Goal: Task Accomplishment & Management: Manage account settings

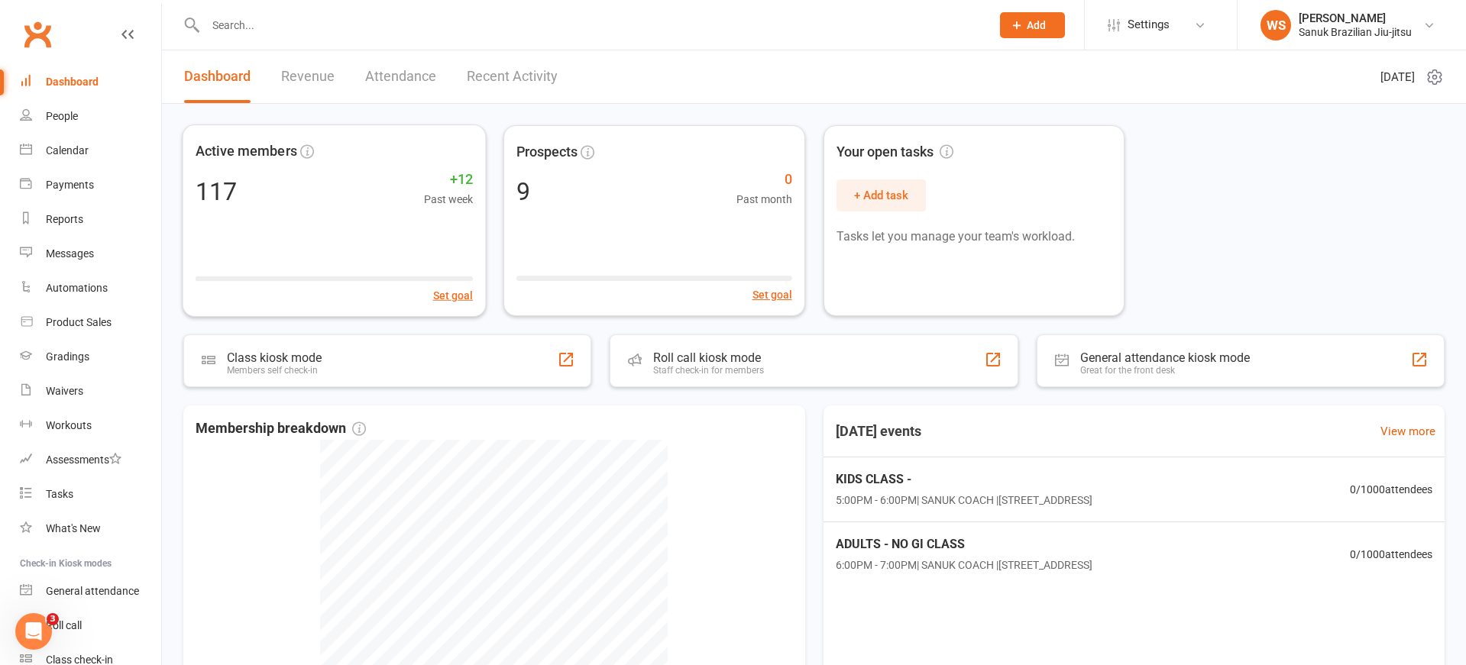
click at [341, 36] on div at bounding box center [581, 25] width 797 height 50
click at [260, 25] on input "text" at bounding box center [590, 25] width 779 height 21
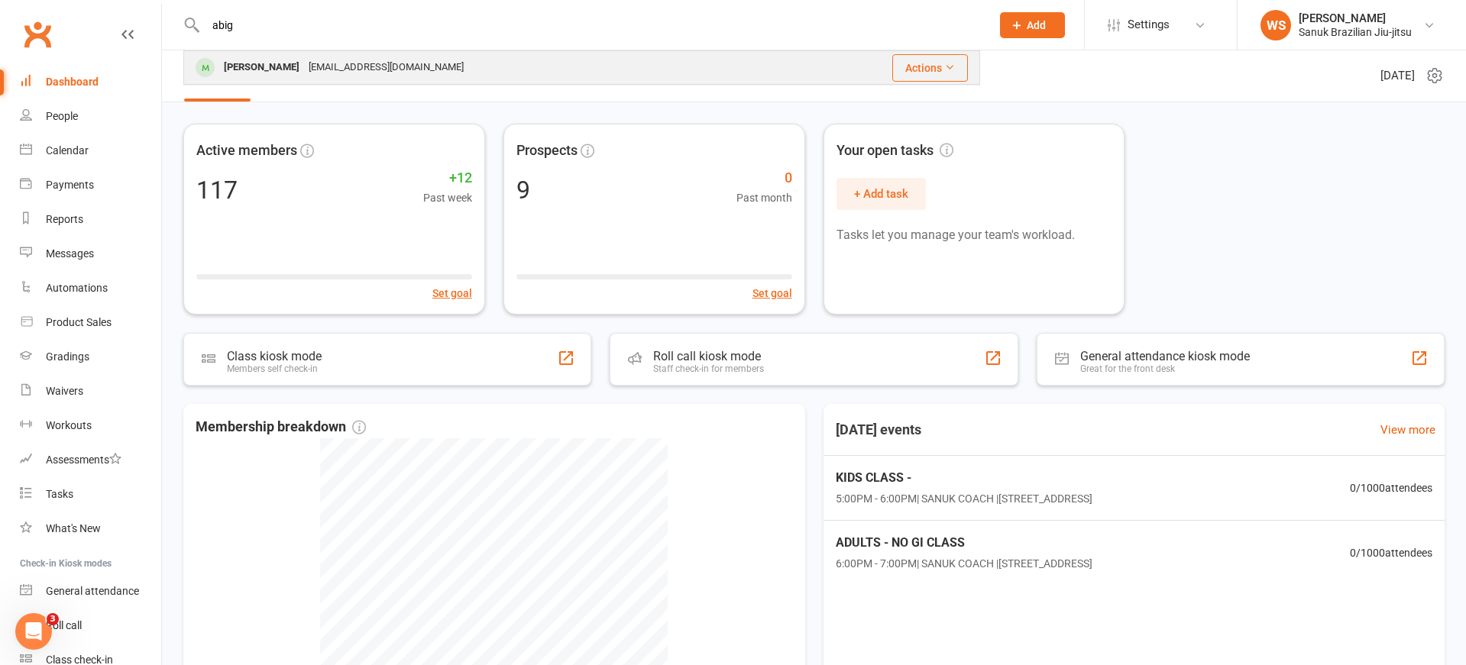
type input "abig"
drag, startPoint x: 277, startPoint y: 68, endPoint x: 268, endPoint y: 70, distance: 8.7
click at [277, 68] on div "[PERSON_NAME]" at bounding box center [261, 68] width 85 height 22
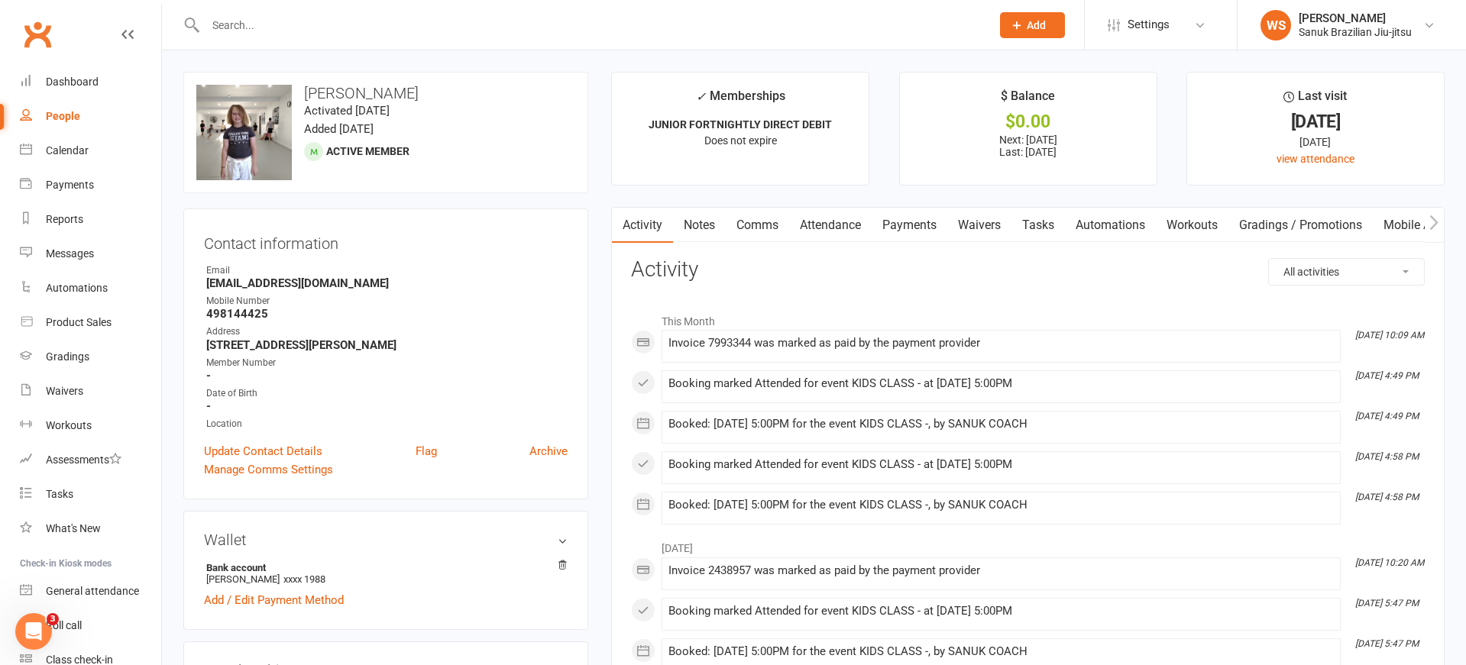
click at [851, 225] on link "Attendance" at bounding box center [830, 225] width 82 height 35
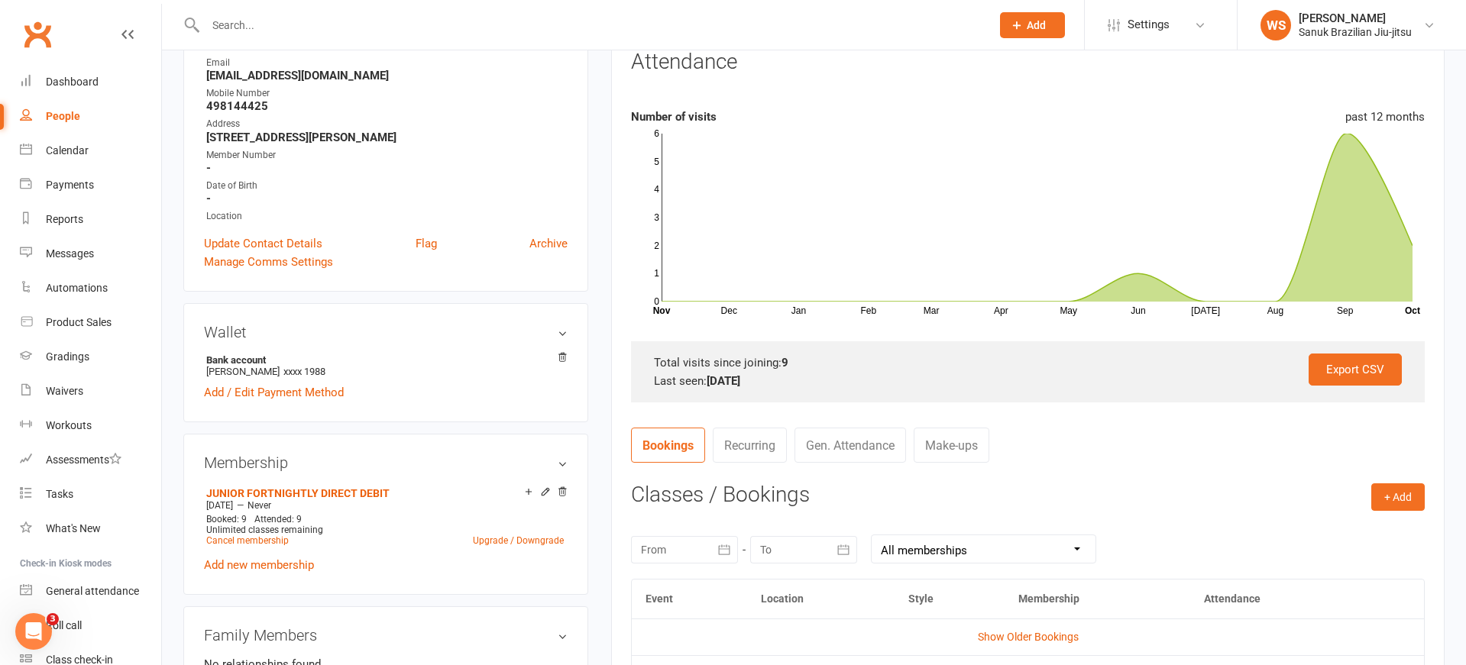
scroll to position [218, 0]
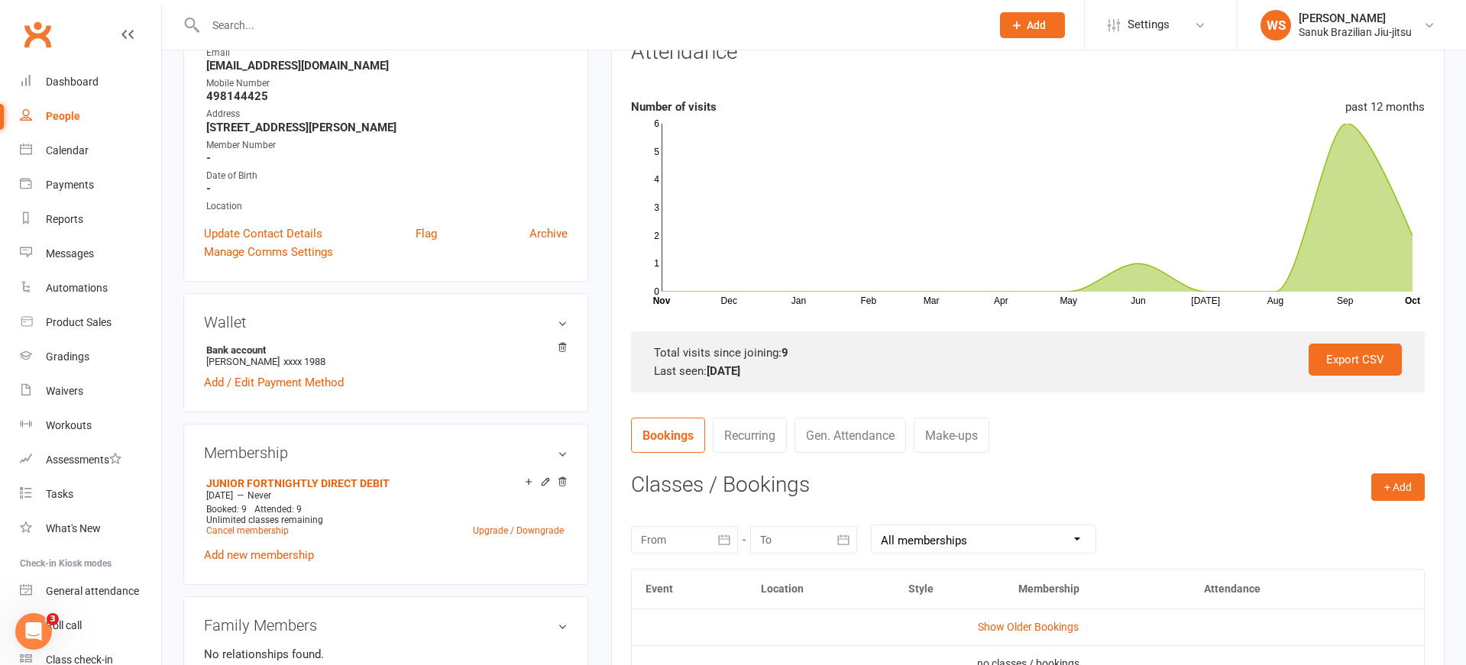
click at [957, 444] on link "Make-ups" at bounding box center [952, 435] width 76 height 35
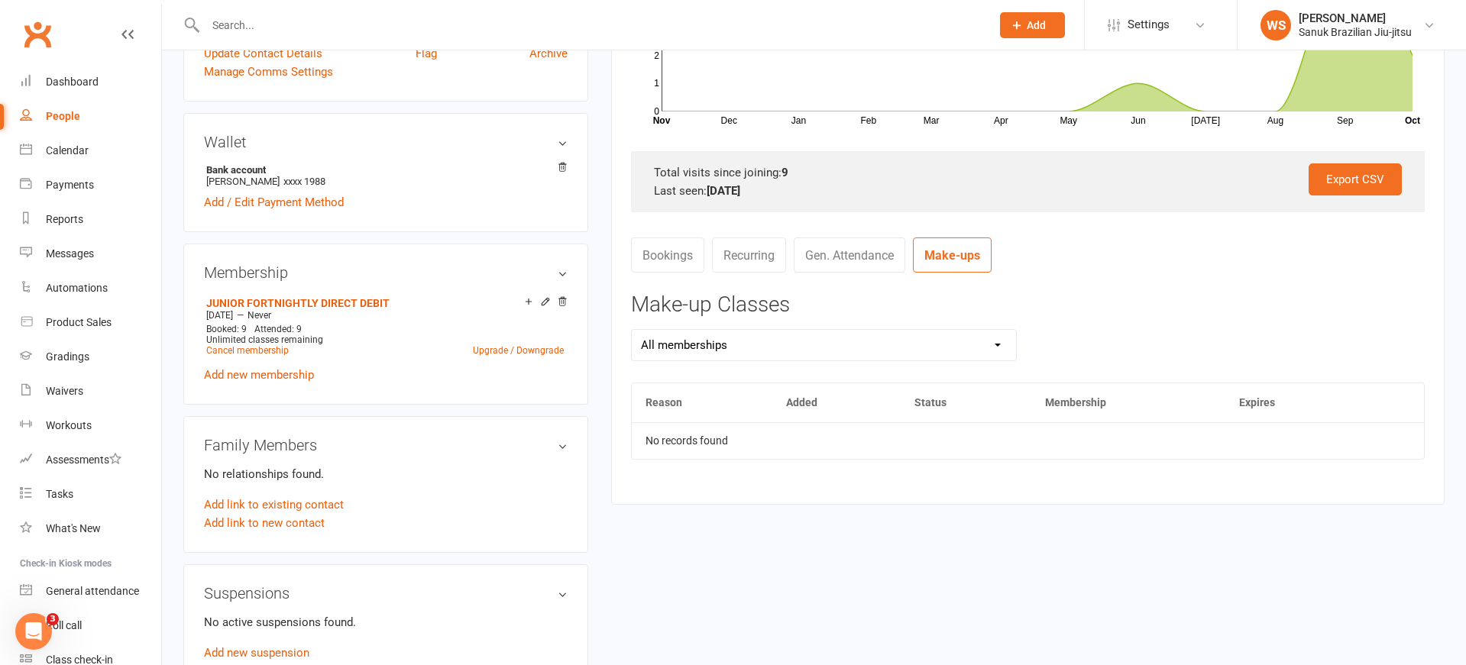
scroll to position [412, 0]
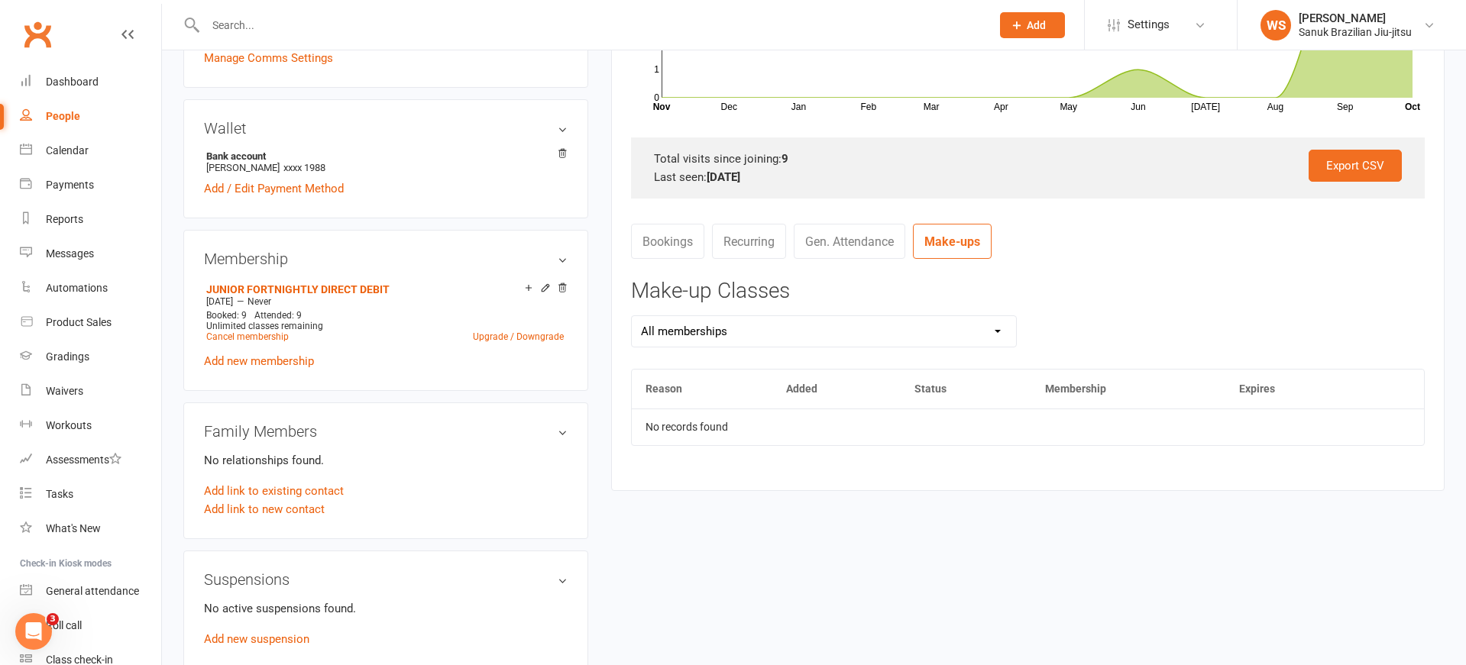
select select "0"
click option "JUNIOR FORTNIGHTLY DIRECT DEBIT" at bounding box center [0, 0] width 0 height 0
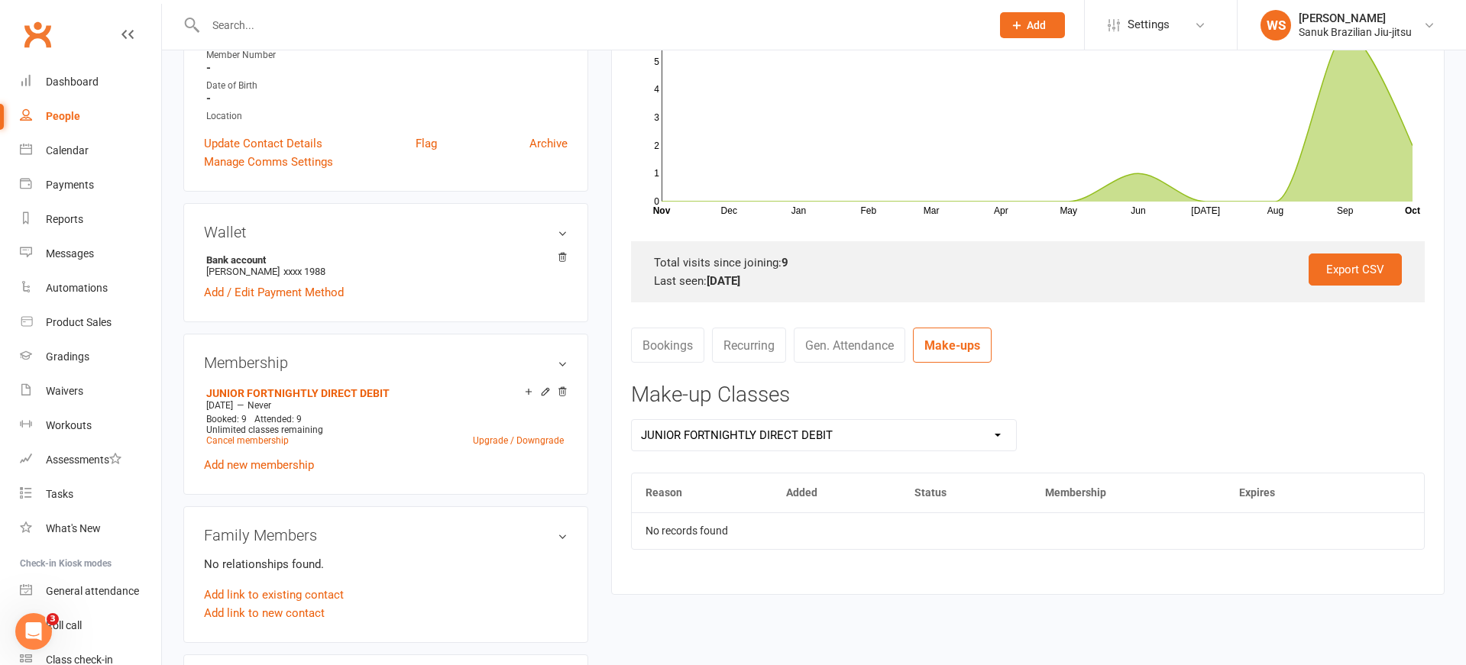
scroll to position [309, 0]
click at [628, 346] on div "Activity Notes Comms Attendance Payments Waivers Tasks Automations Workouts Gra…" at bounding box center [1027, 246] width 833 height 696
click at [657, 346] on link "Bookings" at bounding box center [667, 344] width 73 height 35
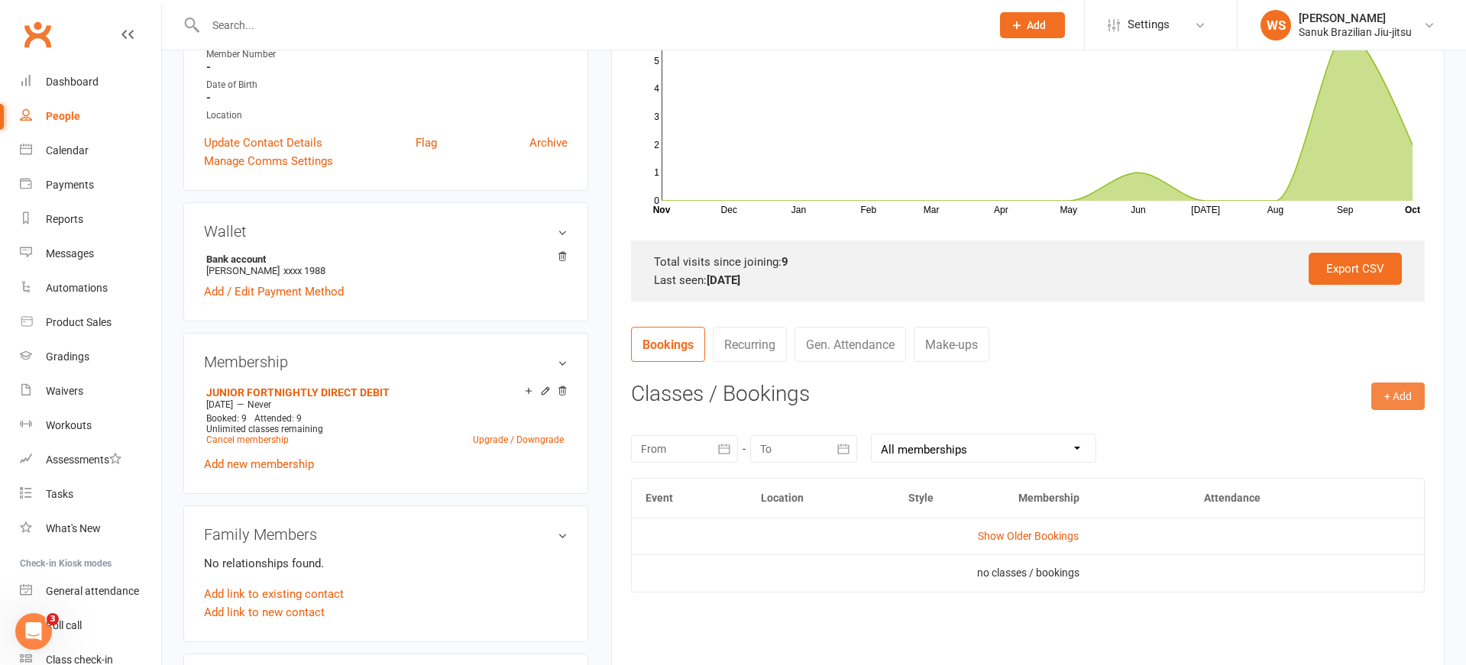
click at [1394, 394] on button "+ Add" at bounding box center [1397, 396] width 53 height 27
click at [1175, 405] on h3 "Classes / Bookings" at bounding box center [1028, 395] width 794 height 24
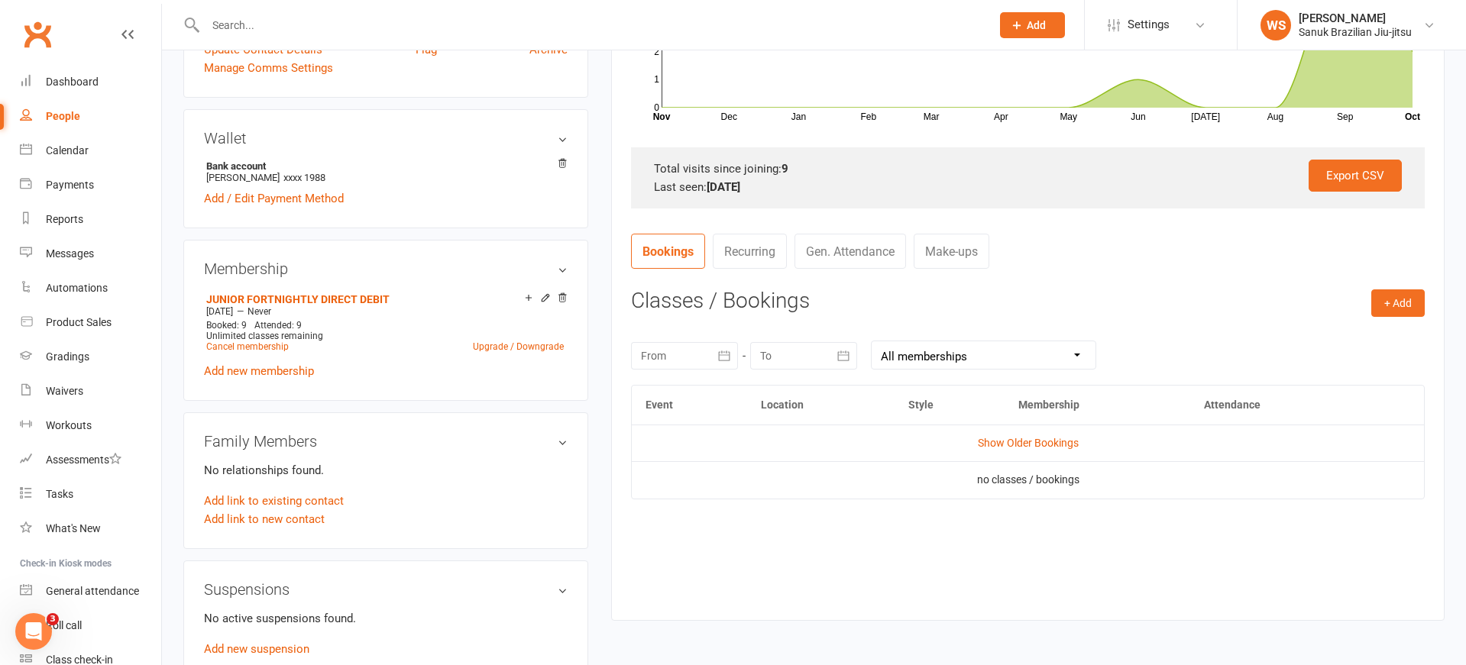
scroll to position [435, 0]
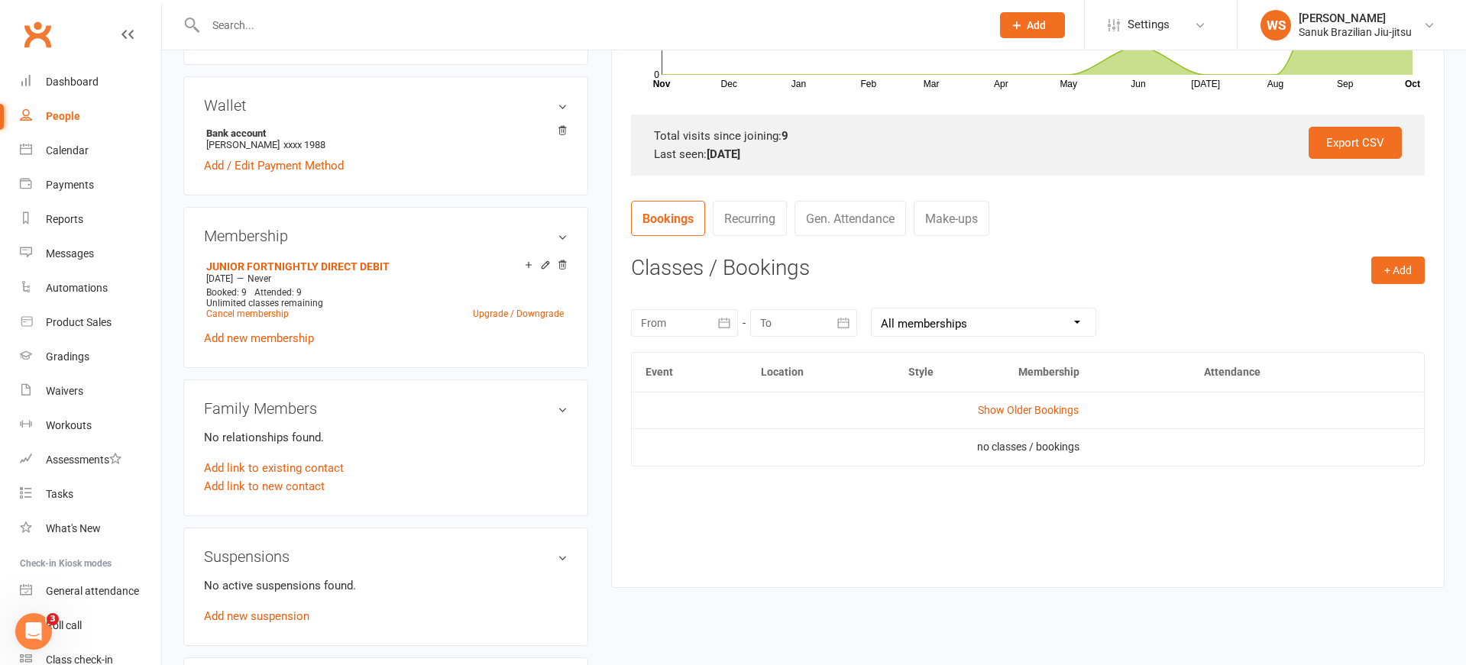
click at [736, 212] on link "Recurring" at bounding box center [750, 218] width 74 height 35
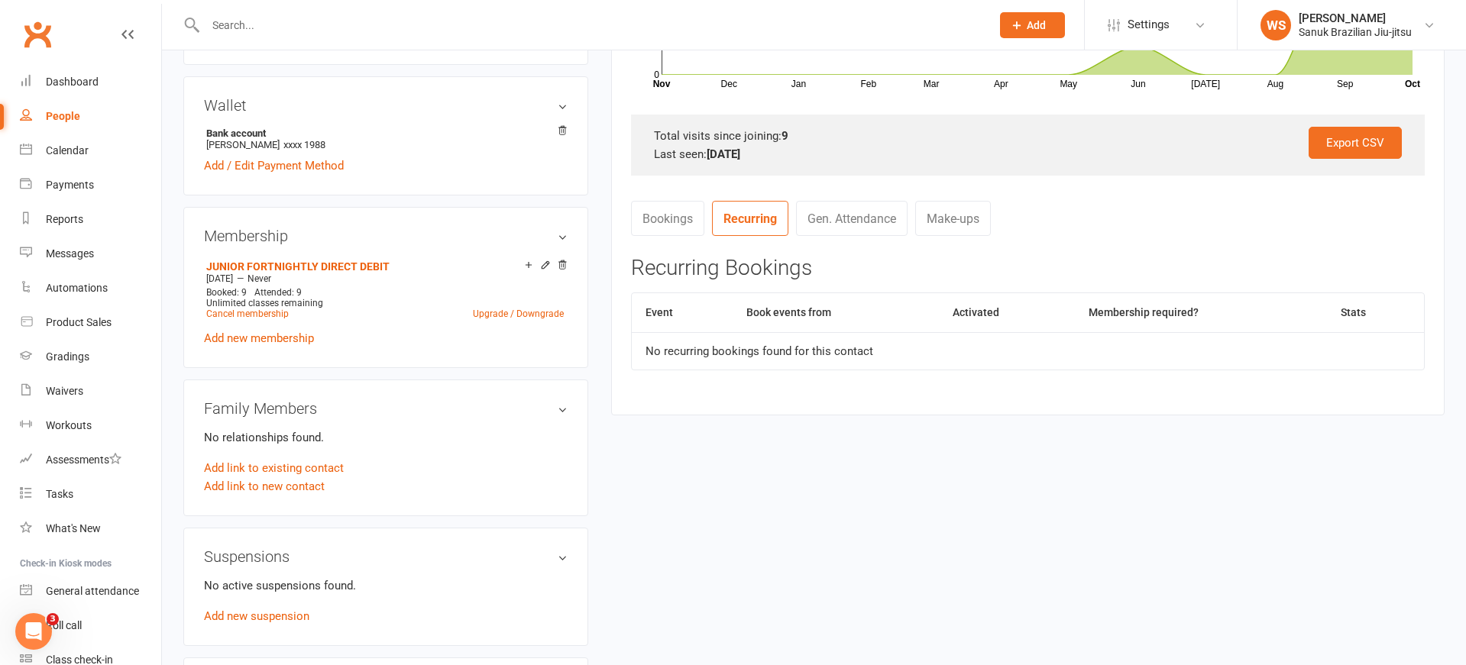
click at [675, 215] on link "Bookings" at bounding box center [667, 218] width 73 height 35
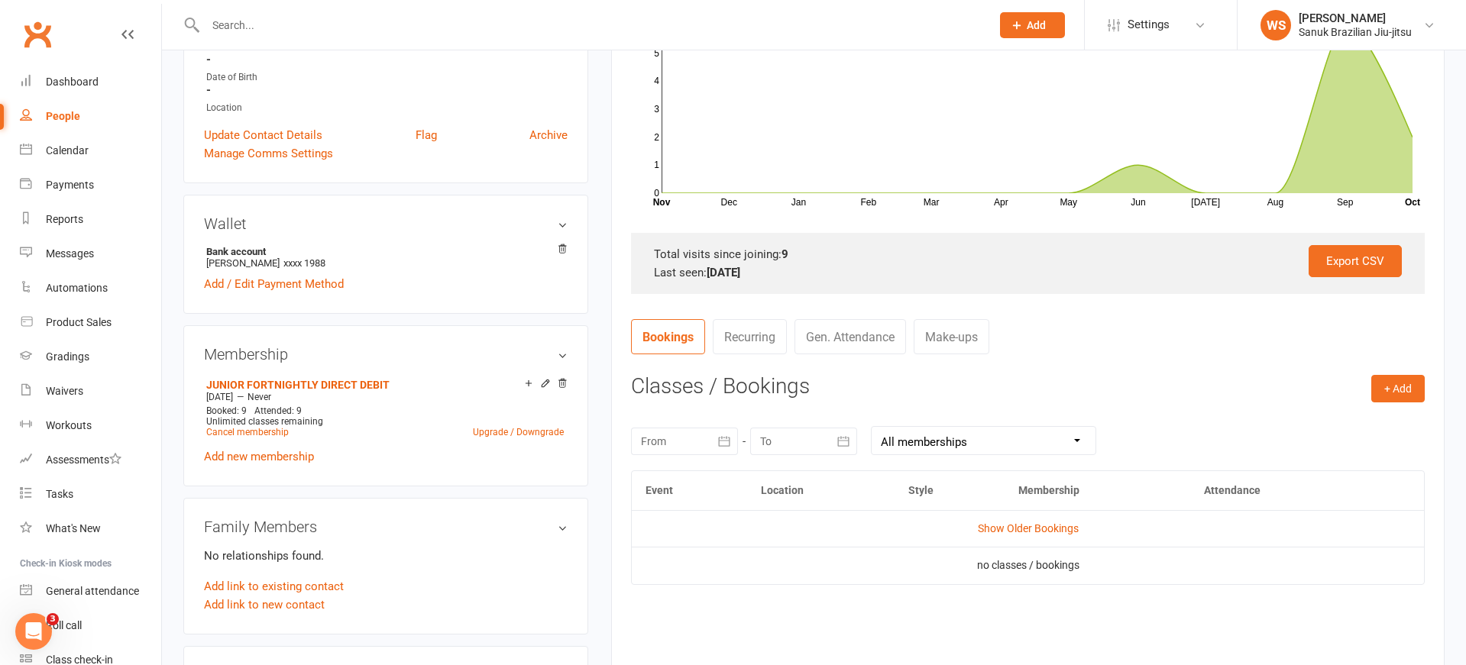
scroll to position [295, 0]
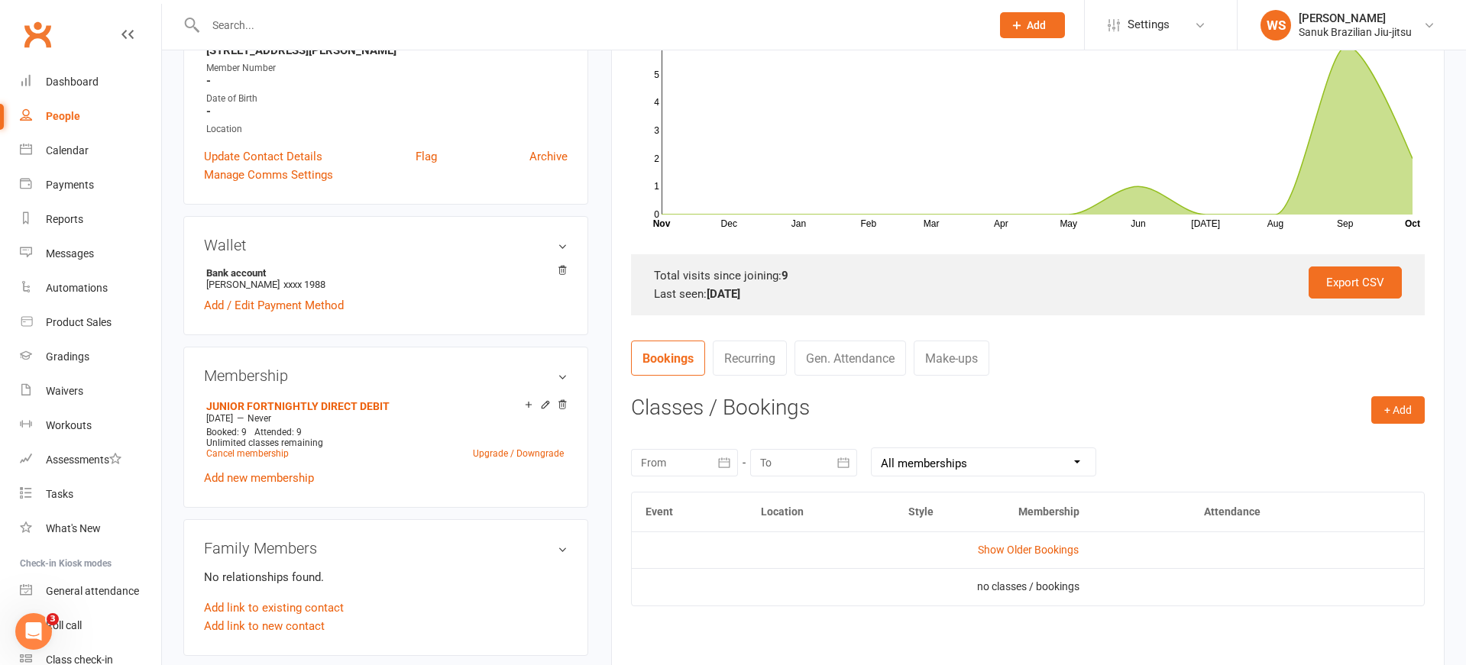
click at [1014, 36] on button "Add" at bounding box center [1032, 25] width 65 height 26
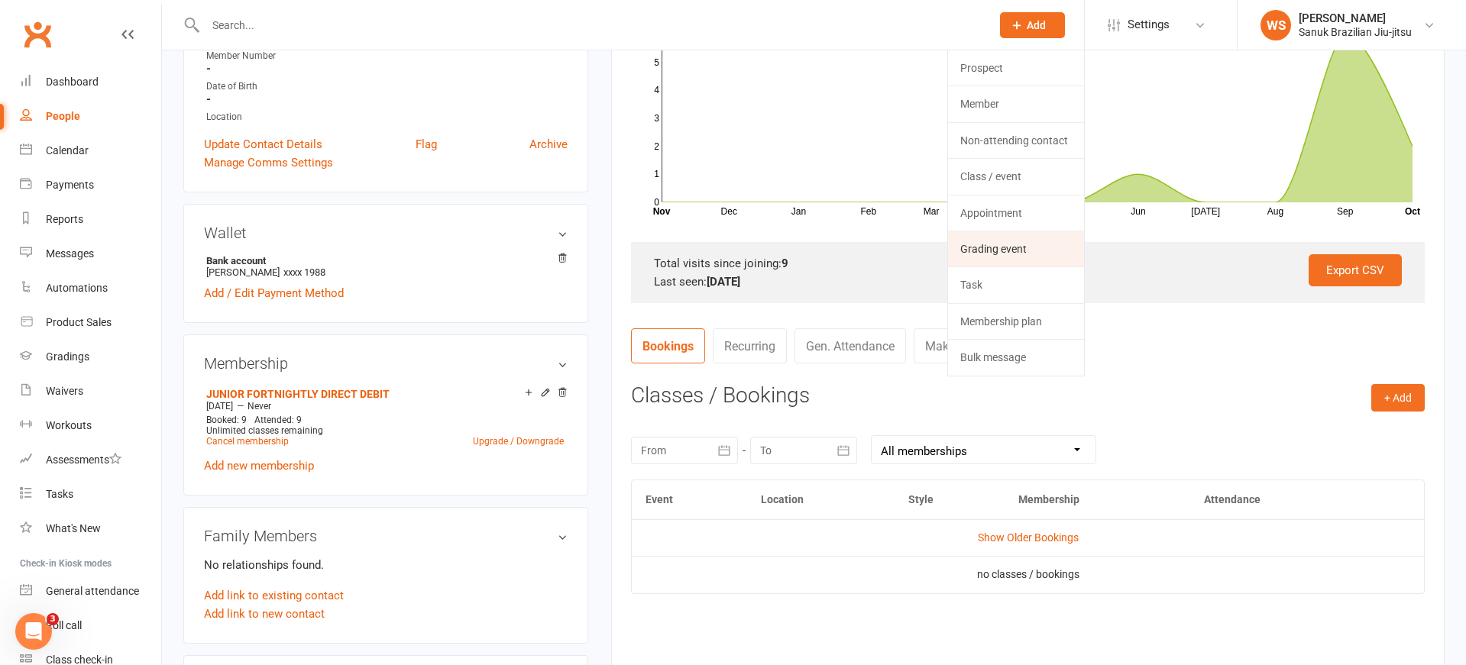
scroll to position [309, 0]
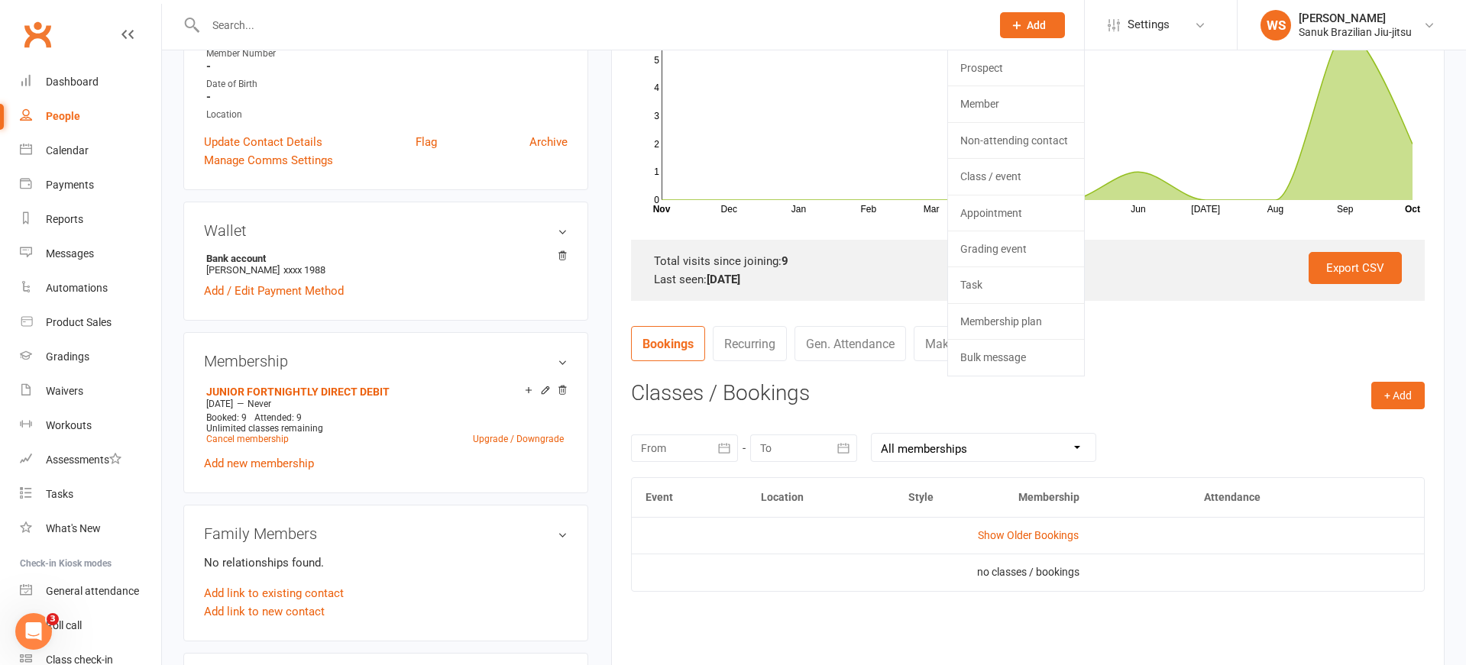
click at [1176, 366] on nav "Bookings Recurring Gen. Attendance Make-ups" at bounding box center [1028, 349] width 794 height 46
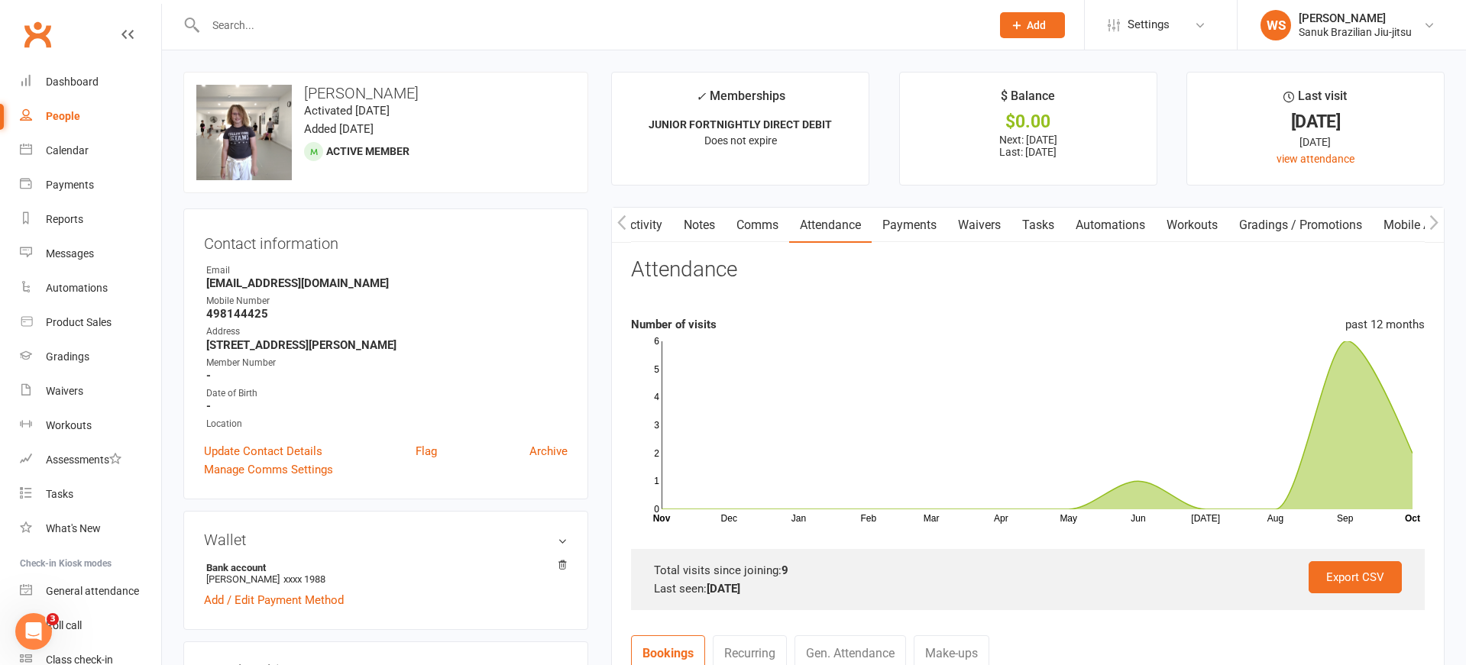
scroll to position [0, 117]
click at [720, 224] on link "Attendance" at bounding box center [720, 225] width 82 height 35
click at [706, 225] on link "Attendance" at bounding box center [720, 225] width 82 height 35
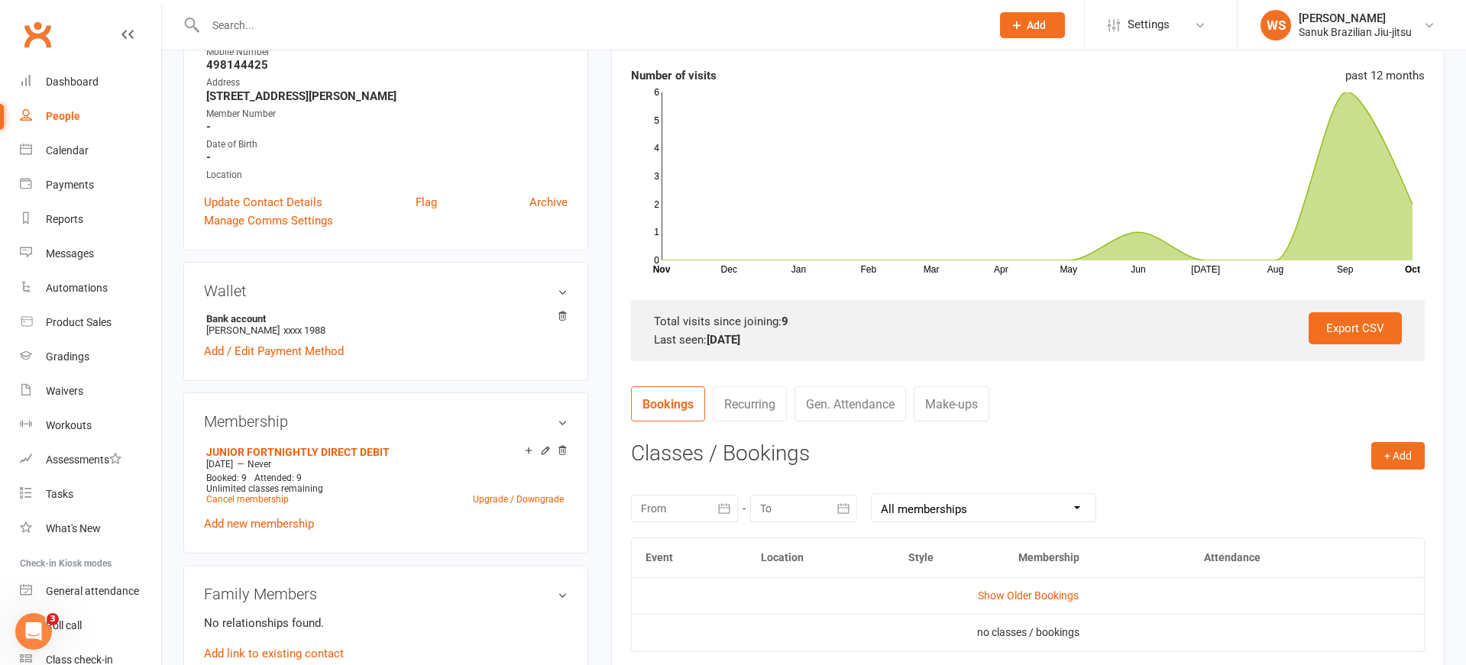
scroll to position [250, 0]
click at [865, 406] on link "Gen. Attendance" at bounding box center [850, 403] width 112 height 35
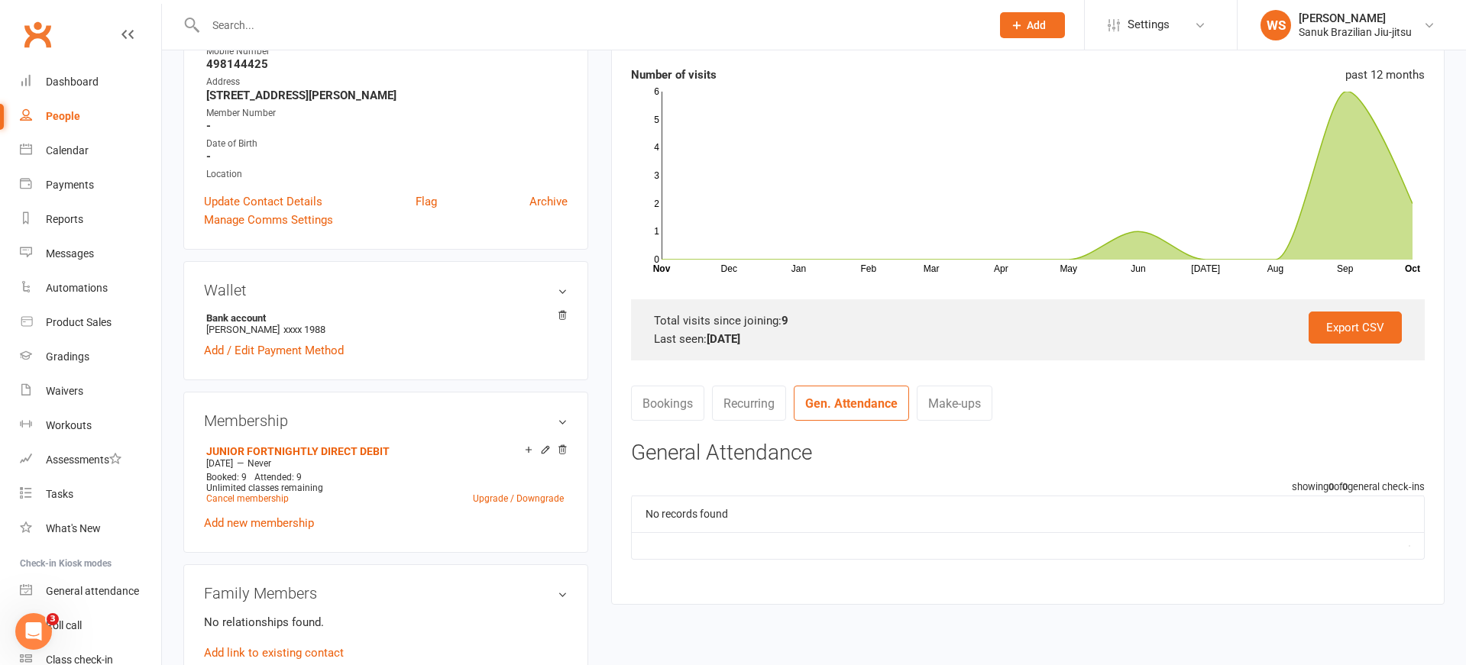
click at [663, 410] on link "Bookings" at bounding box center [667, 403] width 73 height 35
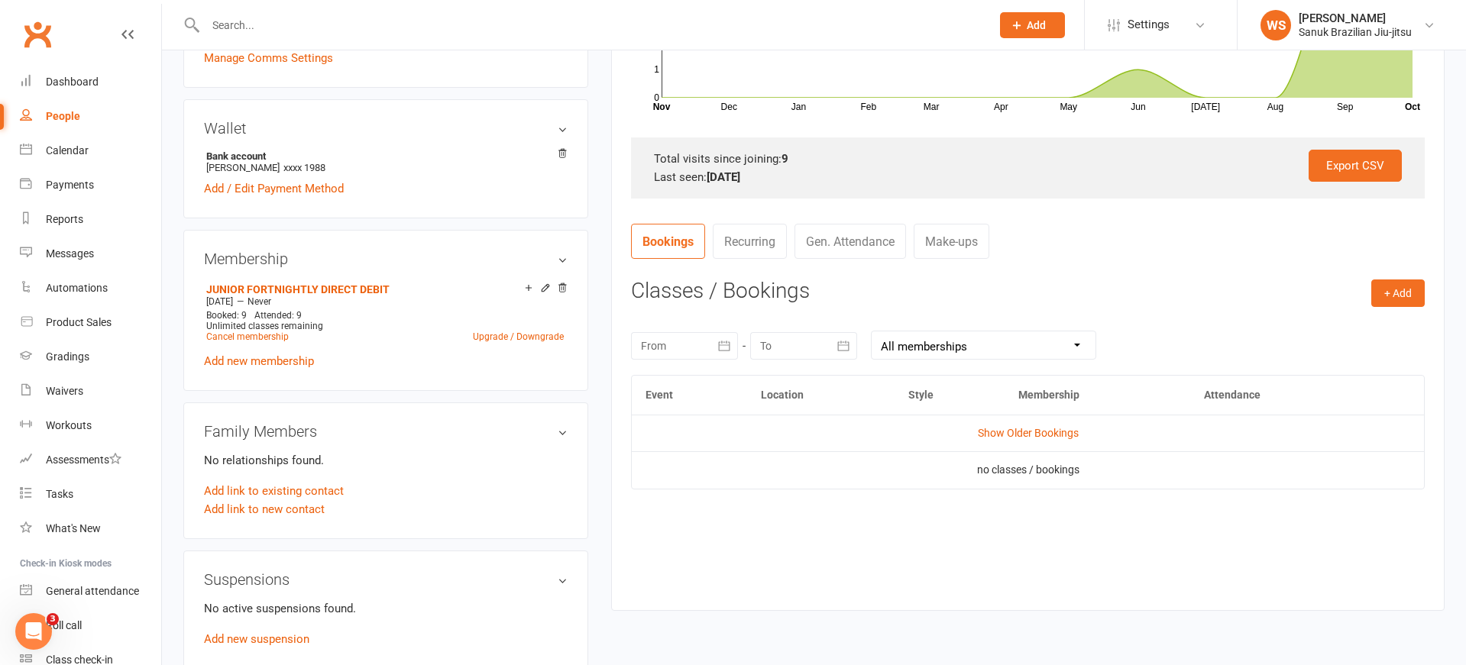
scroll to position [411, 0]
click at [722, 349] on icon "button" at bounding box center [723, 346] width 15 height 15
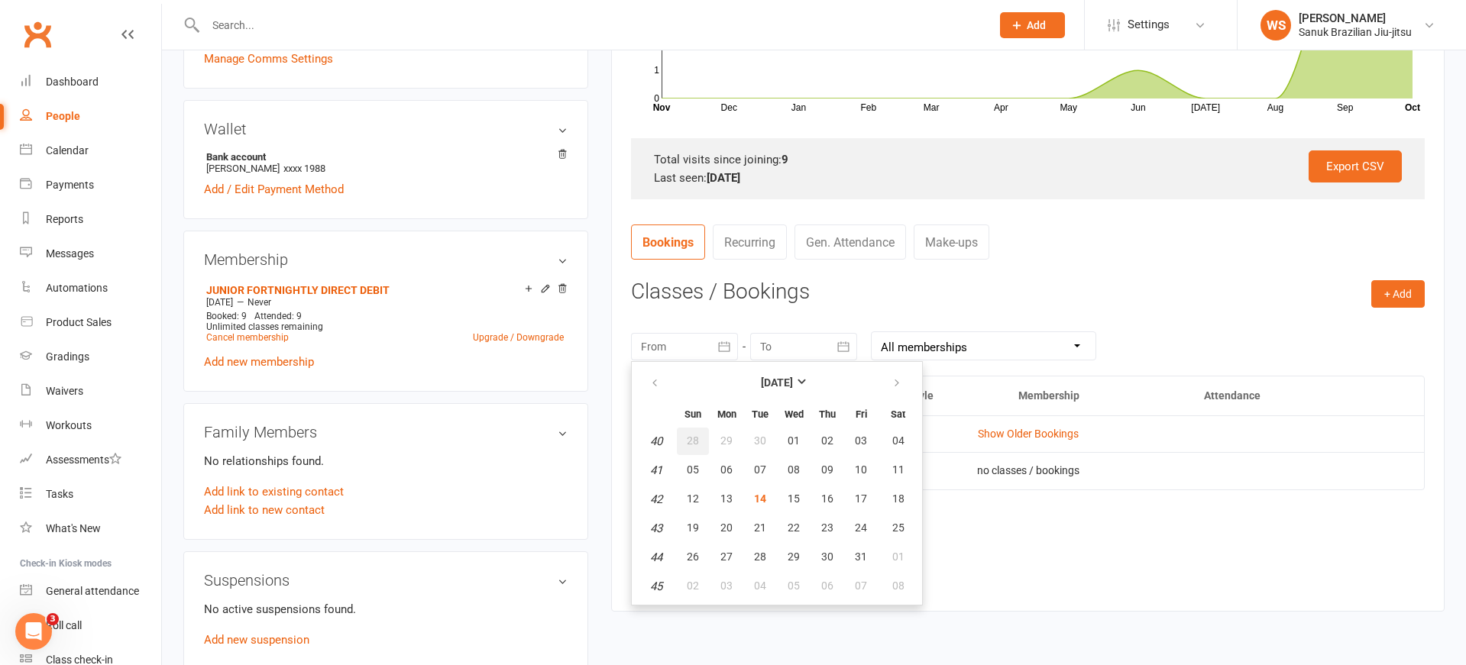
drag, startPoint x: 696, startPoint y: 439, endPoint x: 731, endPoint y: 435, distance: 35.3
click at [696, 439] on span "28" at bounding box center [693, 441] width 12 height 12
type input "[DATE]"
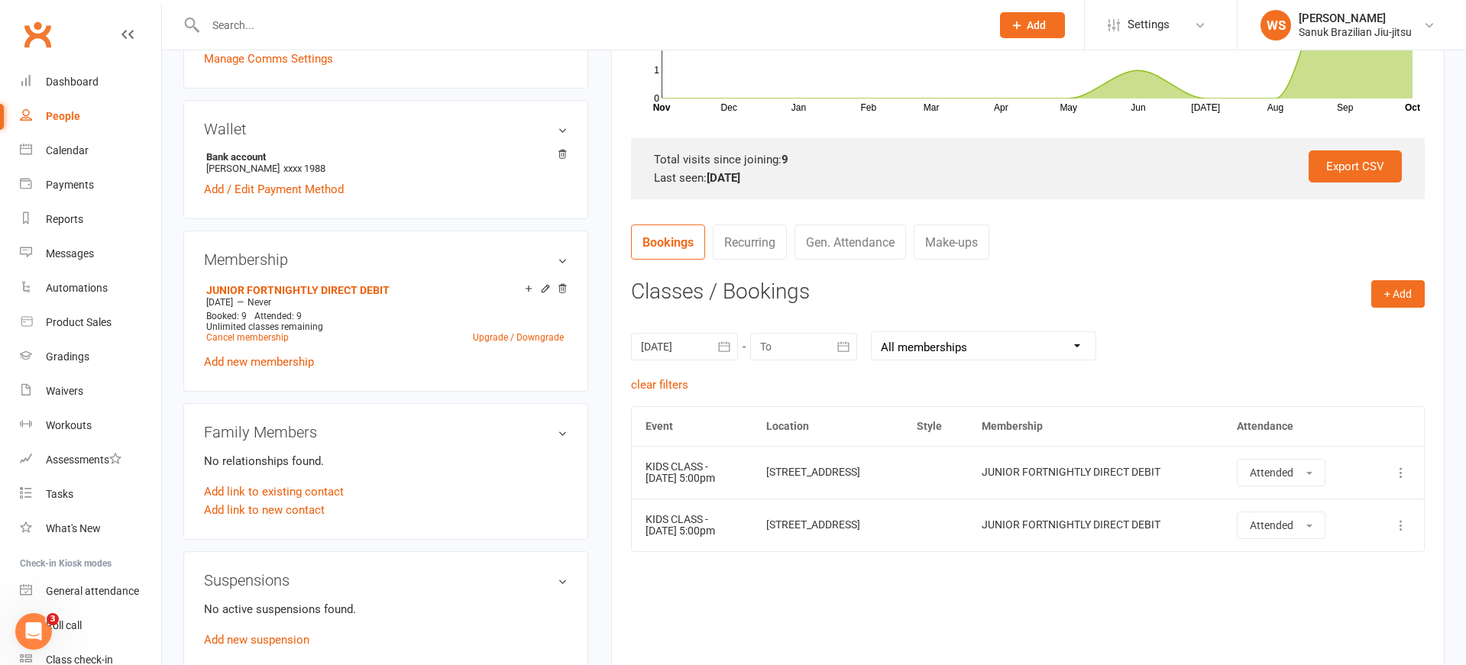
click at [845, 351] on icon "button" at bounding box center [842, 346] width 11 height 10
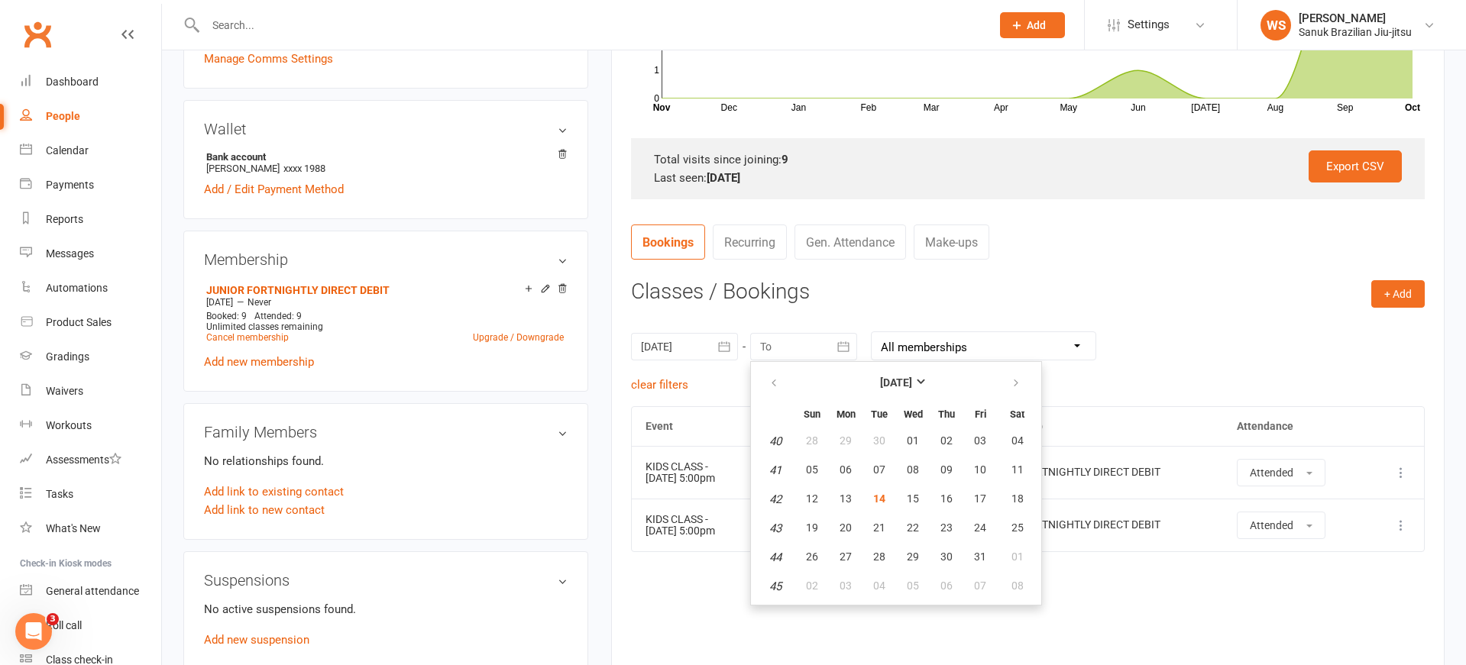
click at [1246, 630] on div "Event Location Style Membership Attendance Show Older Bookings KIDS CLASS - [DA…" at bounding box center [1028, 528] width 794 height 244
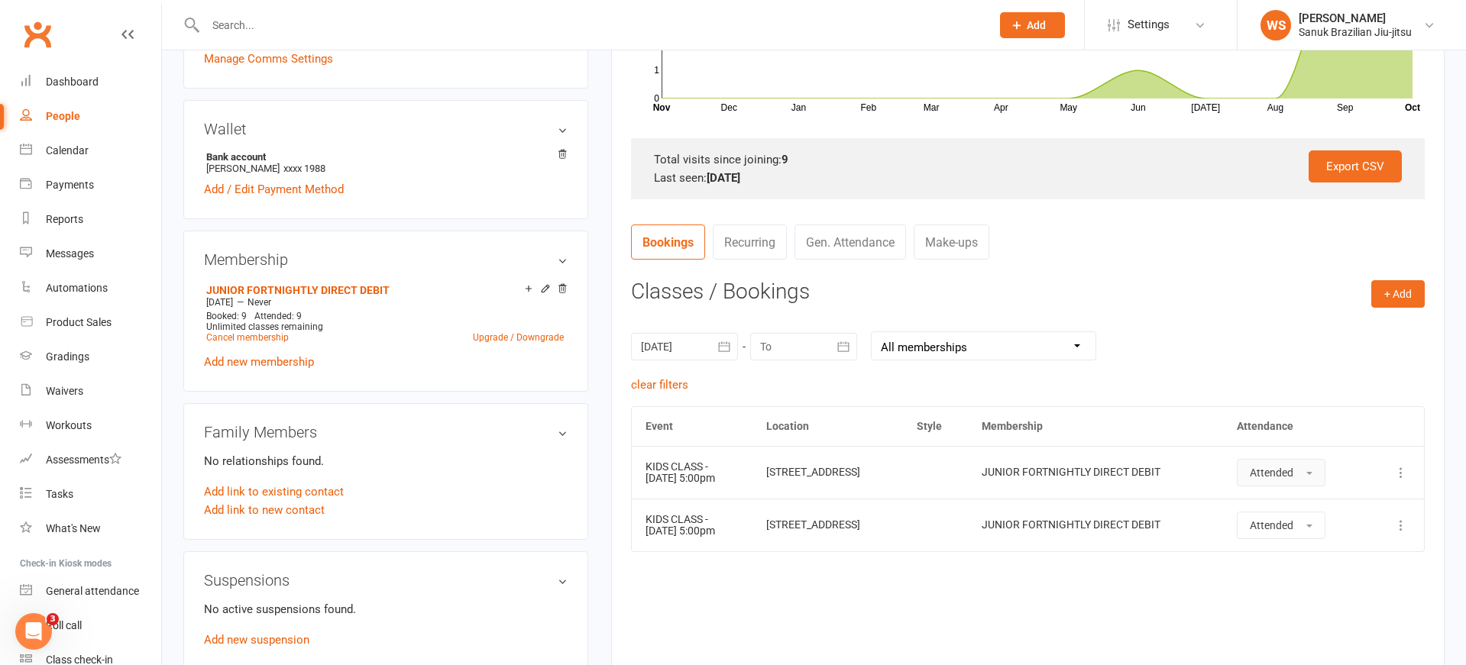
click at [1299, 480] on button "Attended" at bounding box center [1281, 472] width 89 height 27
click at [1270, 315] on div "+ Add Book Event Add Appointment Book a Friend Classes / Bookings [DATE] [DATE]…" at bounding box center [1028, 465] width 794 height 370
click at [1372, 311] on div "+ Add Book Event Add Appointment Book a Friend Classes / Bookings [DATE] [DATE]…" at bounding box center [1028, 465] width 794 height 370
click at [1391, 298] on button "+ Add" at bounding box center [1397, 293] width 53 height 27
click at [1205, 335] on div "[DATE] [DATE] Sun Mon Tue Wed Thu Fri Sat 36 31 01 02 03 04 05 06 37 07 08 09 1…" at bounding box center [1028, 346] width 794 height 60
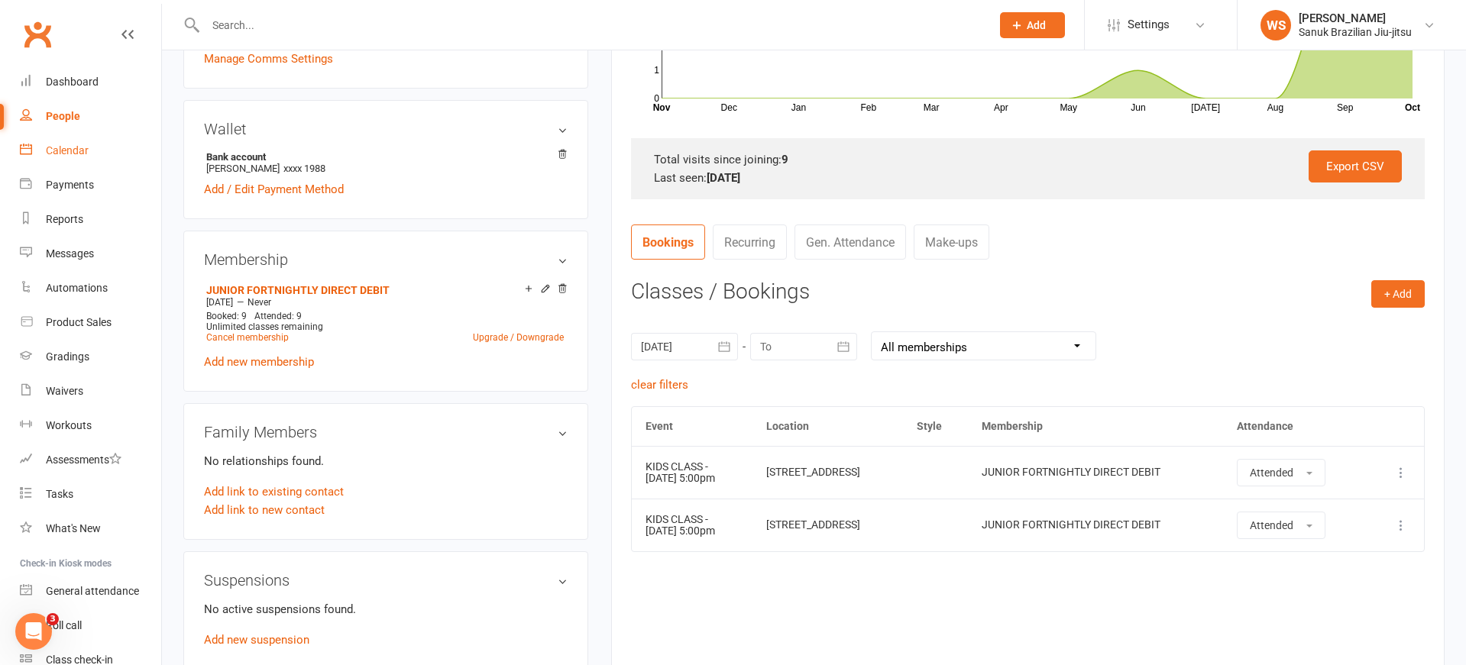
click at [60, 157] on div "Calendar" at bounding box center [67, 150] width 43 height 12
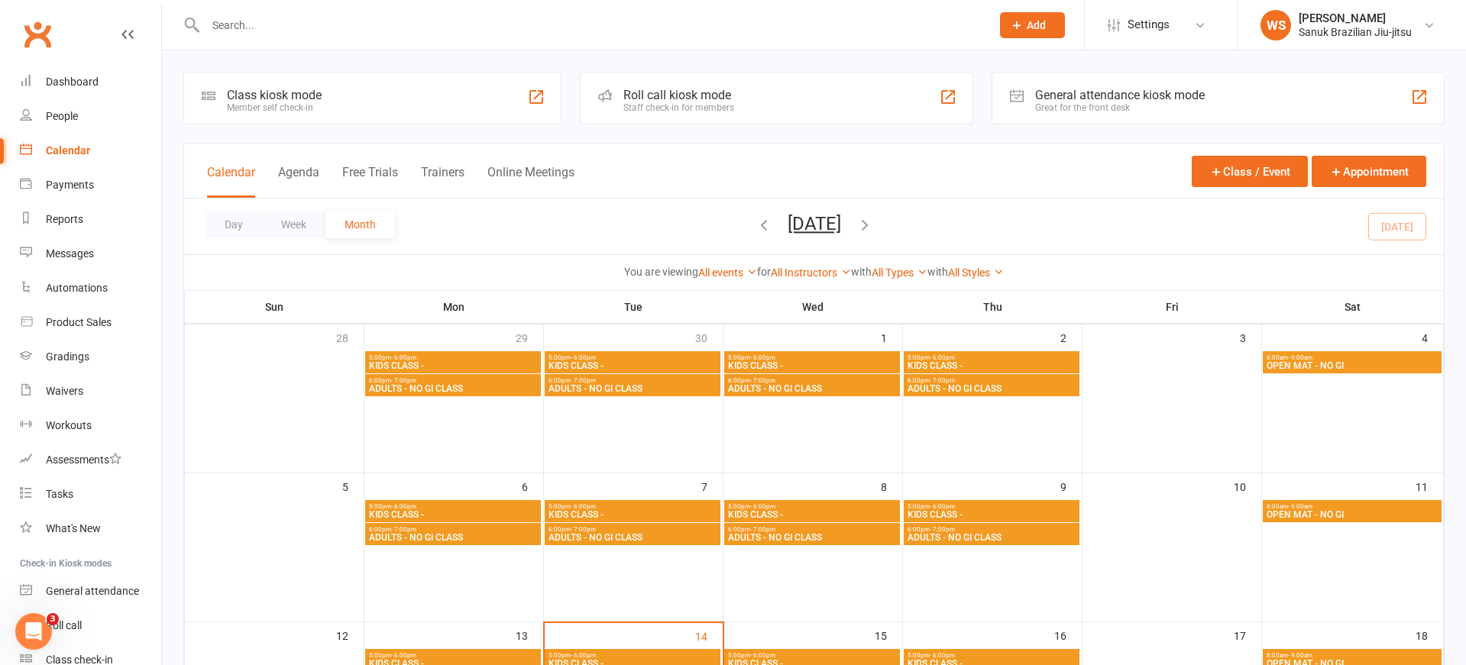
click at [755, 223] on icon "button" at bounding box center [763, 224] width 17 height 17
click at [755, 224] on icon "button" at bounding box center [763, 224] width 17 height 17
click at [438, 365] on span "KIDS CLASS -" at bounding box center [453, 365] width 170 height 9
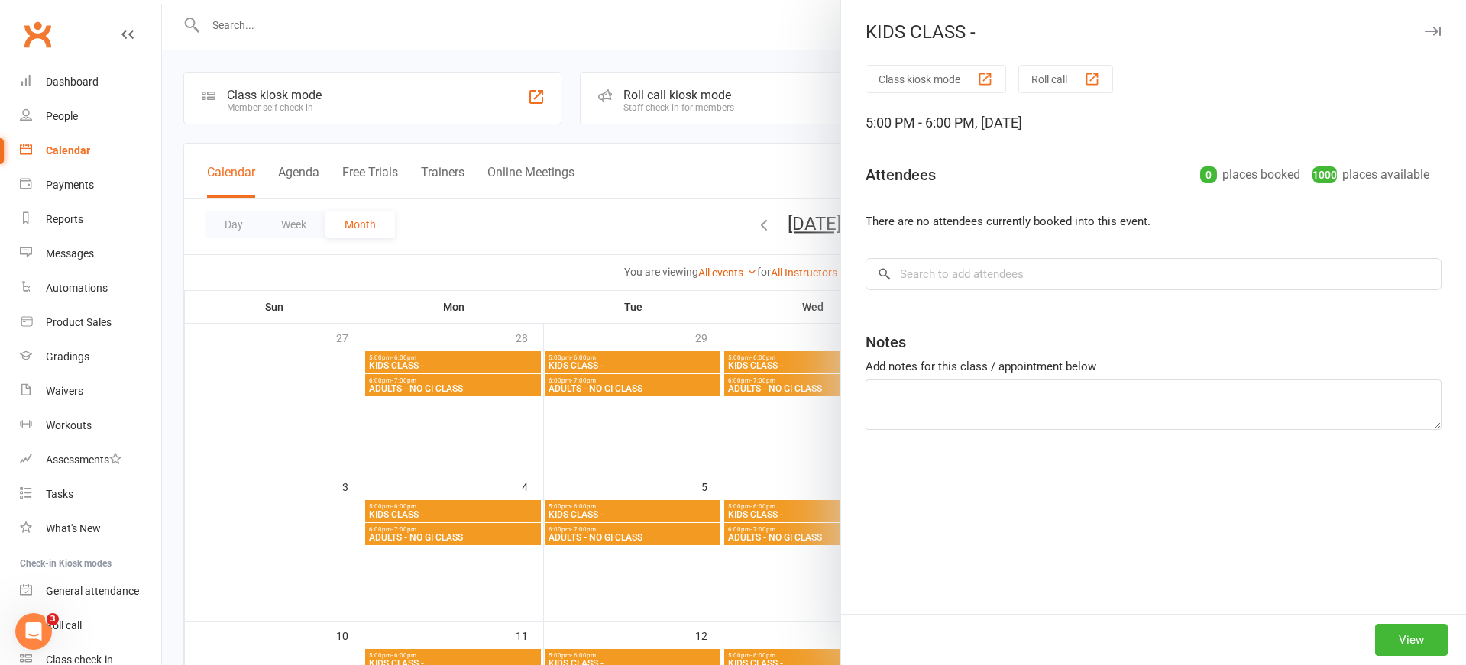
click at [438, 365] on div "KIDS CLASS - Class kiosk mode Roll call 5:00 PM - 6:00 PM, [DATE] Attendees 0 p…" at bounding box center [814, 332] width 1304 height 665
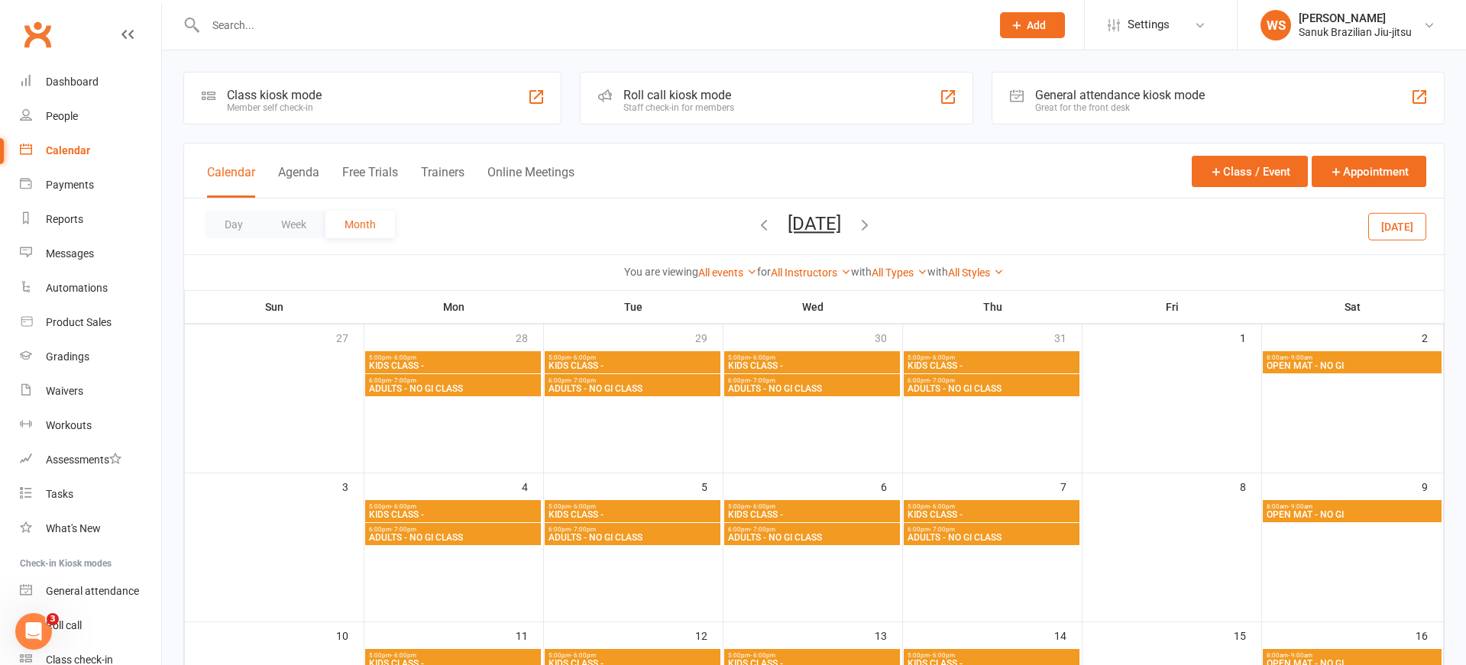
click at [439, 364] on span "KIDS CLASS -" at bounding box center [453, 365] width 170 height 9
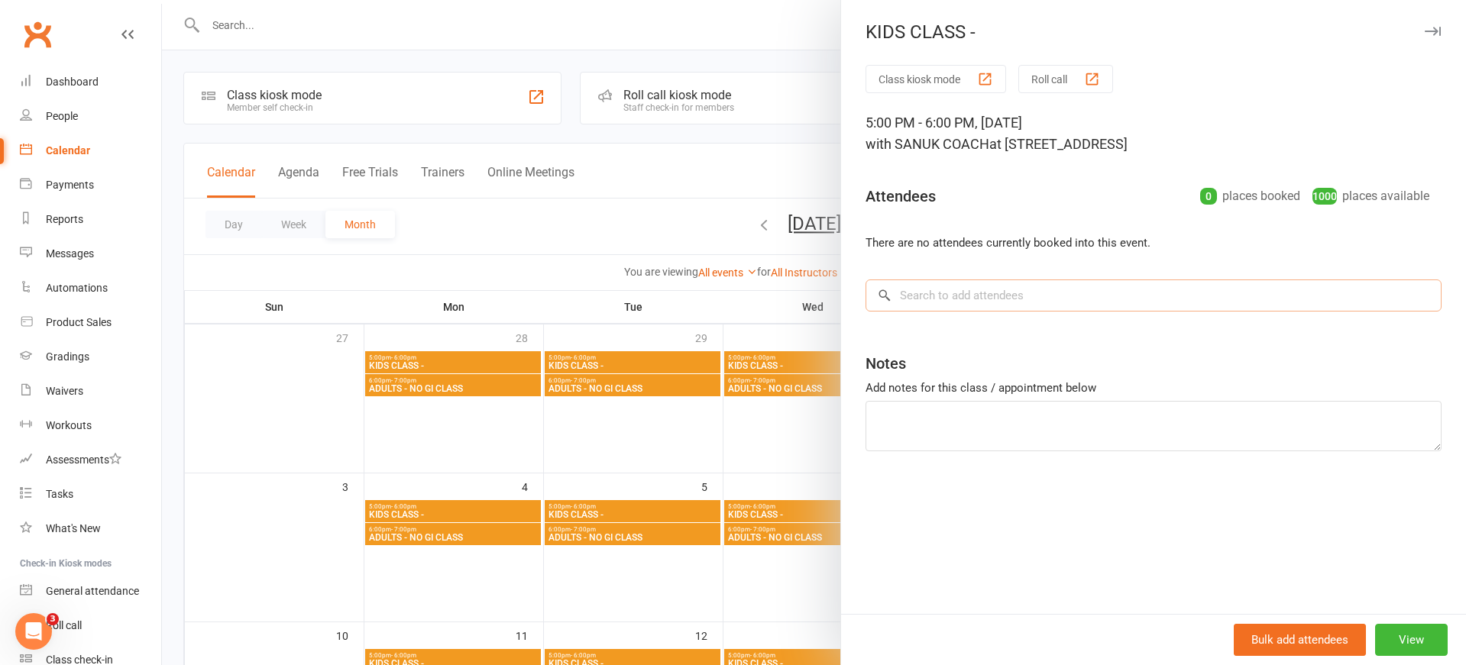
click at [1043, 302] on input "search" at bounding box center [1153, 296] width 576 height 32
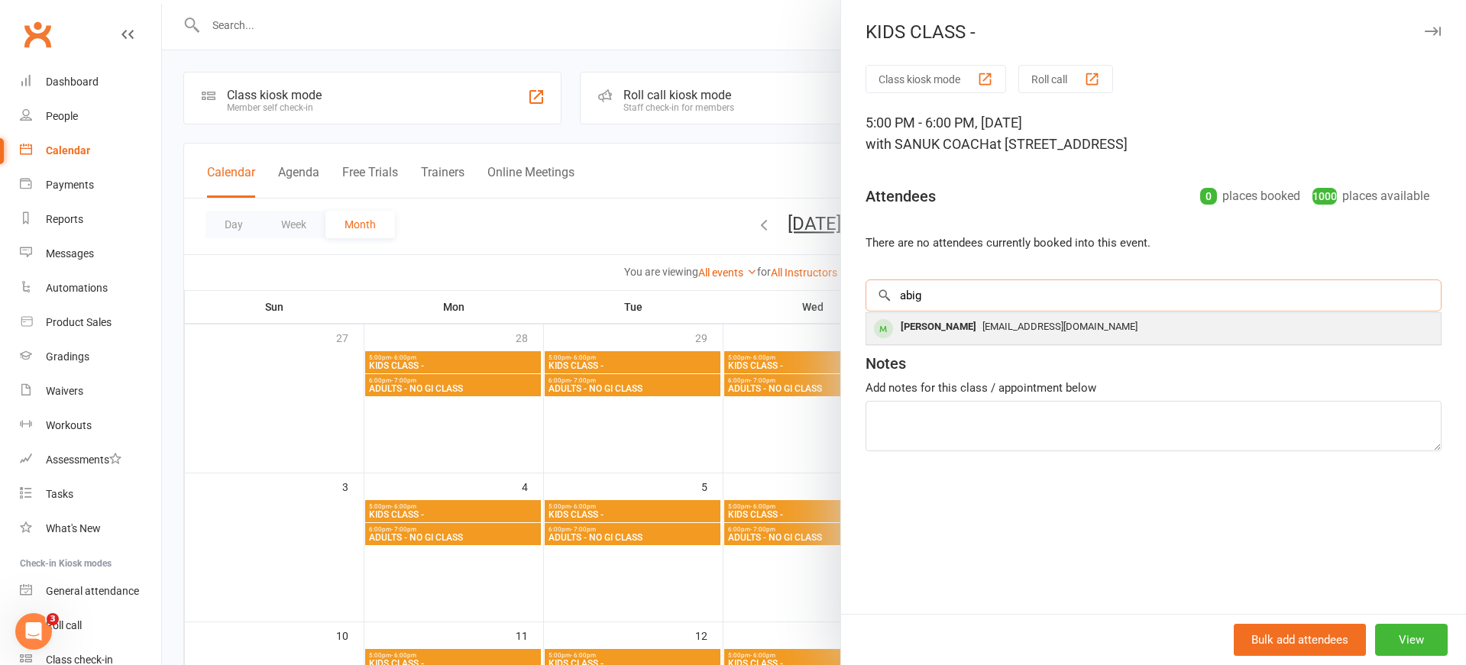
type input "abig"
click at [1011, 330] on span "[EMAIL_ADDRESS][DOMAIN_NAME]" at bounding box center [1059, 326] width 155 height 11
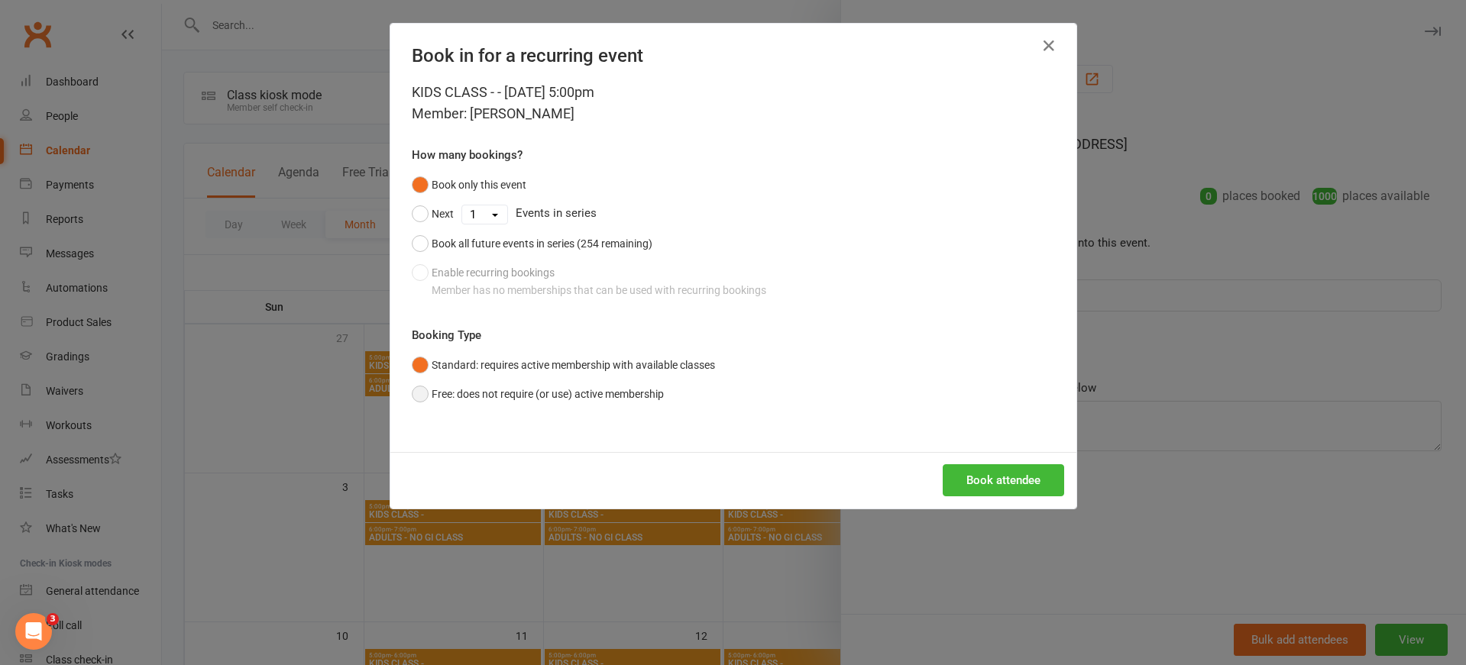
click at [493, 396] on button "Free: does not require (or use) active membership" at bounding box center [538, 394] width 252 height 29
click at [1048, 50] on icon "button" at bounding box center [1049, 46] width 18 height 18
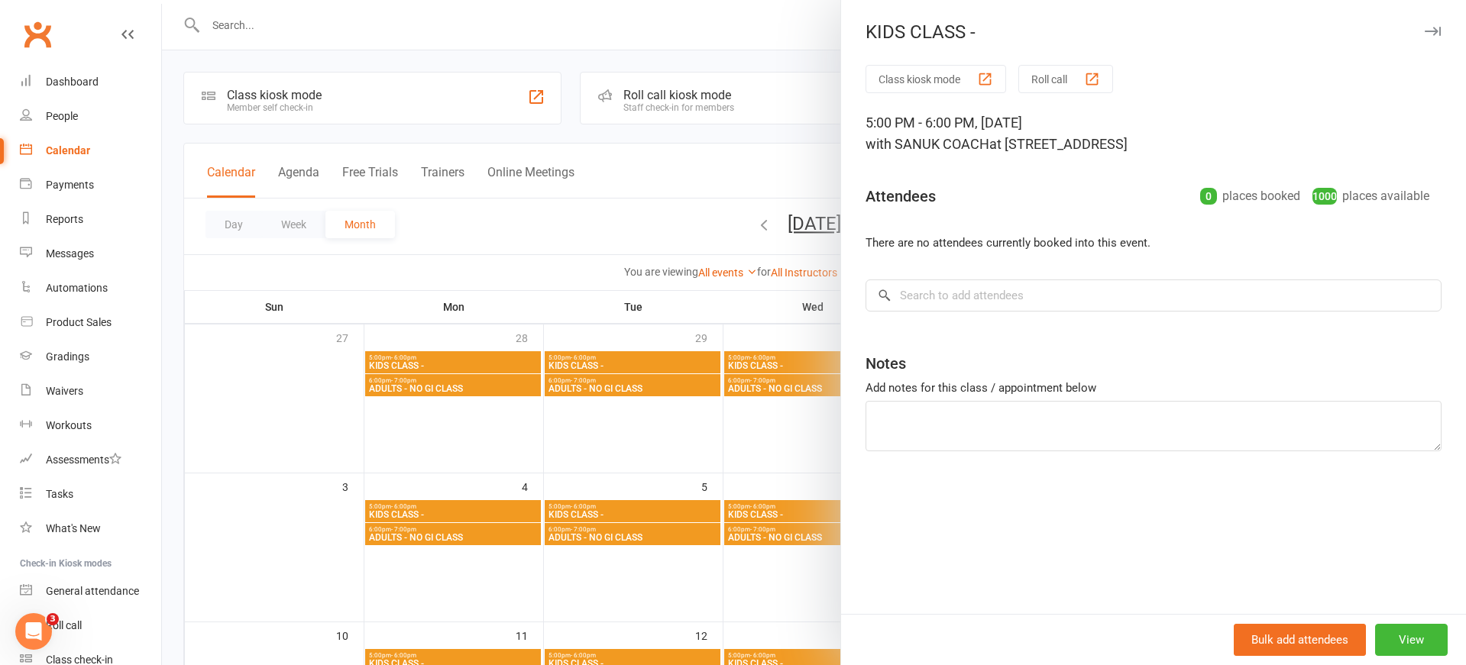
click at [711, 176] on div at bounding box center [814, 332] width 1304 height 665
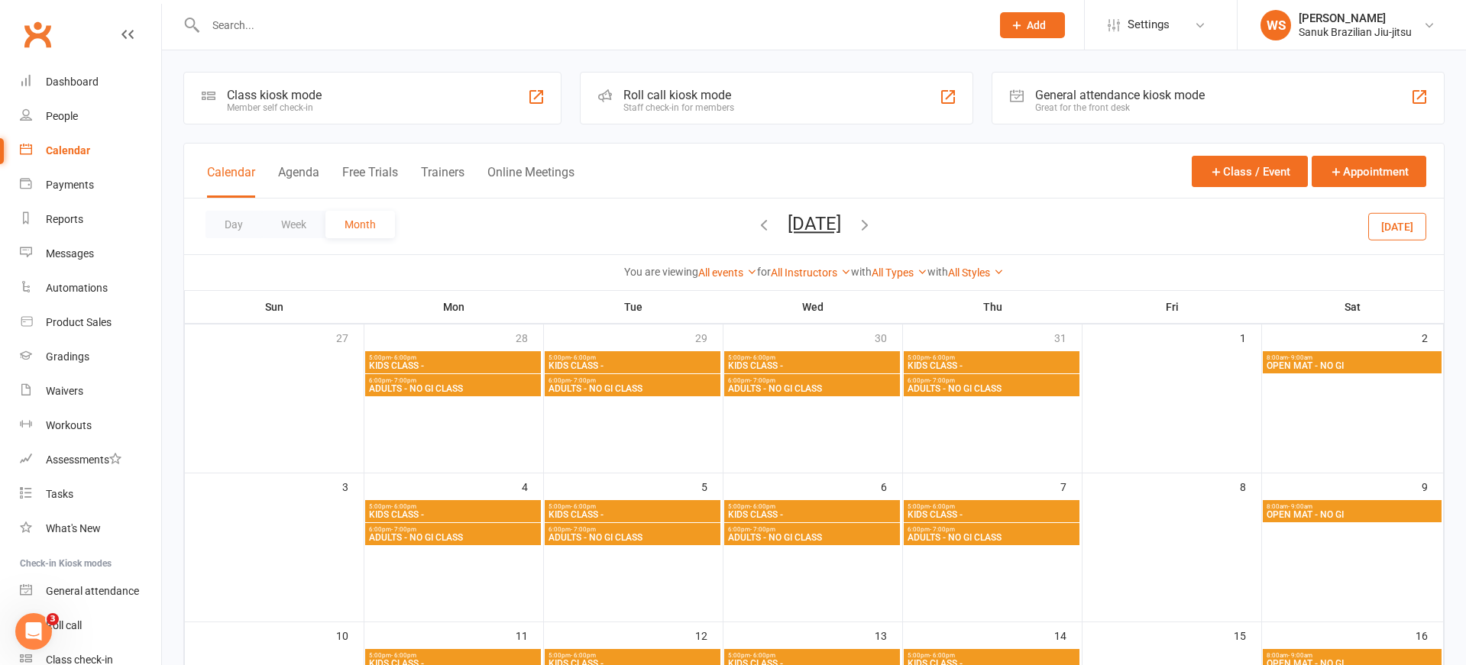
click at [755, 224] on icon "button" at bounding box center [763, 224] width 17 height 17
click at [739, 225] on ui-view "Prospect Member Non-attending contact Class / event Appointment Grading event T…" at bounding box center [733, 622] width 1466 height 1237
click at [755, 223] on icon "button" at bounding box center [763, 224] width 17 height 17
click at [755, 225] on icon "button" at bounding box center [763, 224] width 17 height 17
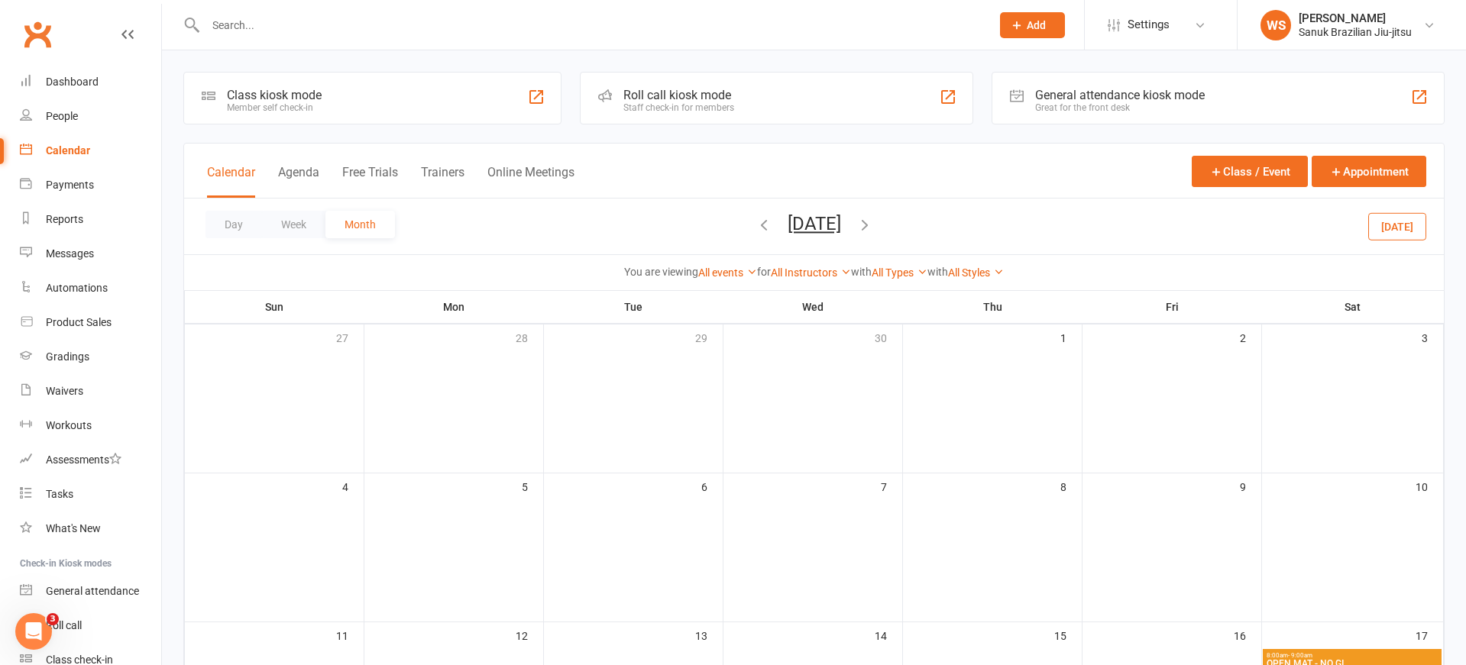
click at [873, 222] on icon "button" at bounding box center [864, 224] width 17 height 17
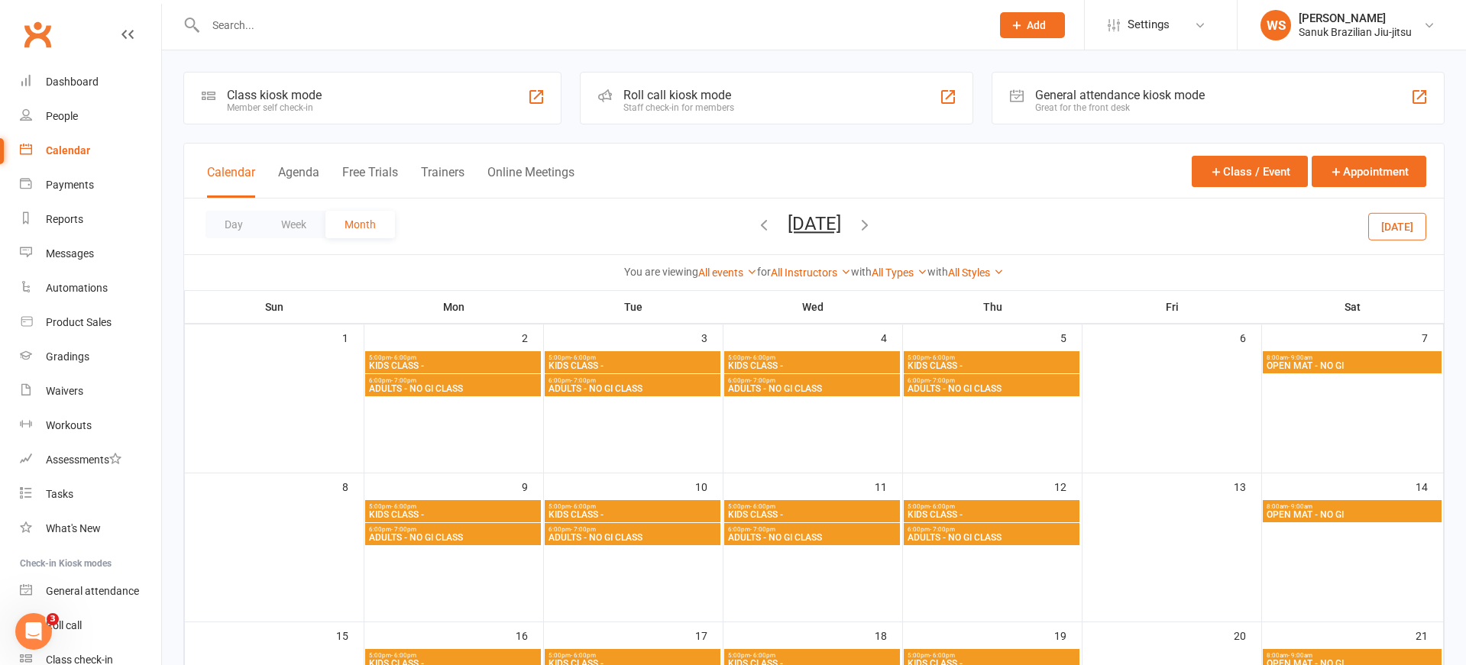
click at [433, 362] on span "KIDS CLASS -" at bounding box center [453, 365] width 170 height 9
click at [472, 357] on span "5:00pm - 6:00pm" at bounding box center [453, 357] width 170 height 7
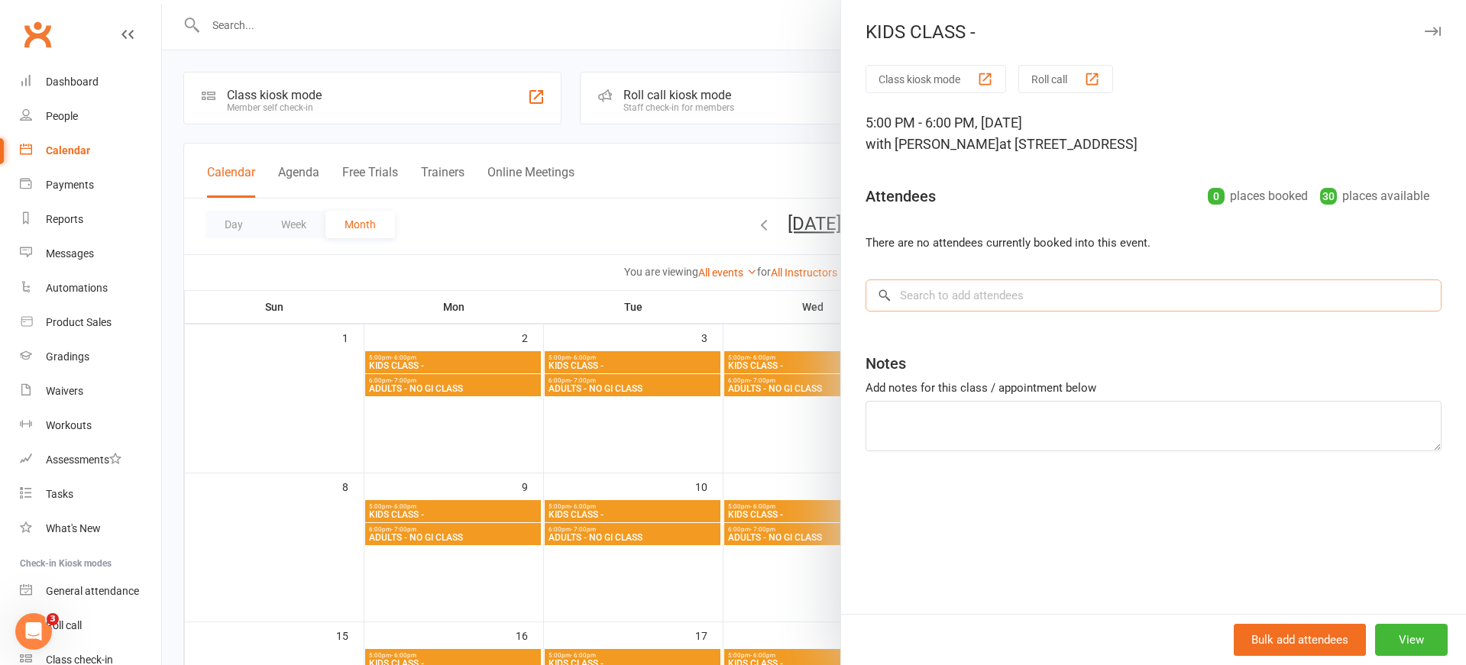
click at [995, 297] on input "search" at bounding box center [1153, 296] width 576 height 32
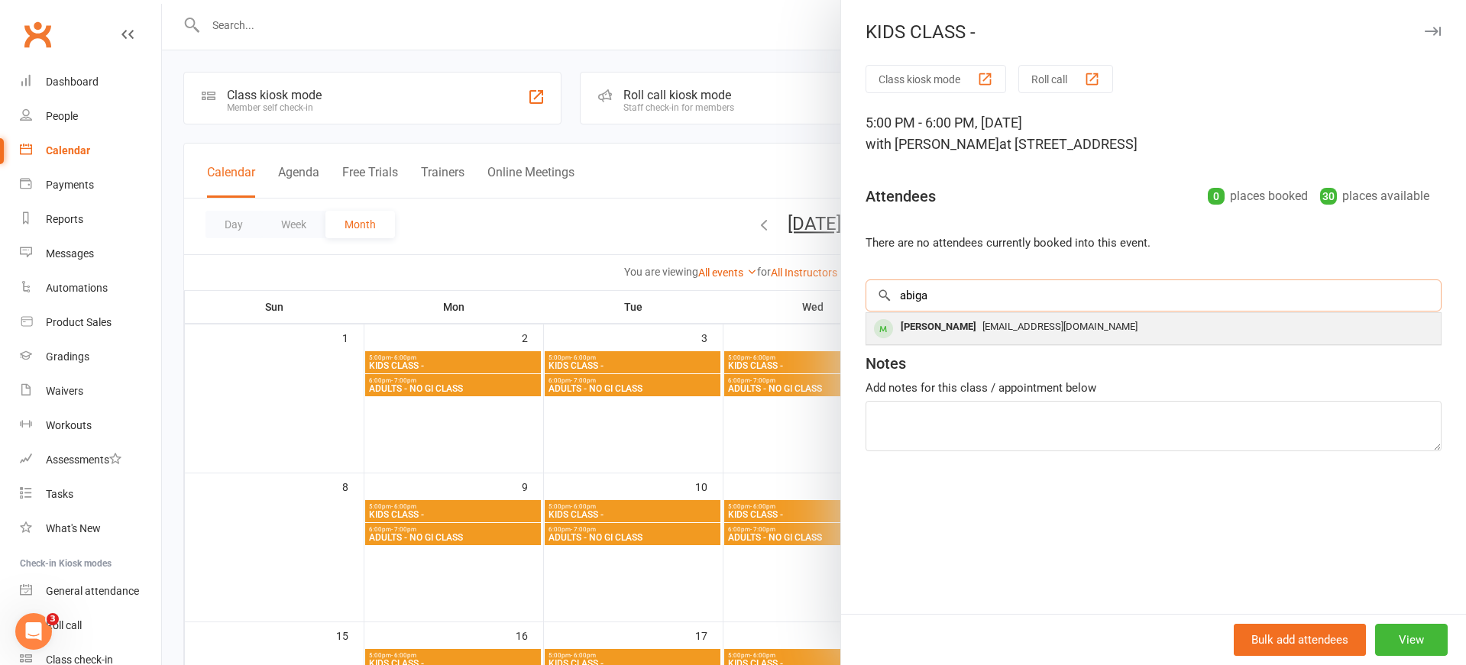
type input "abiga"
click at [966, 329] on div "[PERSON_NAME]" at bounding box center [938, 327] width 88 height 22
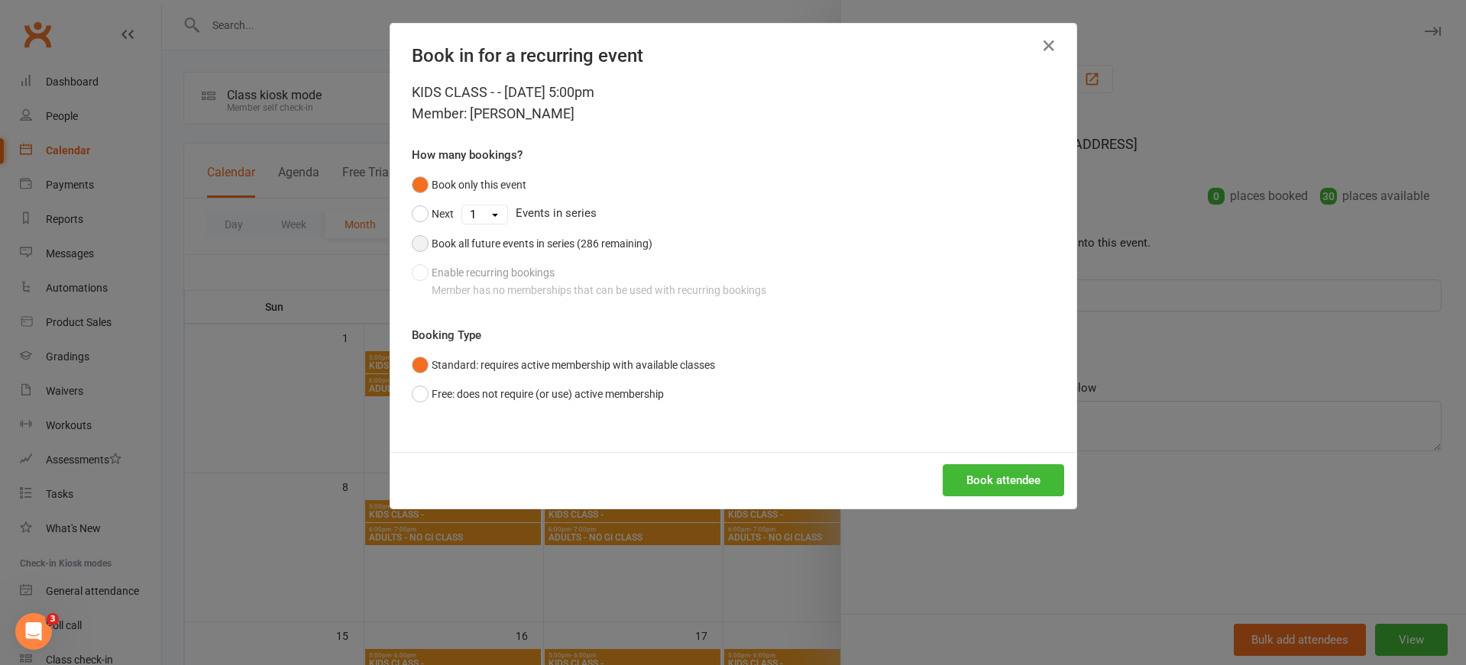
click at [457, 242] on div "Book all future events in series (286 remaining)" at bounding box center [542, 243] width 221 height 17
click at [424, 182] on button "Book only this event" at bounding box center [469, 184] width 115 height 29
click at [422, 212] on button "Next" at bounding box center [433, 213] width 42 height 29
select select "4"
click option "5" at bounding box center [0, 0] width 0 height 0
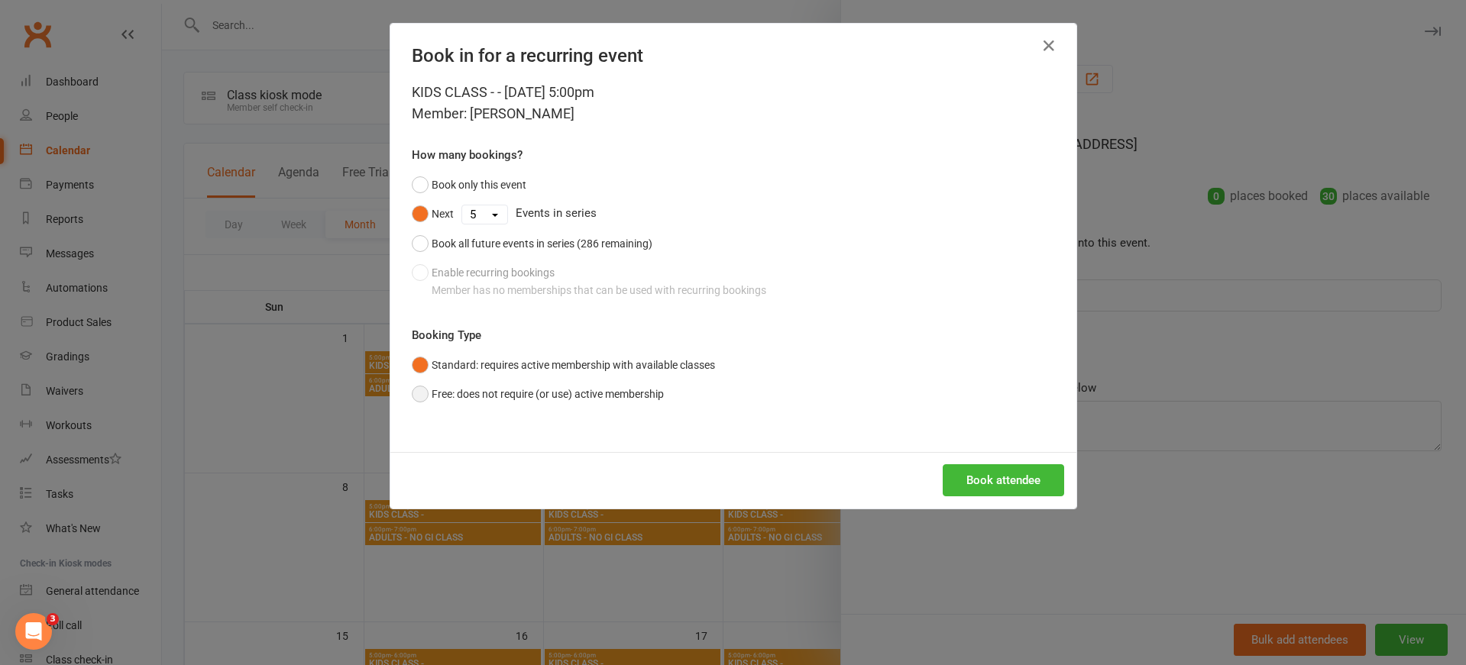
click at [477, 390] on button "Free: does not require (or use) active membership" at bounding box center [538, 394] width 252 height 29
click at [997, 478] on button "Book attendee" at bounding box center [1003, 480] width 121 height 32
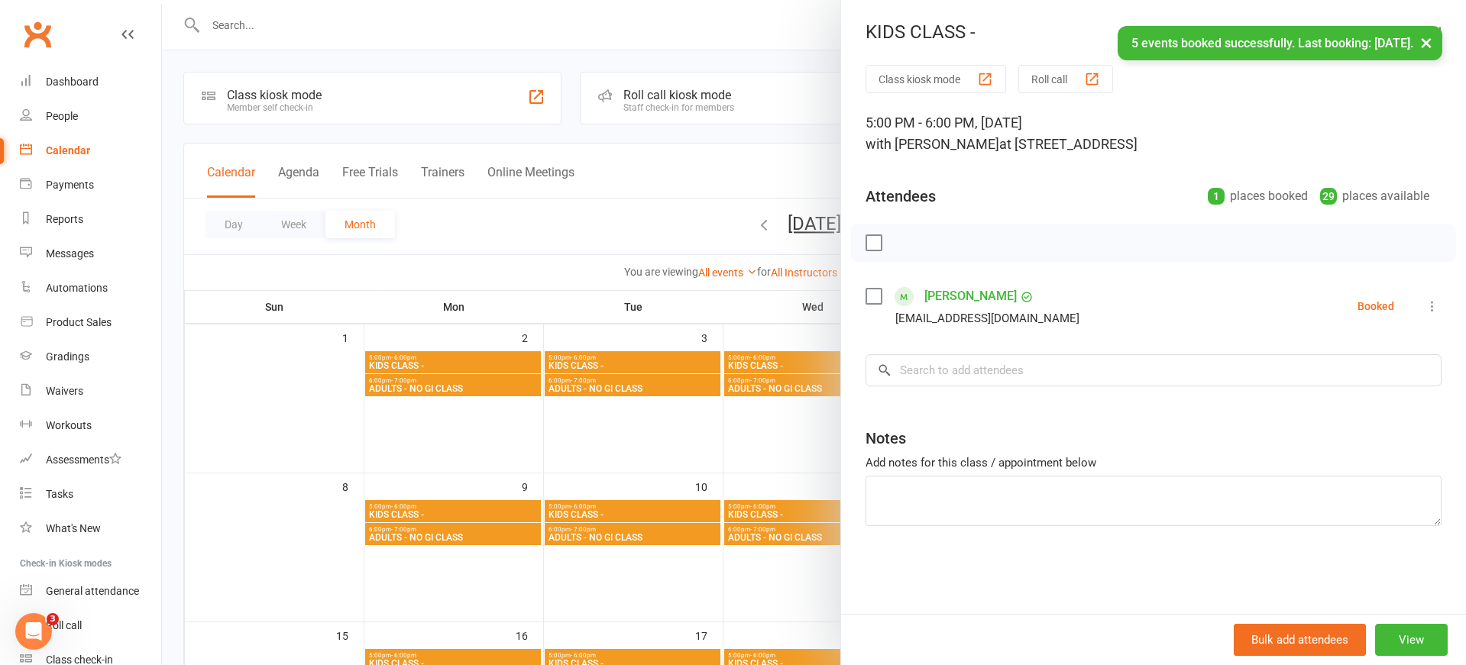
click at [965, 299] on link "[PERSON_NAME]" at bounding box center [970, 296] width 92 height 24
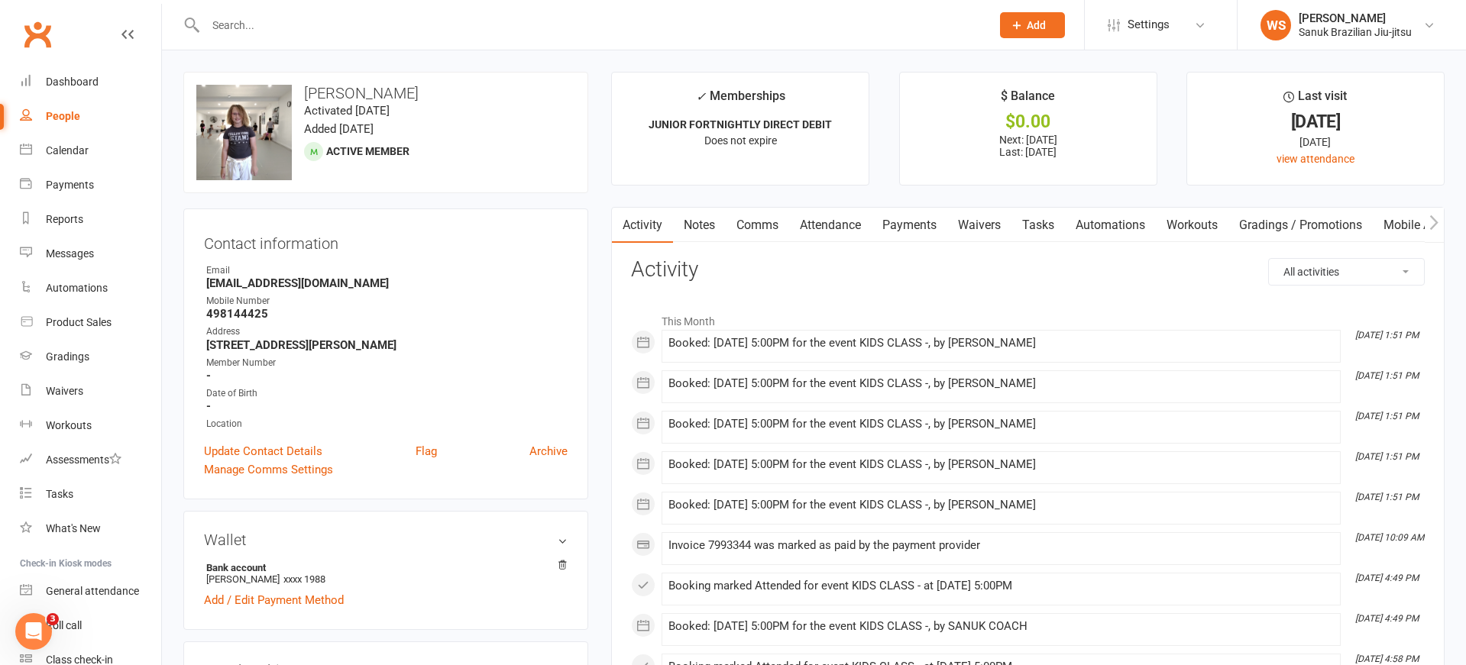
click at [815, 223] on link "Attendance" at bounding box center [830, 225] width 82 height 35
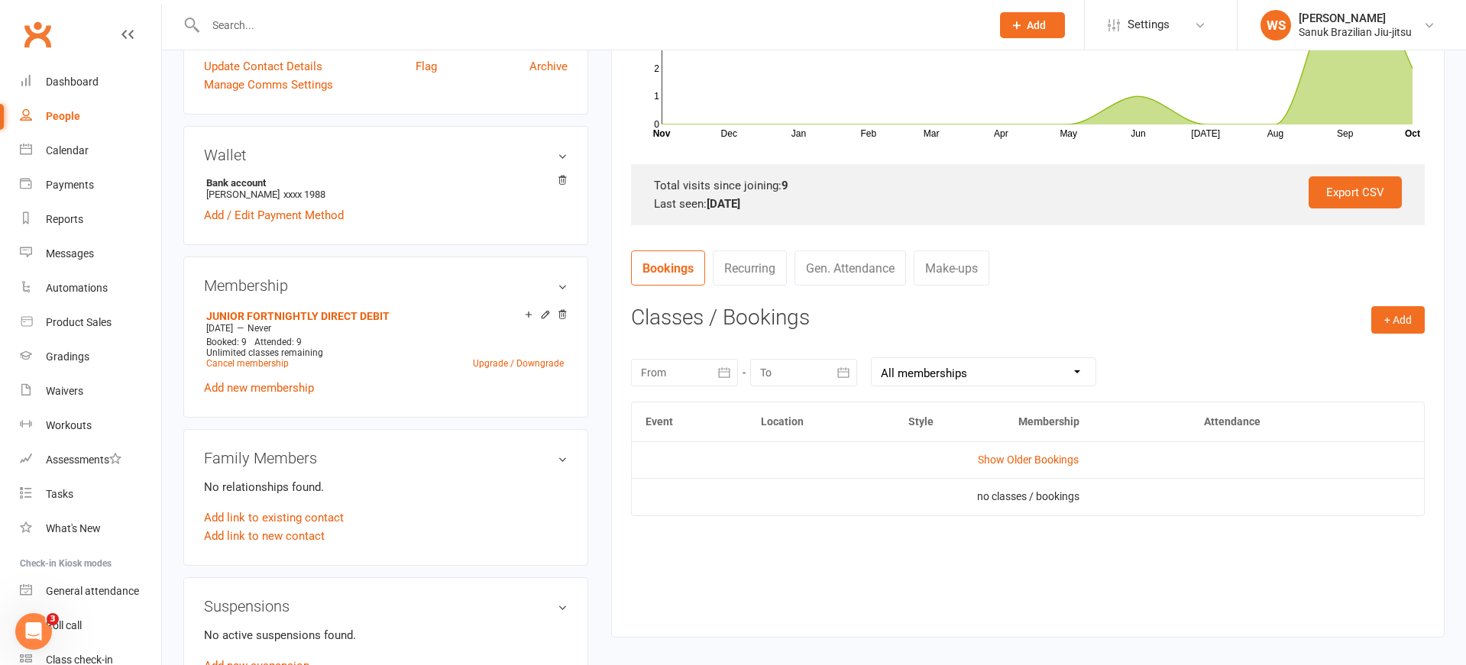
scroll to position [387, 0]
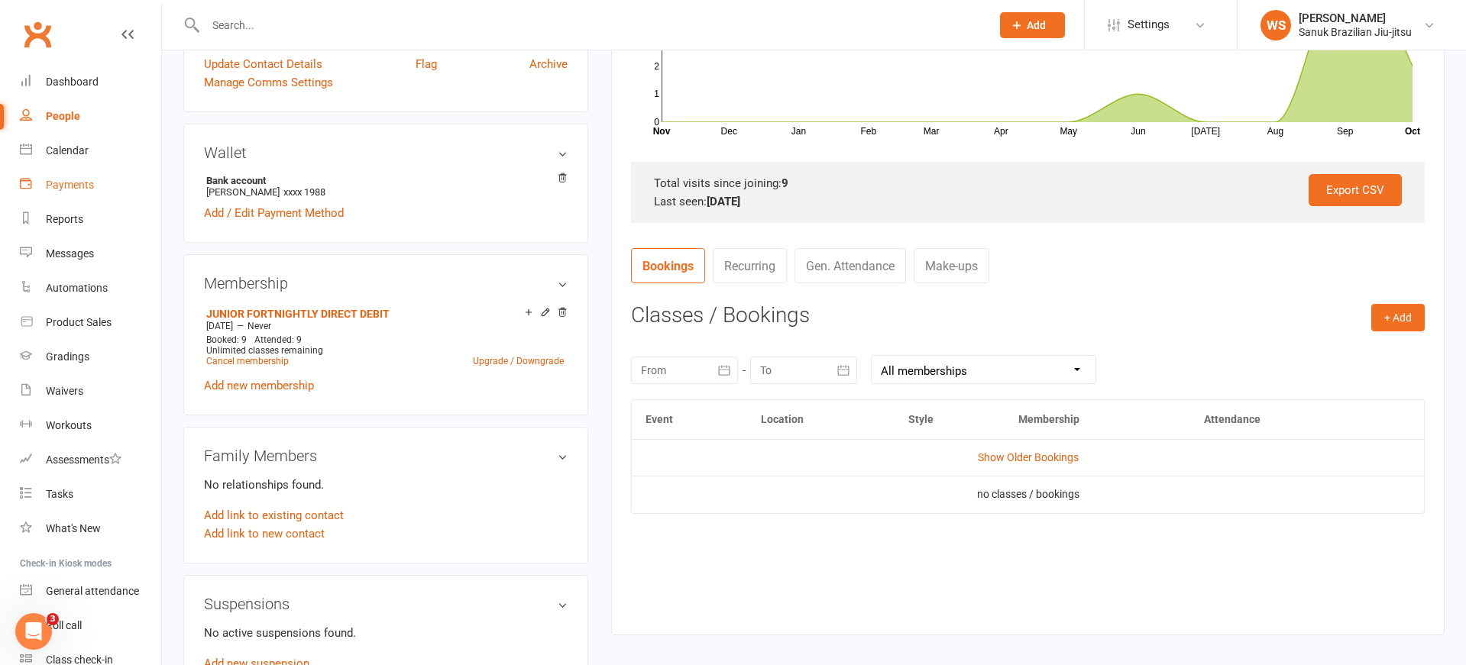
click at [68, 189] on div "Payments" at bounding box center [70, 185] width 48 height 12
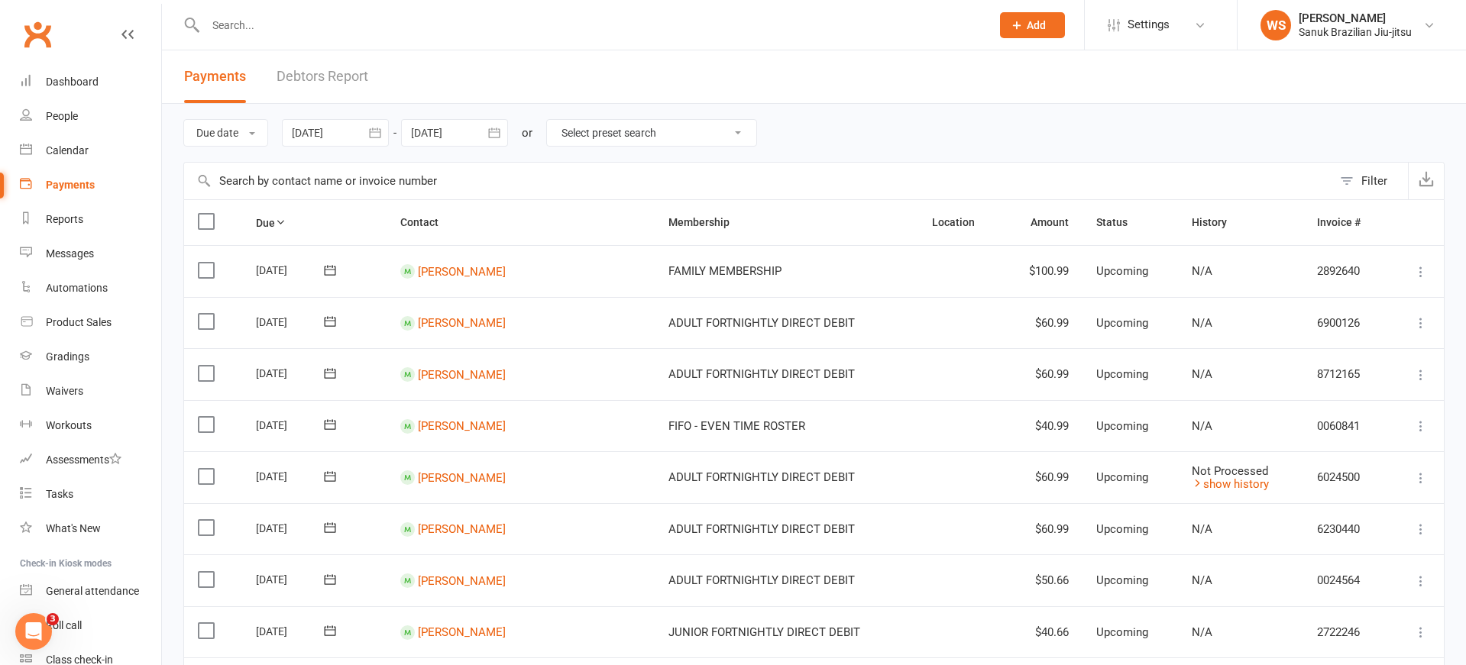
click at [321, 22] on input "text" at bounding box center [590, 25] width 779 height 21
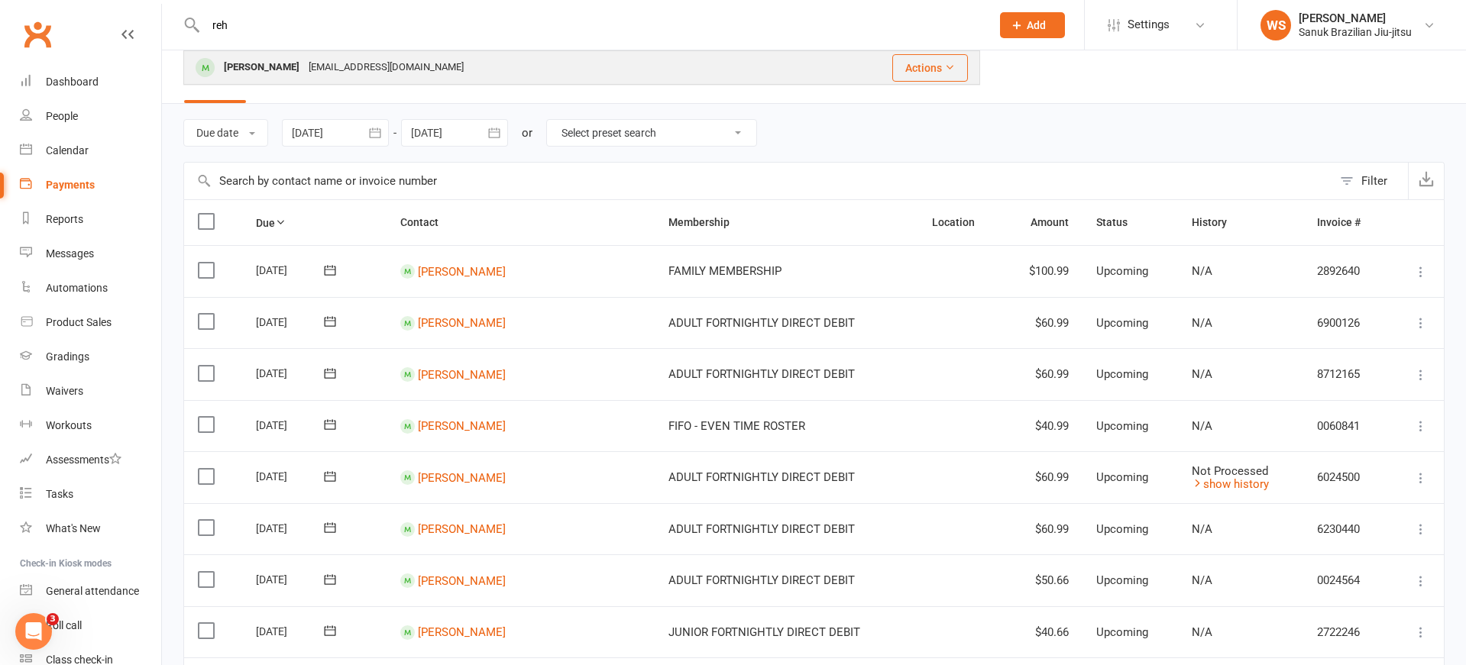
type input "reh"
click at [304, 60] on div "[EMAIL_ADDRESS][DOMAIN_NAME]" at bounding box center [386, 68] width 164 height 22
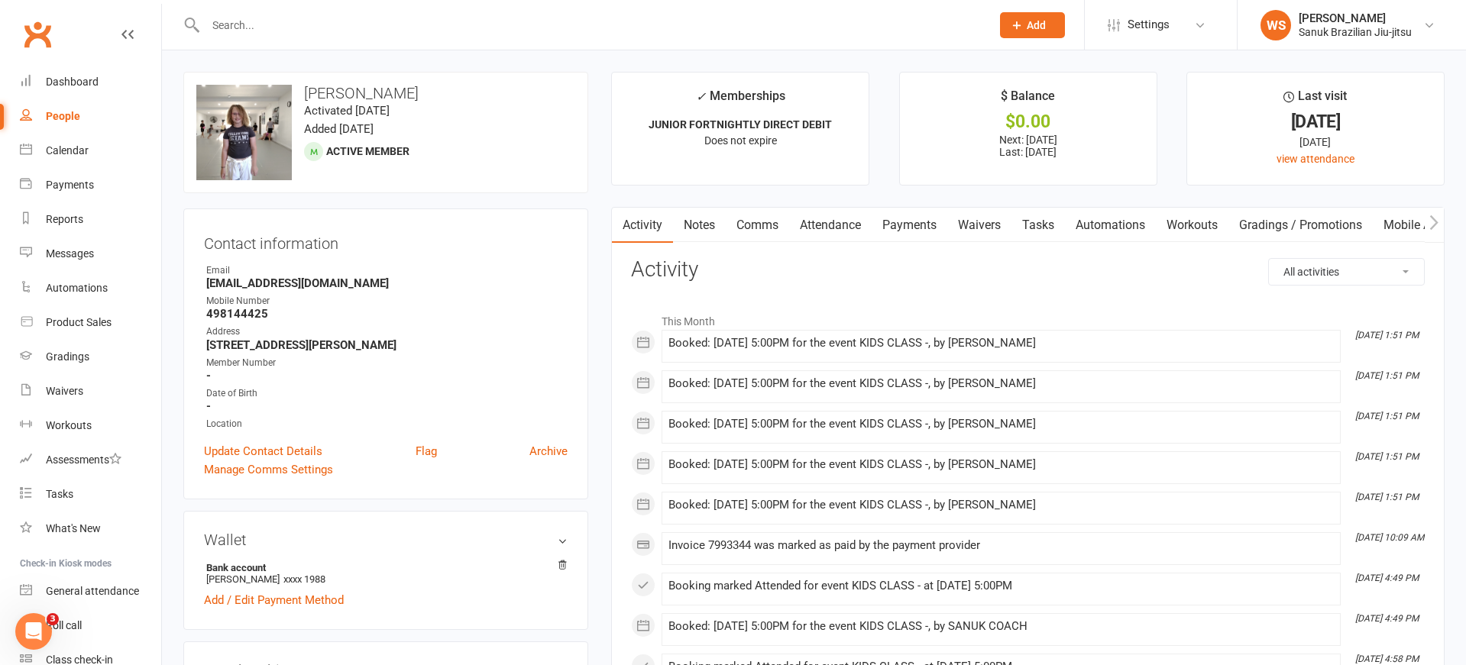
click at [848, 226] on link "Attendance" at bounding box center [830, 225] width 82 height 35
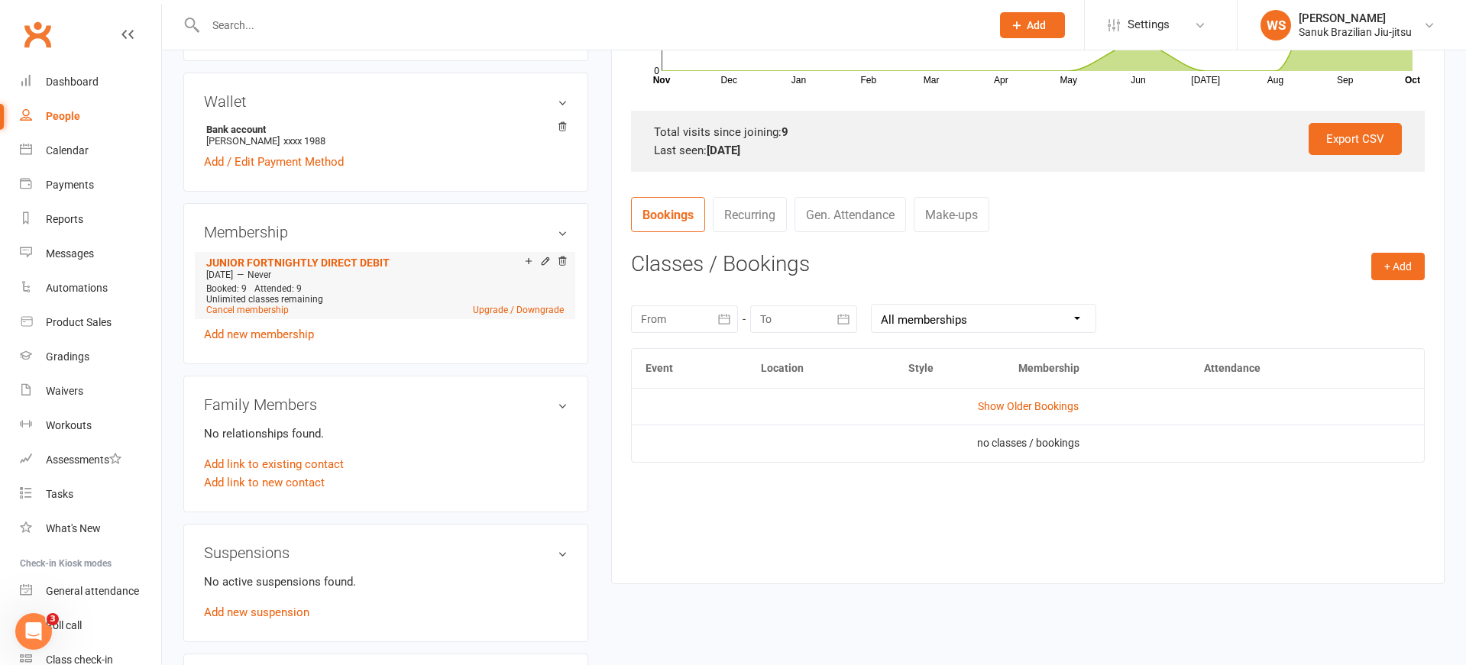
scroll to position [439, 0]
click at [860, 222] on link "Gen. Attendance" at bounding box center [850, 213] width 112 height 35
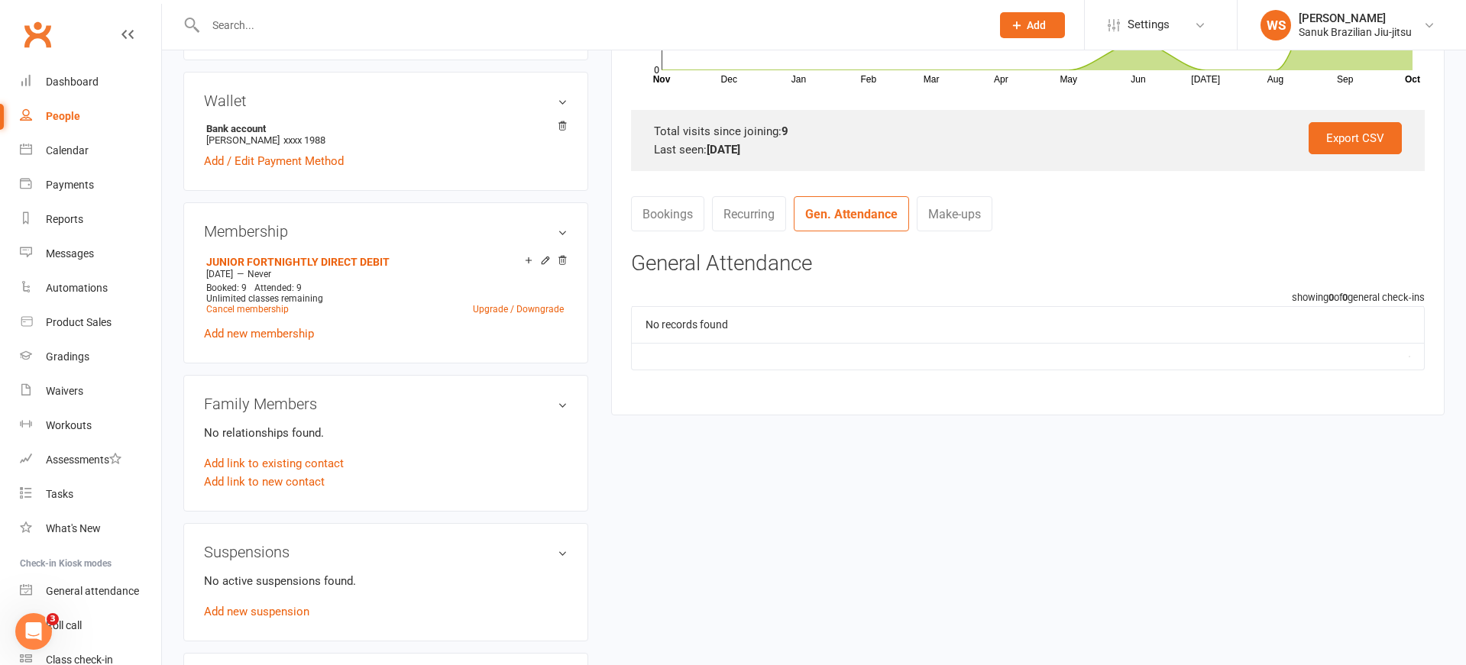
click at [758, 211] on link "Recurring" at bounding box center [749, 213] width 74 height 35
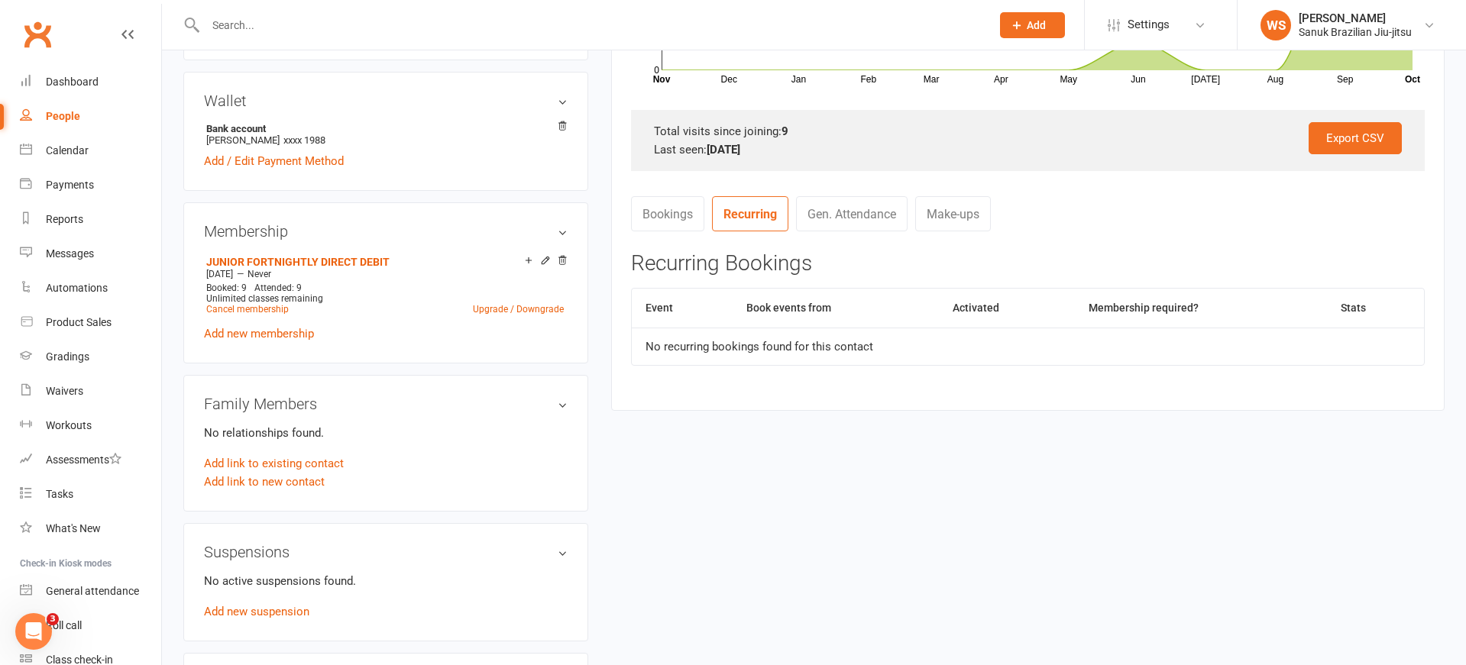
click at [866, 215] on link "Gen. Attendance" at bounding box center [852, 213] width 112 height 35
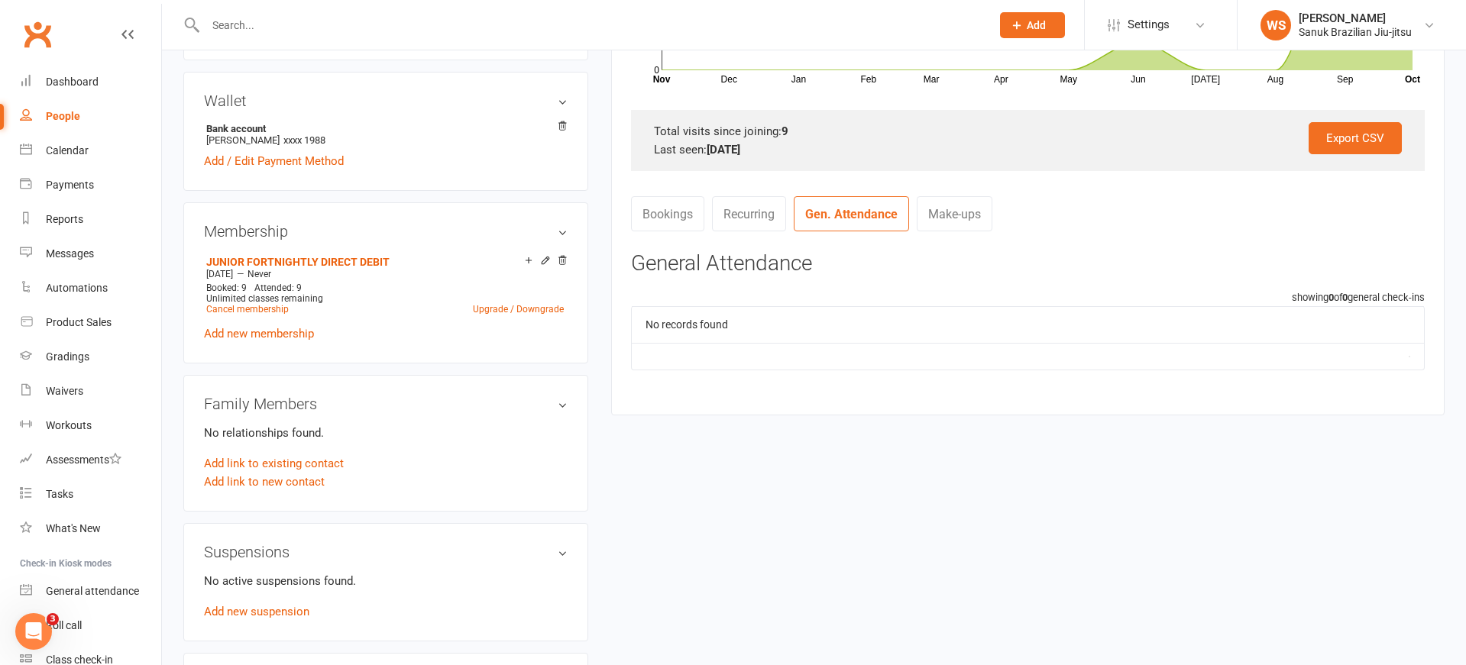
click at [960, 220] on link "Make-ups" at bounding box center [955, 213] width 76 height 35
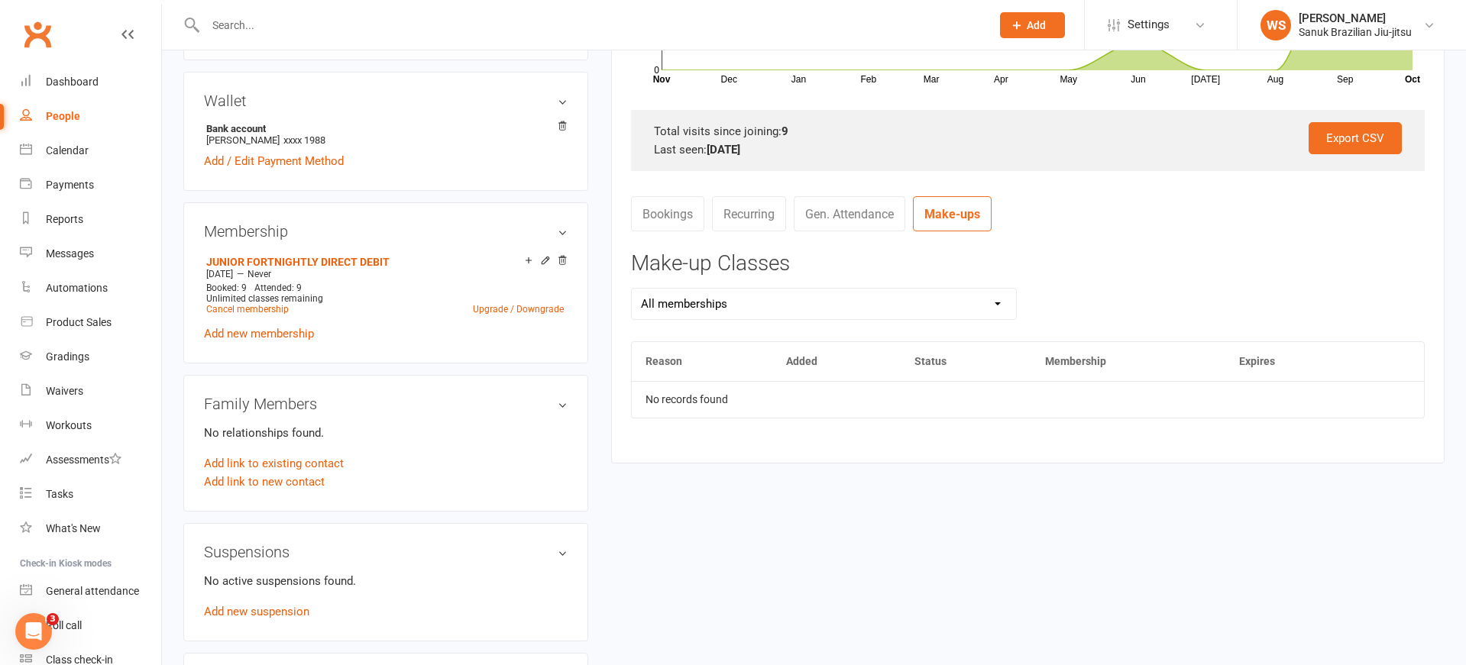
click at [673, 218] on link "Bookings" at bounding box center [667, 213] width 73 height 35
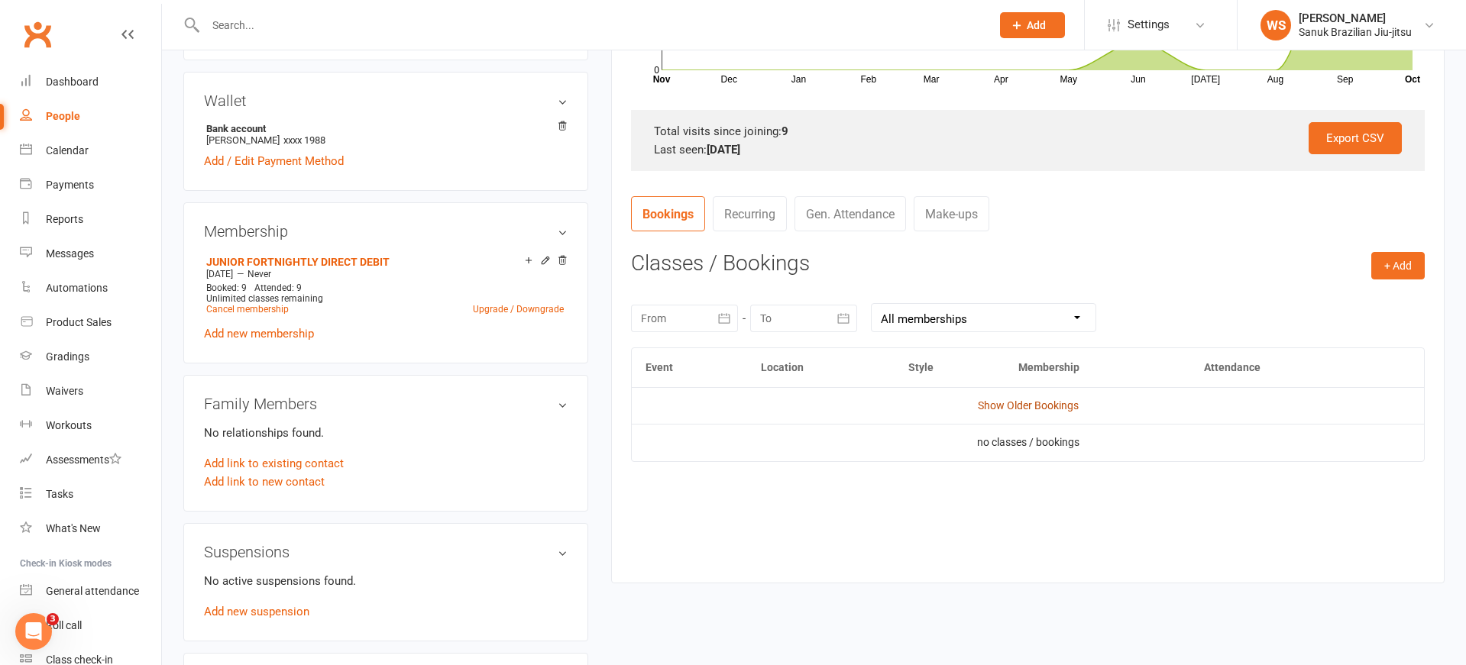
click at [1032, 409] on link "Show Older Bookings" at bounding box center [1028, 405] width 101 height 12
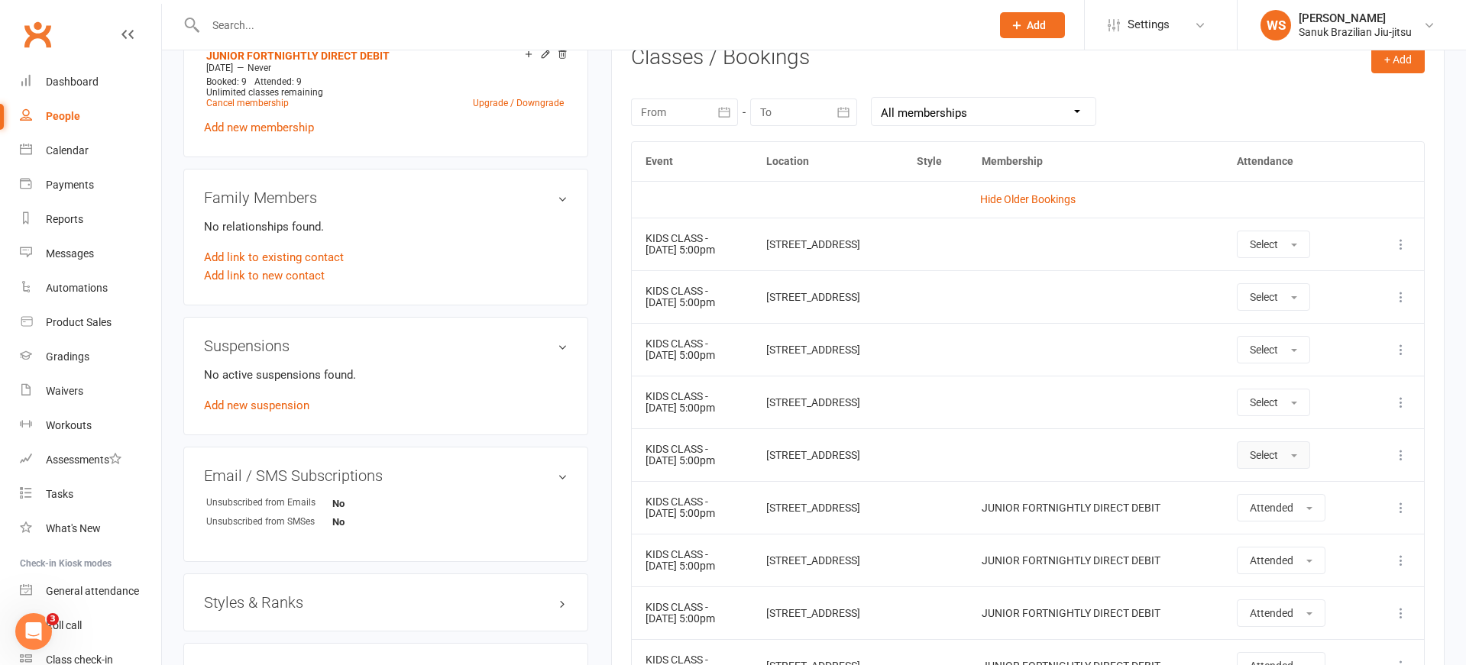
scroll to position [646, 0]
click at [1305, 460] on button "Select" at bounding box center [1273, 454] width 73 height 27
click at [1302, 480] on link "Attended" at bounding box center [1312, 488] width 151 height 31
click at [1299, 406] on button "Select" at bounding box center [1273, 400] width 73 height 27
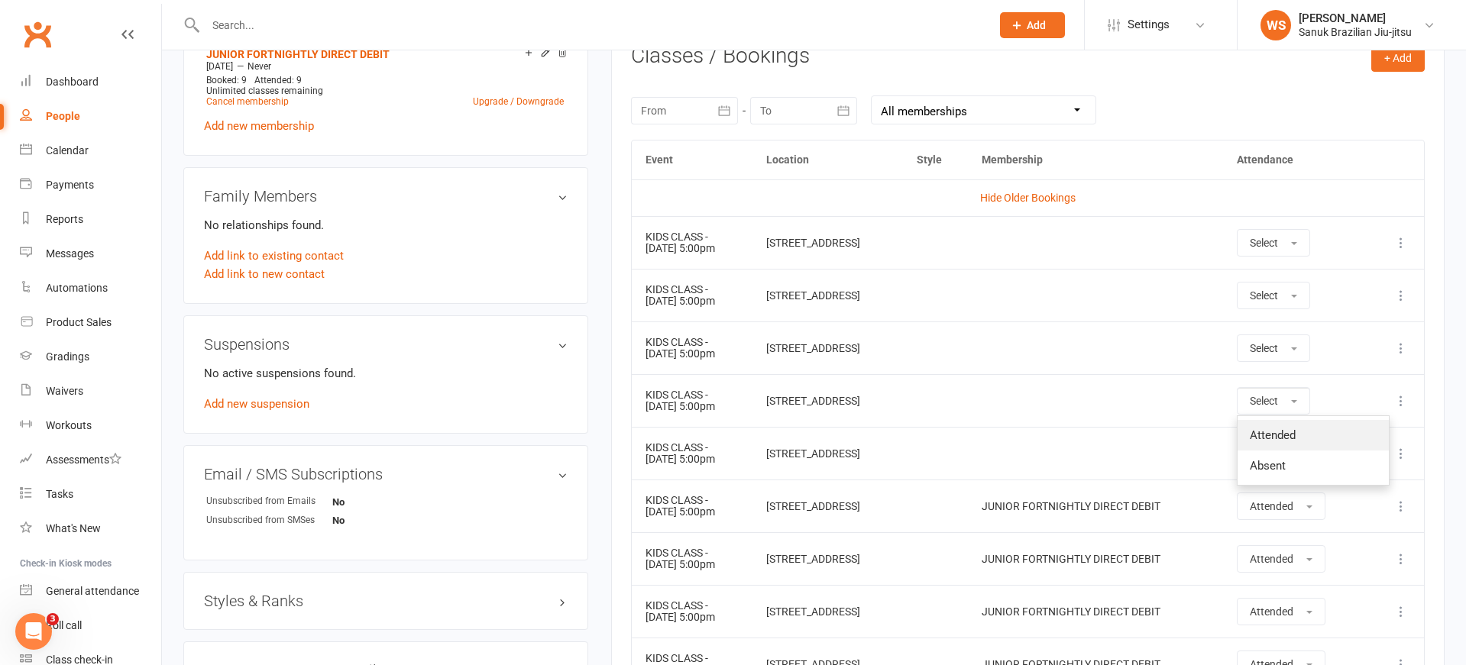
drag, startPoint x: 1289, startPoint y: 434, endPoint x: 1291, endPoint y: 426, distance: 8.0
click at [1289, 431] on span "Attended" at bounding box center [1273, 436] width 46 height 14
click at [1278, 354] on span "Select" at bounding box center [1264, 348] width 28 height 12
drag, startPoint x: 1293, startPoint y: 388, endPoint x: 1286, endPoint y: 320, distance: 68.3
click at [1292, 386] on span "Attended" at bounding box center [1273, 383] width 46 height 14
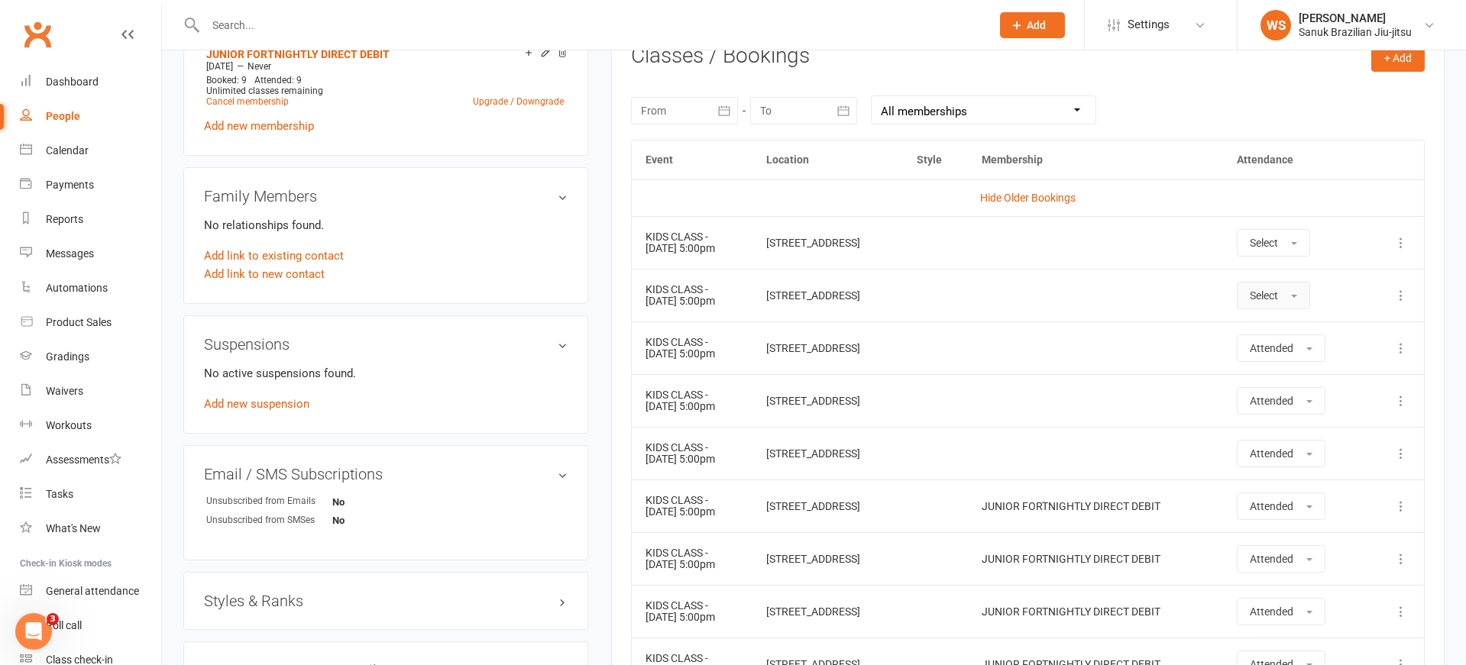
click at [1286, 287] on button "Select" at bounding box center [1273, 295] width 73 height 27
click at [1295, 334] on span "Attended" at bounding box center [1273, 330] width 46 height 14
drag, startPoint x: 1293, startPoint y: 240, endPoint x: 1295, endPoint y: 253, distance: 13.2
click at [1278, 240] on span "Select" at bounding box center [1264, 243] width 28 height 12
click at [1299, 286] on link "Attended" at bounding box center [1312, 277] width 151 height 31
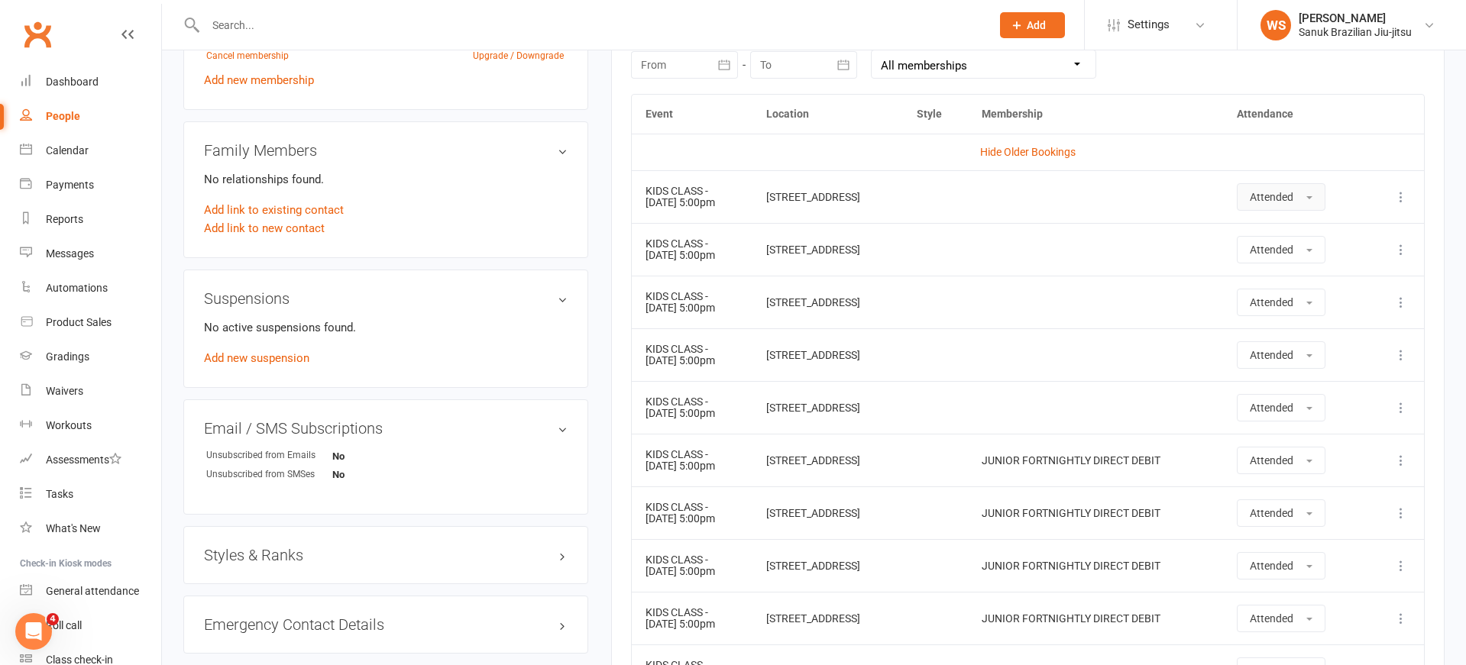
scroll to position [690, 0]
click at [1397, 249] on icon at bounding box center [1400, 252] width 15 height 15
click at [1153, 254] on td at bounding box center [1095, 252] width 255 height 53
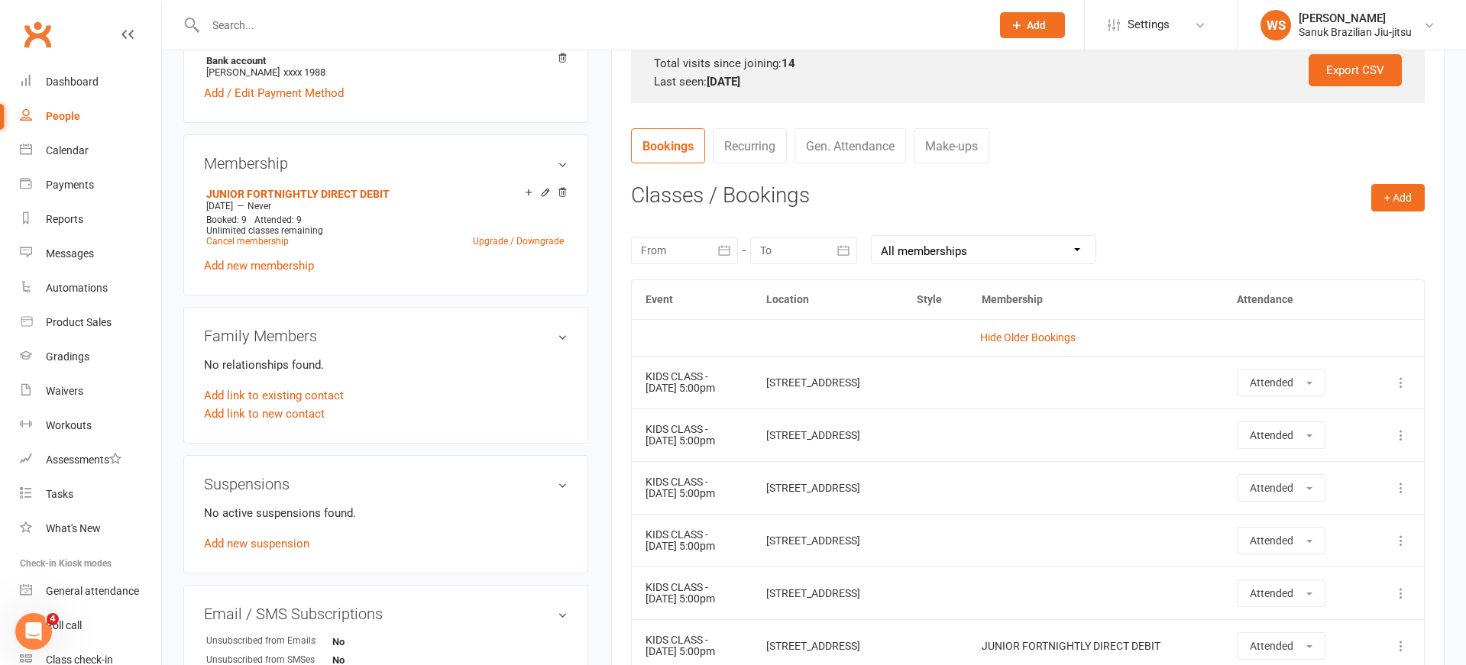
scroll to position [488, 0]
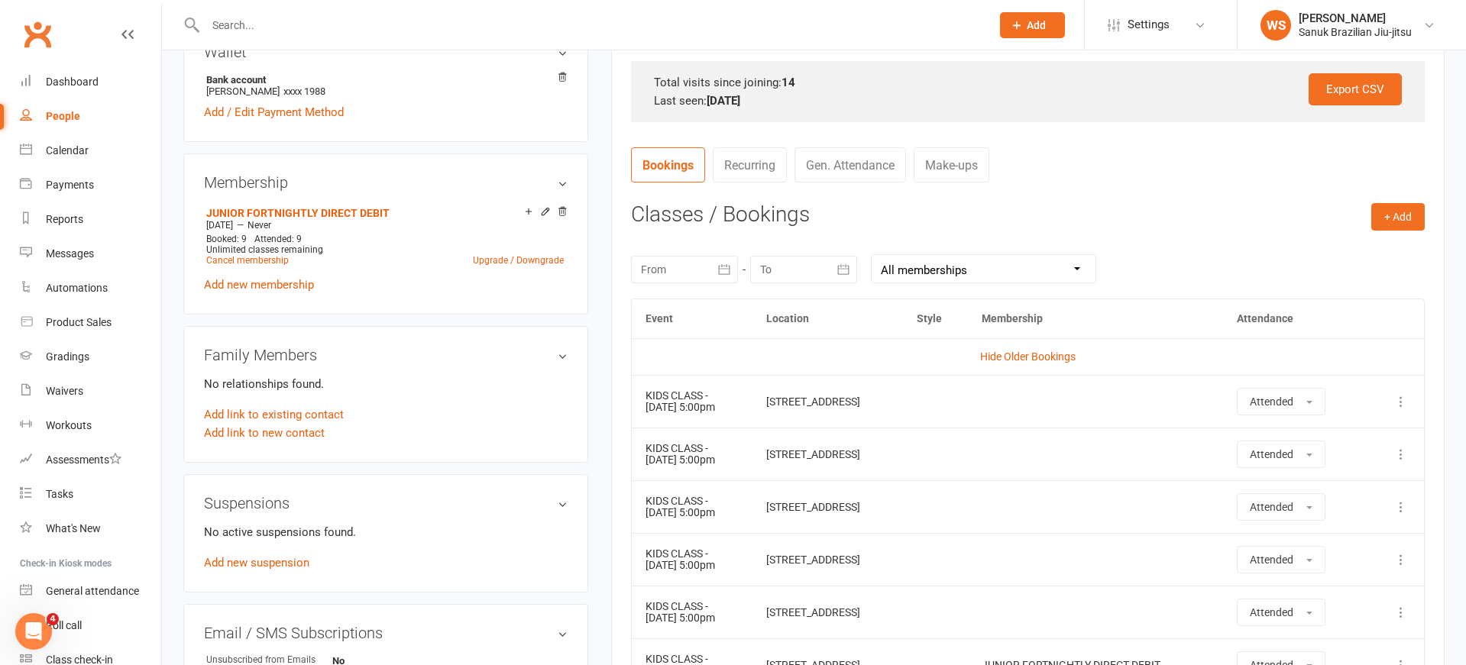
click at [372, 21] on input "text" at bounding box center [590, 25] width 779 height 21
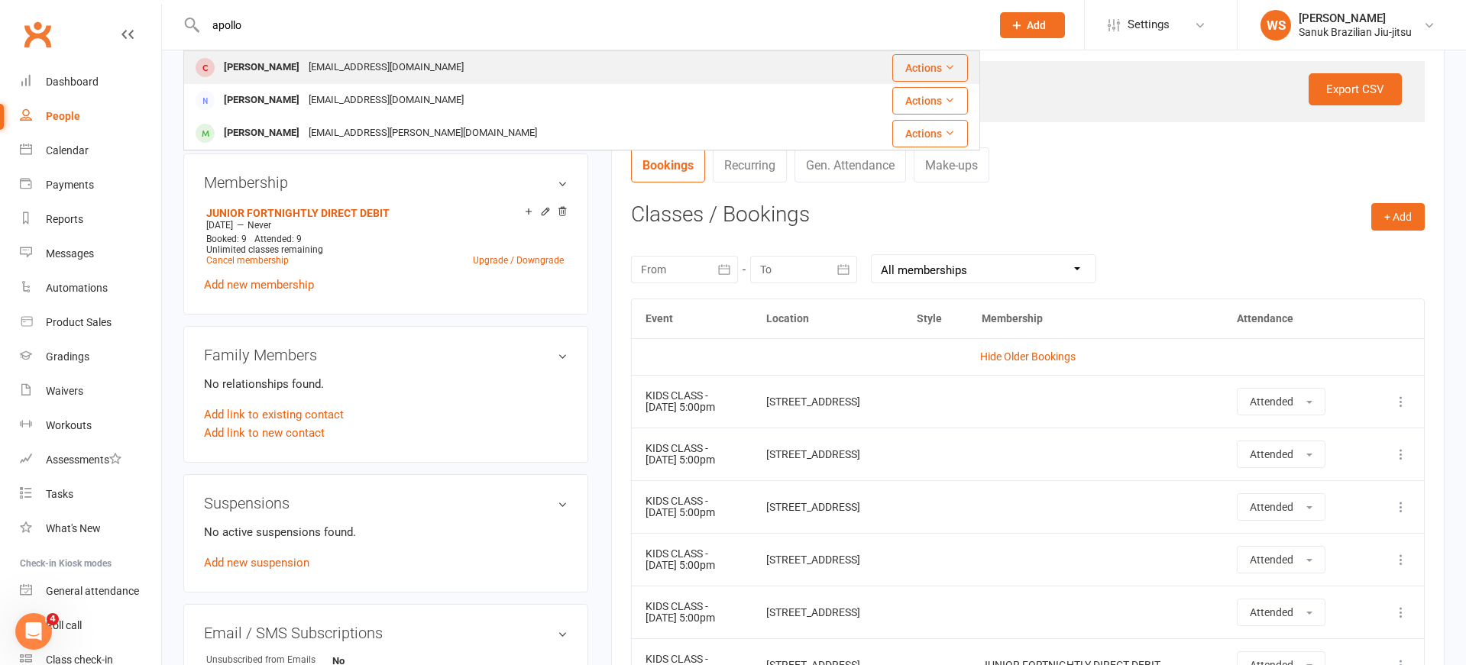
type input "apollo"
click at [268, 69] on div "[PERSON_NAME]" at bounding box center [261, 68] width 85 height 22
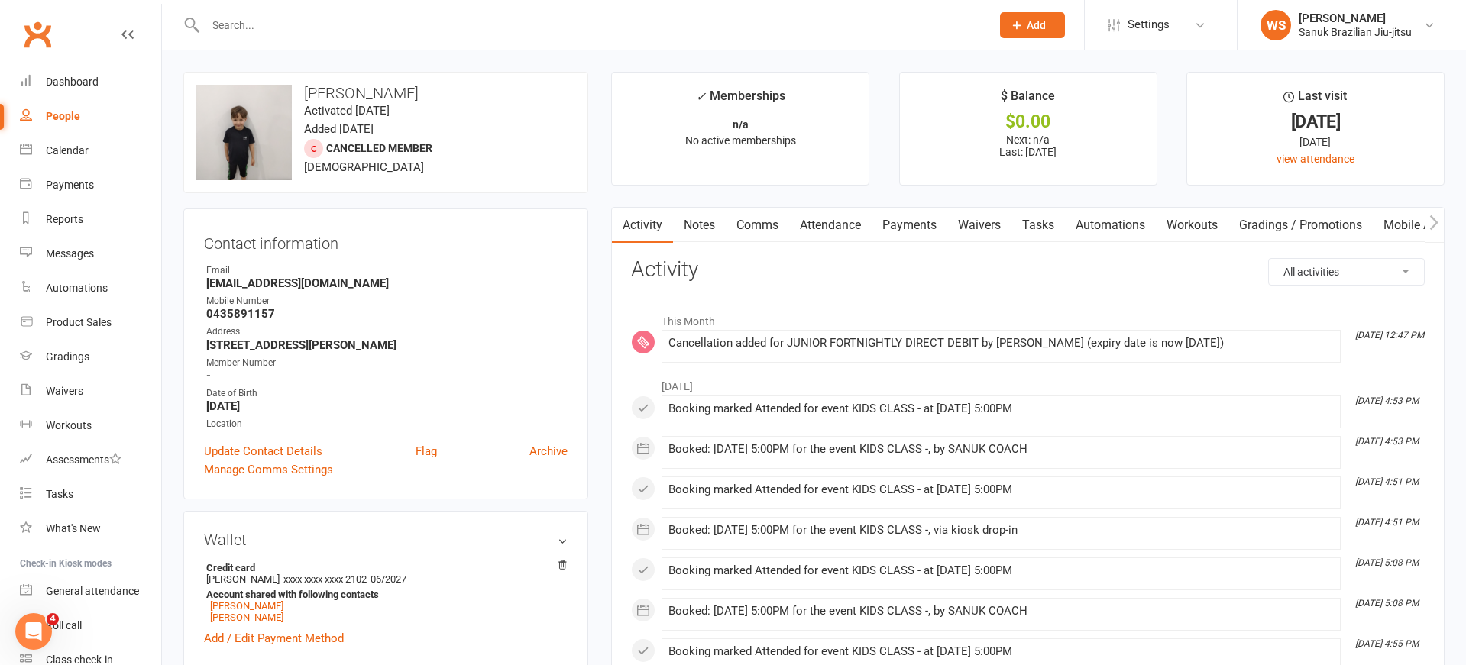
click at [846, 229] on link "Attendance" at bounding box center [830, 225] width 82 height 35
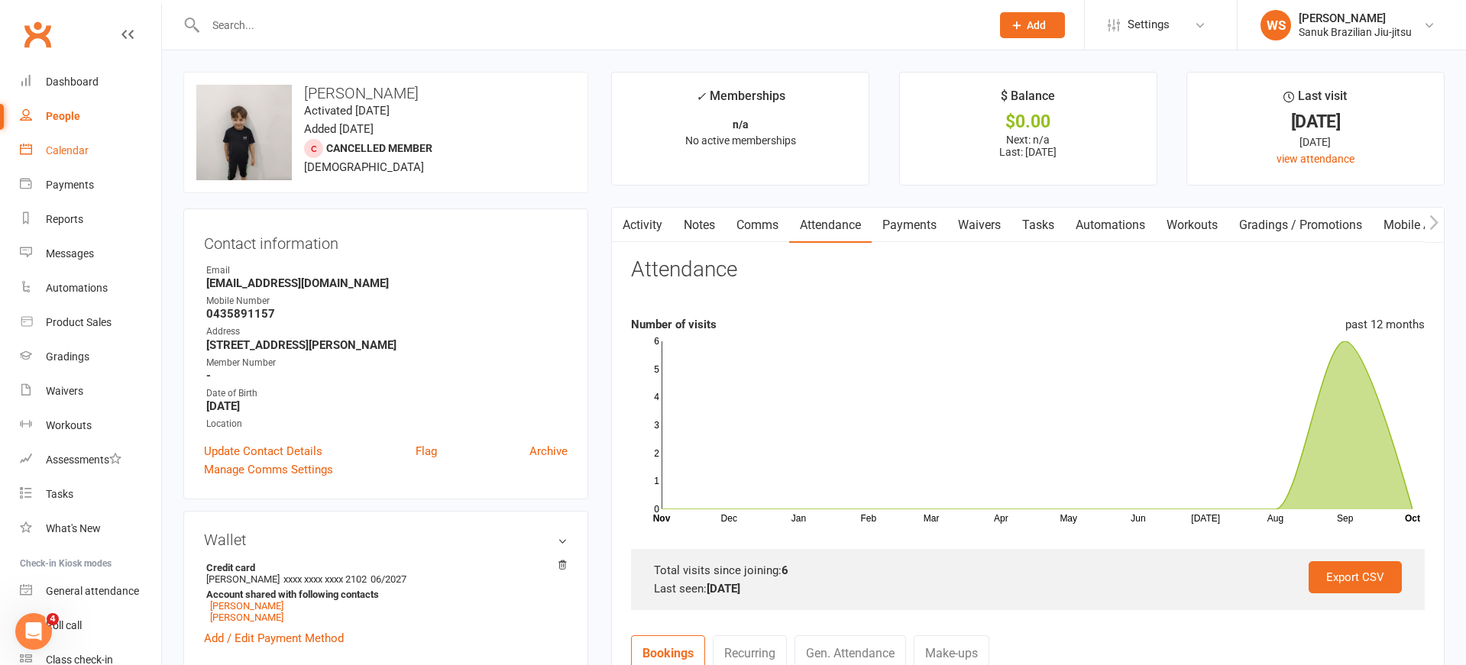
click at [57, 149] on div "Calendar" at bounding box center [67, 150] width 43 height 12
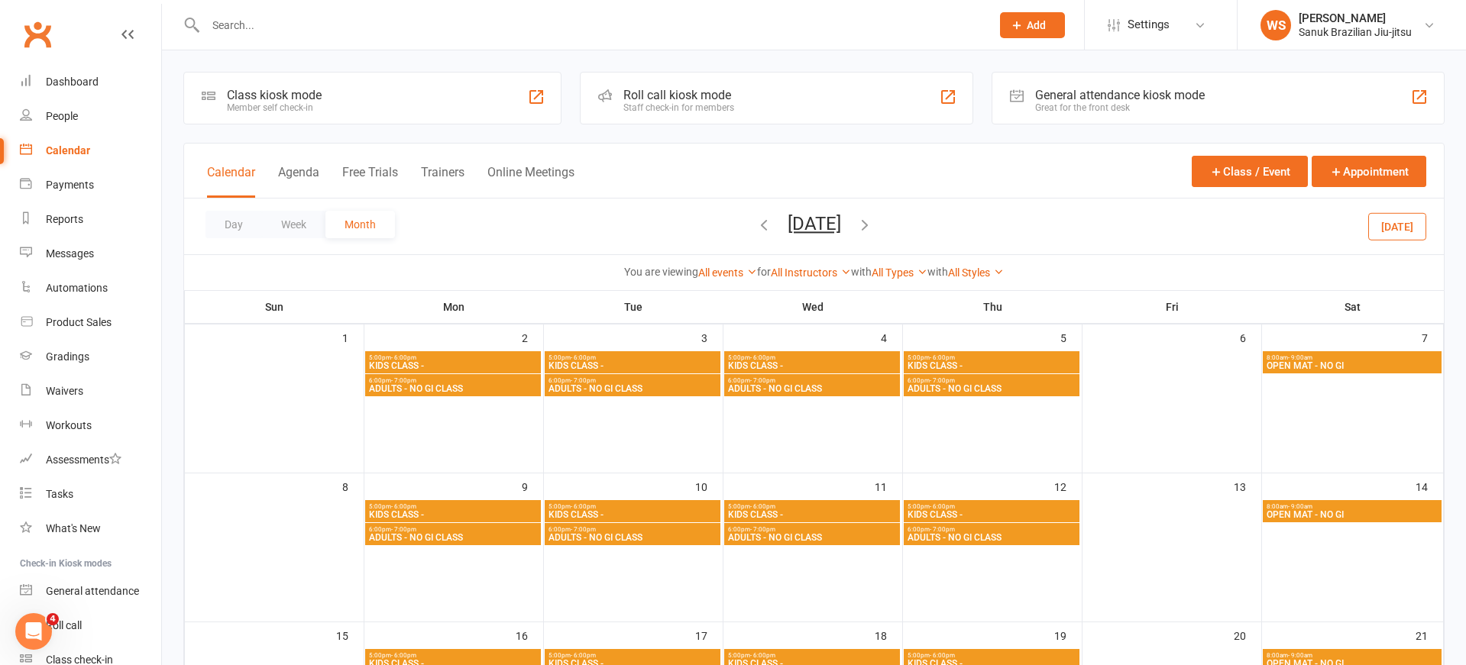
click at [755, 228] on icon "button" at bounding box center [763, 224] width 17 height 17
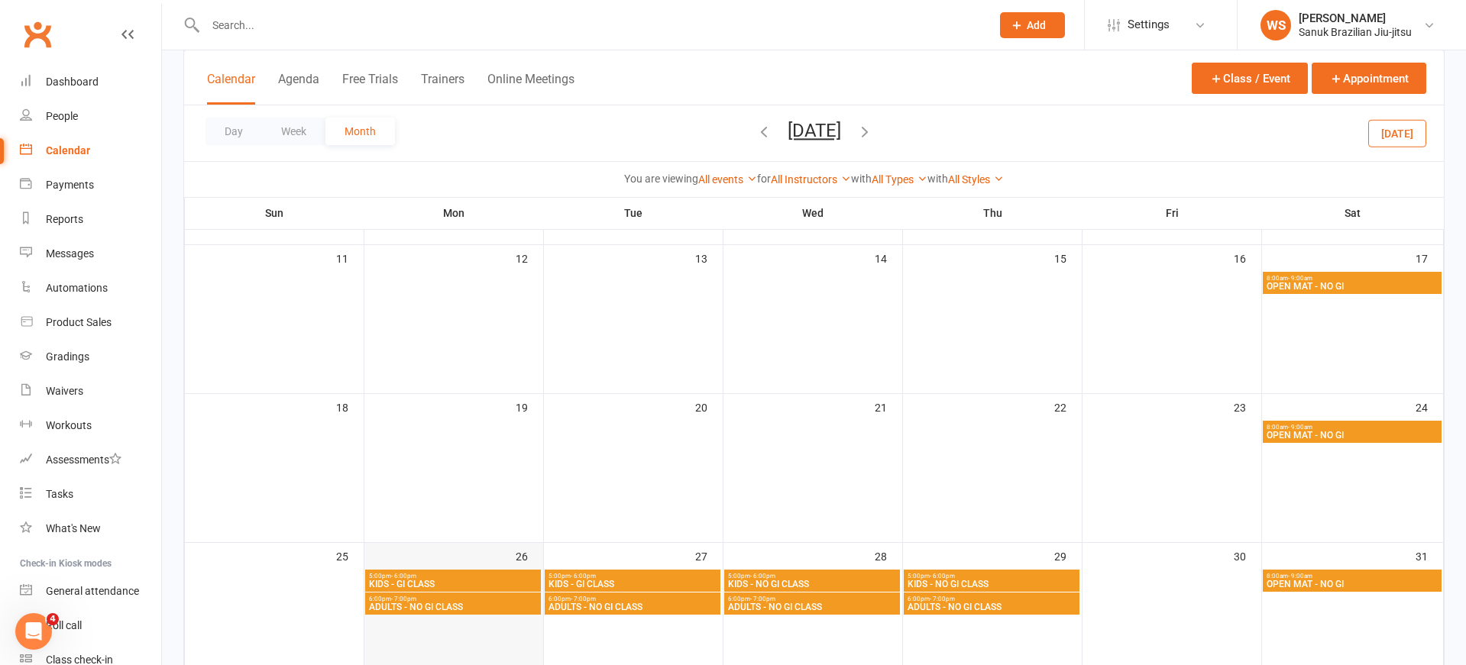
scroll to position [376, 0]
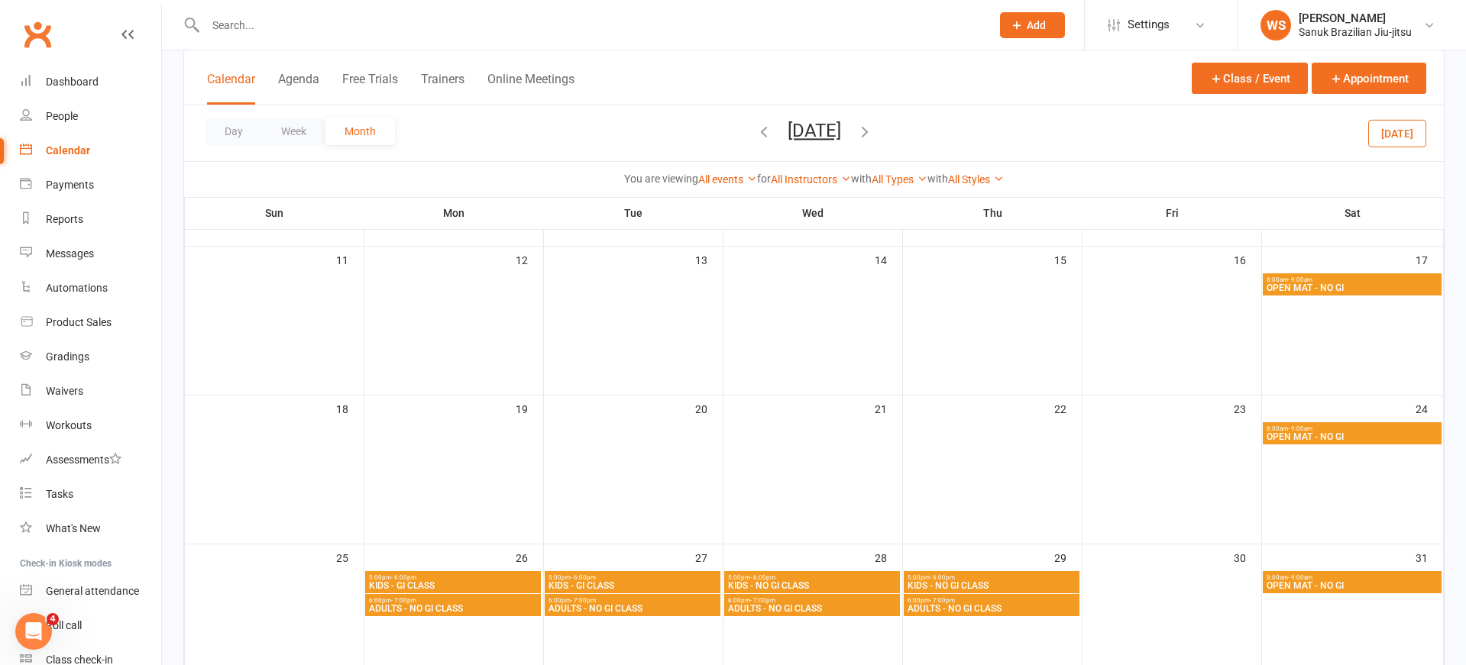
click at [447, 585] on span "KIDS - GI CLASS" at bounding box center [453, 585] width 170 height 9
click at [447, 585] on div "KIDS - GI CLASS Class kiosk mode Roll call 5:00 PM - 6:00 PM, [DATE] Attendees …" at bounding box center [814, 332] width 1304 height 665
click at [489, 591] on div "5:00pm - 6:00pm KIDS - GI CLASS" at bounding box center [453, 582] width 176 height 22
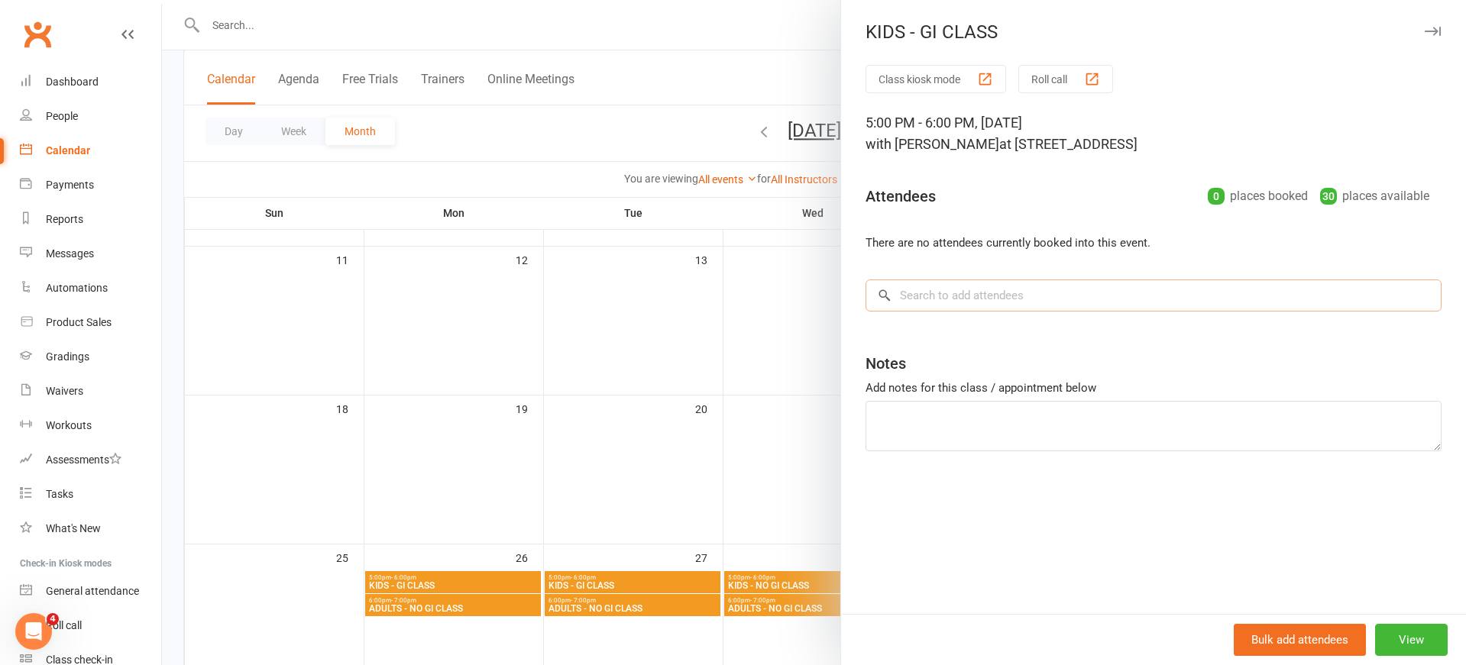
click at [972, 296] on input "search" at bounding box center [1153, 296] width 576 height 32
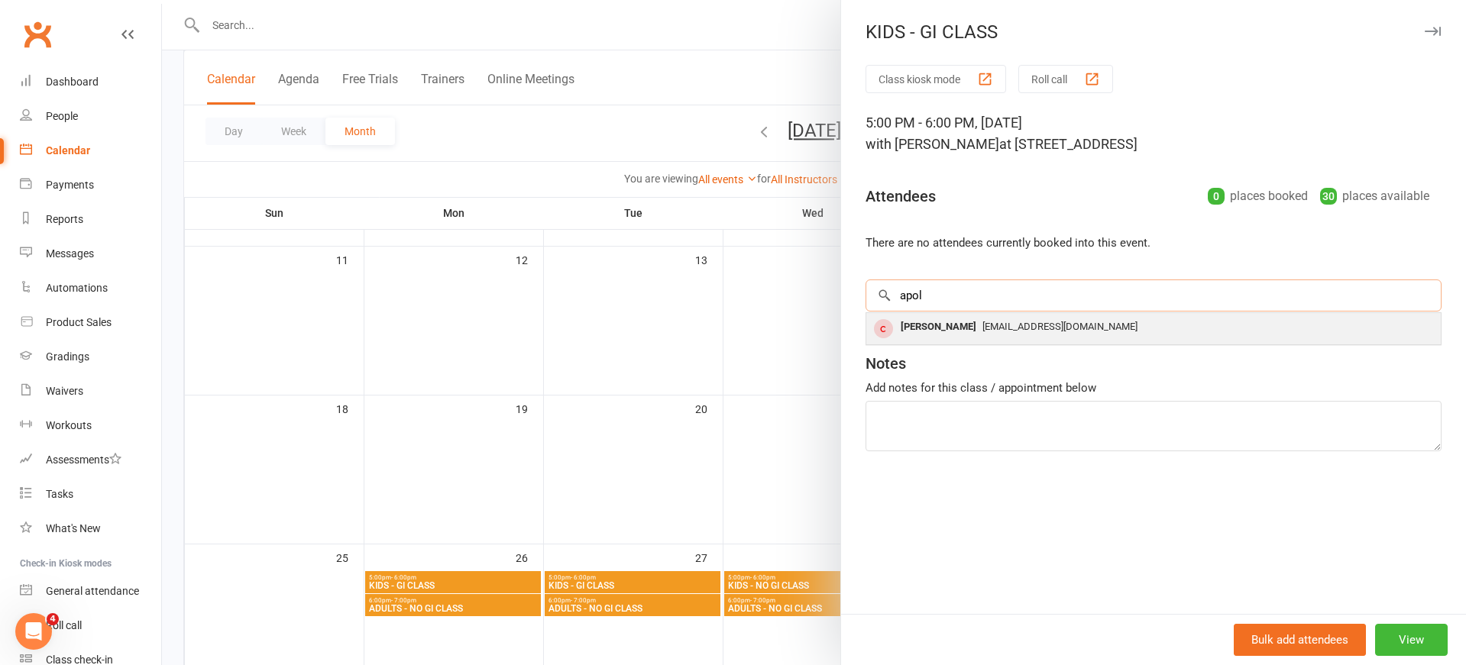
type input "apol"
click at [965, 331] on div "[PERSON_NAME]" at bounding box center [938, 327] width 88 height 22
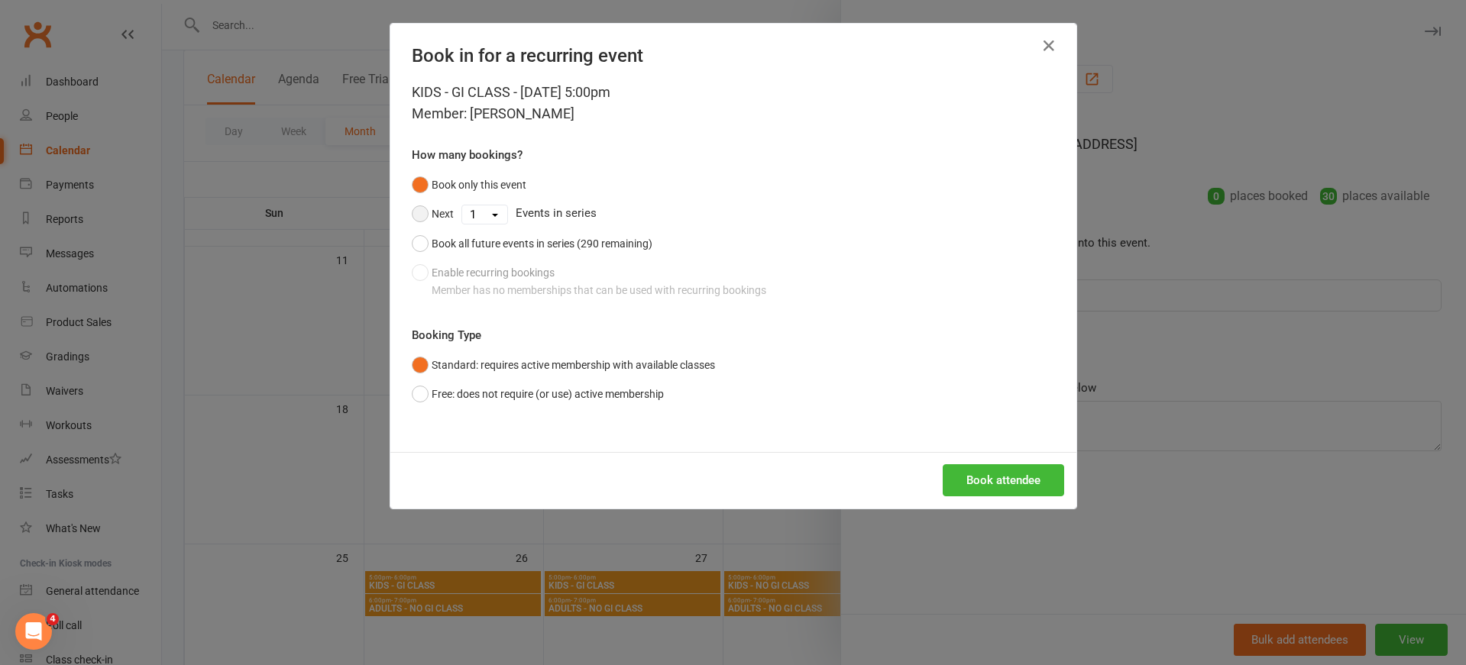
click at [429, 212] on button "Next" at bounding box center [433, 213] width 42 height 29
click at [1046, 47] on icon "button" at bounding box center [1049, 46] width 18 height 18
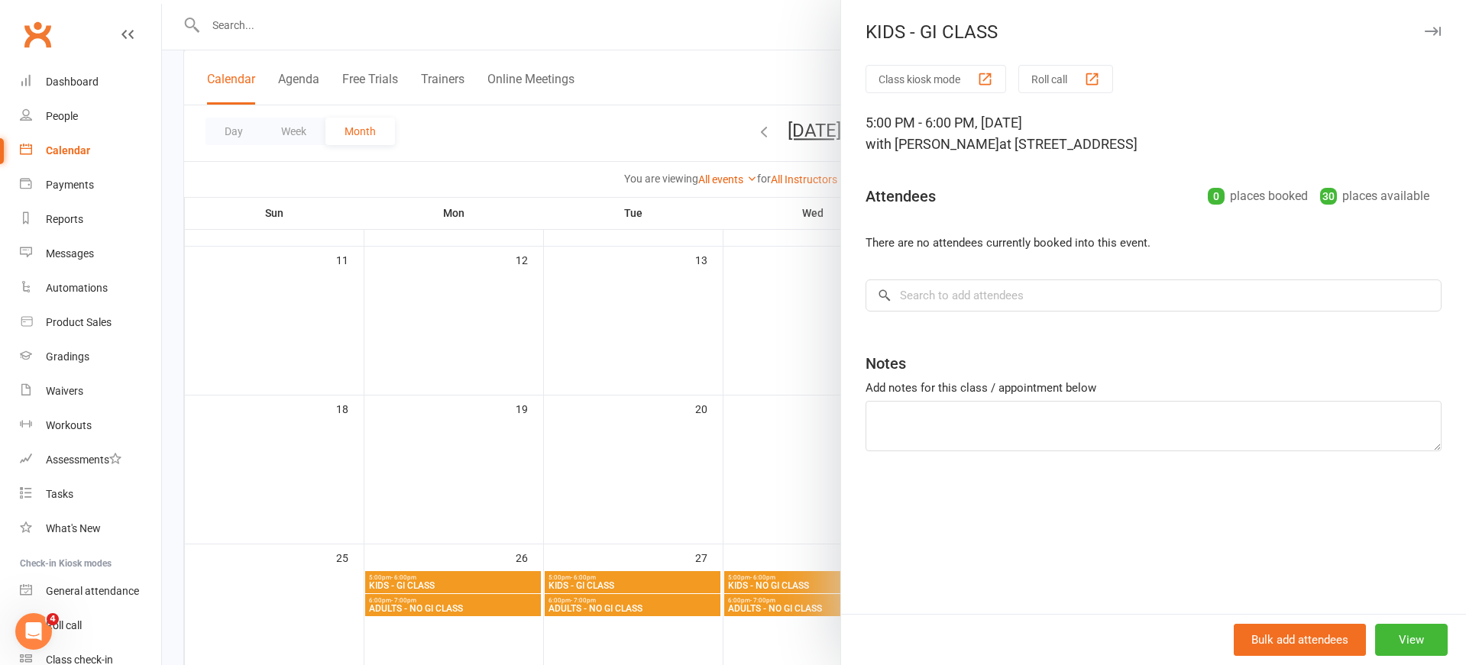
drag, startPoint x: 364, startPoint y: 23, endPoint x: 258, endPoint y: 28, distance: 105.5
click at [363, 23] on div at bounding box center [814, 332] width 1304 height 665
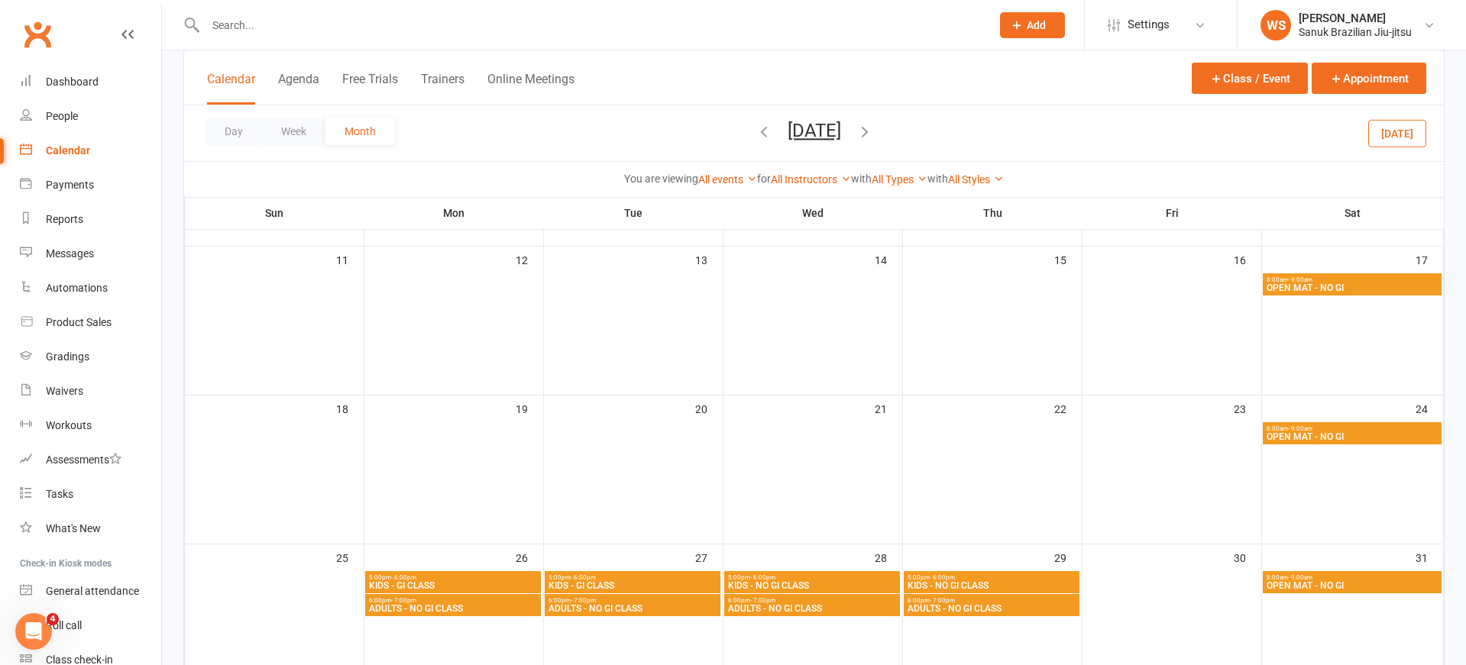
click at [247, 28] on input "text" at bounding box center [590, 25] width 779 height 21
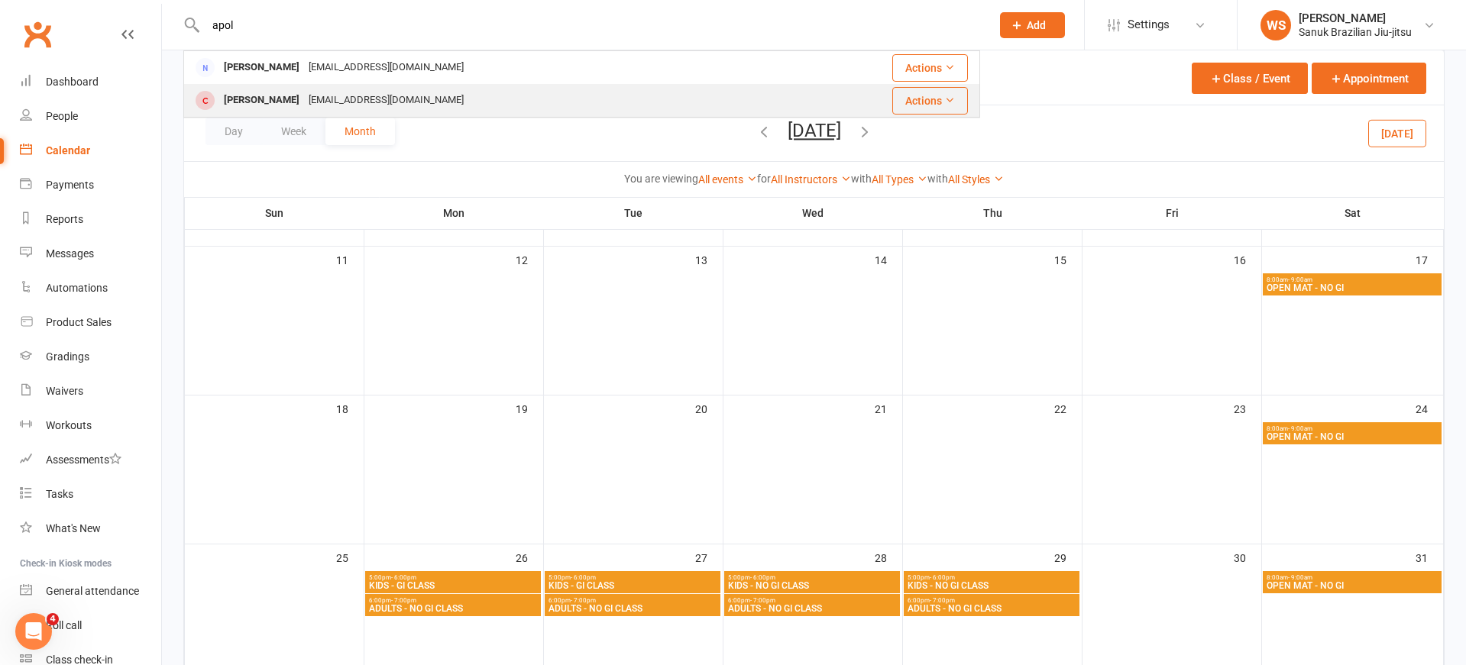
type input "apol"
click at [256, 94] on div "[PERSON_NAME]" at bounding box center [261, 100] width 85 height 22
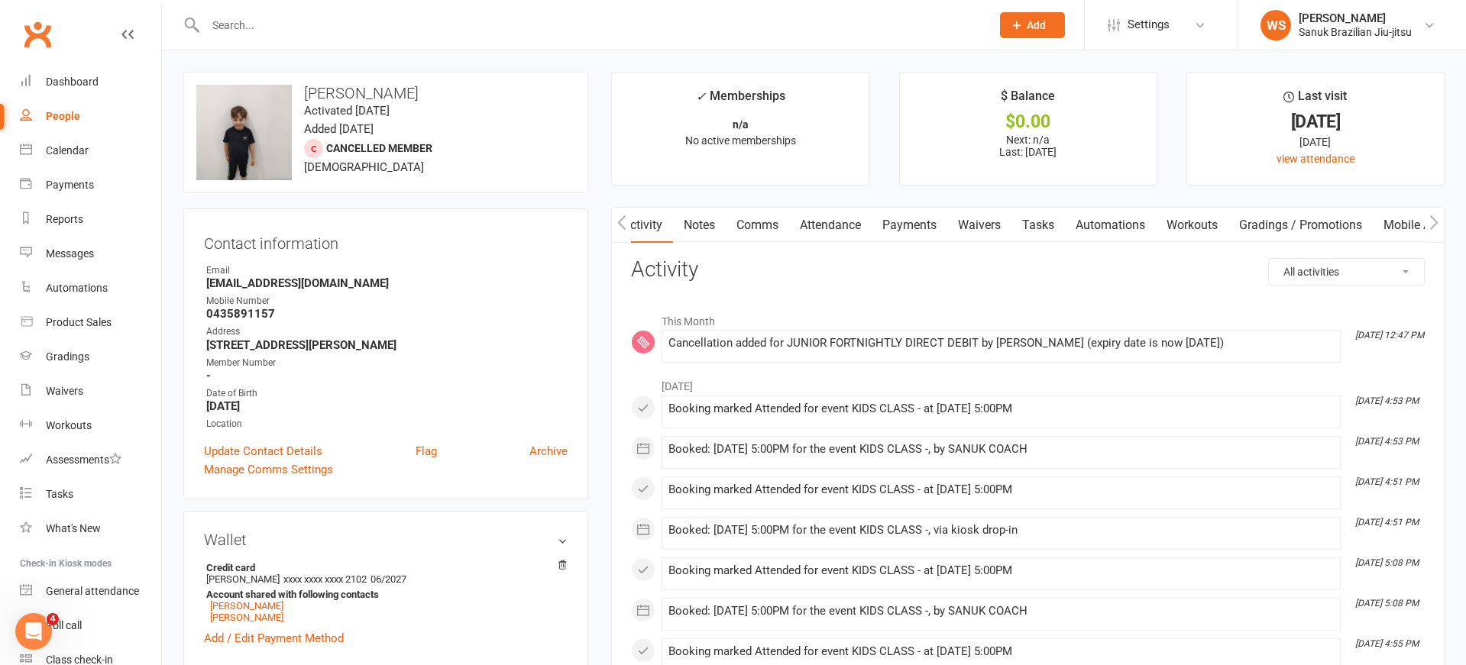
click at [917, 223] on link "Payments" at bounding box center [910, 225] width 76 height 35
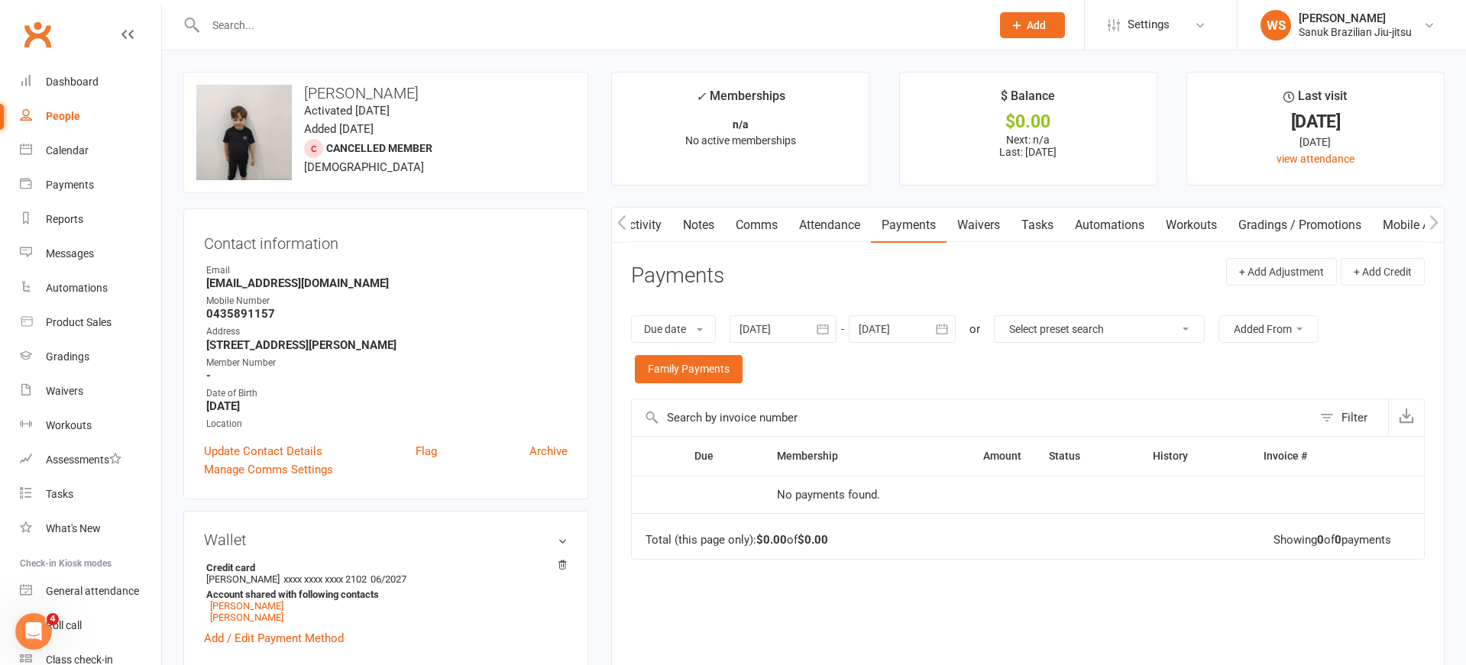
click at [855, 228] on link "Attendance" at bounding box center [829, 225] width 82 height 35
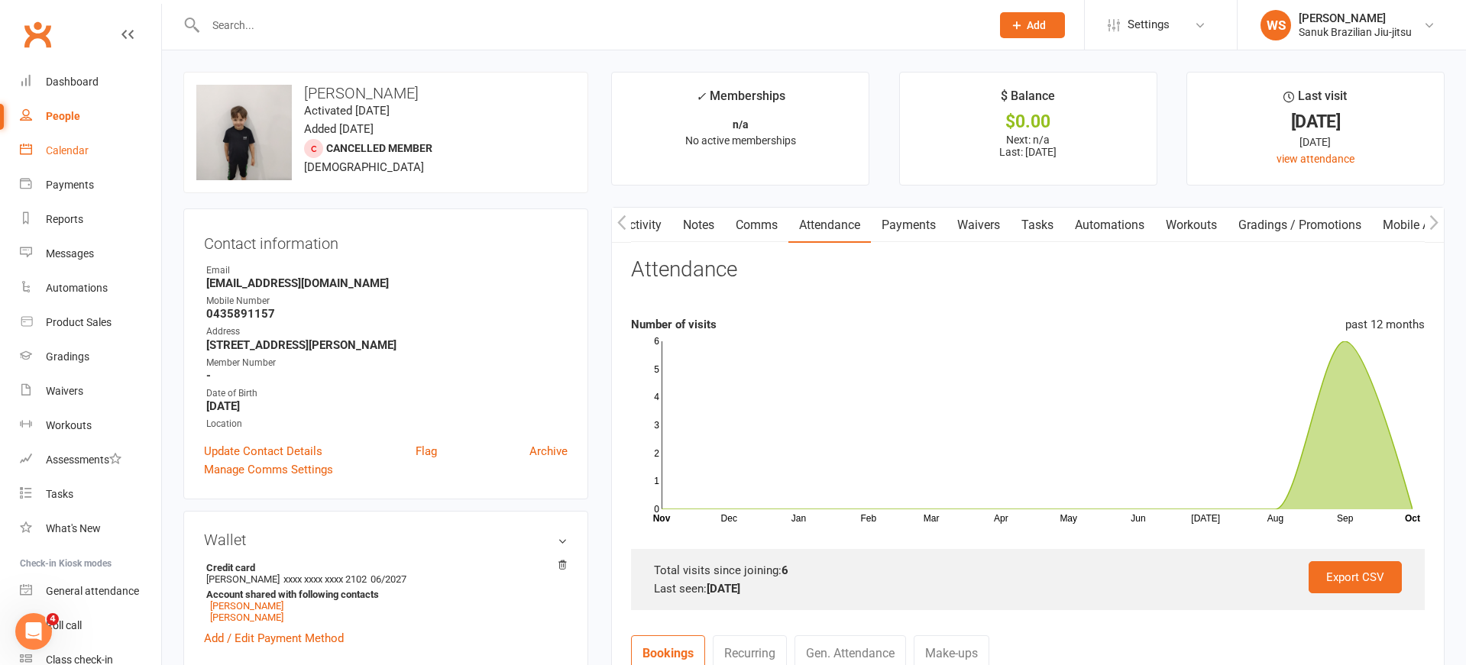
click at [61, 153] on div "Calendar" at bounding box center [67, 150] width 43 height 12
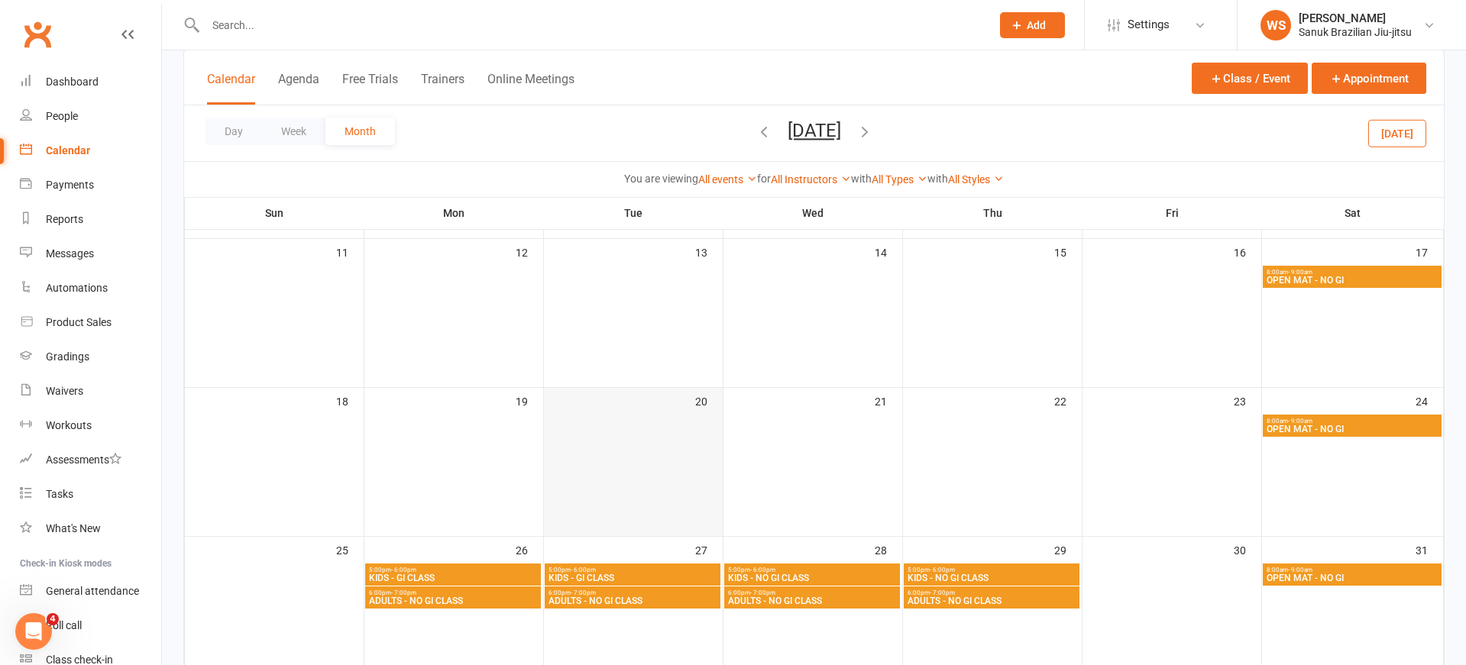
scroll to position [411, 0]
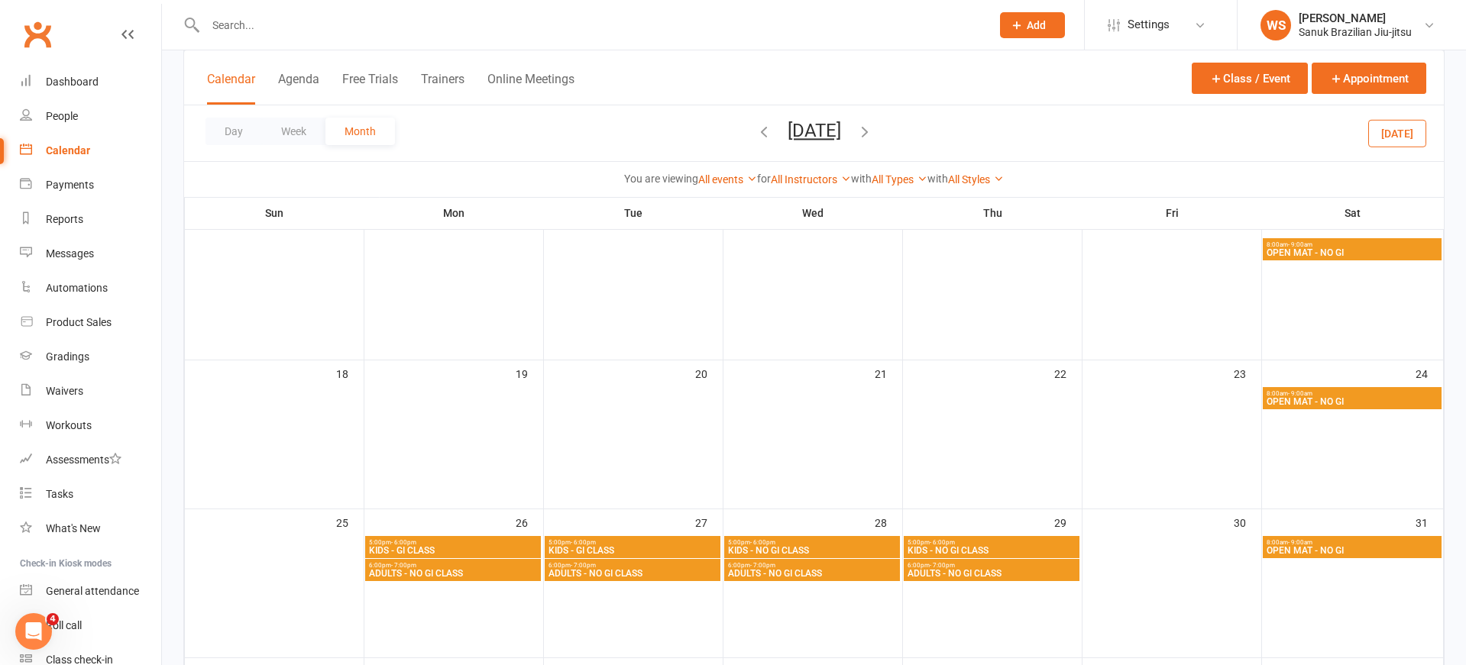
click at [412, 546] on span "KIDS - GI CLASS" at bounding box center [453, 550] width 170 height 9
click at [448, 552] on span "KIDS - GI CLASS" at bounding box center [453, 550] width 170 height 9
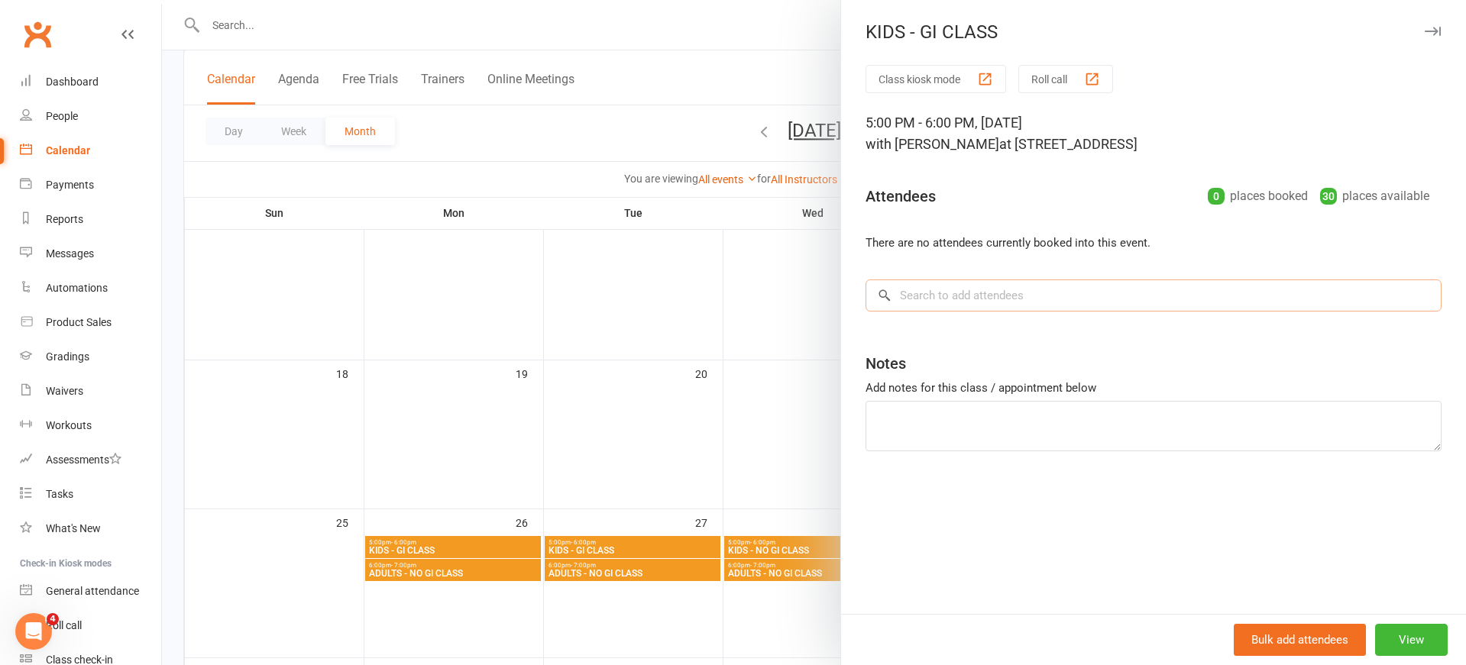
click at [1093, 304] on input "search" at bounding box center [1153, 296] width 576 height 32
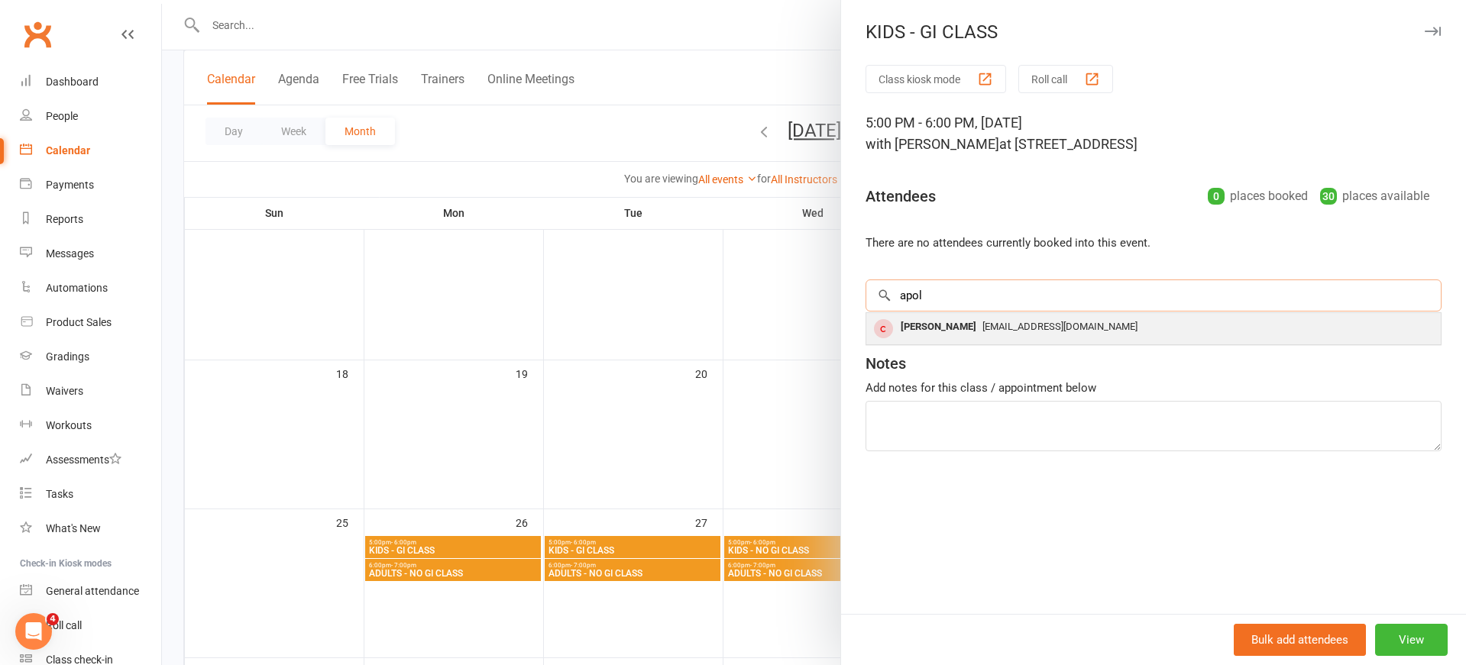
type input "apol"
click at [968, 332] on div "[PERSON_NAME]" at bounding box center [938, 327] width 88 height 22
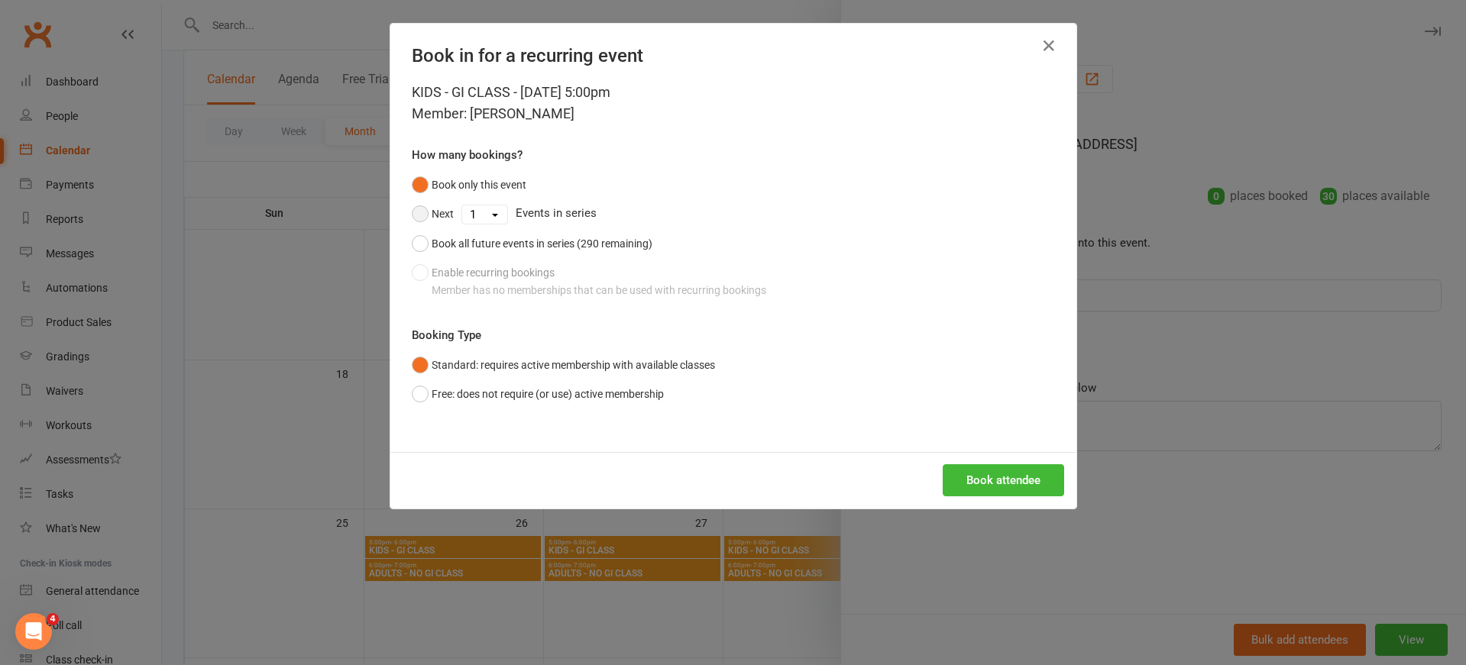
click at [422, 210] on button "Next" at bounding box center [433, 213] width 42 height 29
select select "10"
click option "11" at bounding box center [0, 0] width 0 height 0
click at [429, 391] on button "Free: does not require (or use) active membership" at bounding box center [538, 394] width 252 height 29
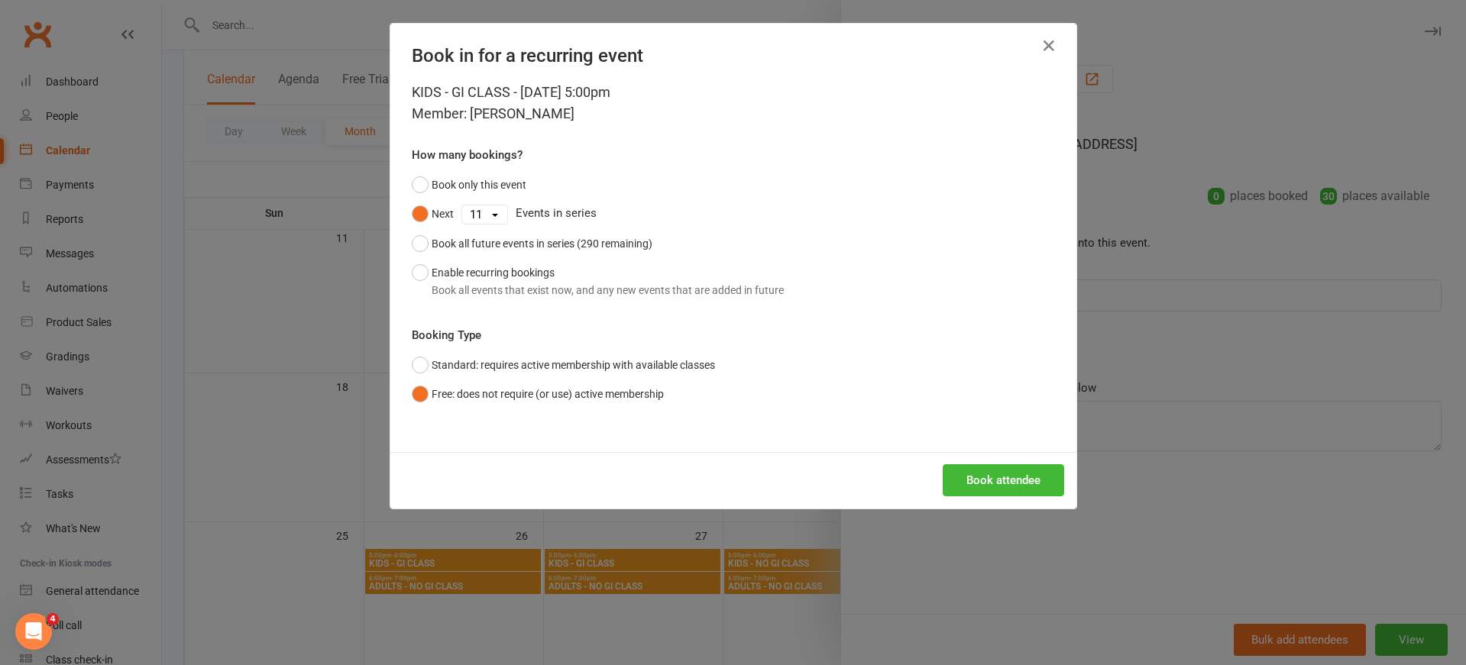
scroll to position [399, 0]
click at [974, 479] on button "Book attendee" at bounding box center [1003, 480] width 121 height 32
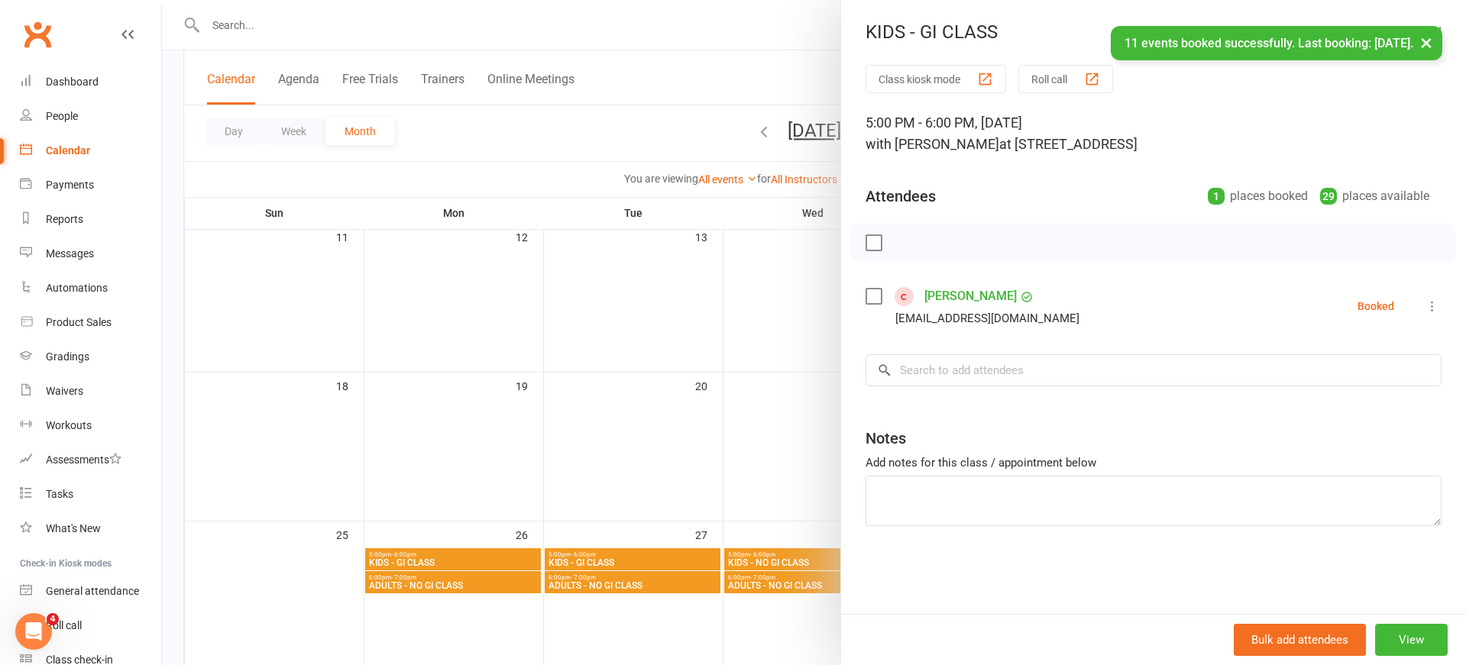
click at [965, 294] on link "[PERSON_NAME]" at bounding box center [970, 296] width 92 height 24
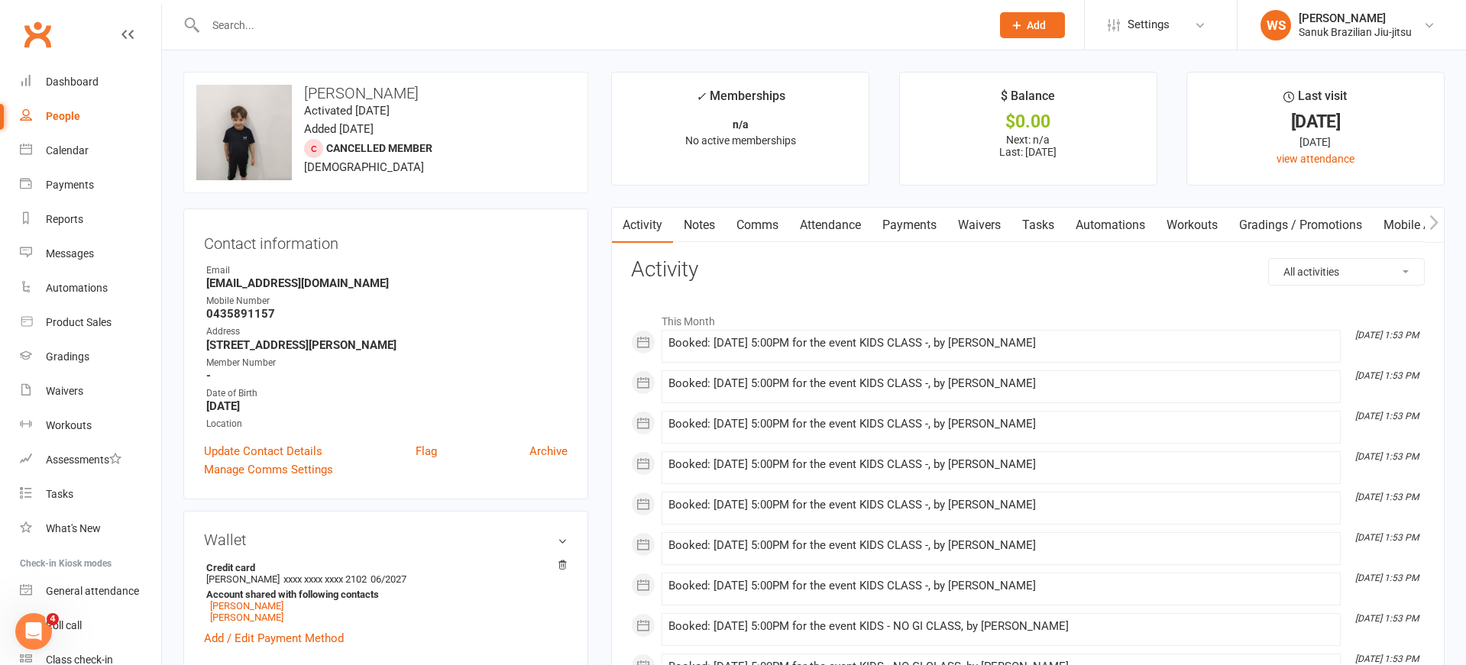
click at [852, 222] on link "Attendance" at bounding box center [830, 225] width 82 height 35
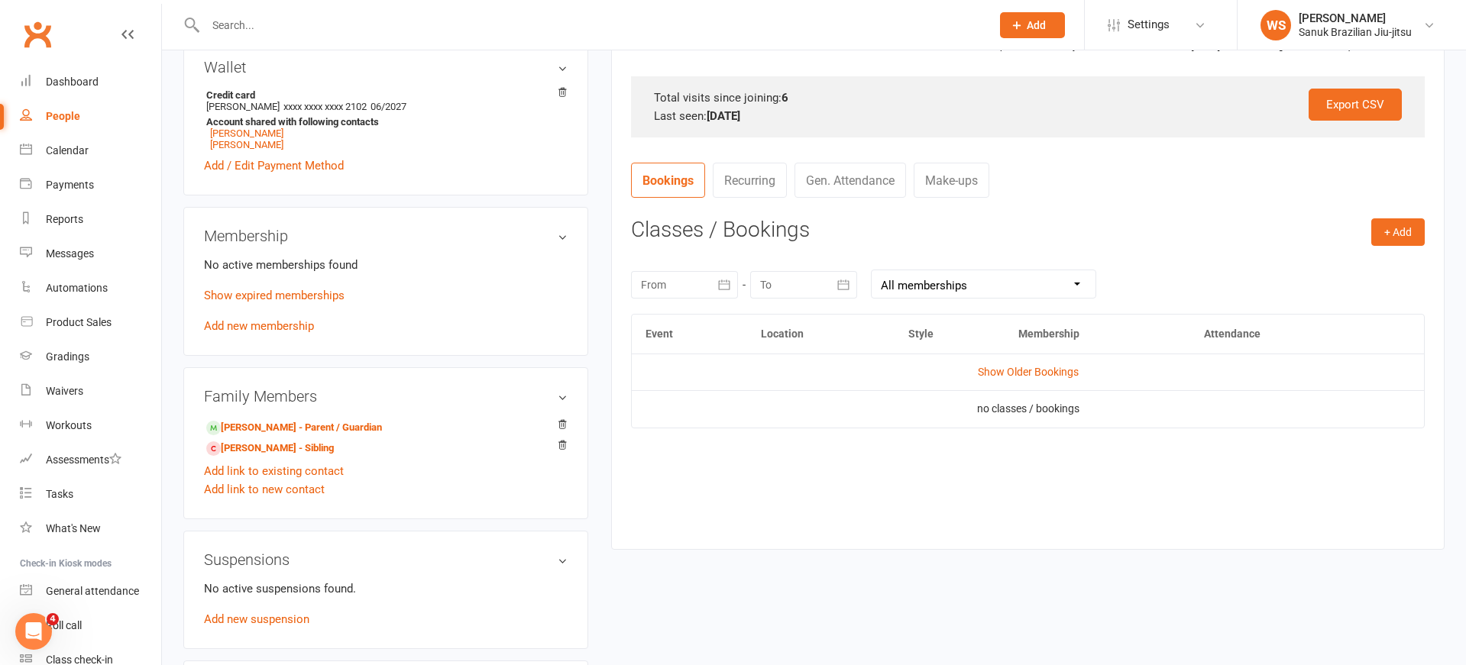
scroll to position [472, 0]
click at [826, 183] on link "Gen. Attendance" at bounding box center [850, 180] width 112 height 35
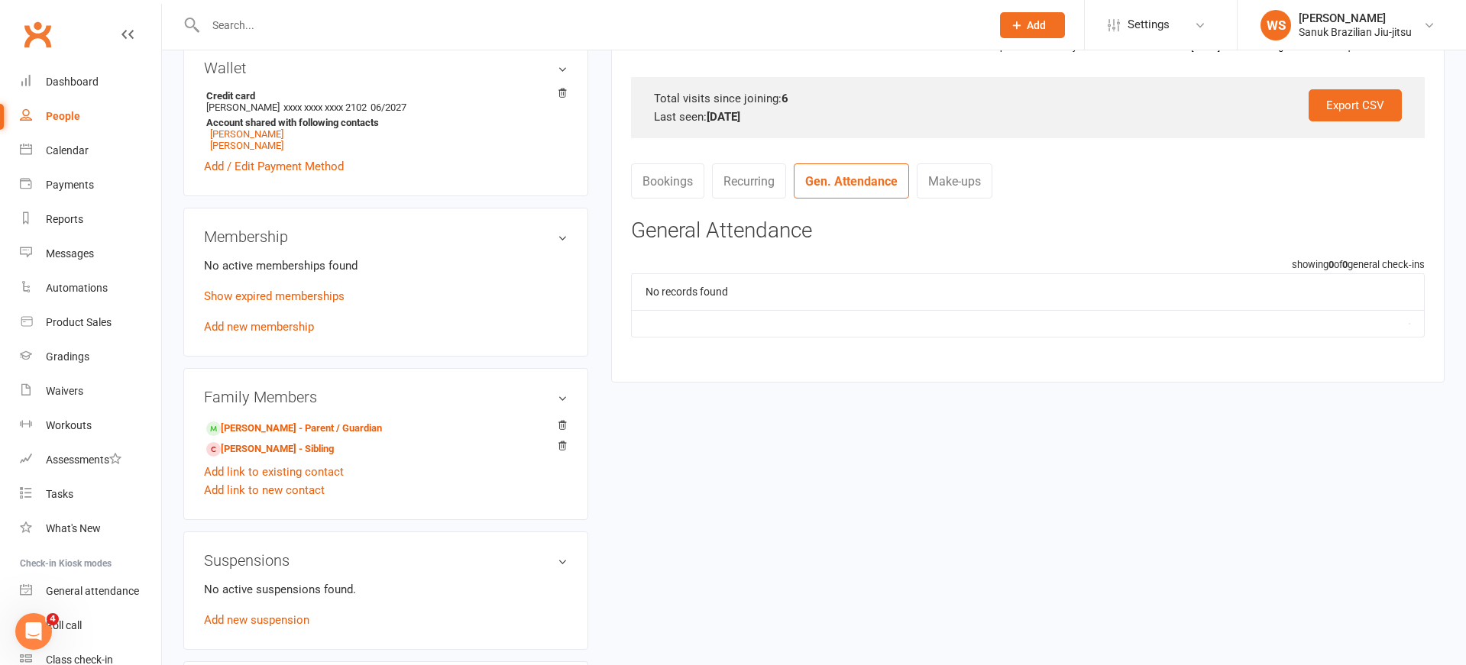
click at [752, 183] on link "Recurring" at bounding box center [749, 180] width 74 height 35
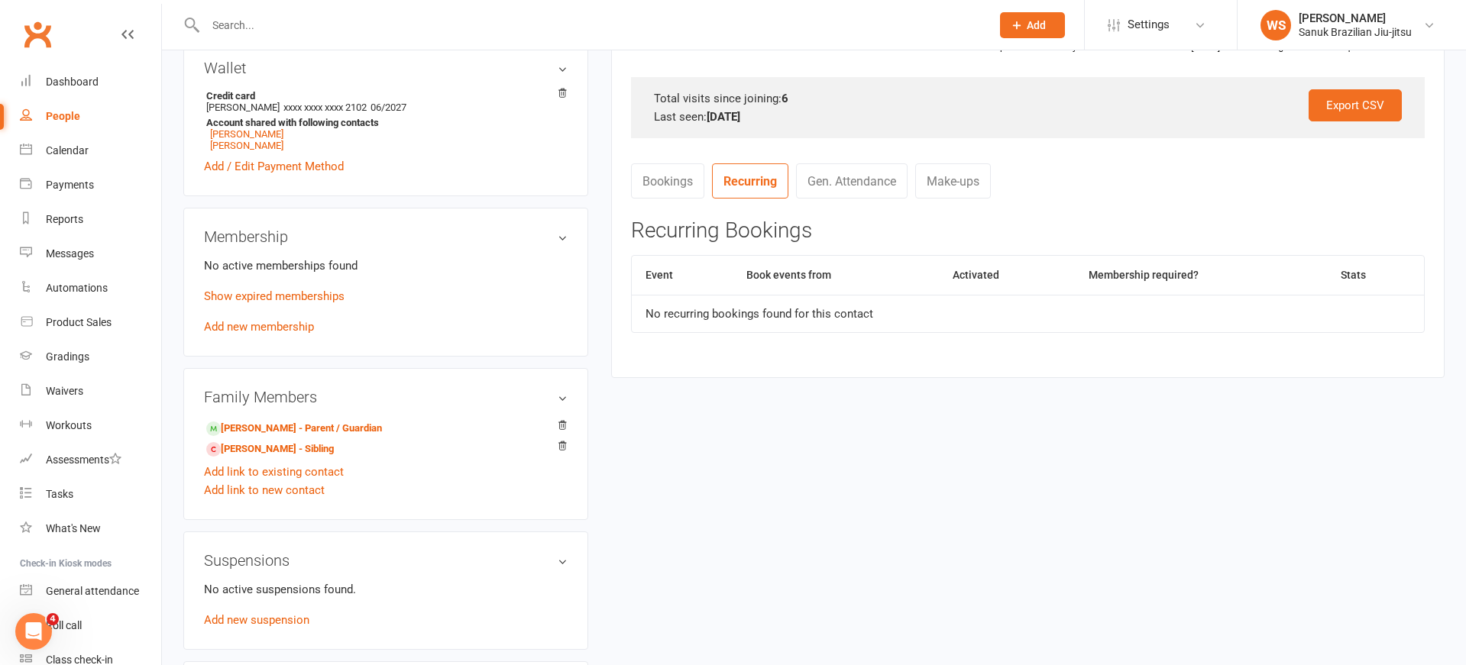
click at [674, 184] on link "Bookings" at bounding box center [667, 180] width 73 height 35
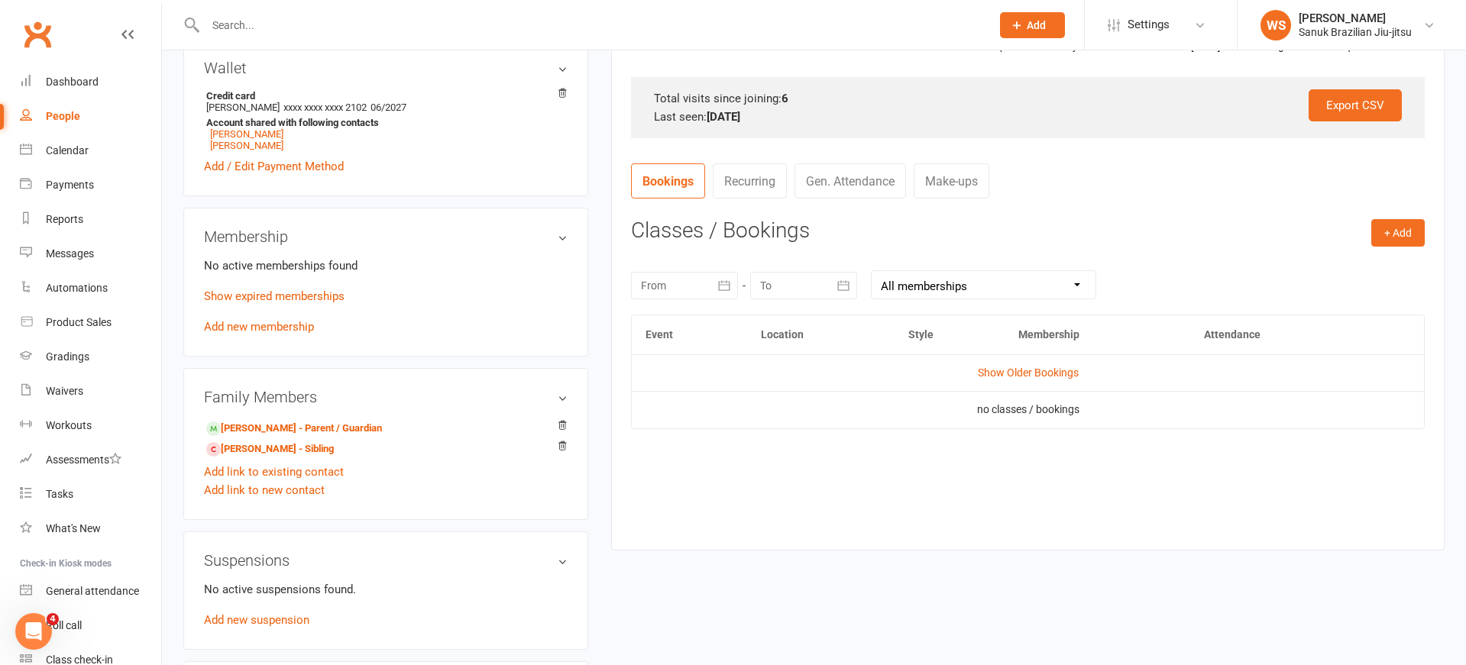
click at [726, 284] on icon "button" at bounding box center [723, 285] width 15 height 15
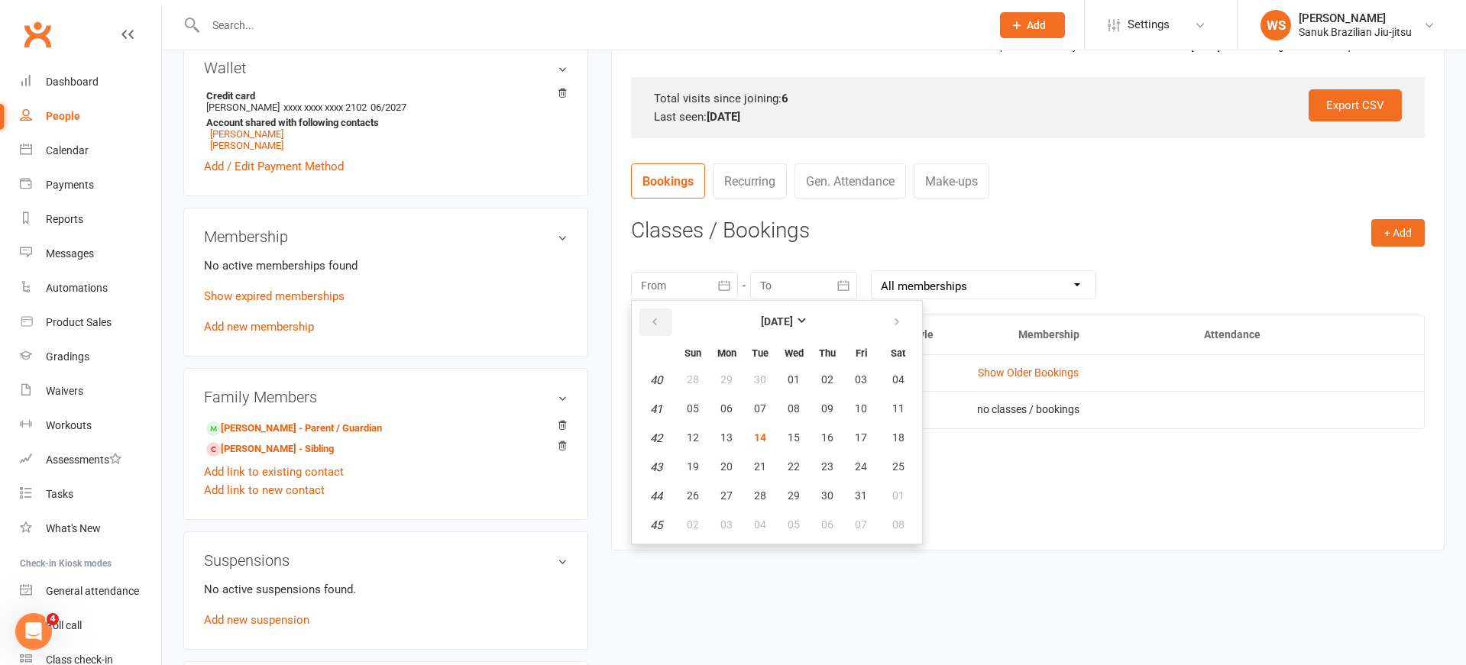
click at [653, 318] on icon "button" at bounding box center [654, 322] width 11 height 12
click at [653, 317] on icon "button" at bounding box center [654, 322] width 11 height 12
drag, startPoint x: 653, startPoint y: 317, endPoint x: 665, endPoint y: 343, distance: 28.4
click at [653, 318] on icon "button" at bounding box center [654, 322] width 11 height 12
click at [654, 316] on button "button" at bounding box center [655, 322] width 33 height 27
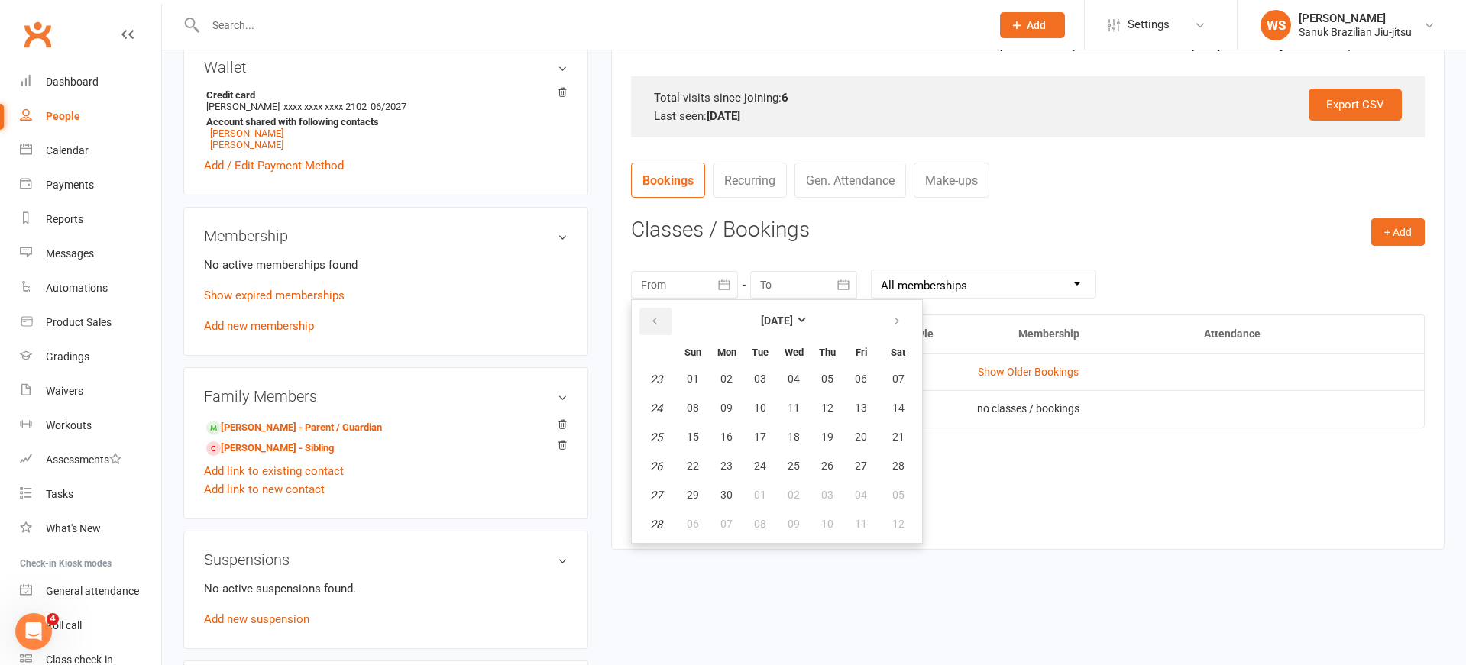
scroll to position [469, 0]
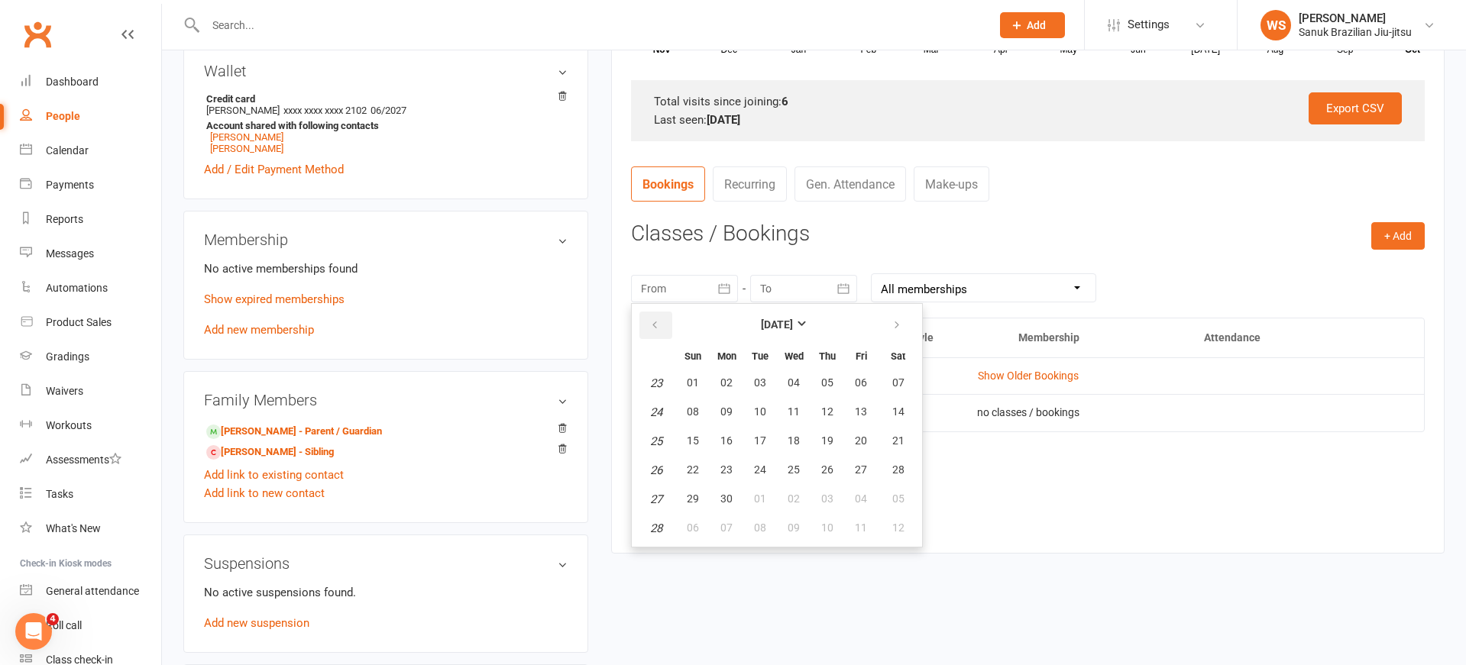
drag, startPoint x: 655, startPoint y: 316, endPoint x: 661, endPoint y: 328, distance: 13.4
click at [655, 317] on button "button" at bounding box center [655, 325] width 33 height 27
click at [695, 387] on span "27" at bounding box center [693, 383] width 12 height 12
type input "[DATE]"
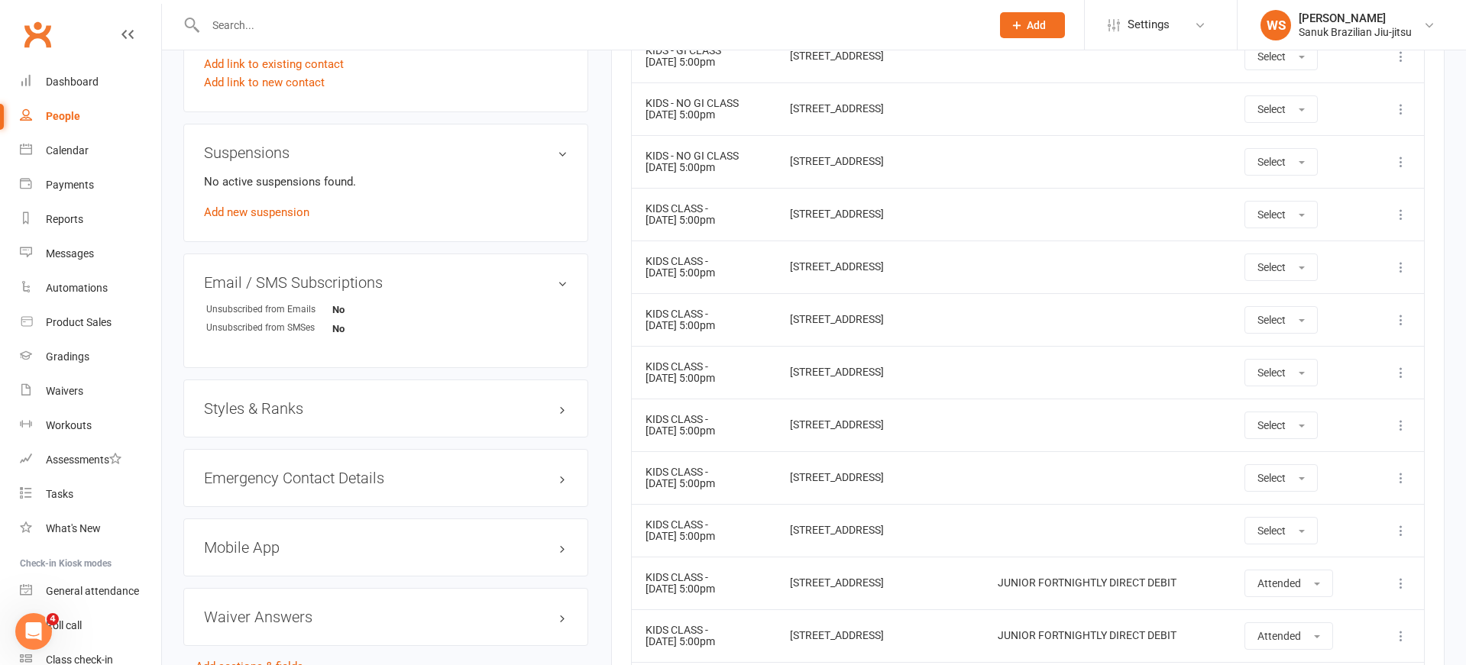
scroll to position [881, 0]
click at [1286, 525] on span "Select" at bounding box center [1271, 530] width 28 height 12
drag, startPoint x: 1297, startPoint y: 559, endPoint x: 1291, endPoint y: 548, distance: 13.0
click at [1297, 558] on span "Attended" at bounding box center [1280, 565] width 46 height 14
click at [1286, 477] on span "Select" at bounding box center [1271, 477] width 28 height 12
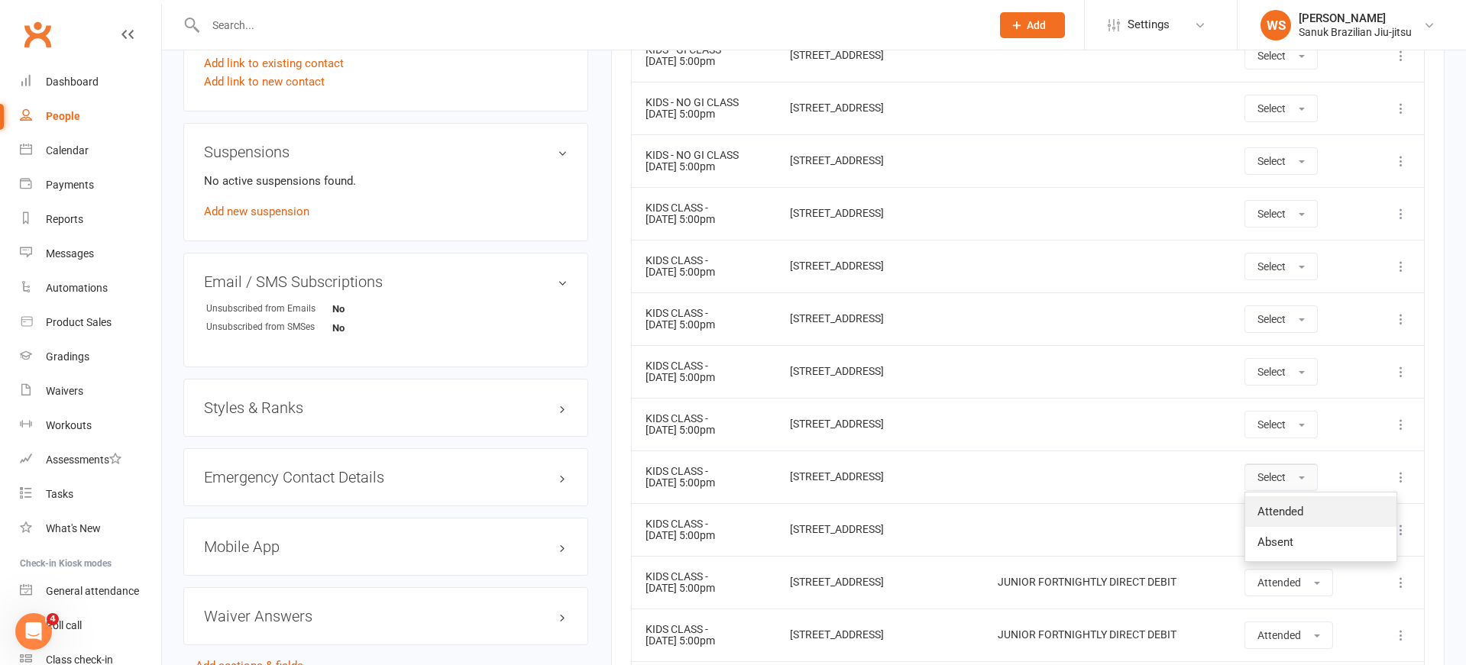
drag, startPoint x: 1282, startPoint y: 511, endPoint x: 1282, endPoint y: 490, distance: 21.4
click at [1282, 509] on span "Attended" at bounding box center [1280, 512] width 46 height 14
click at [1283, 429] on span "Select" at bounding box center [1271, 425] width 28 height 12
drag, startPoint x: 1279, startPoint y: 458, endPoint x: 1280, endPoint y: 406, distance: 51.9
click at [1280, 456] on span "Attended" at bounding box center [1280, 459] width 46 height 14
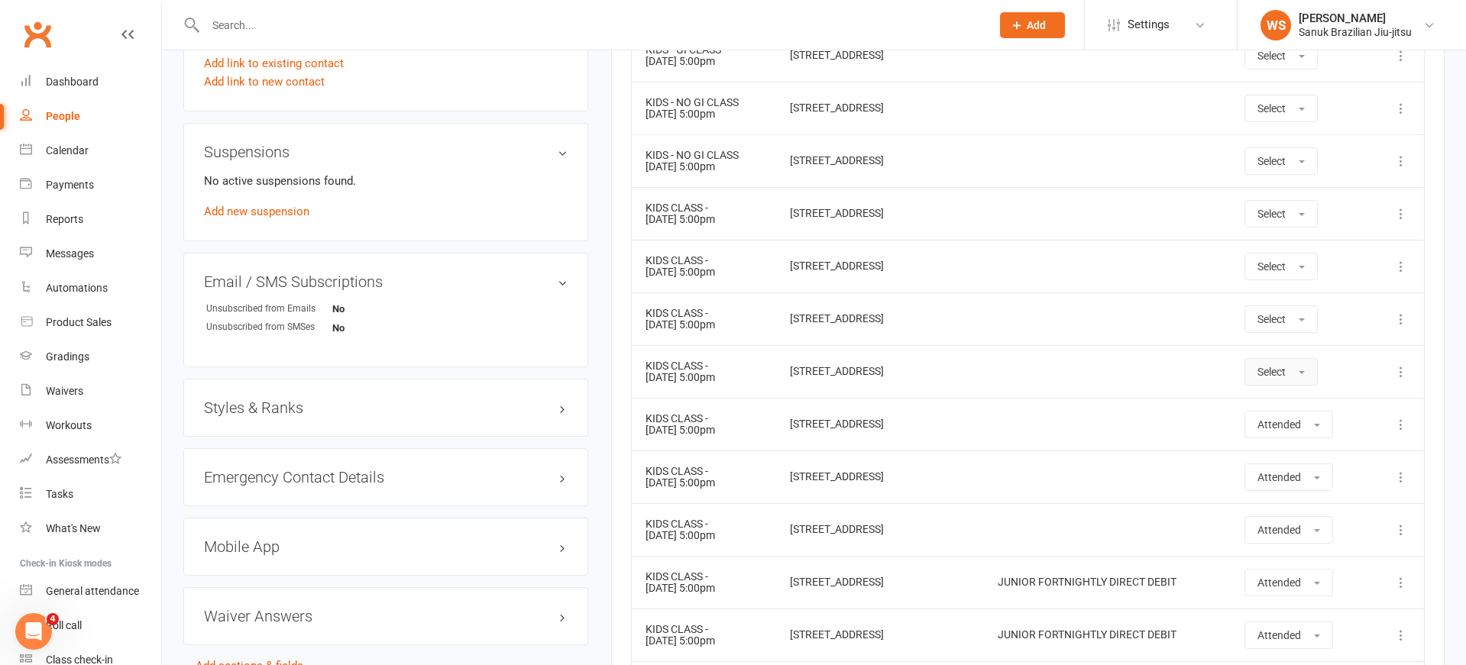
click at [1283, 380] on button "Select" at bounding box center [1280, 371] width 73 height 27
drag, startPoint x: 1281, startPoint y: 411, endPoint x: 1279, endPoint y: 344, distance: 67.2
click at [1281, 410] on span "Attended" at bounding box center [1280, 406] width 46 height 14
drag, startPoint x: 1281, startPoint y: 319, endPoint x: 1278, endPoint y: 330, distance: 11.1
click at [1281, 319] on span "Select" at bounding box center [1271, 319] width 28 height 12
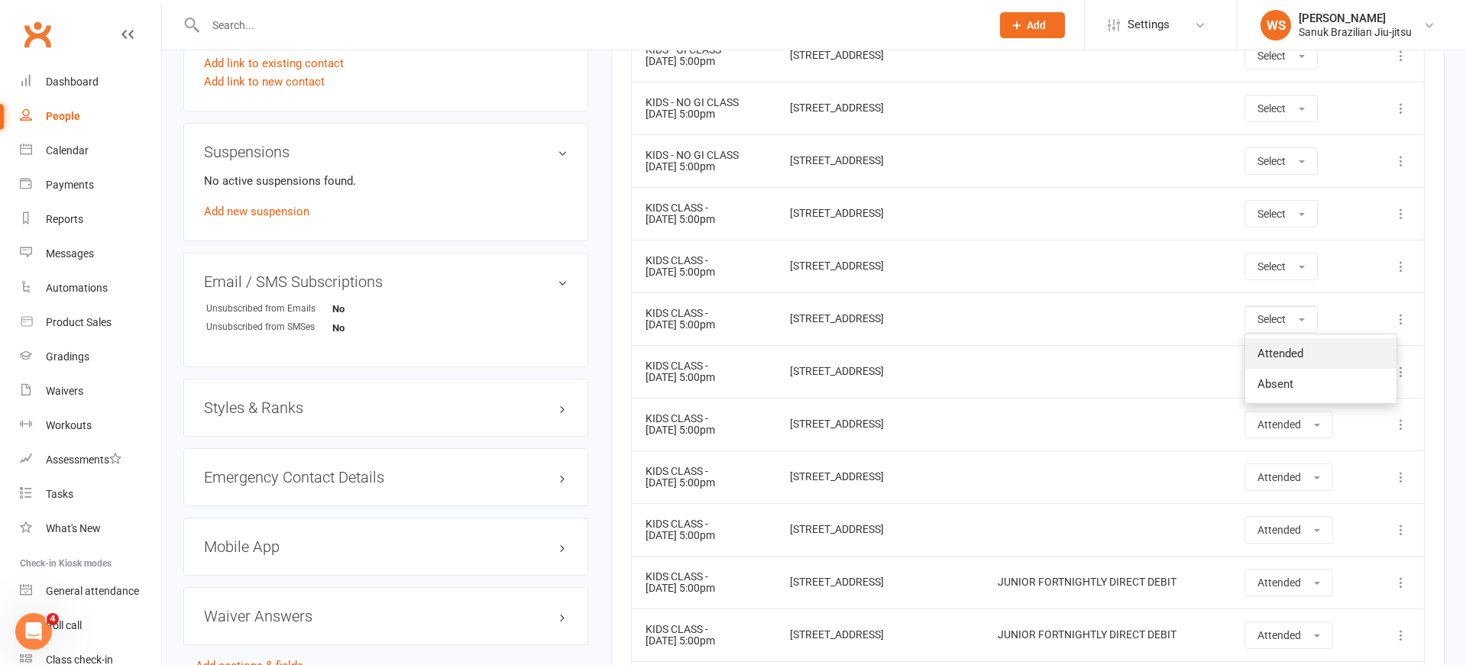
click at [1279, 354] on span "Attended" at bounding box center [1280, 354] width 46 height 14
click at [1302, 257] on button "Select" at bounding box center [1280, 266] width 73 height 27
drag, startPoint x: 1278, startPoint y: 302, endPoint x: 1279, endPoint y: 276, distance: 26.8
click at [1278, 299] on span "Attended" at bounding box center [1280, 301] width 46 height 14
click at [1282, 203] on button "Select" at bounding box center [1280, 213] width 73 height 27
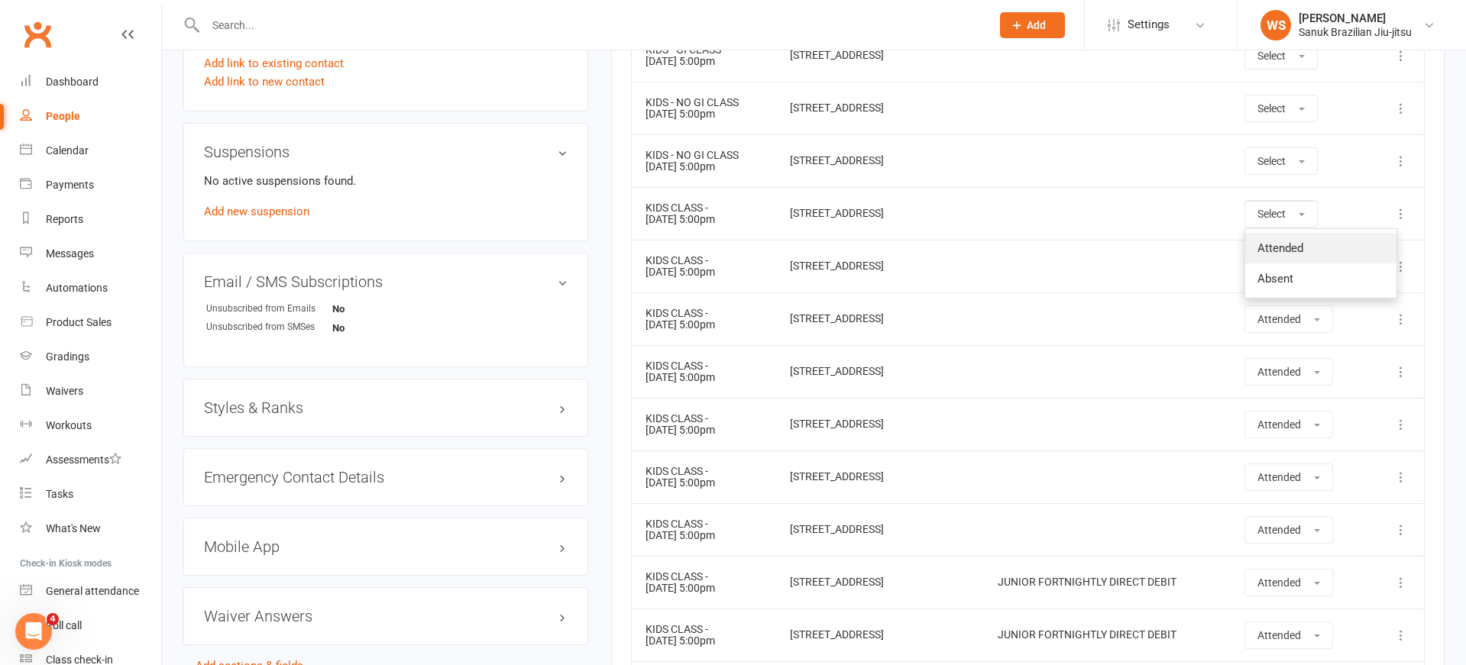
click at [1277, 236] on link "Attended" at bounding box center [1320, 248] width 151 height 31
click at [1286, 162] on span "Select" at bounding box center [1271, 161] width 28 height 12
click at [1285, 201] on link "Attended" at bounding box center [1320, 195] width 151 height 31
drag, startPoint x: 1289, startPoint y: 108, endPoint x: 1282, endPoint y: 121, distance: 14.7
click at [1286, 108] on span "Select" at bounding box center [1271, 108] width 28 height 12
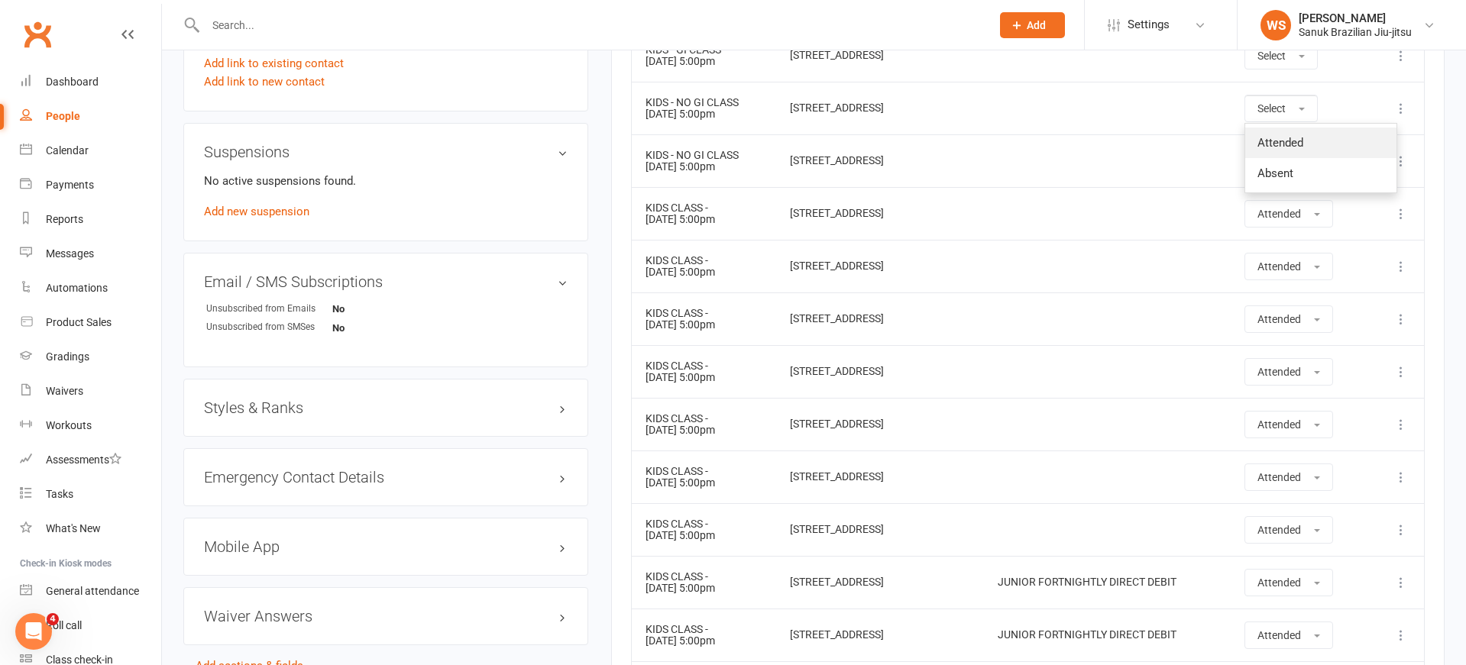
click at [1282, 141] on span "Attended" at bounding box center [1280, 143] width 46 height 14
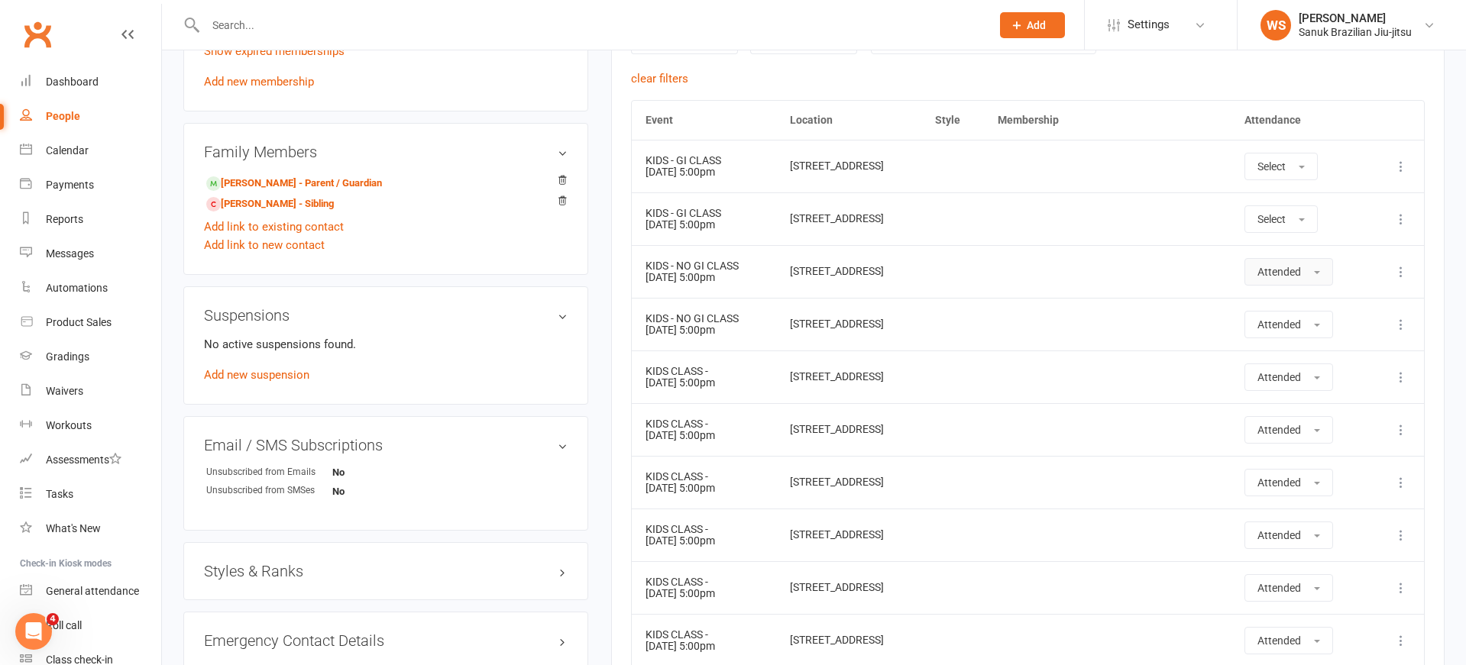
scroll to position [721, 0]
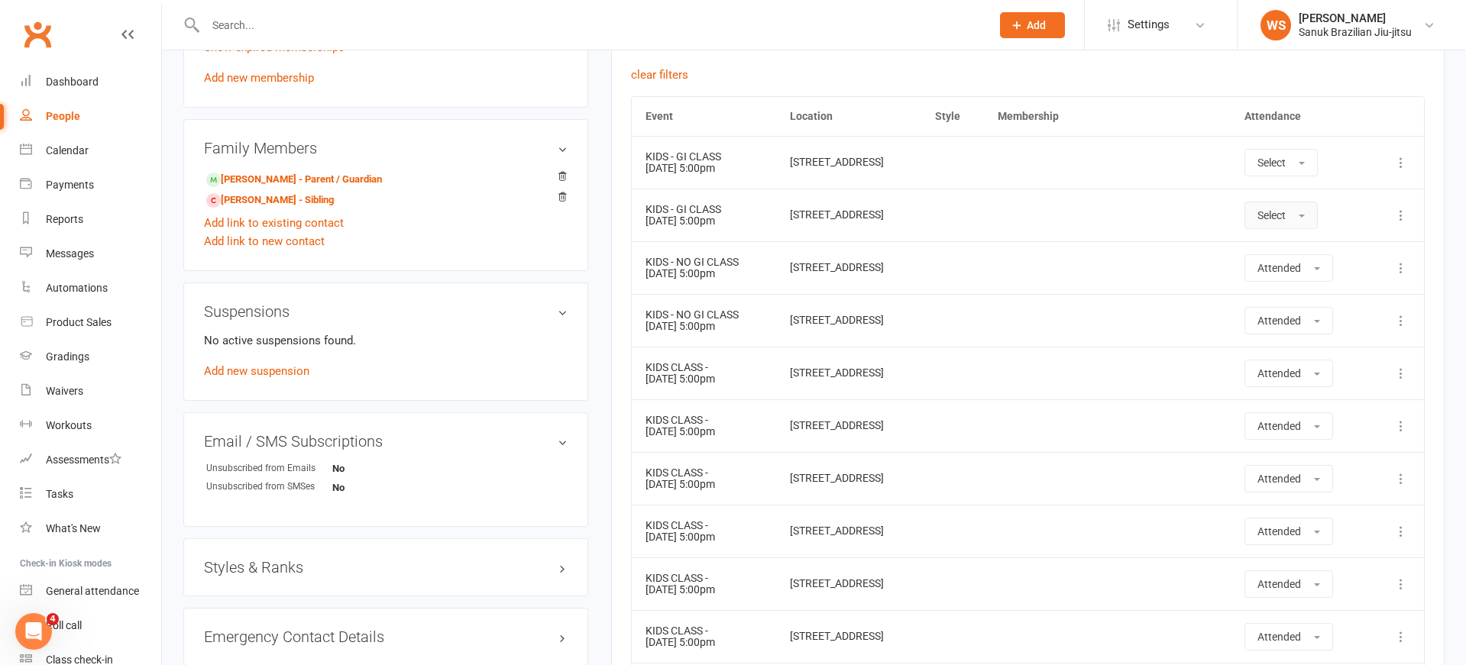
click at [1286, 209] on button "Select" at bounding box center [1280, 215] width 73 height 27
click at [1282, 241] on link "Attended" at bounding box center [1320, 249] width 151 height 31
click at [1286, 161] on span "Select" at bounding box center [1271, 163] width 28 height 12
click at [1295, 203] on link "Attended" at bounding box center [1320, 197] width 151 height 31
click at [1175, 231] on td at bounding box center [1107, 215] width 246 height 53
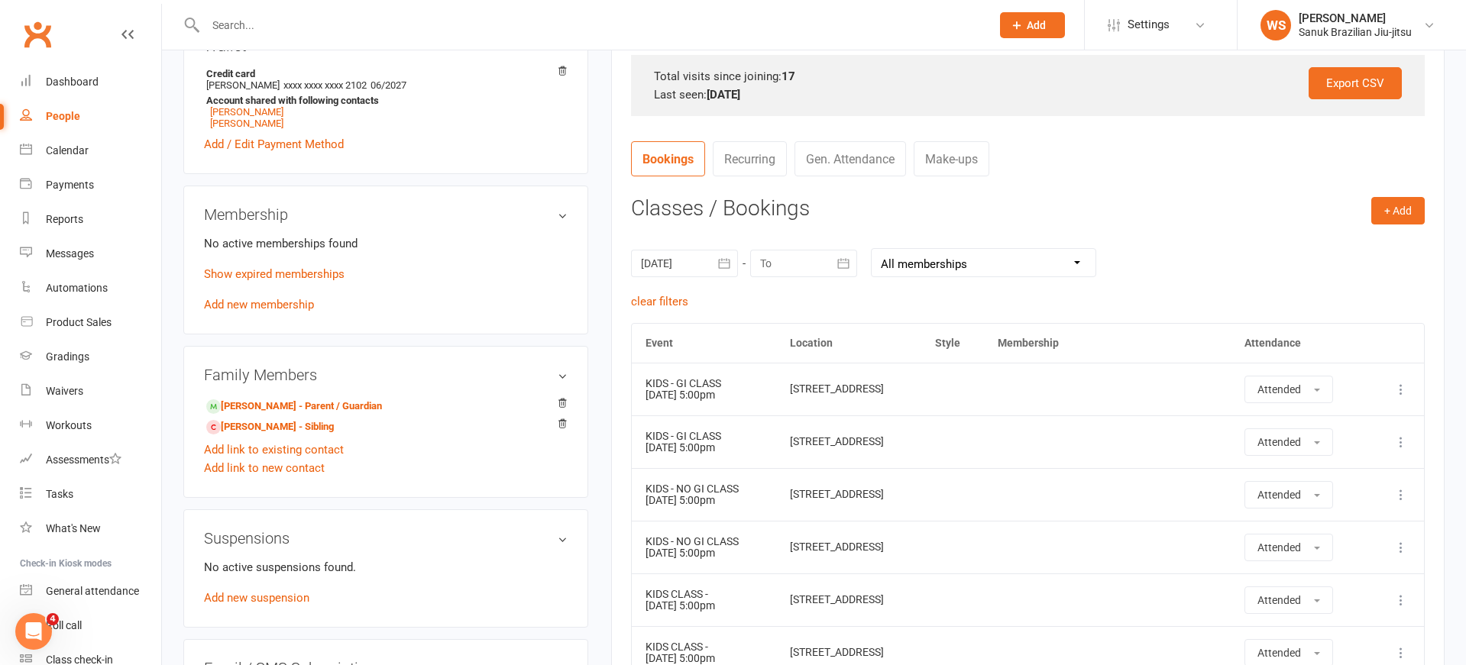
scroll to position [487, 0]
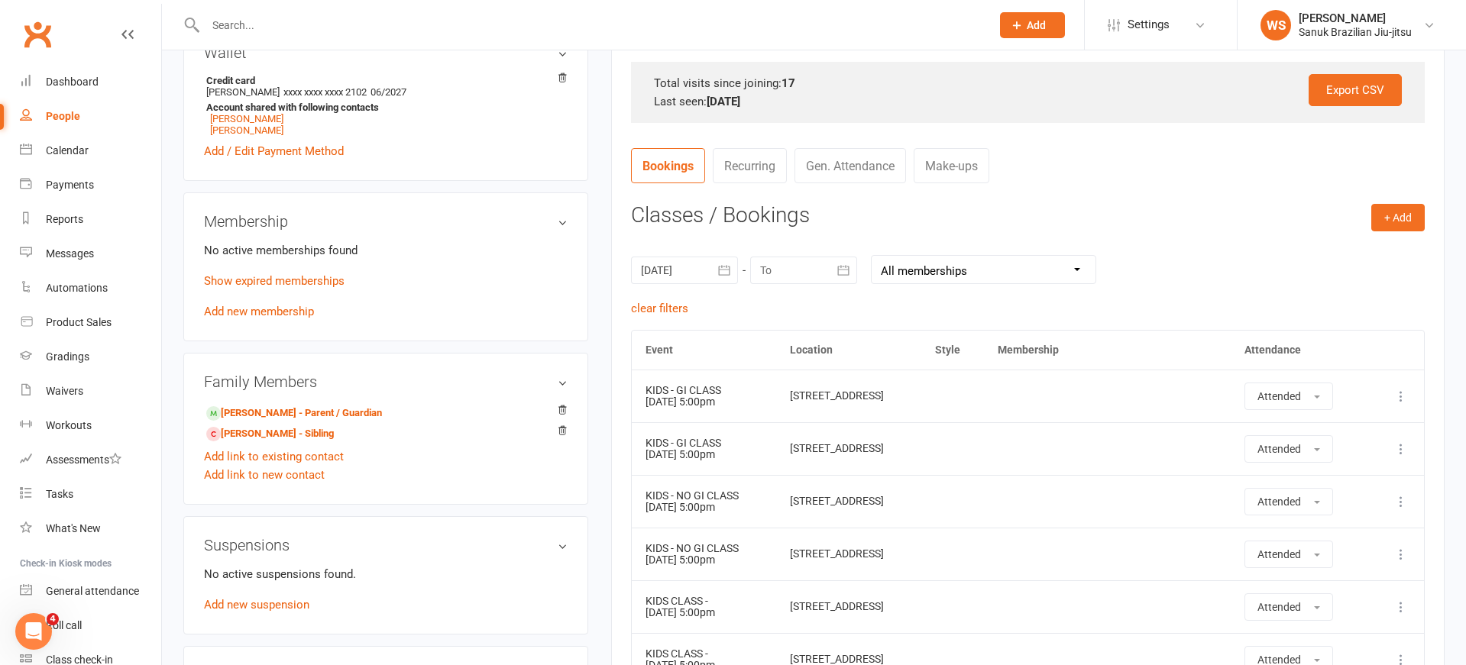
click at [1164, 225] on h3 "Classes / Bookings" at bounding box center [1028, 216] width 794 height 24
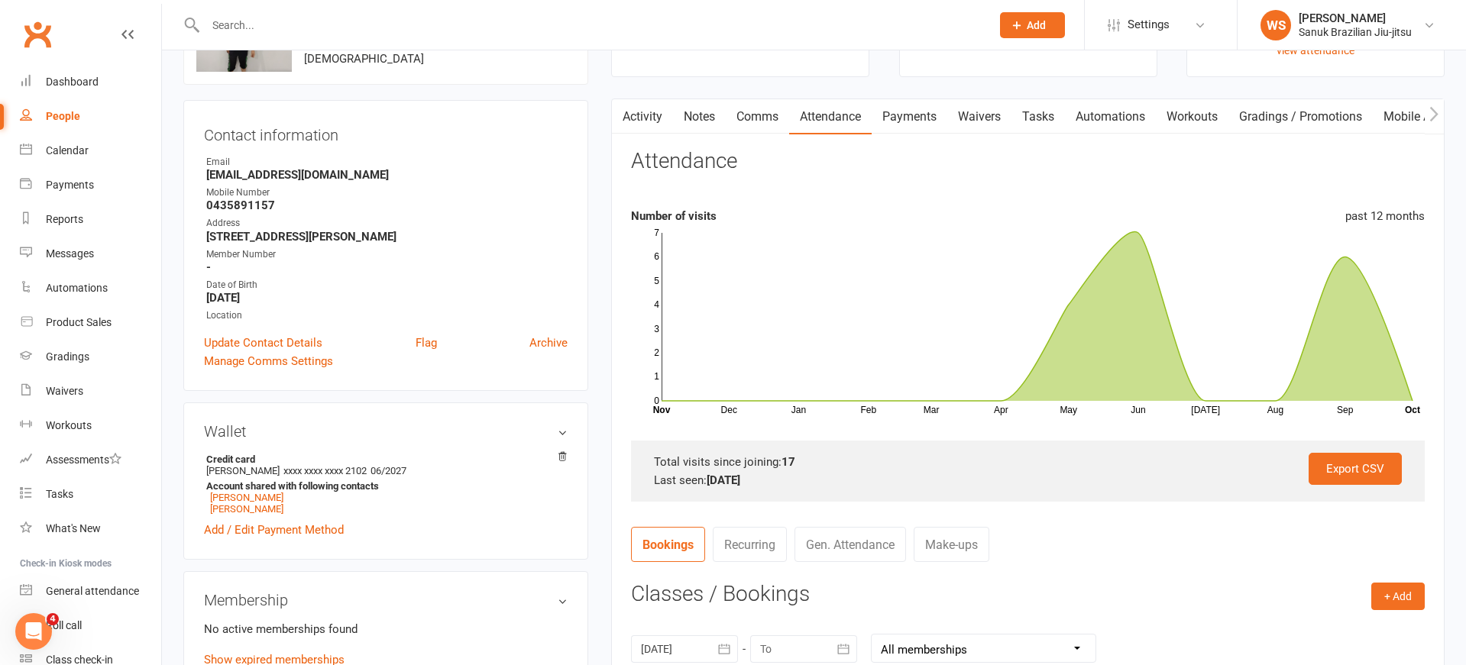
scroll to position [0, 0]
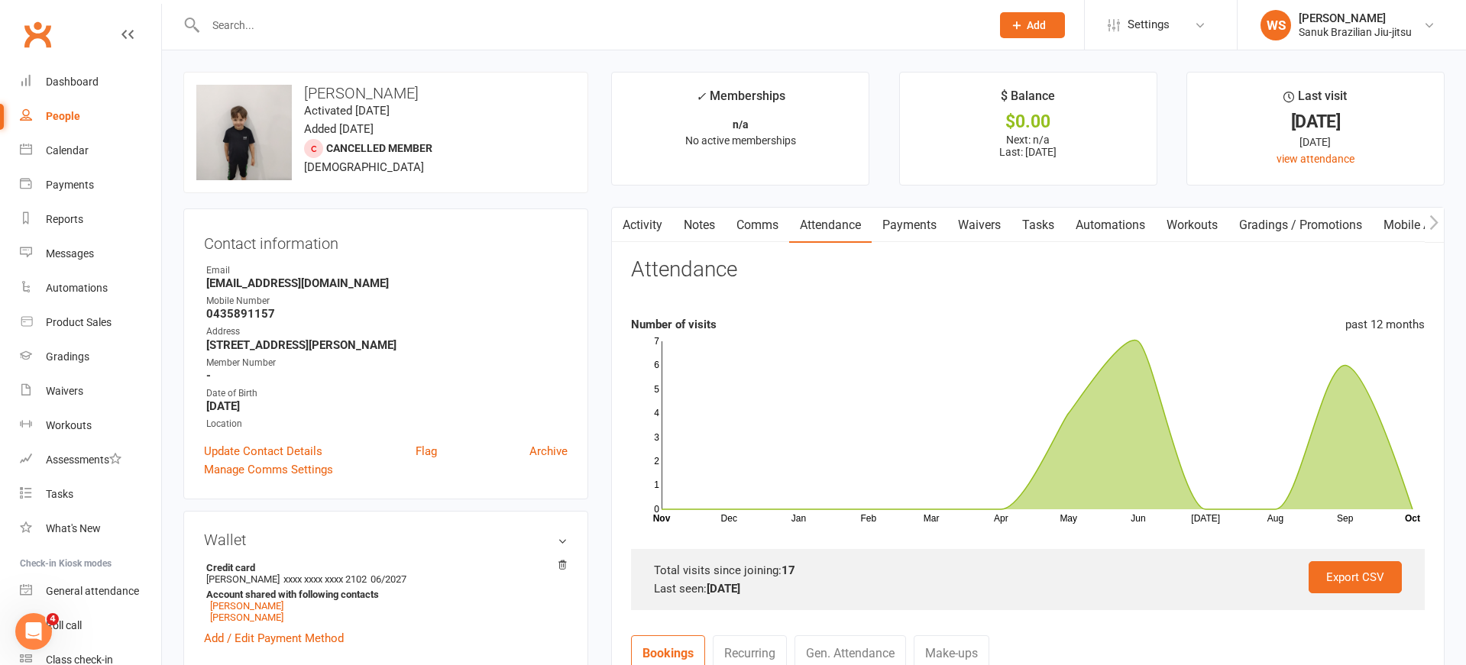
click at [336, 33] on input "text" at bounding box center [590, 25] width 779 height 21
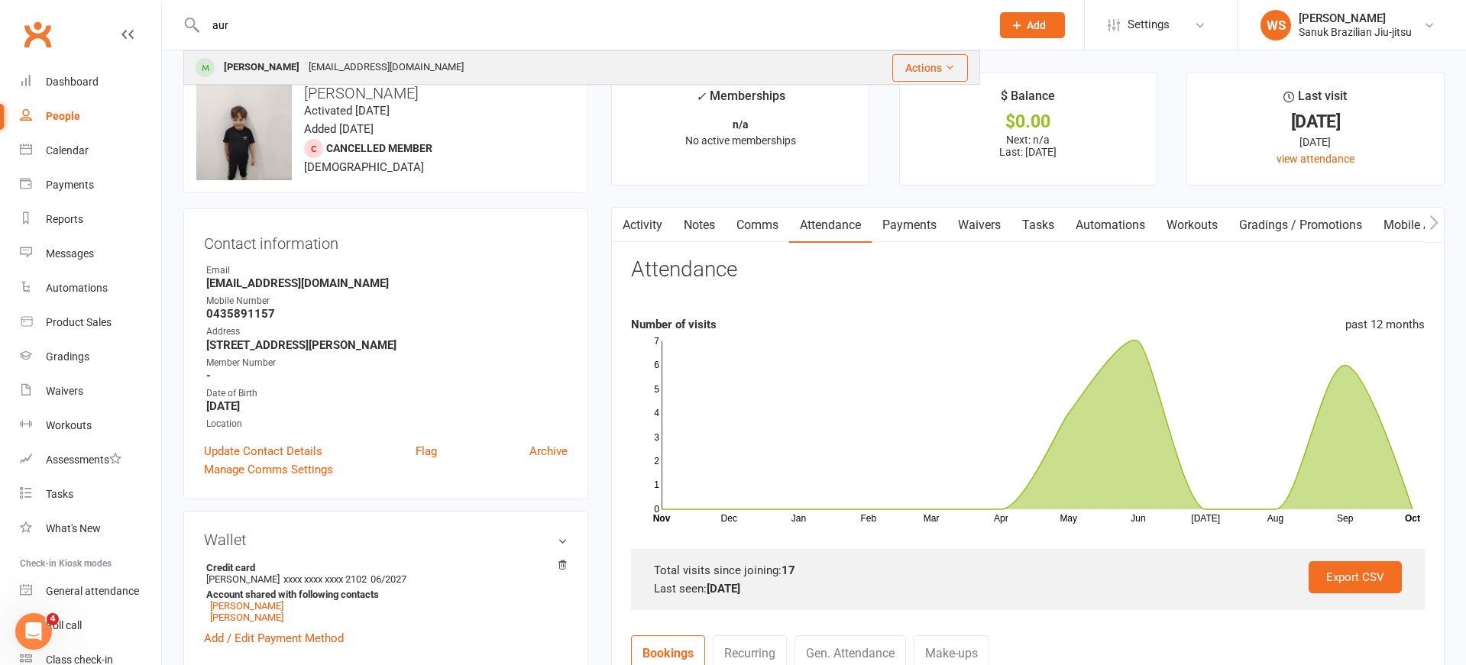
type input "aur"
click at [277, 66] on div "[PERSON_NAME]" at bounding box center [261, 68] width 85 height 22
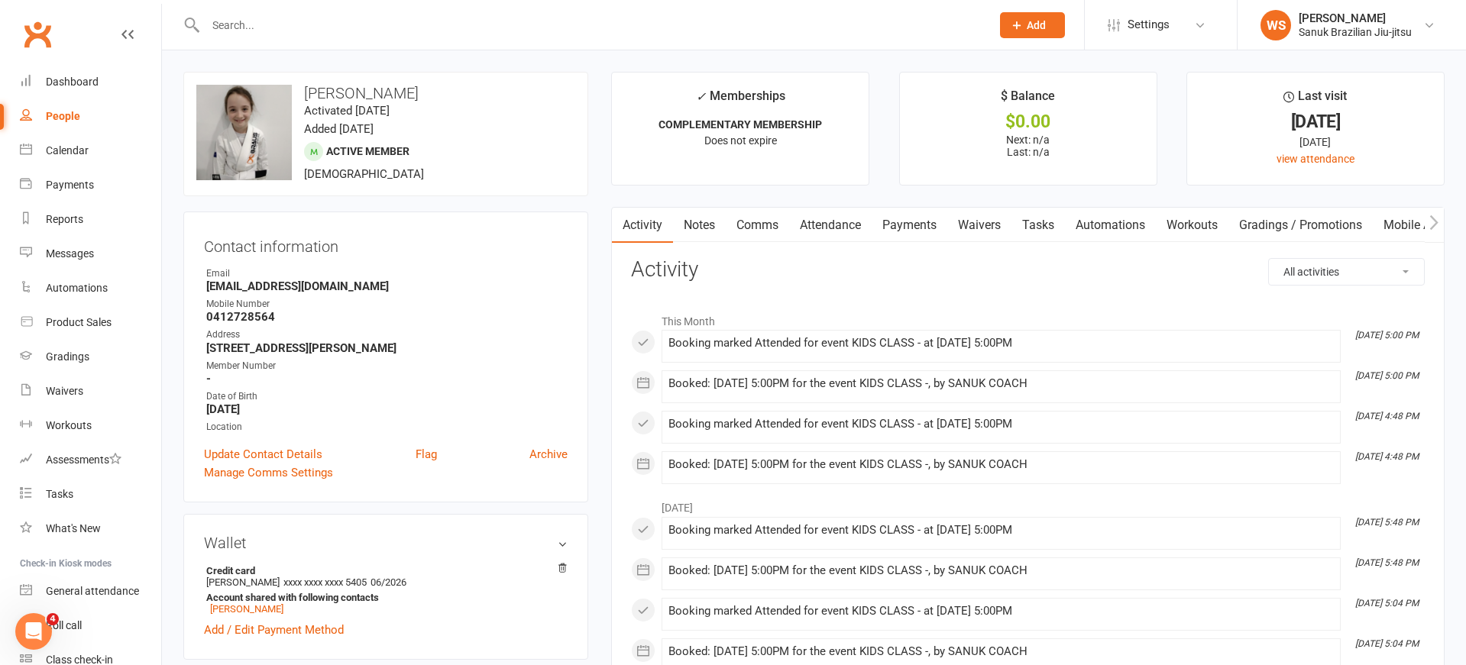
click at [833, 228] on link "Attendance" at bounding box center [830, 225] width 82 height 35
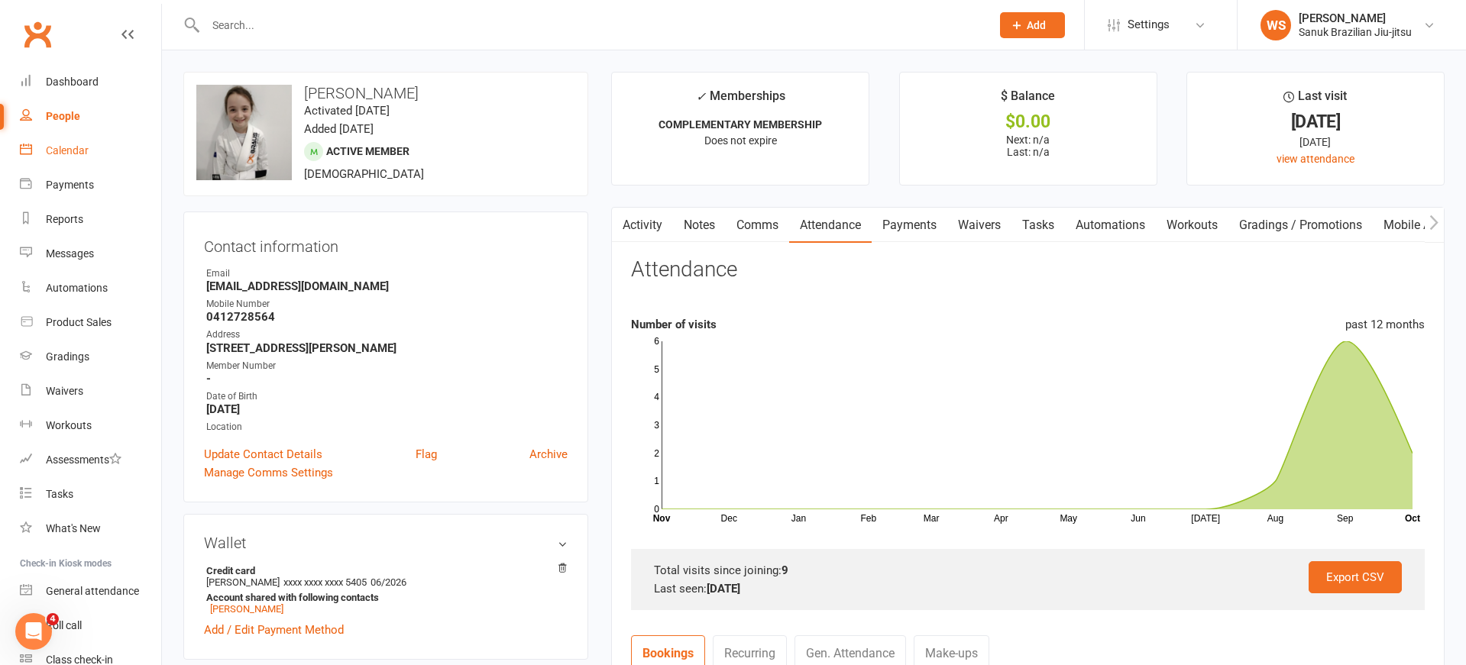
click at [79, 155] on div "Calendar" at bounding box center [67, 150] width 43 height 12
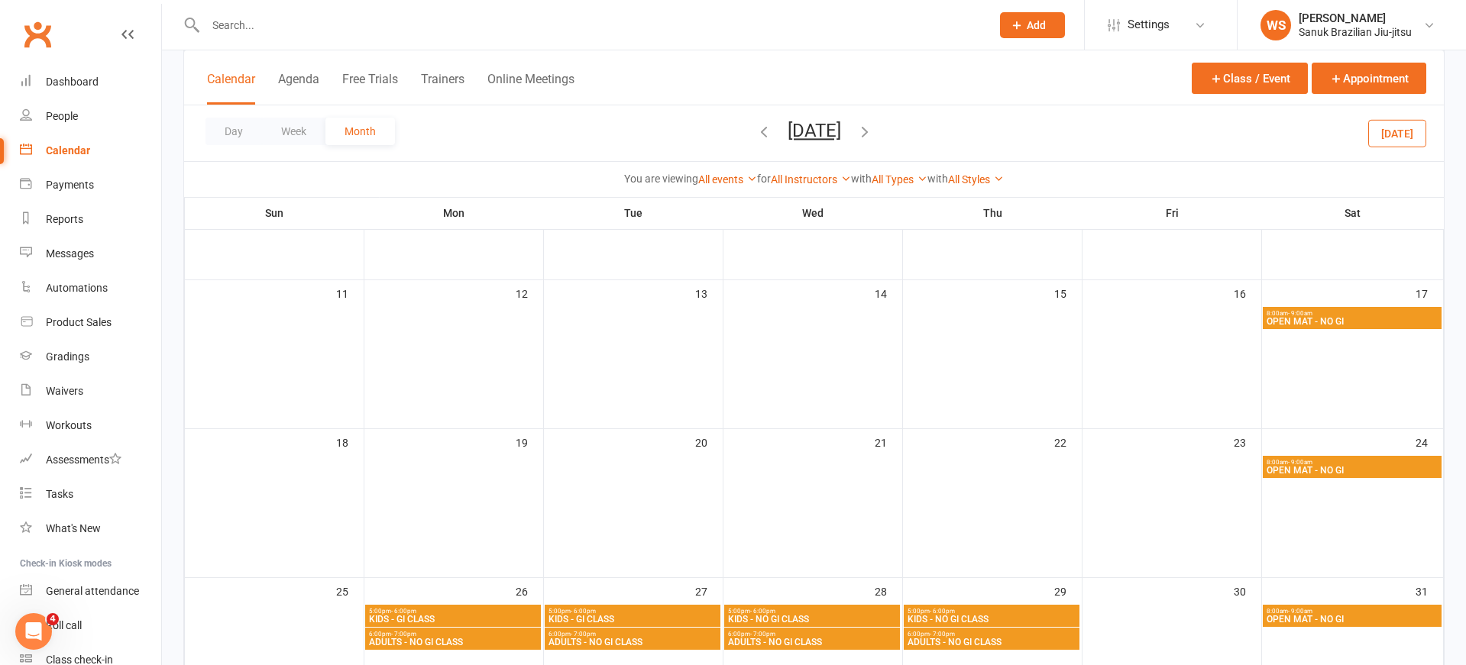
scroll to position [597, 0]
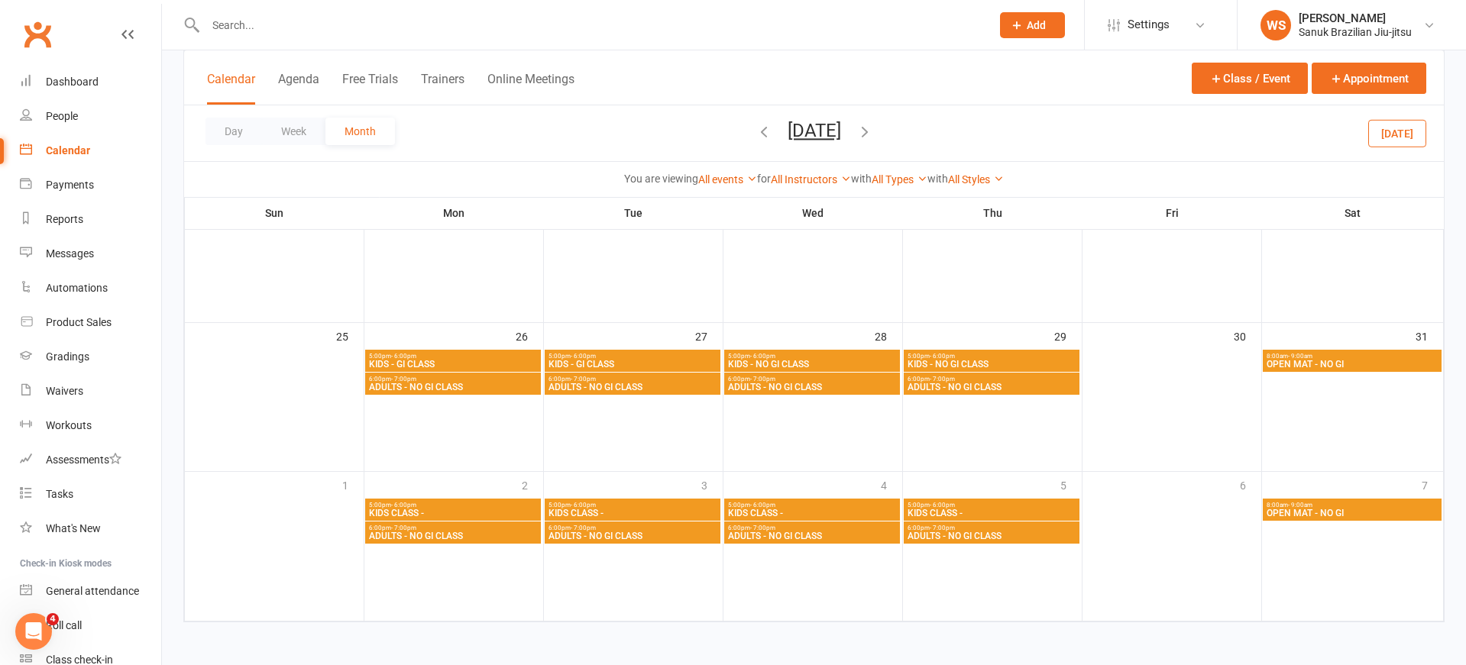
click at [485, 361] on span "KIDS - GI CLASS" at bounding box center [453, 364] width 170 height 9
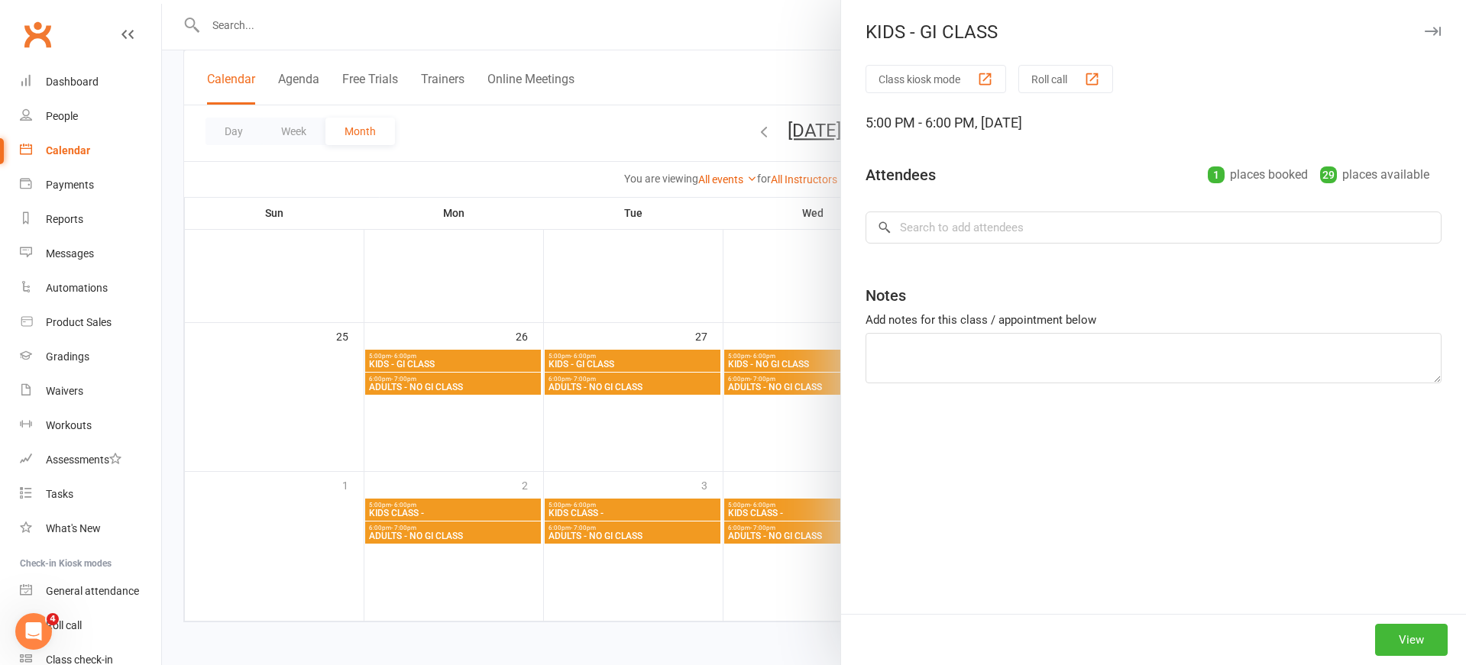
click at [486, 361] on div at bounding box center [814, 332] width 1304 height 665
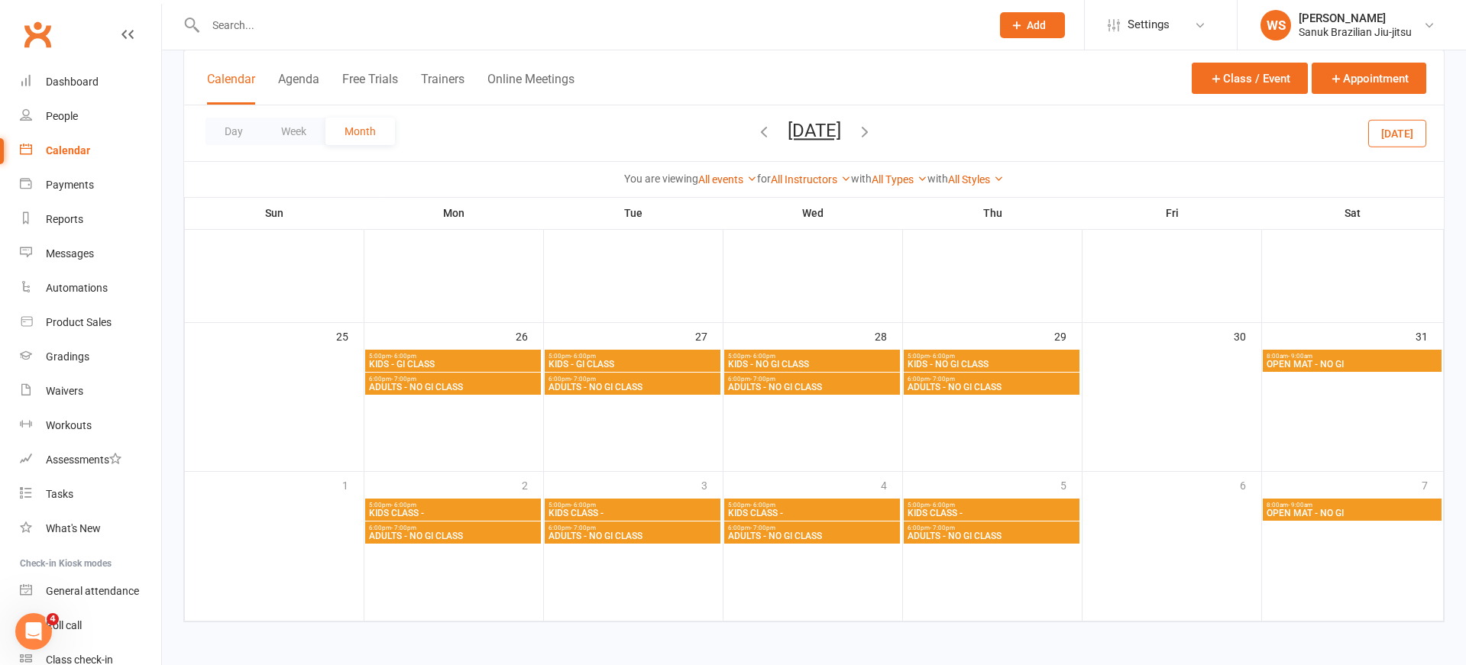
click at [485, 361] on span "KIDS - GI CLASS" at bounding box center [453, 364] width 170 height 9
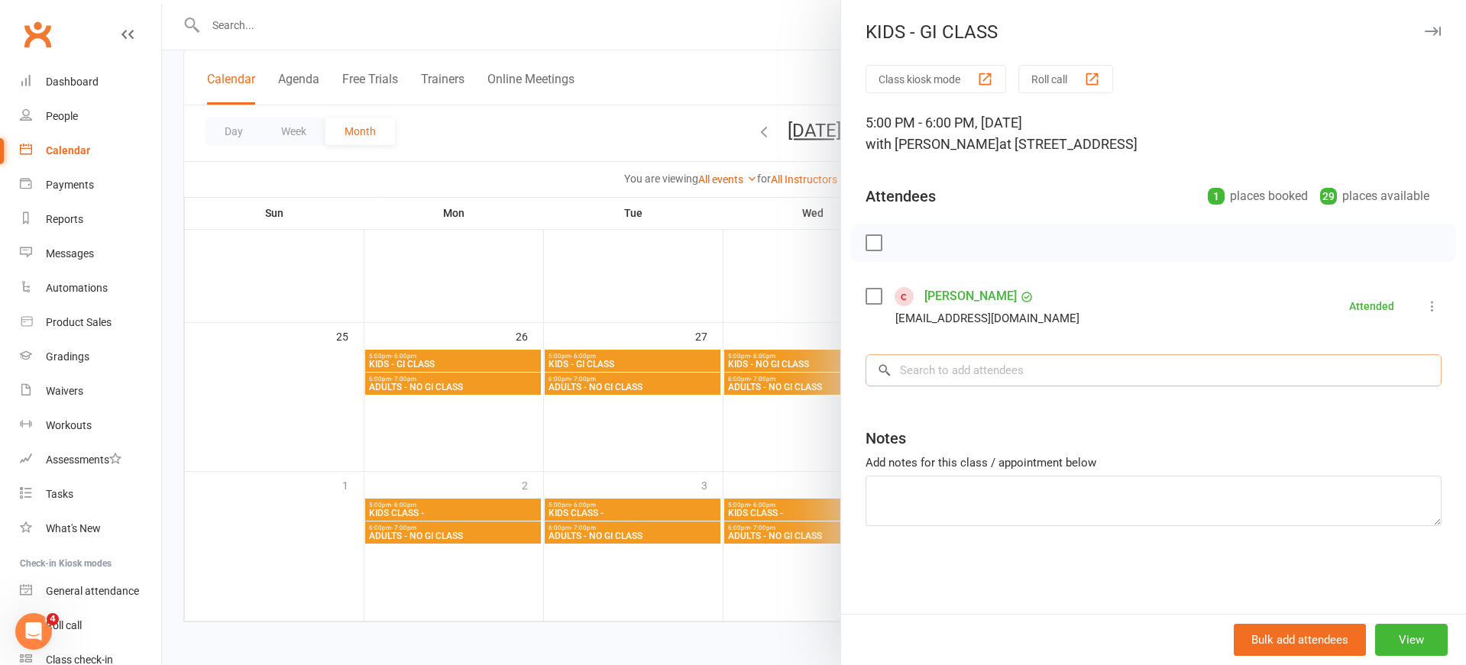
drag, startPoint x: 1037, startPoint y: 374, endPoint x: 1047, endPoint y: 370, distance: 10.4
click at [1043, 372] on input "search" at bounding box center [1153, 370] width 576 height 32
type input "a"
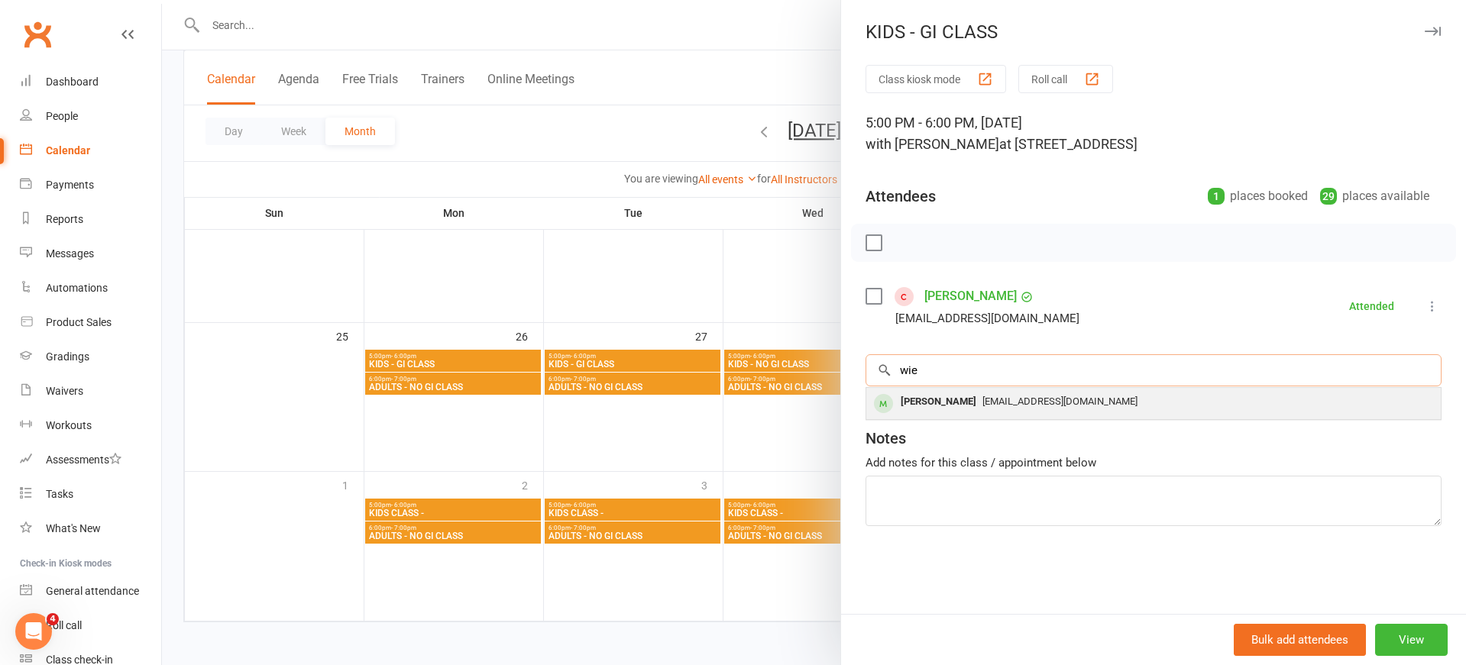
type input "wie"
click at [1020, 406] on span "[EMAIL_ADDRESS][DOMAIN_NAME]" at bounding box center [1059, 401] width 155 height 11
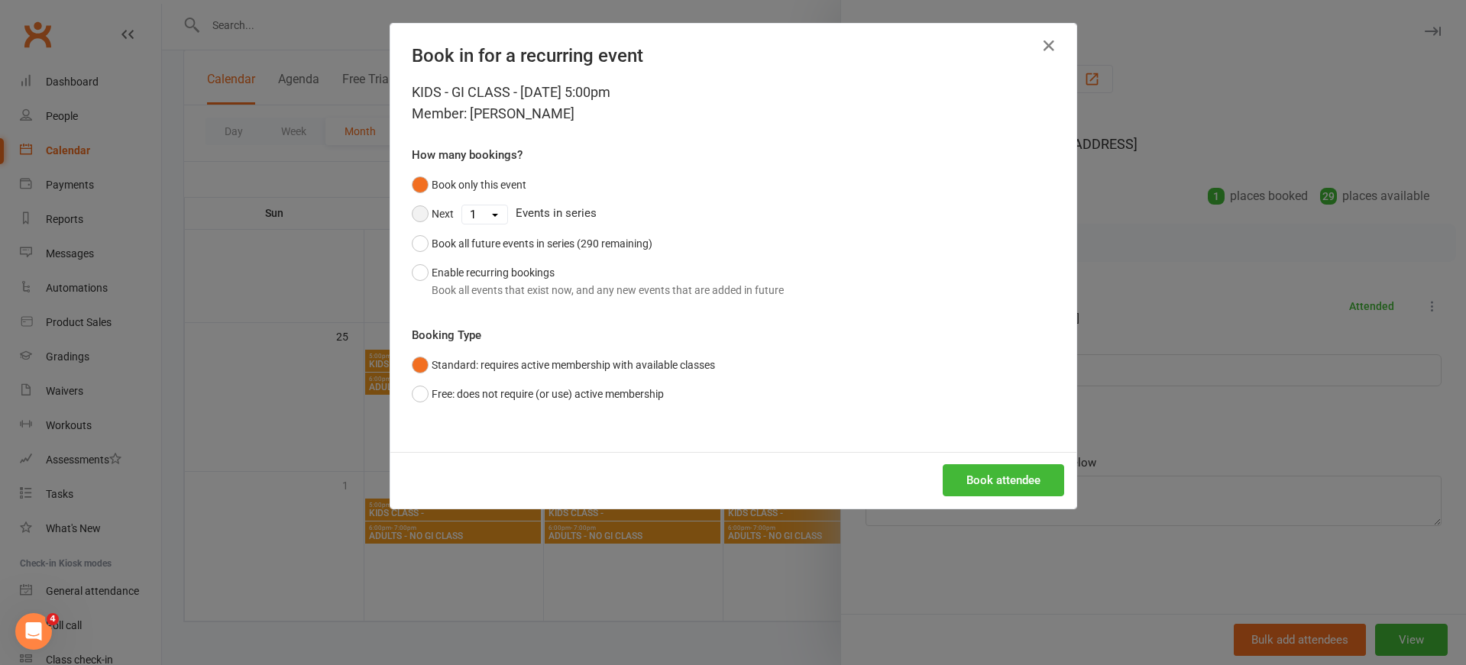
click at [419, 215] on button "Next" at bounding box center [433, 213] width 42 height 29
click at [1057, 50] on icon "button" at bounding box center [1049, 46] width 18 height 18
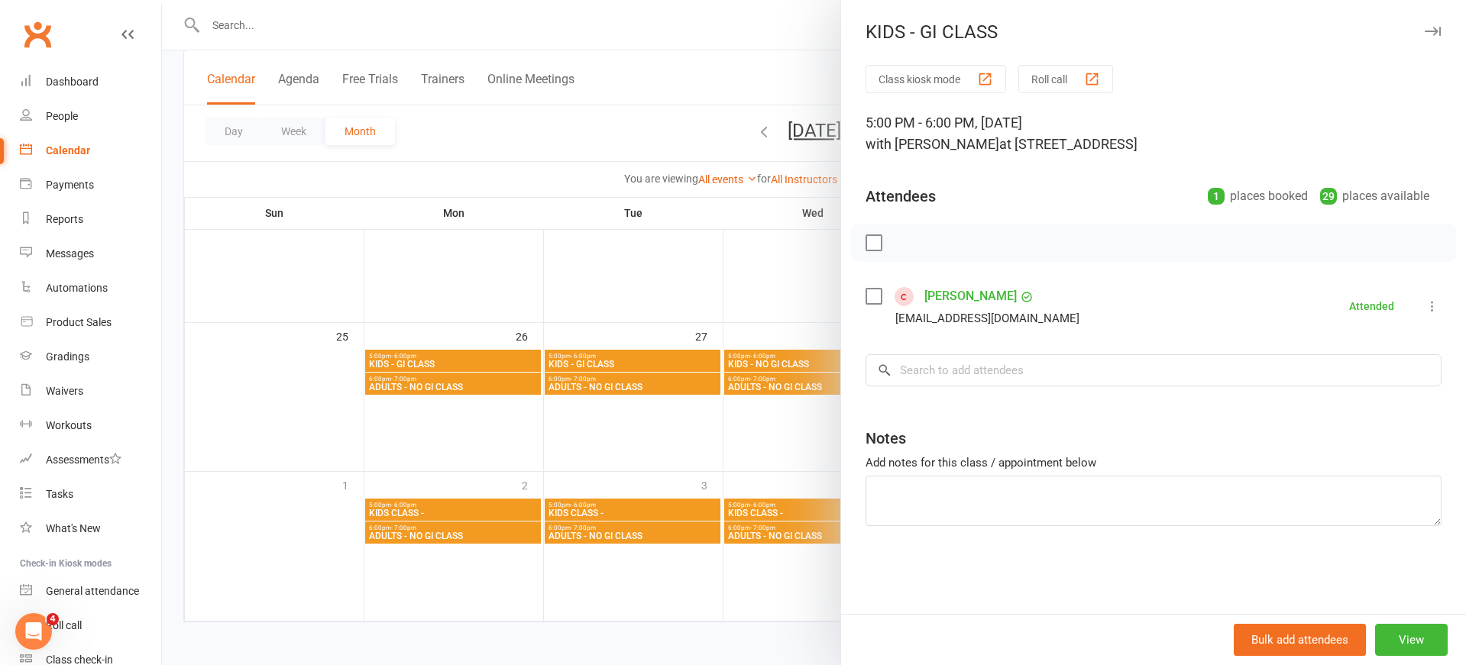
click at [376, 35] on div at bounding box center [814, 332] width 1304 height 665
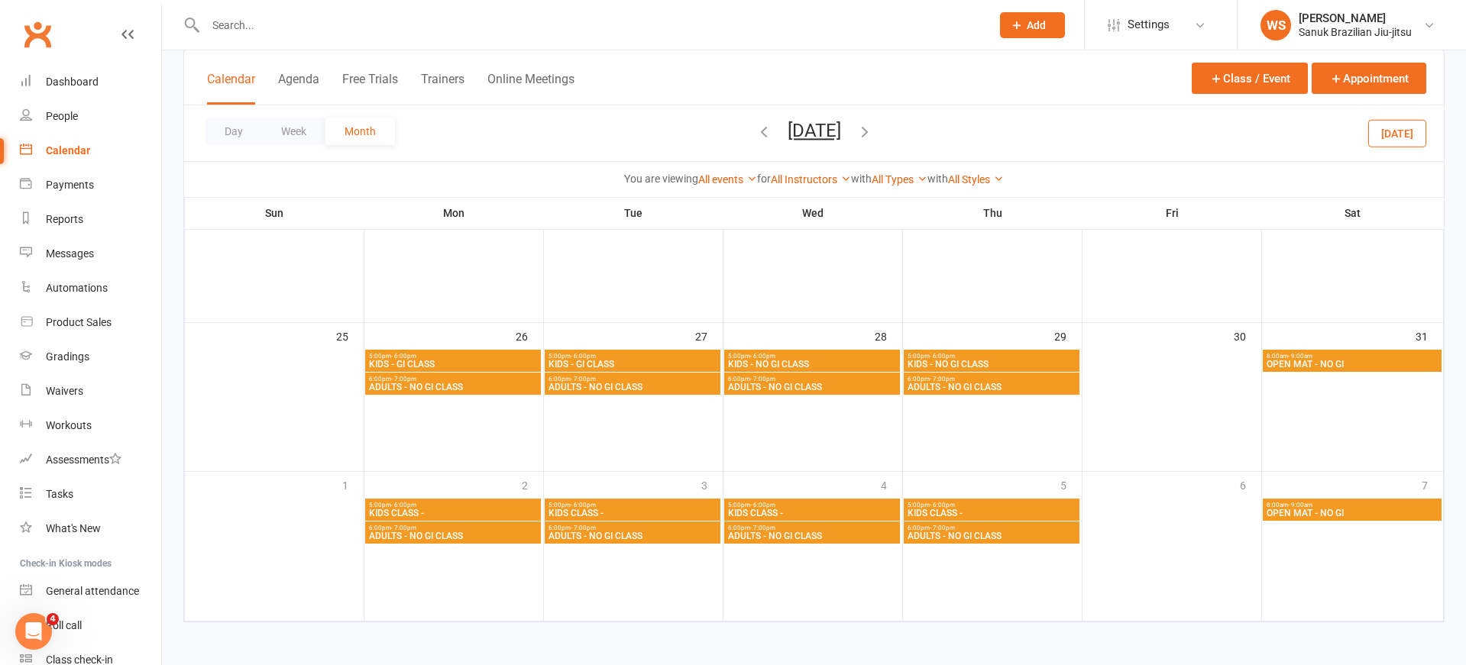
click at [307, 26] on div at bounding box center [814, 332] width 1304 height 665
click at [288, 27] on input "text" at bounding box center [590, 25] width 779 height 21
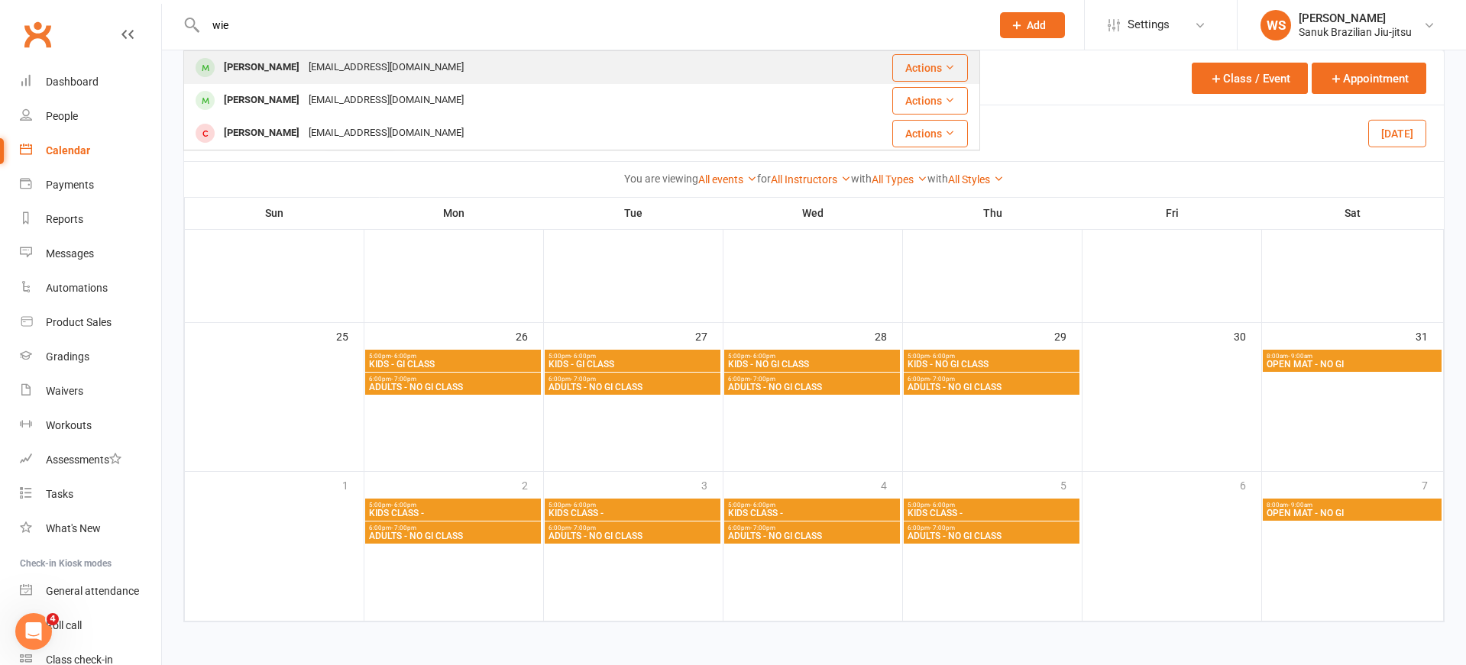
type input "wie"
click at [289, 74] on div "[PERSON_NAME]" at bounding box center [261, 68] width 85 height 22
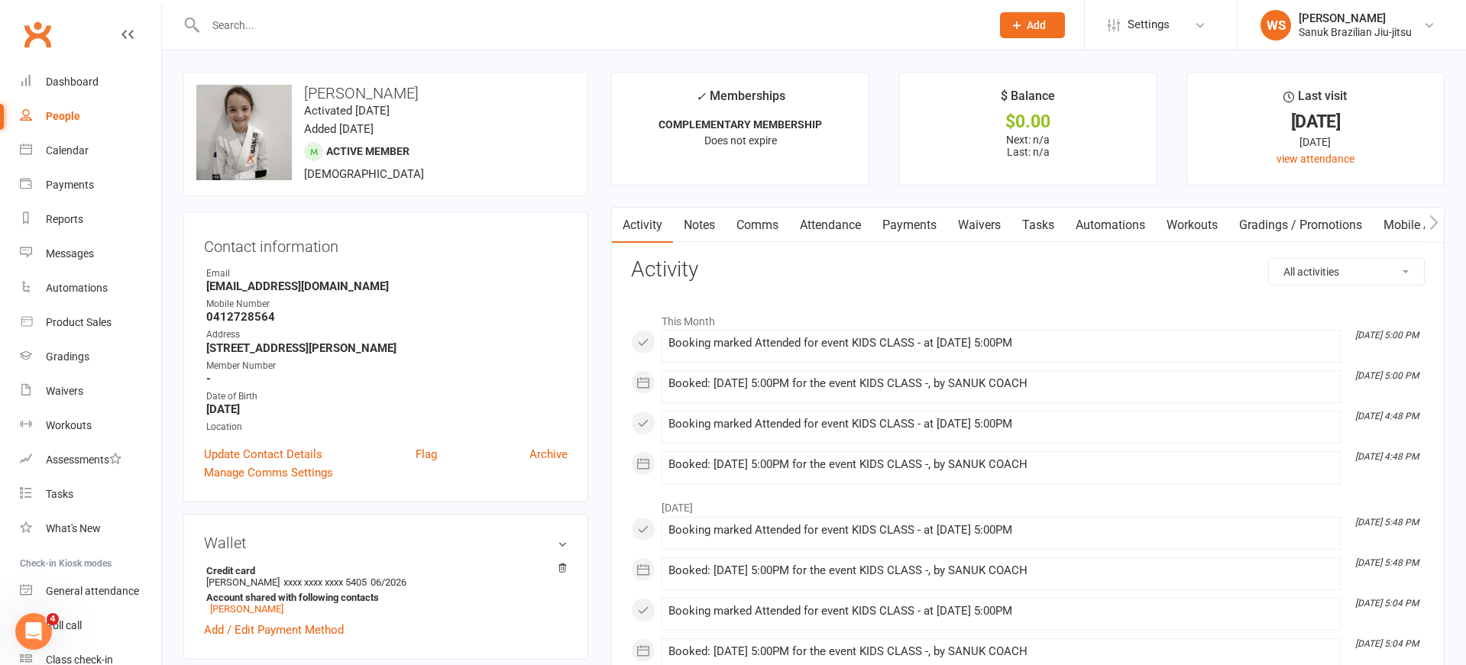
click at [831, 225] on link "Attendance" at bounding box center [830, 225] width 82 height 35
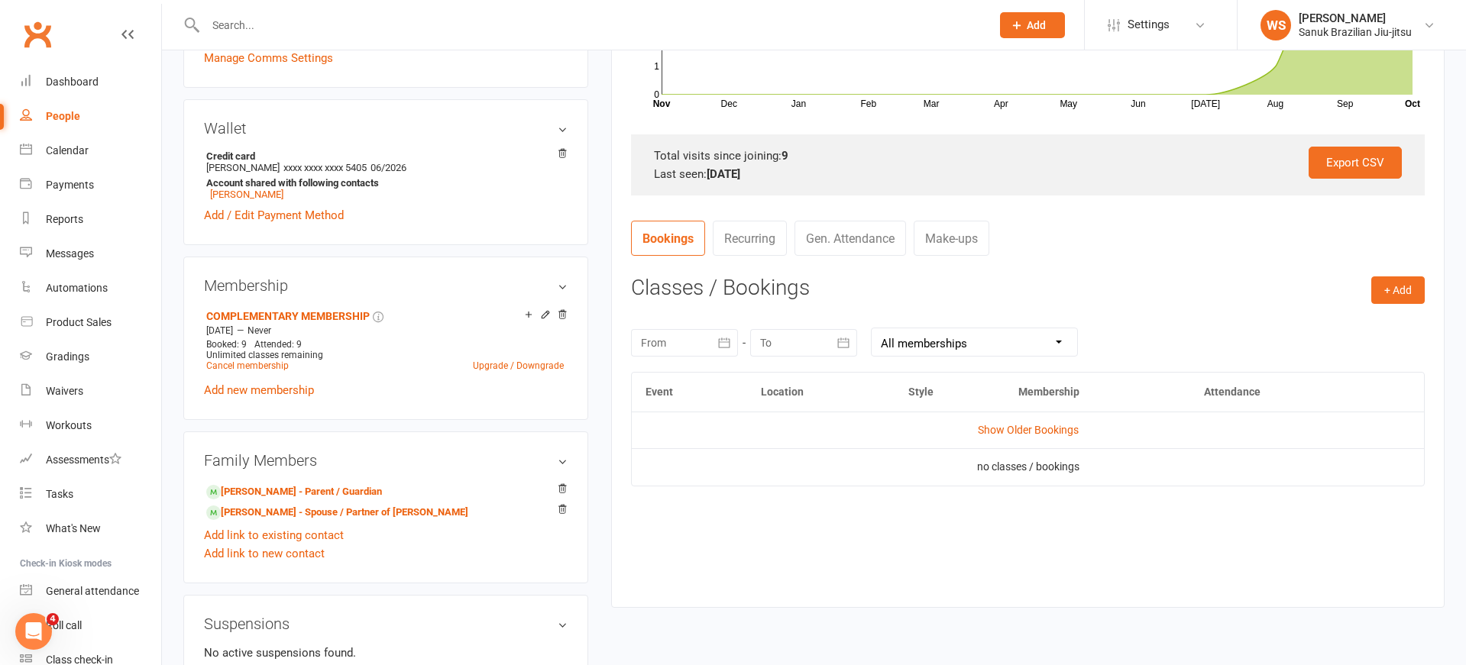
scroll to position [418, 0]
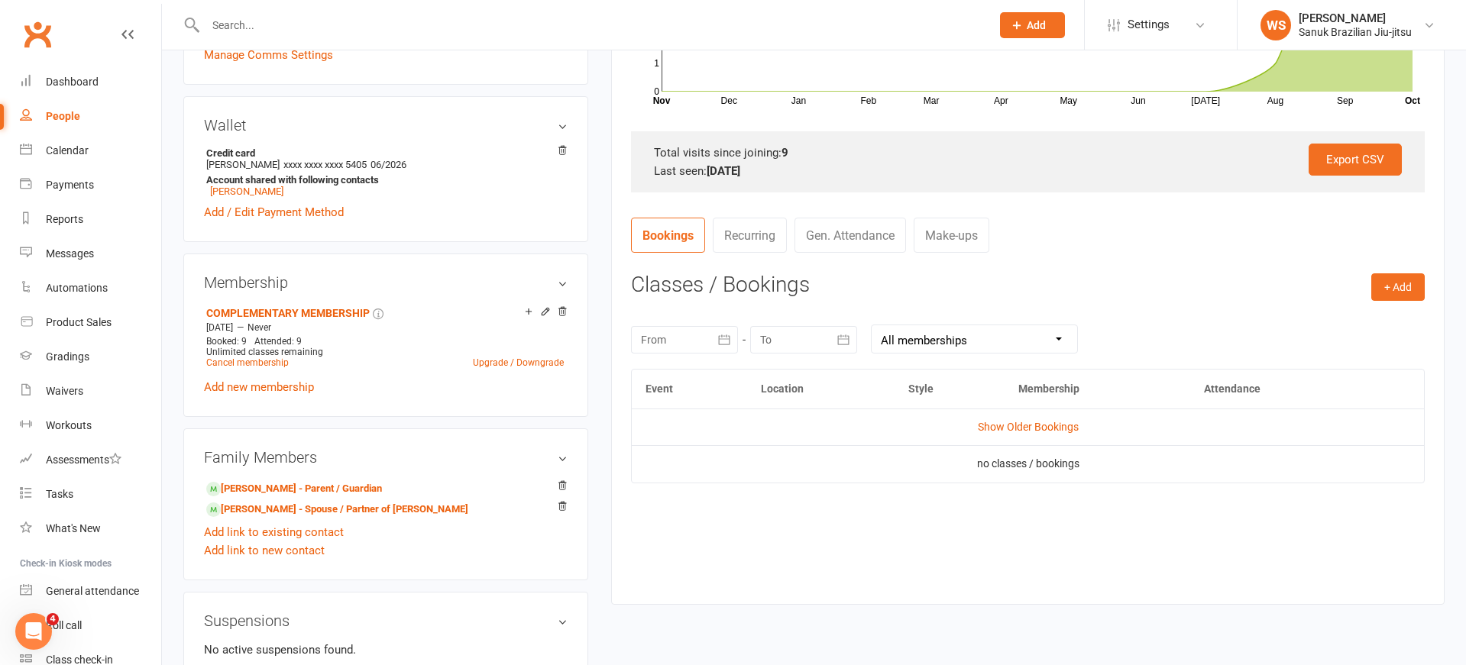
click at [730, 335] on icon "button" at bounding box center [723, 339] width 15 height 15
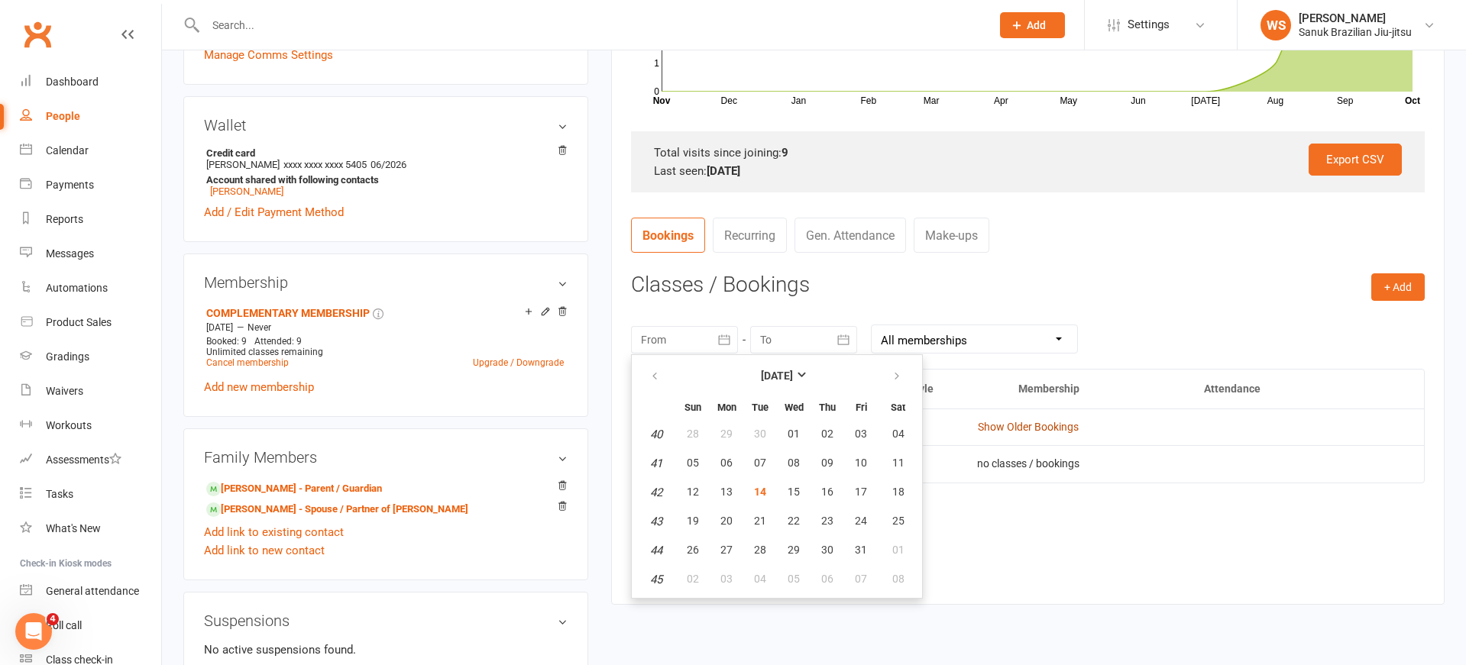
drag, startPoint x: 1085, startPoint y: 435, endPoint x: 1074, endPoint y: 429, distance: 12.3
click at [1080, 432] on td "Show Older Bookings" at bounding box center [1028, 427] width 792 height 37
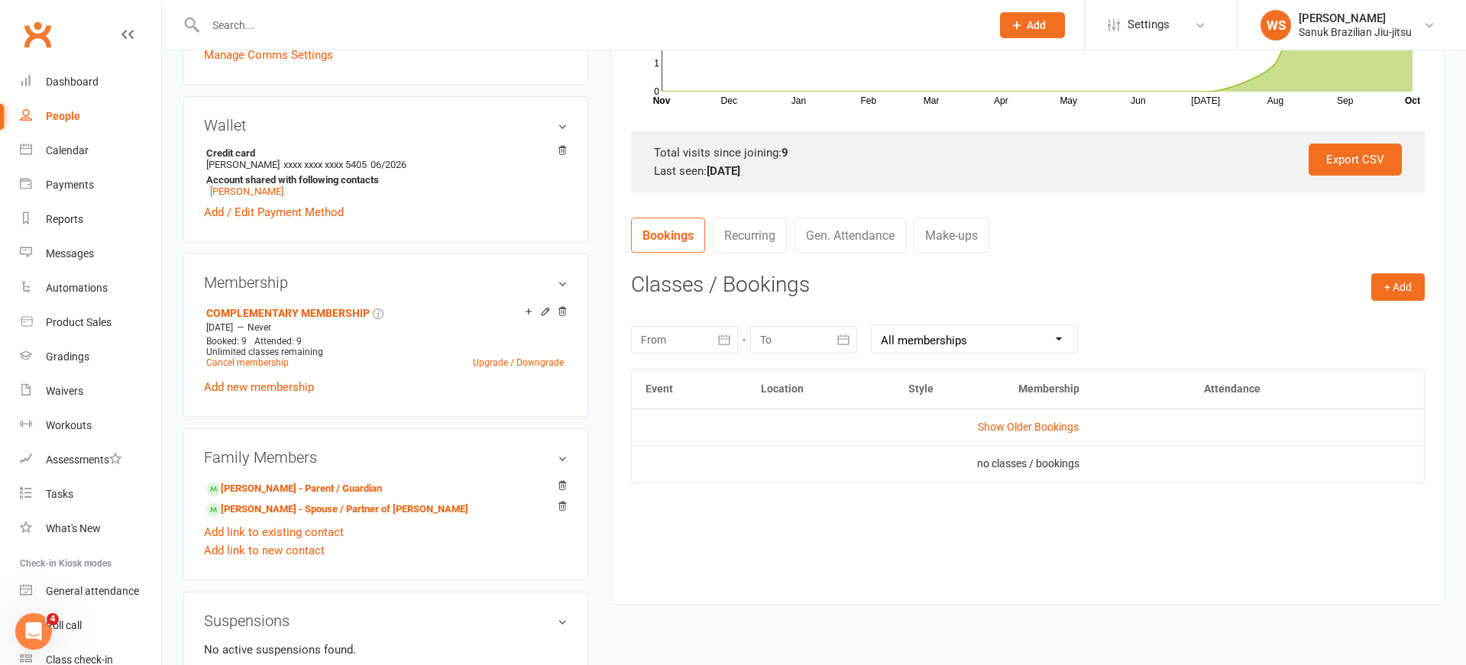
click at [1073, 429] on link "Show Older Bookings" at bounding box center [1028, 427] width 101 height 12
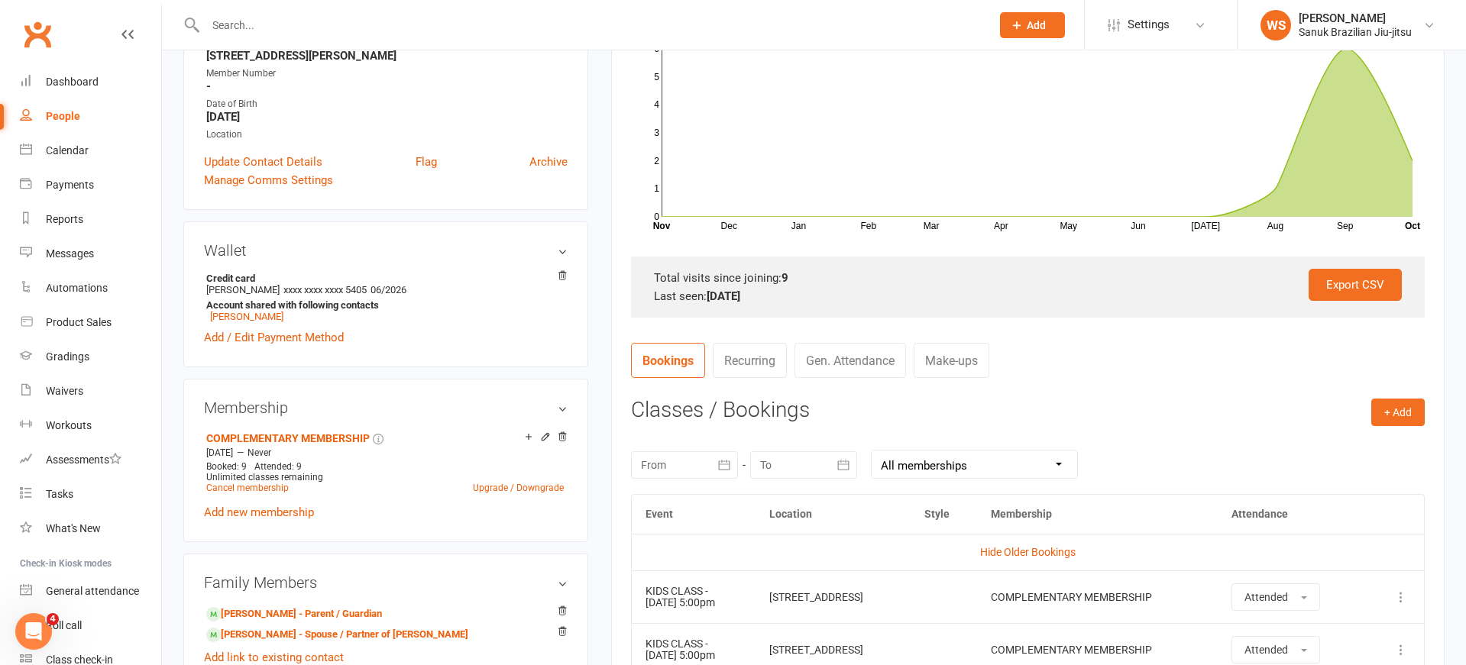
scroll to position [280, 0]
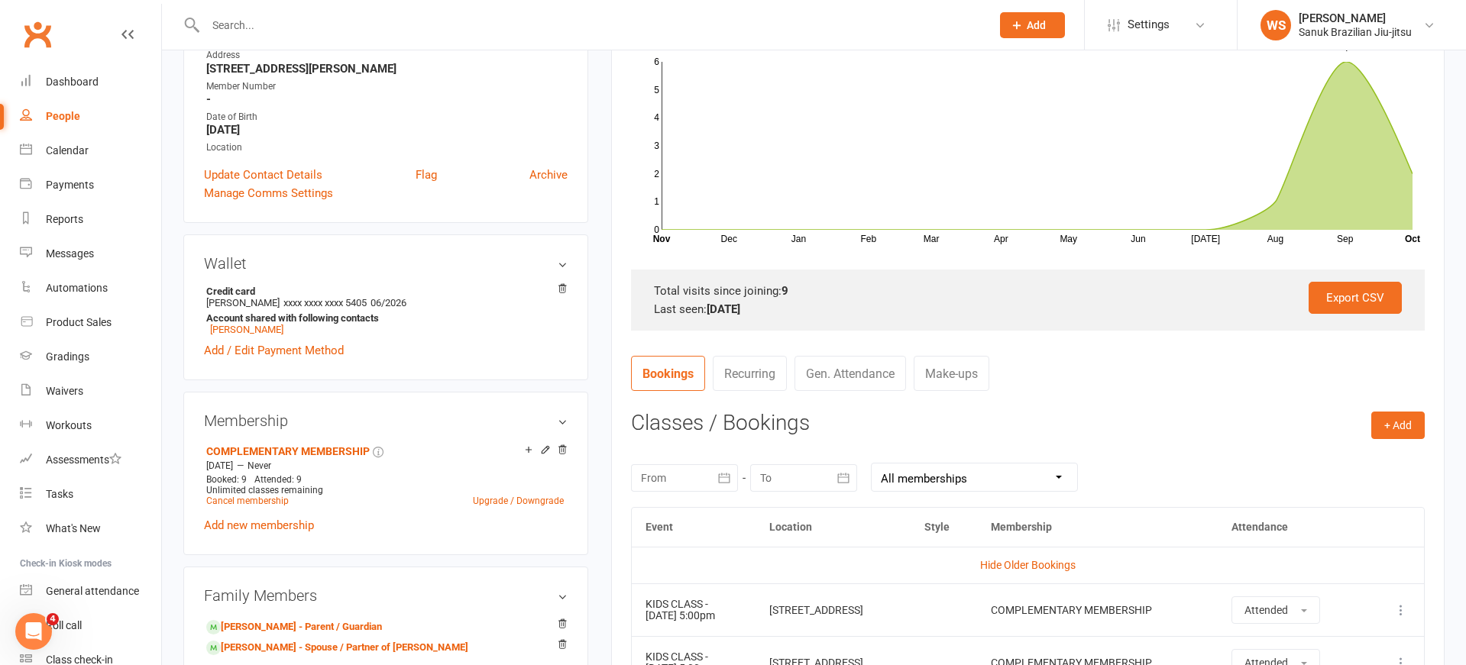
click at [442, 27] on input "text" at bounding box center [590, 25] width 779 height 21
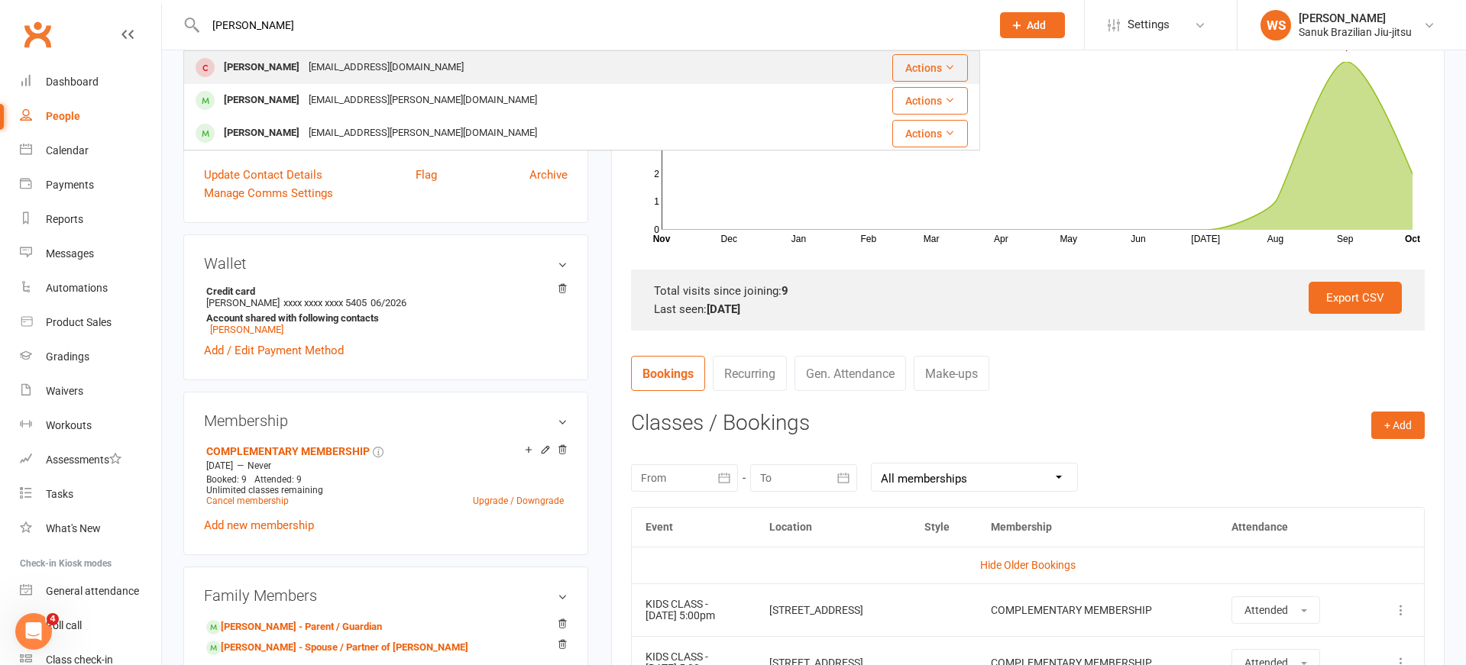
type input "[PERSON_NAME]"
click at [363, 71] on div "[EMAIL_ADDRESS][DOMAIN_NAME]" at bounding box center [386, 68] width 164 height 22
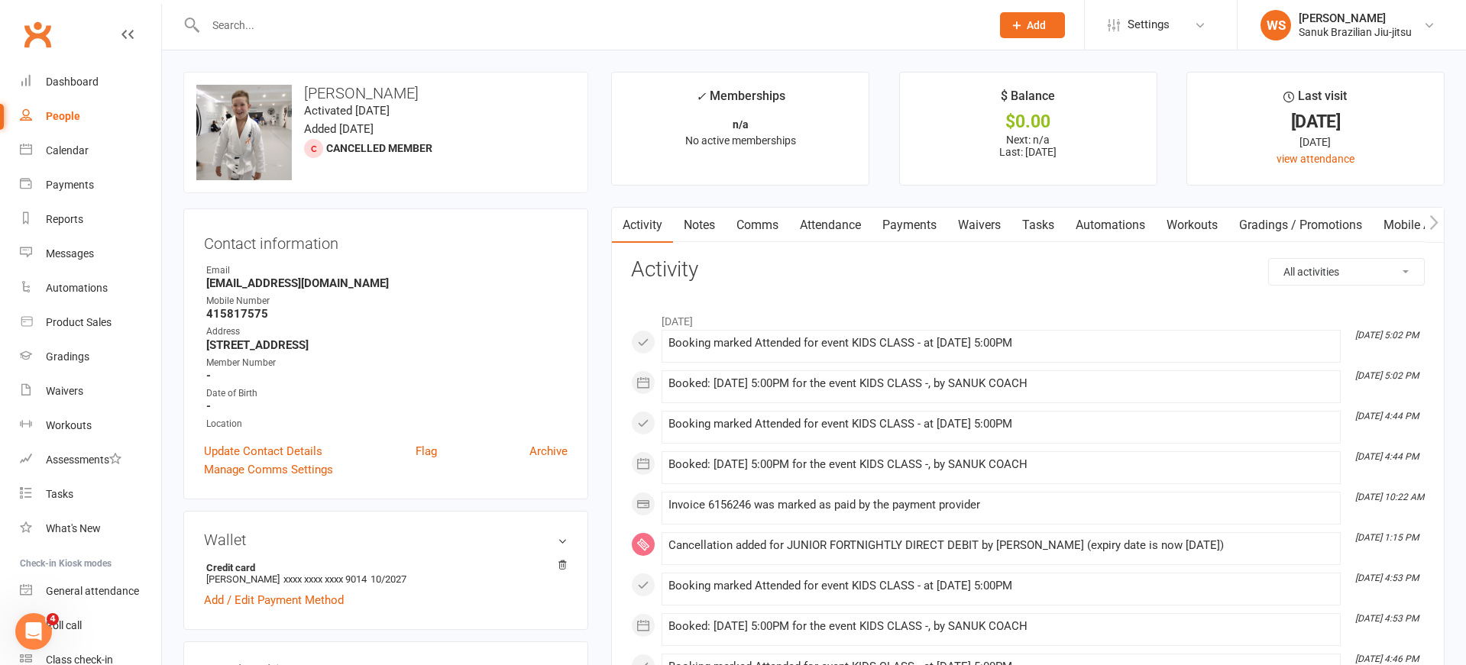
click at [923, 228] on link "Payments" at bounding box center [910, 225] width 76 height 35
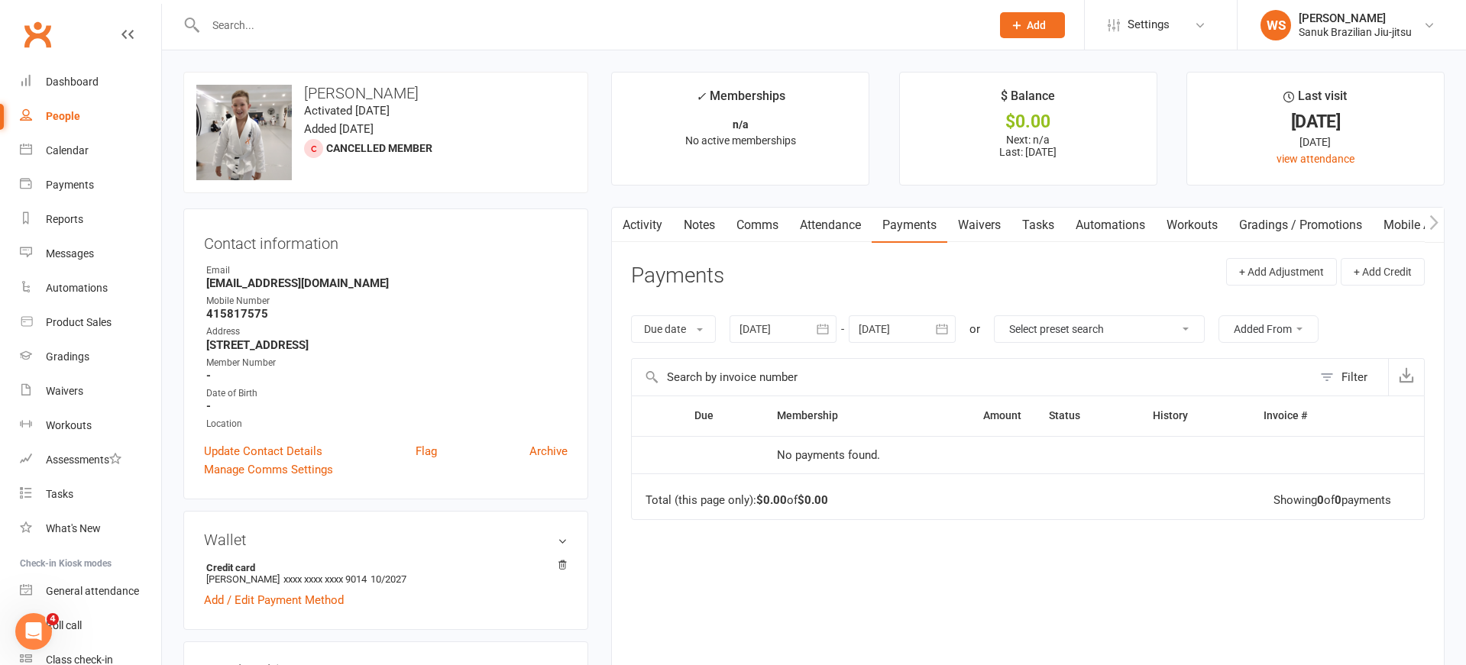
click at [823, 228] on link "Attendance" at bounding box center [830, 225] width 82 height 35
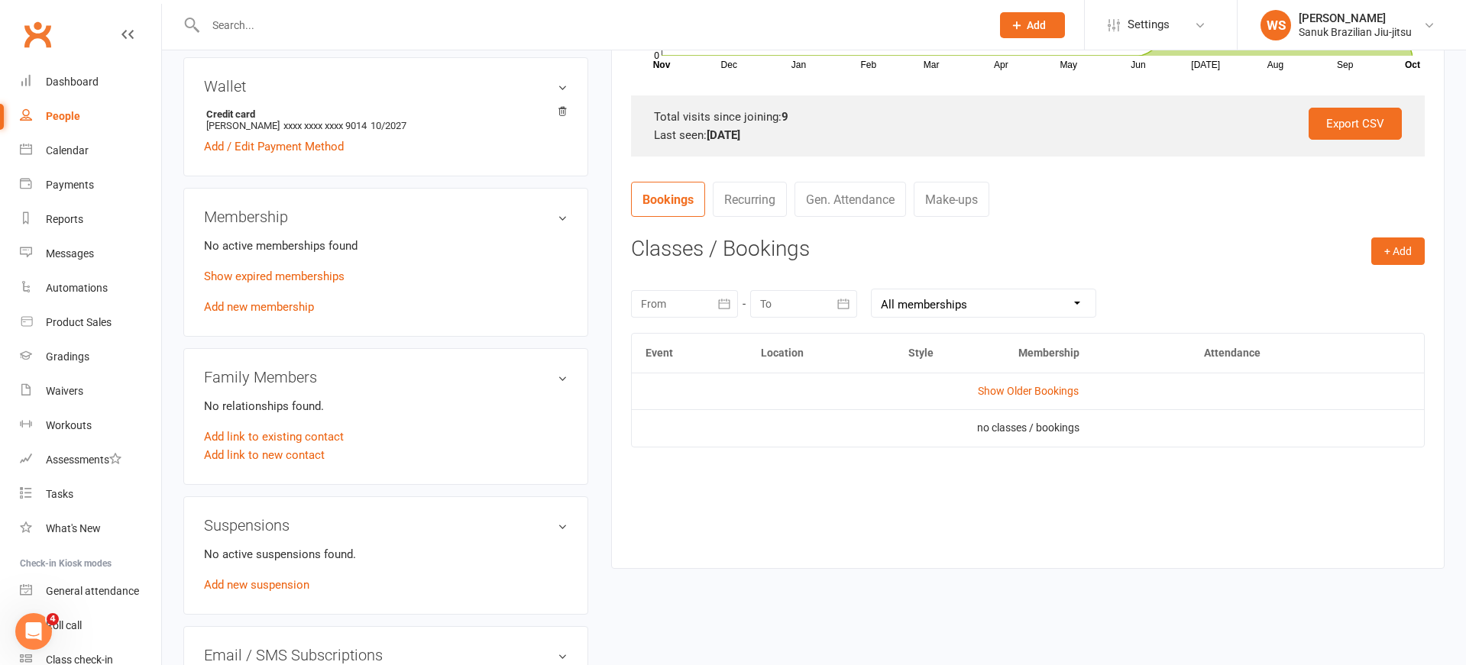
scroll to position [470, 0]
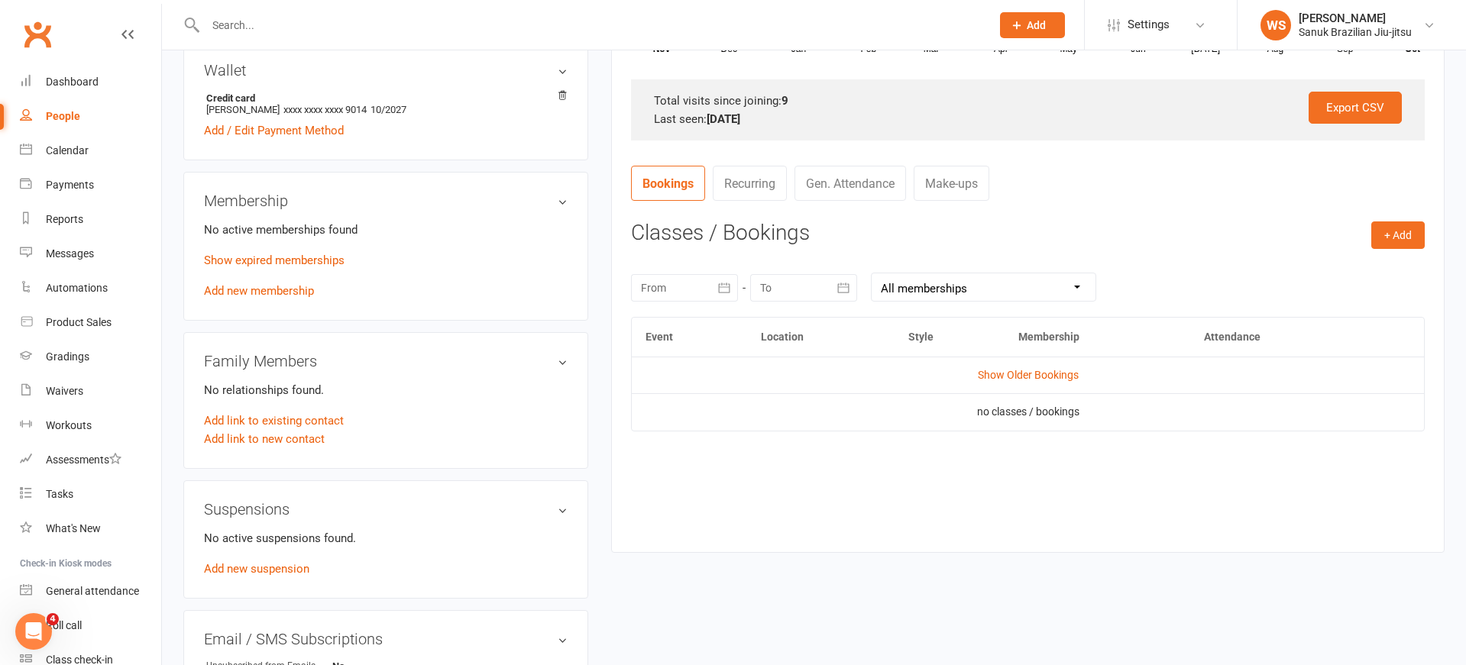
click at [1011, 372] on link "Show Older Bookings" at bounding box center [1028, 375] width 101 height 12
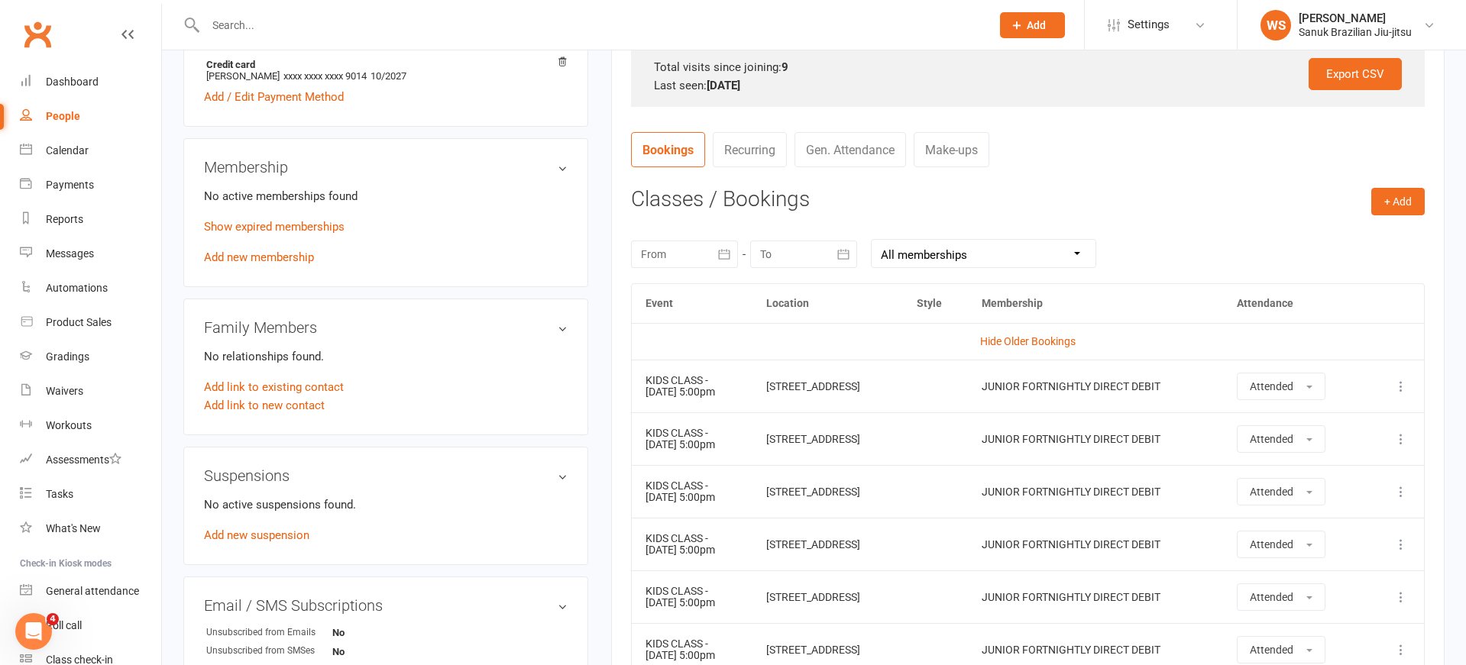
scroll to position [500, 0]
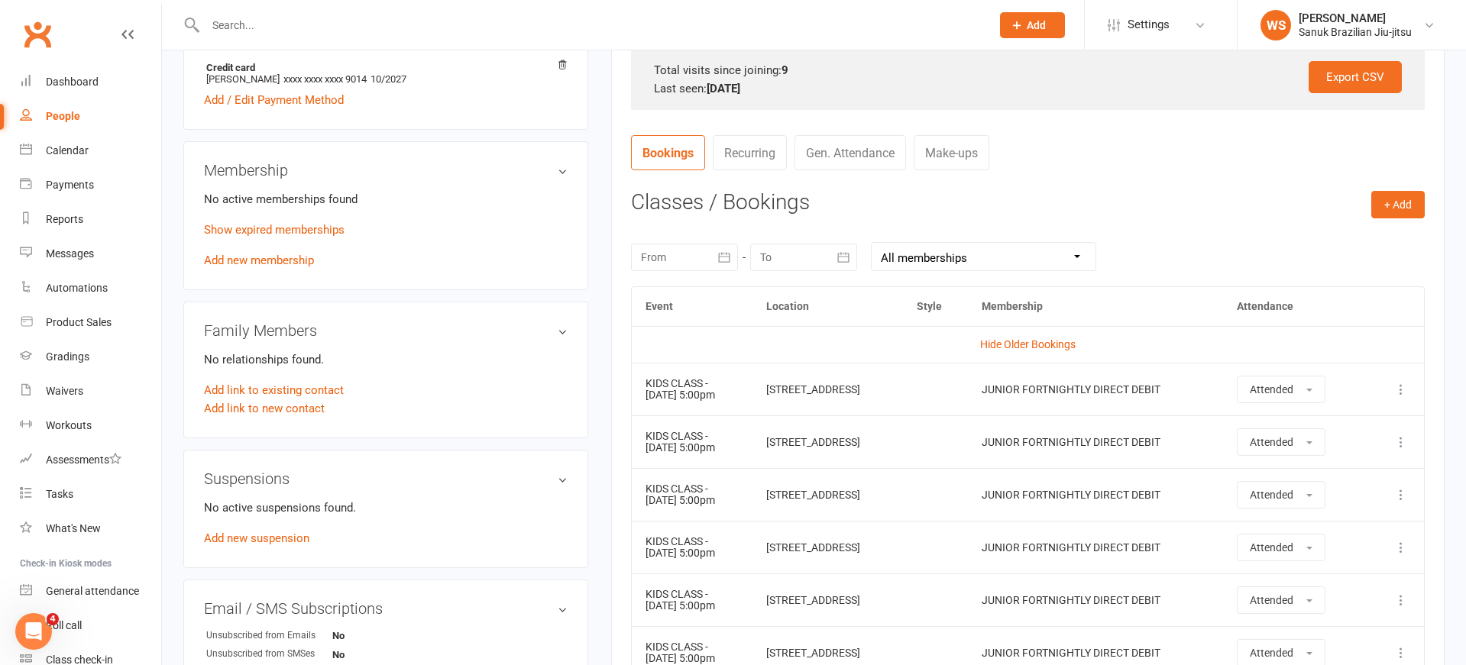
click at [291, 26] on input "text" at bounding box center [590, 25] width 779 height 21
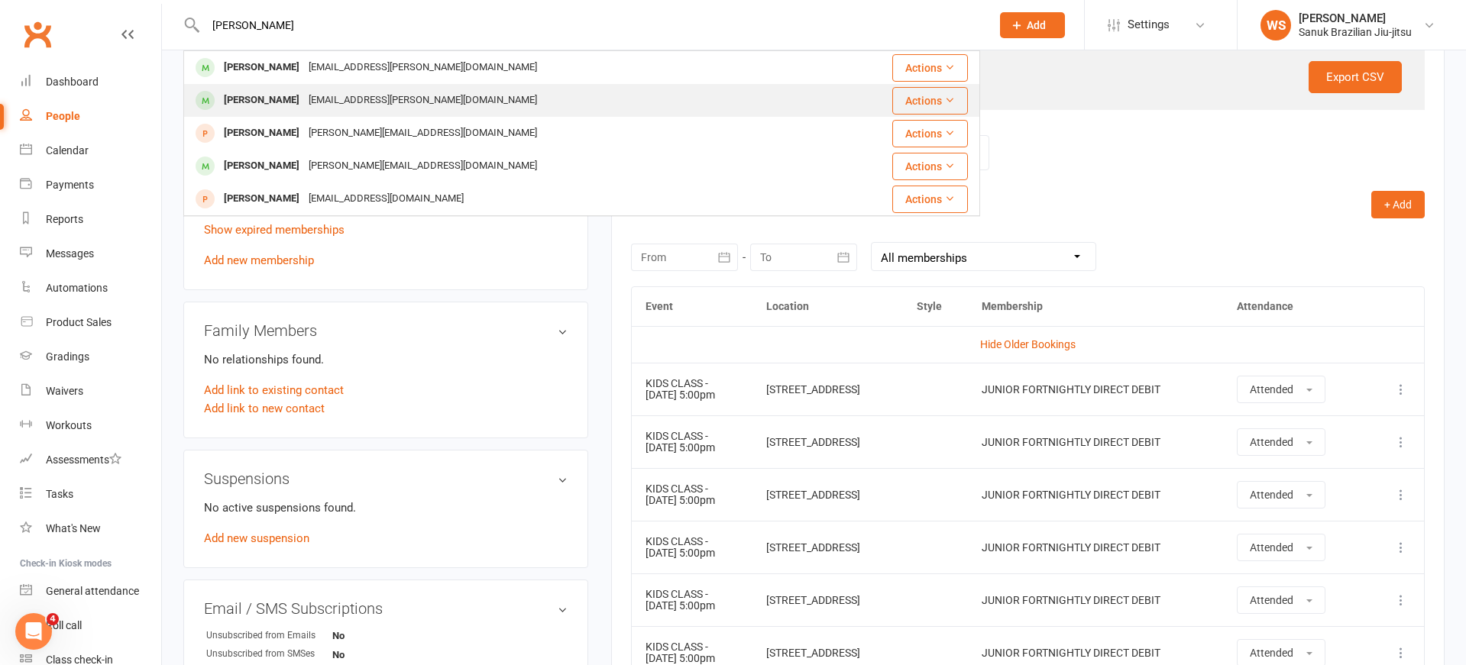
type input "[PERSON_NAME]"
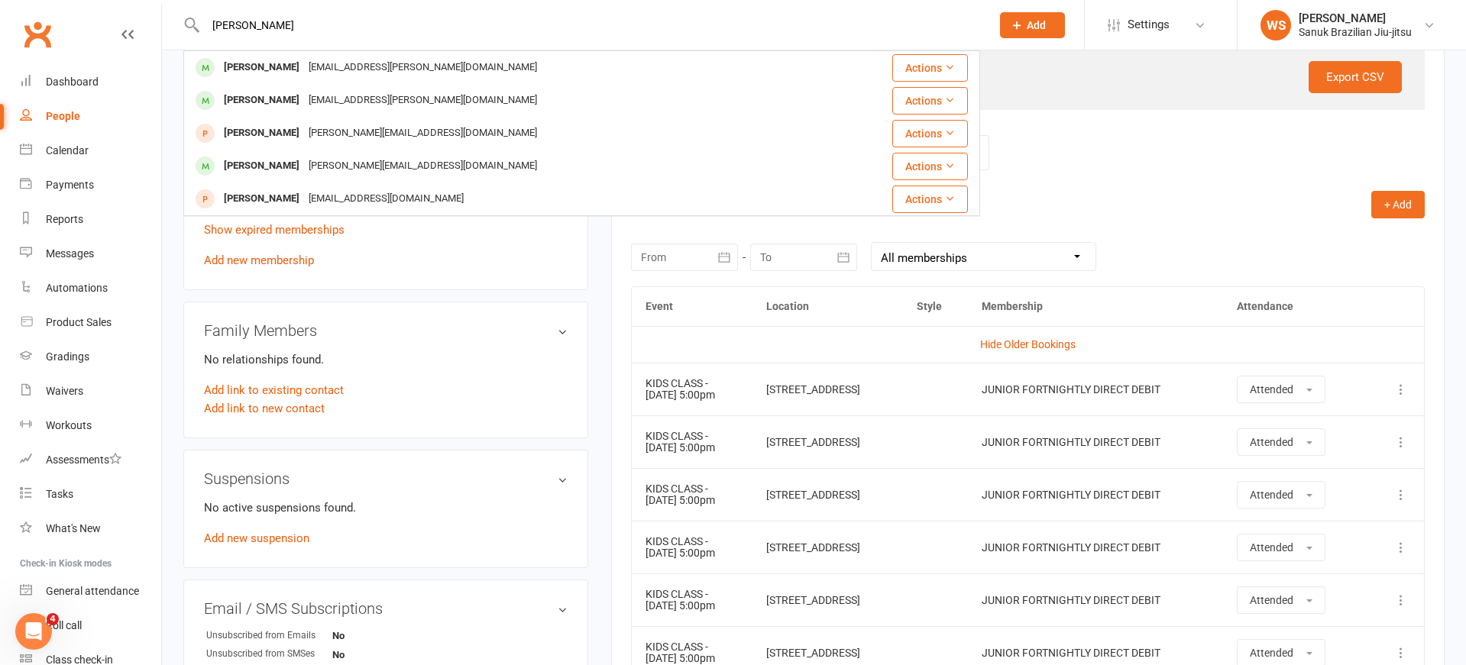
click at [304, 99] on div "[EMAIL_ADDRESS][PERSON_NAME][DOMAIN_NAME]" at bounding box center [423, 100] width 238 height 22
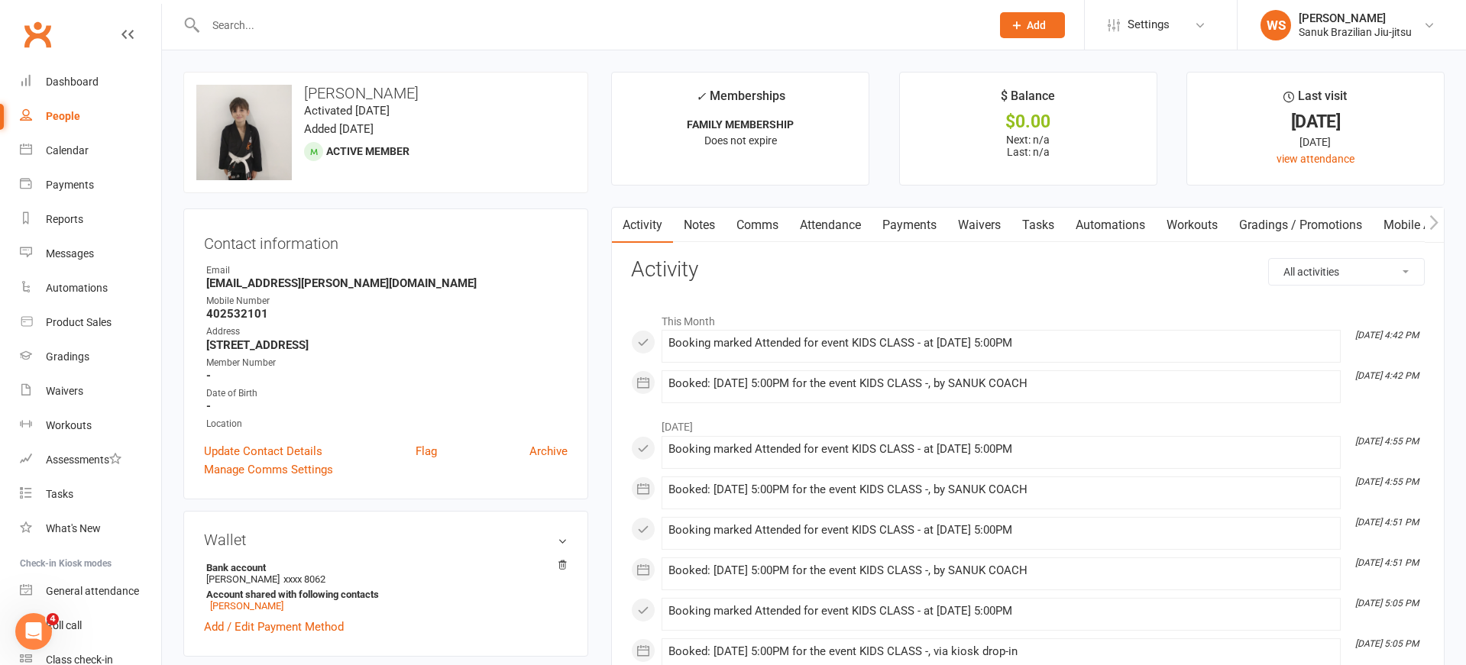
click at [844, 228] on link "Attendance" at bounding box center [830, 225] width 82 height 35
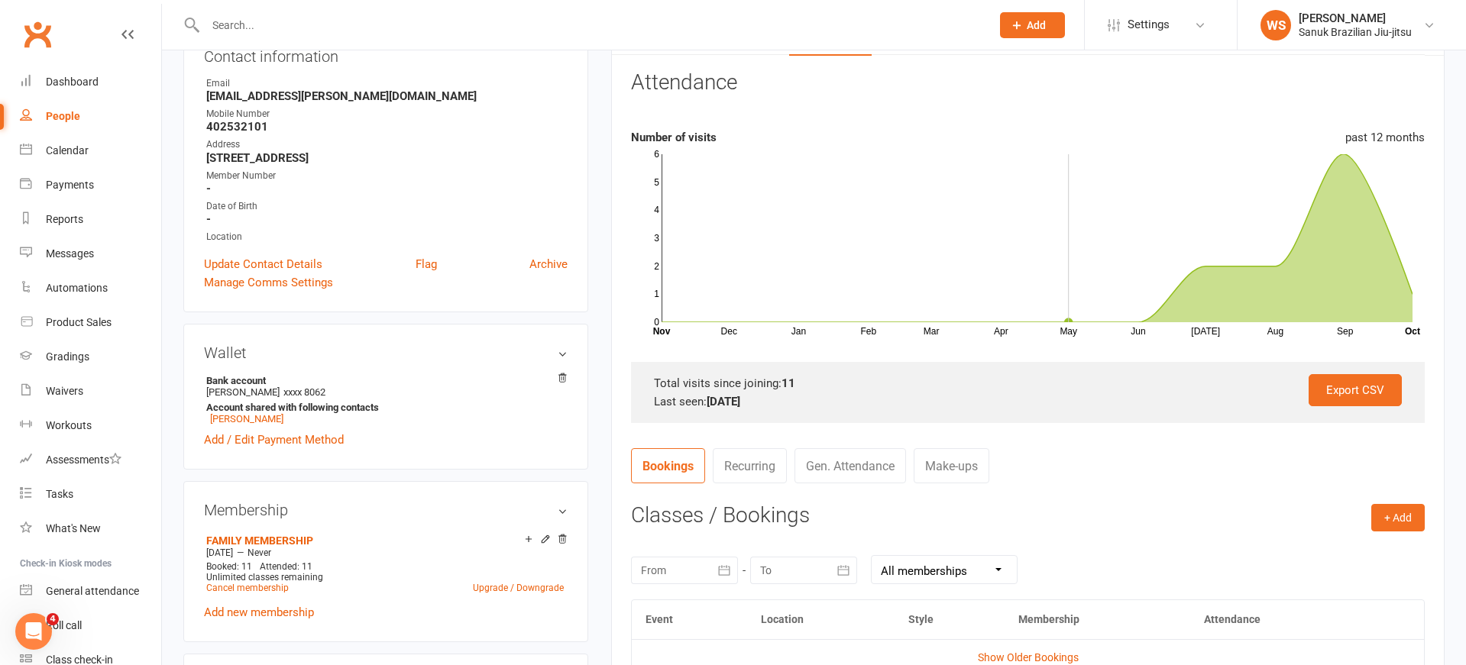
scroll to position [219, 0]
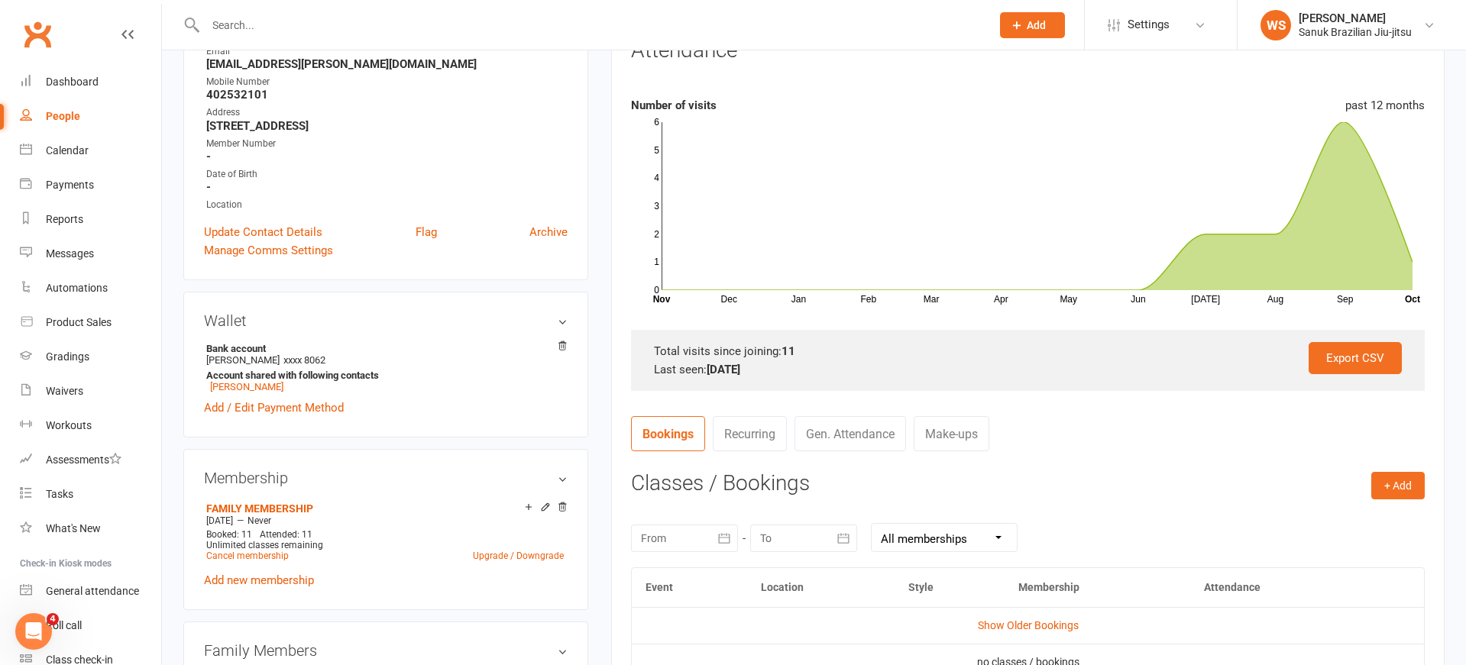
click at [382, 28] on input "text" at bounding box center [590, 25] width 779 height 21
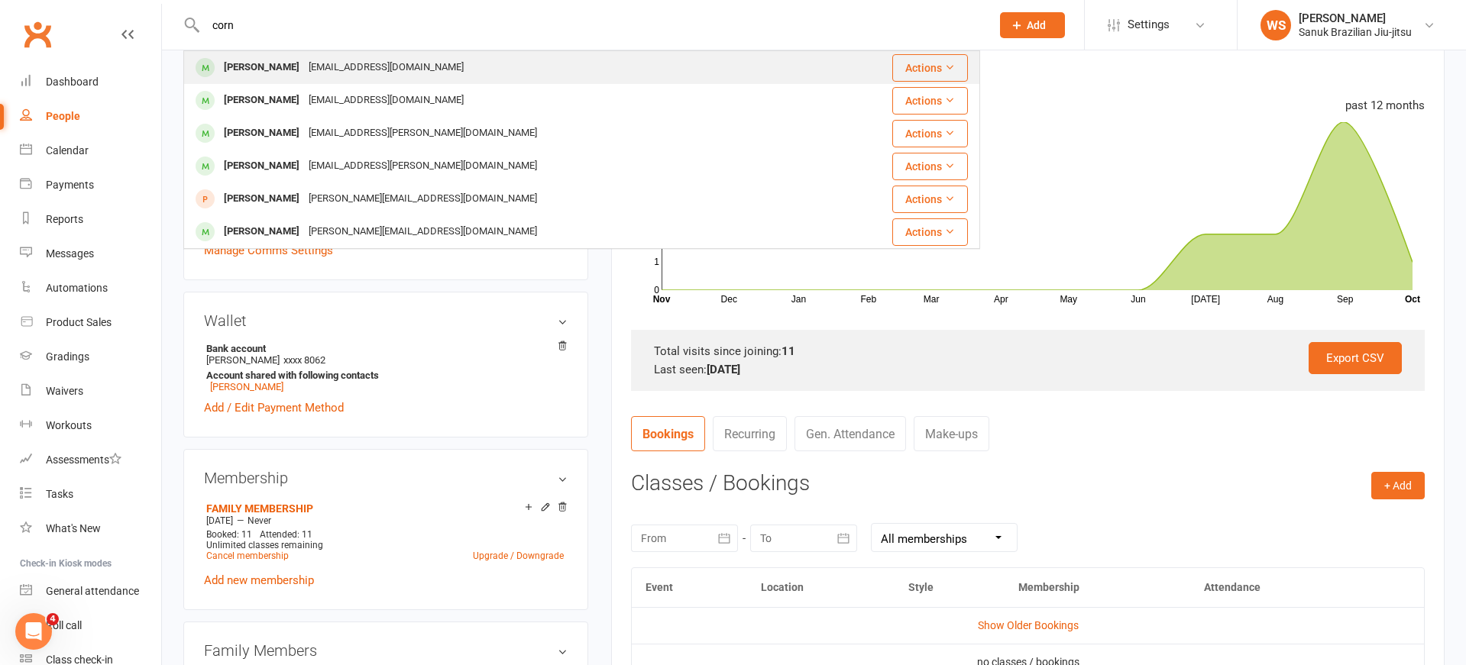
type input "corn"
click at [335, 66] on div "[EMAIL_ADDRESS][DOMAIN_NAME]" at bounding box center [386, 68] width 164 height 22
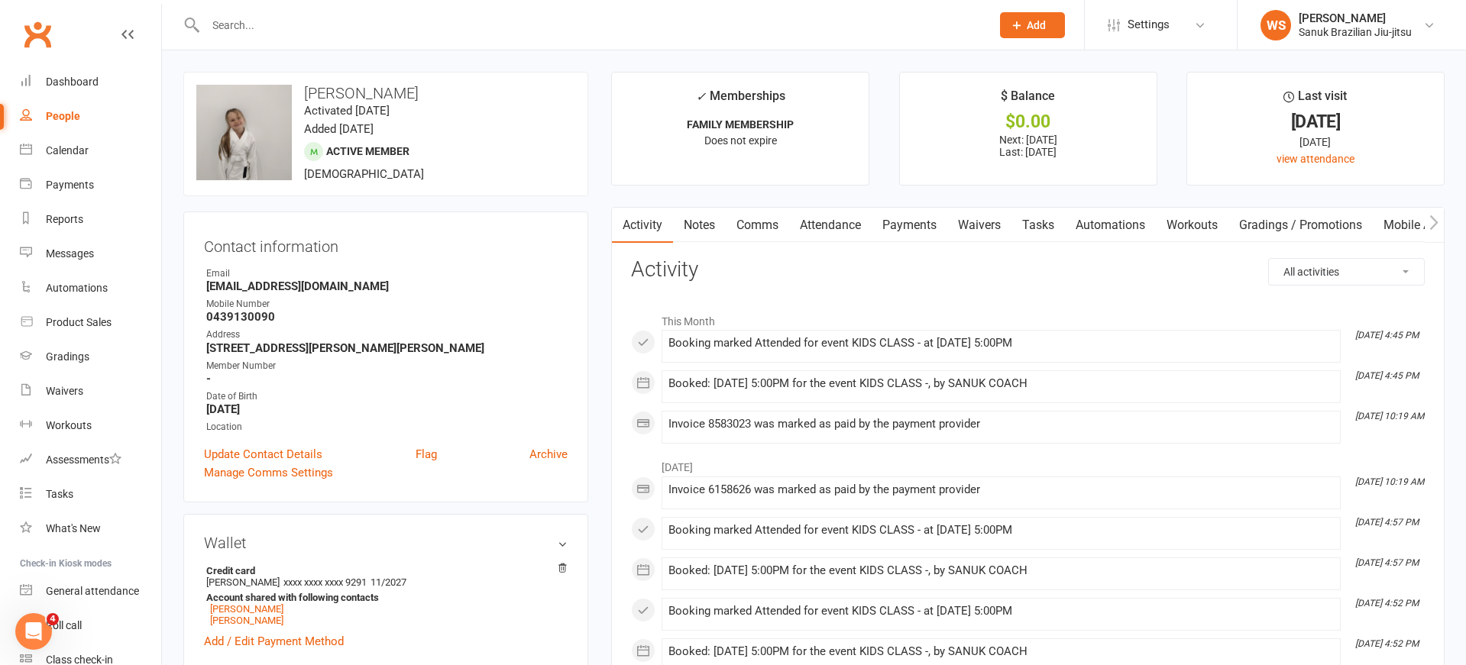
click at [823, 229] on link "Attendance" at bounding box center [830, 225] width 82 height 35
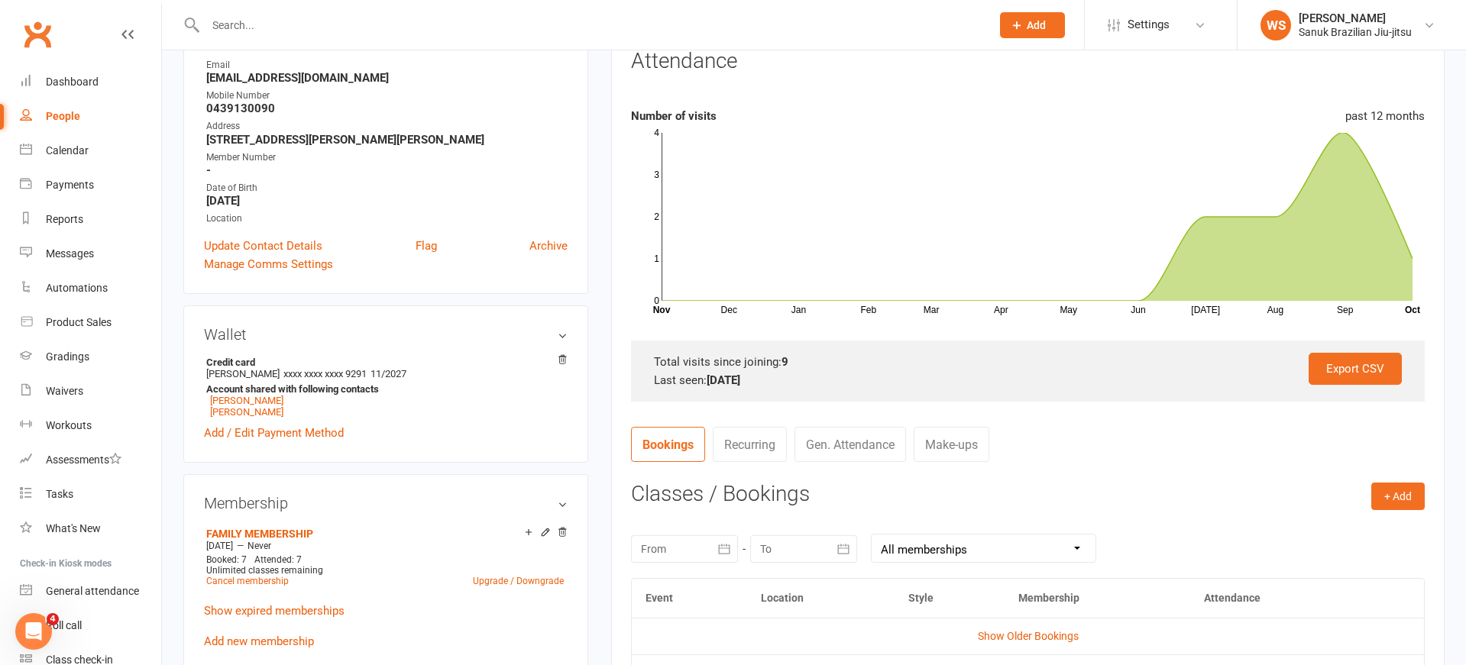
scroll to position [247, 0]
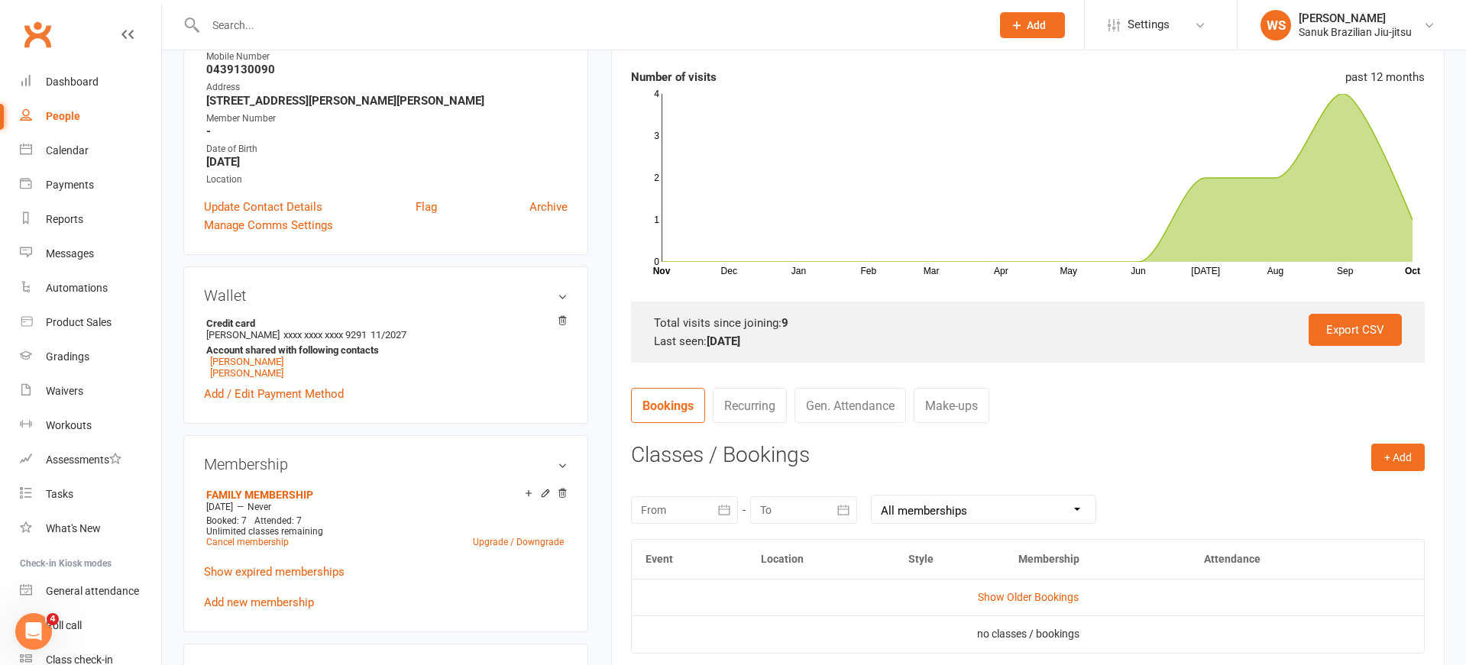
click at [1021, 590] on td "Show Older Bookings" at bounding box center [1028, 597] width 792 height 37
click at [1023, 595] on link "Show Older Bookings" at bounding box center [1028, 597] width 101 height 12
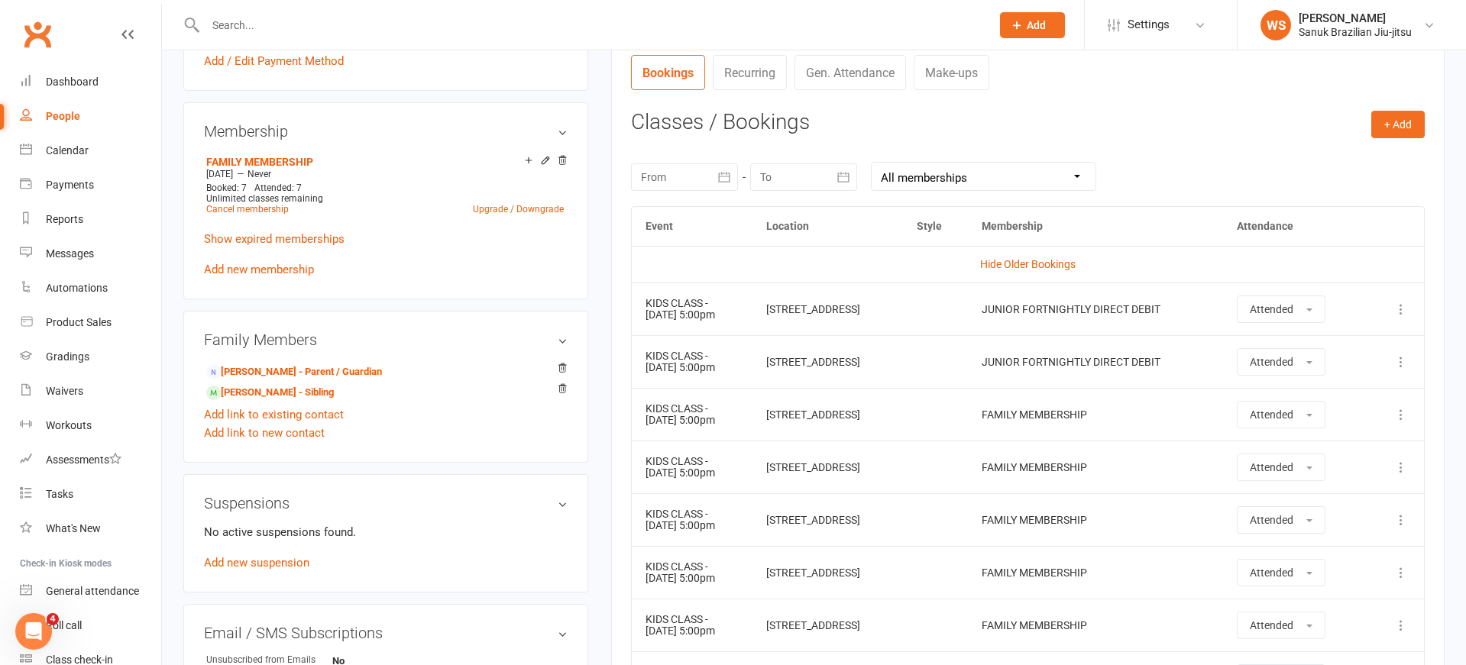
scroll to position [552, 0]
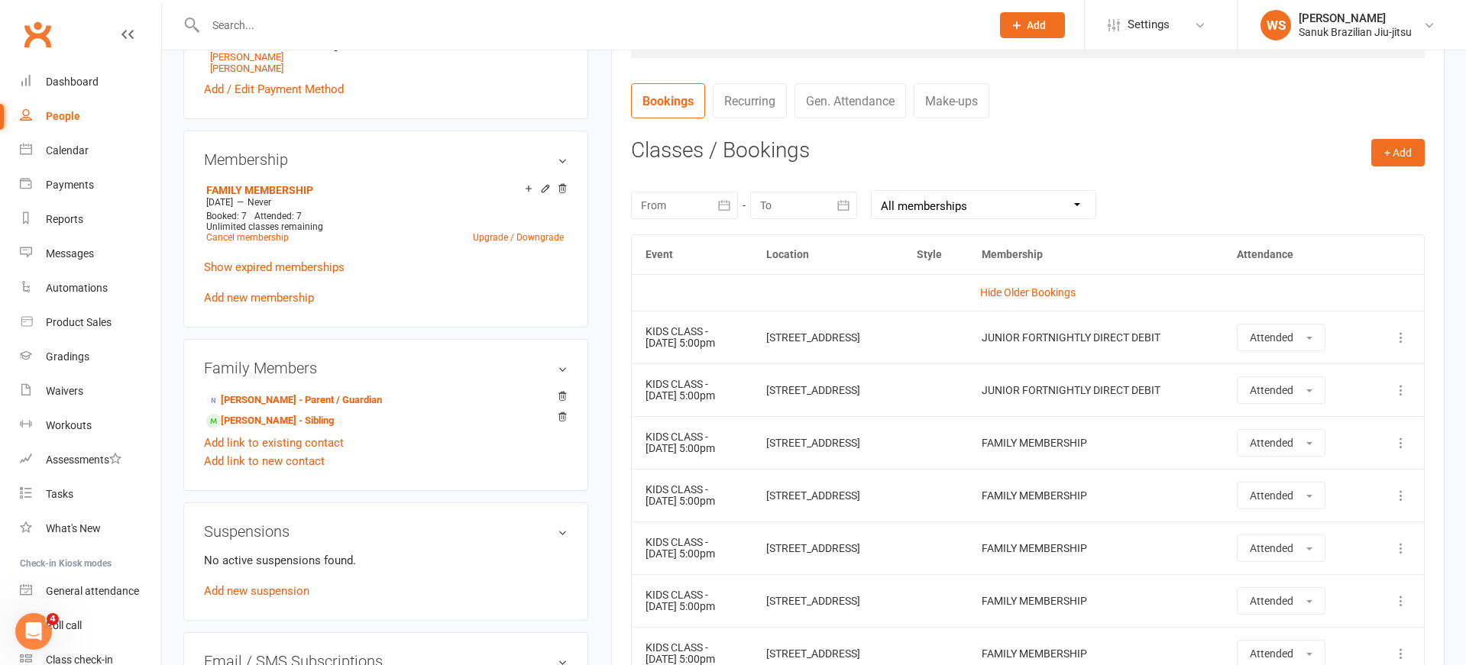
click at [726, 205] on icon "button" at bounding box center [723, 205] width 11 height 10
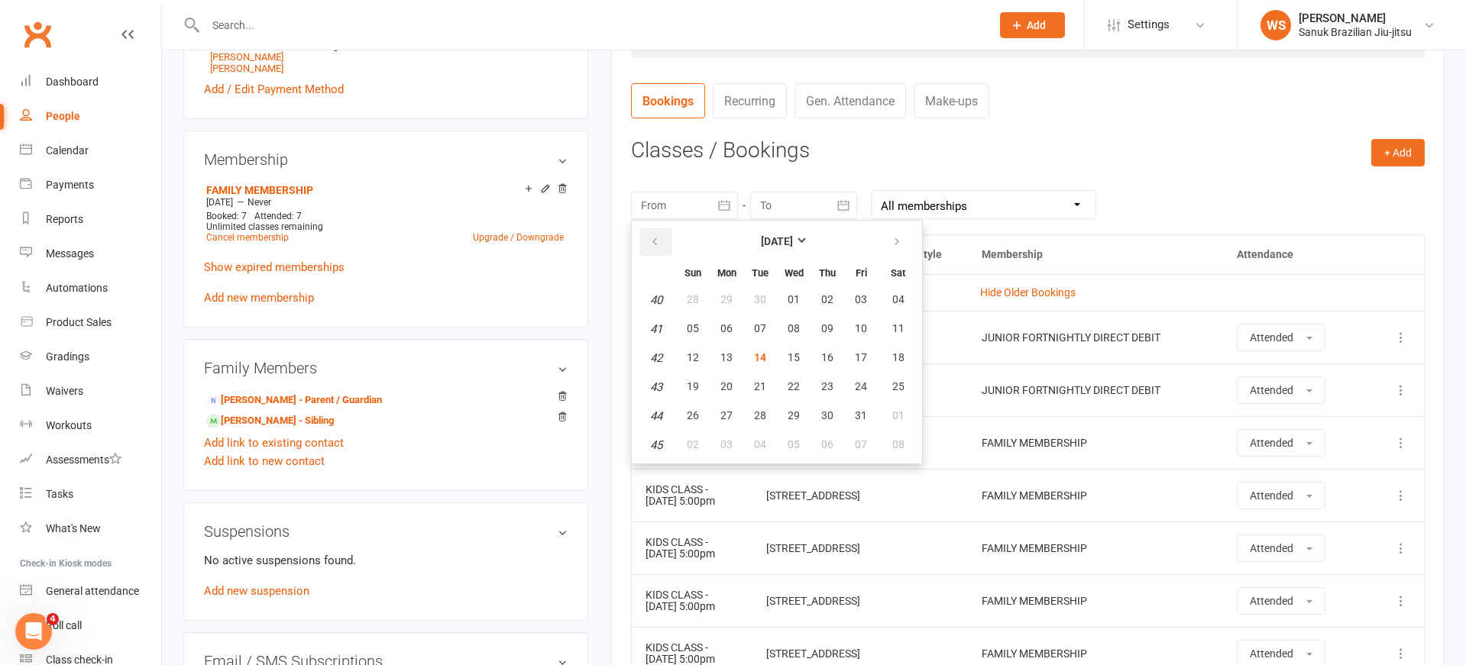
click at [661, 238] on button "button" at bounding box center [655, 241] width 33 height 27
click at [703, 306] on button "01" at bounding box center [693, 299] width 32 height 27
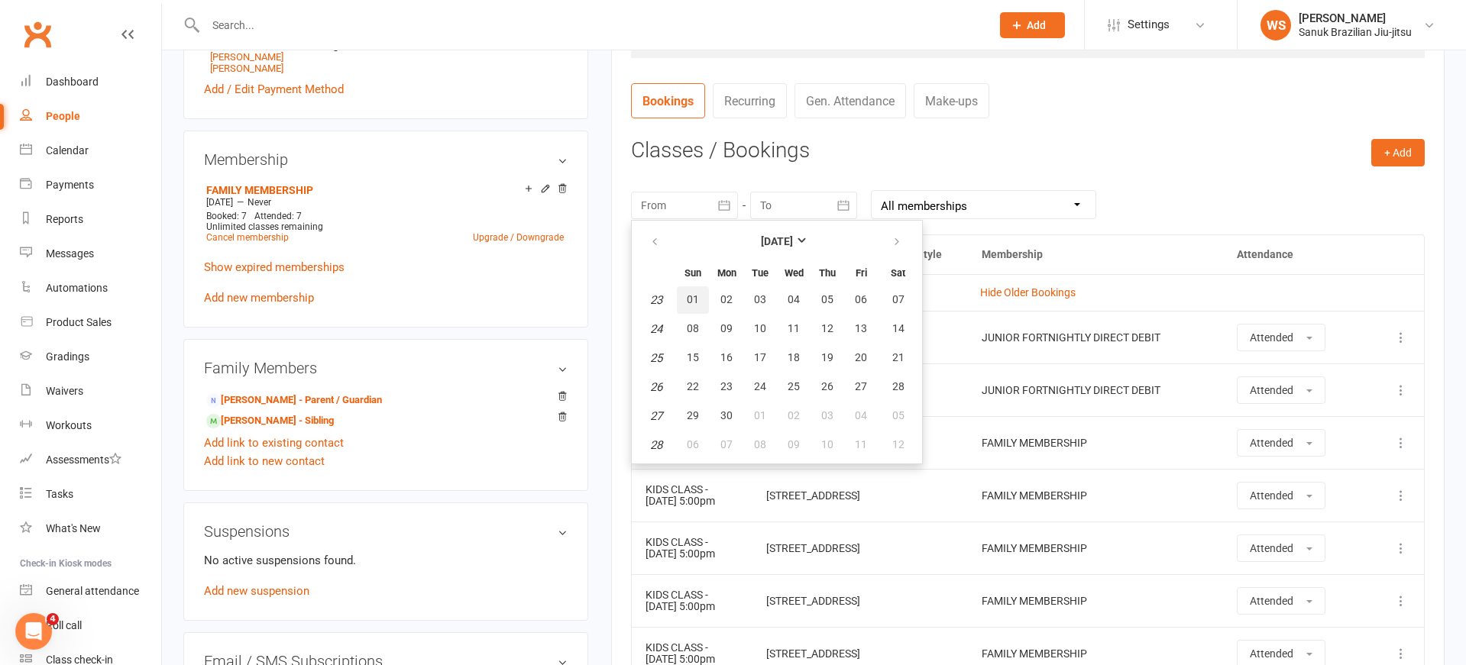
type input "[DATE]"
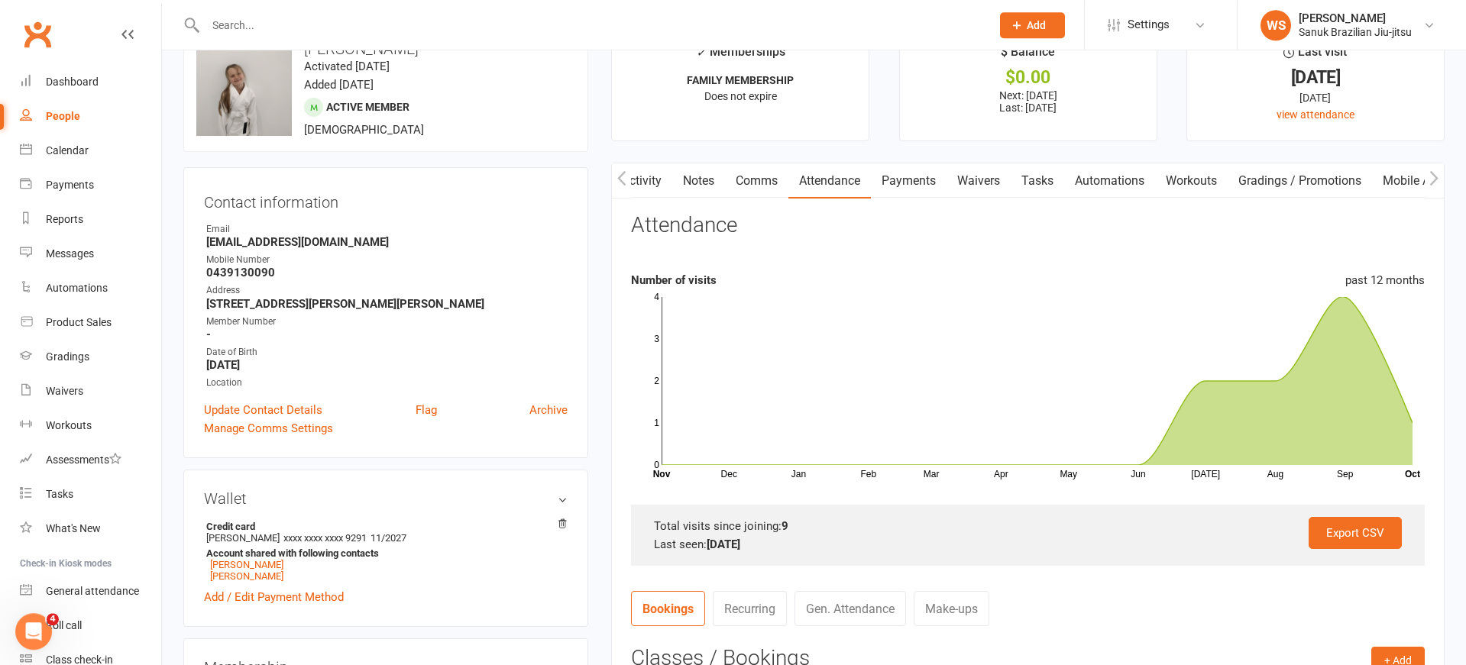
scroll to position [0, 0]
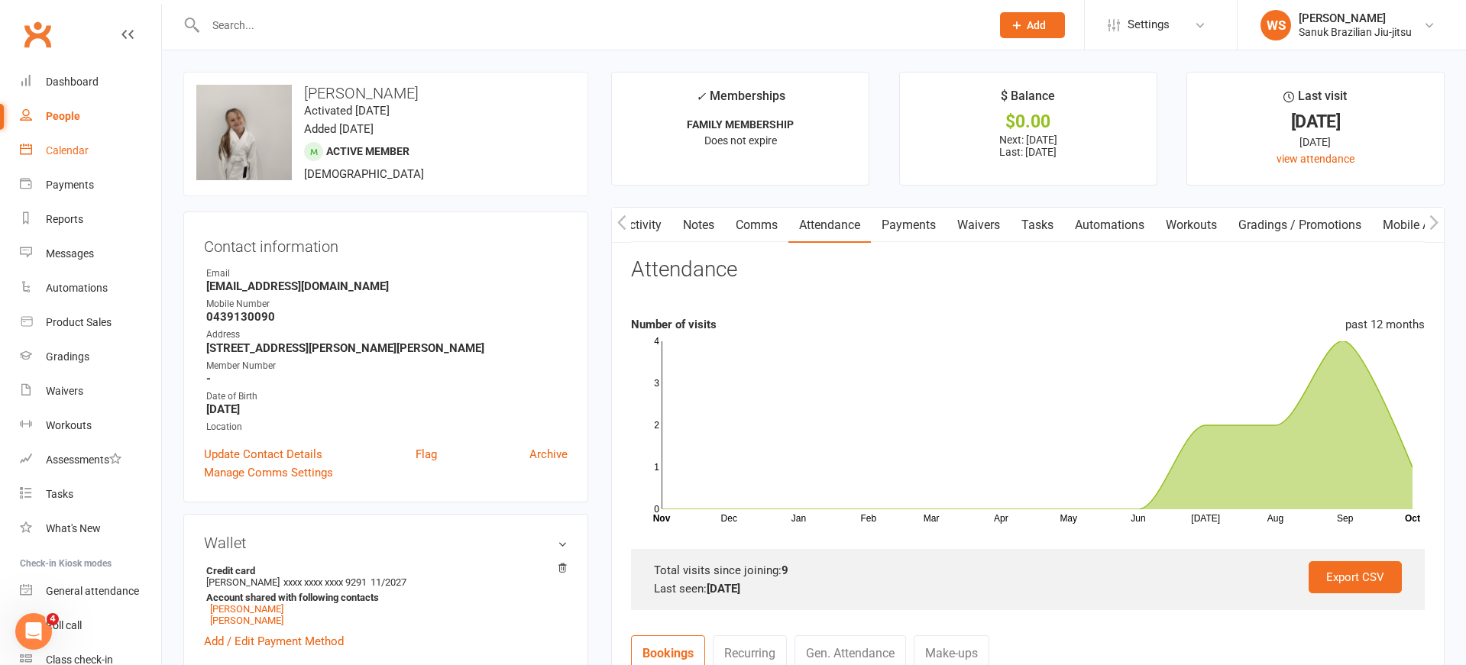
click at [63, 154] on div "Calendar" at bounding box center [67, 150] width 43 height 12
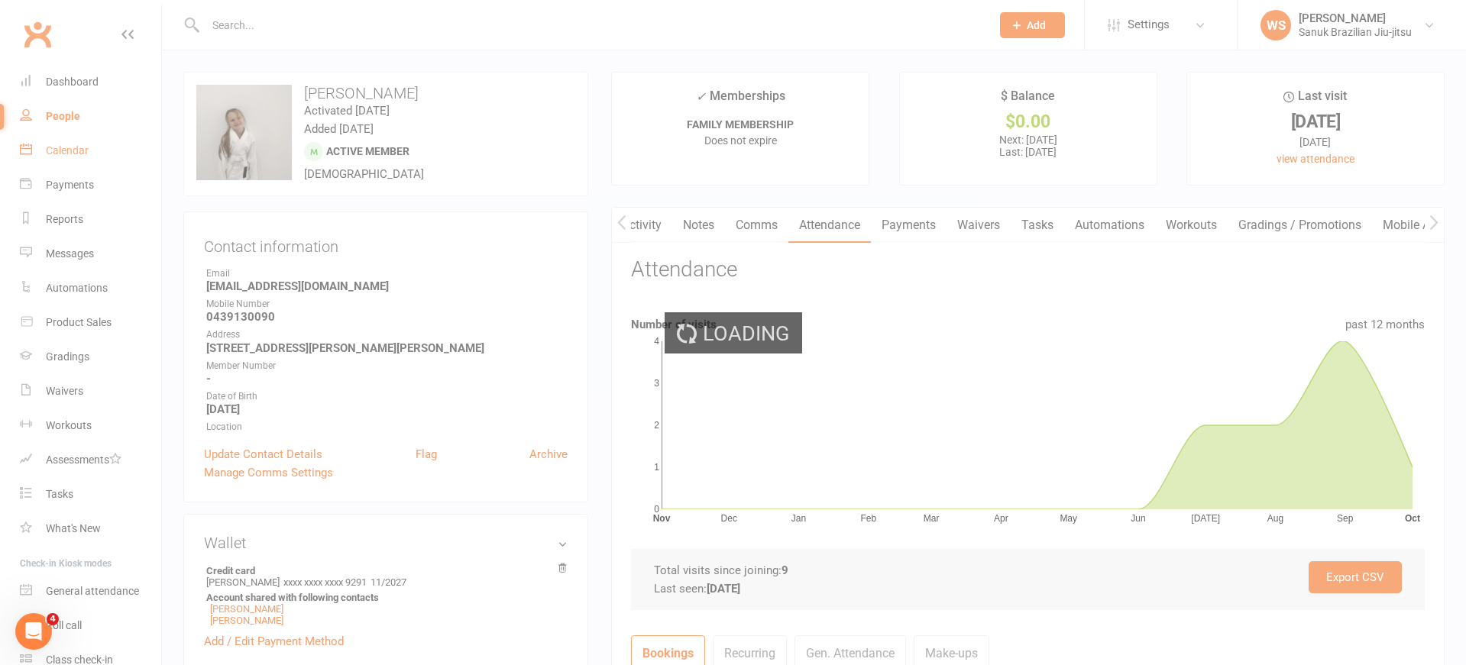
scroll to position [0, 1]
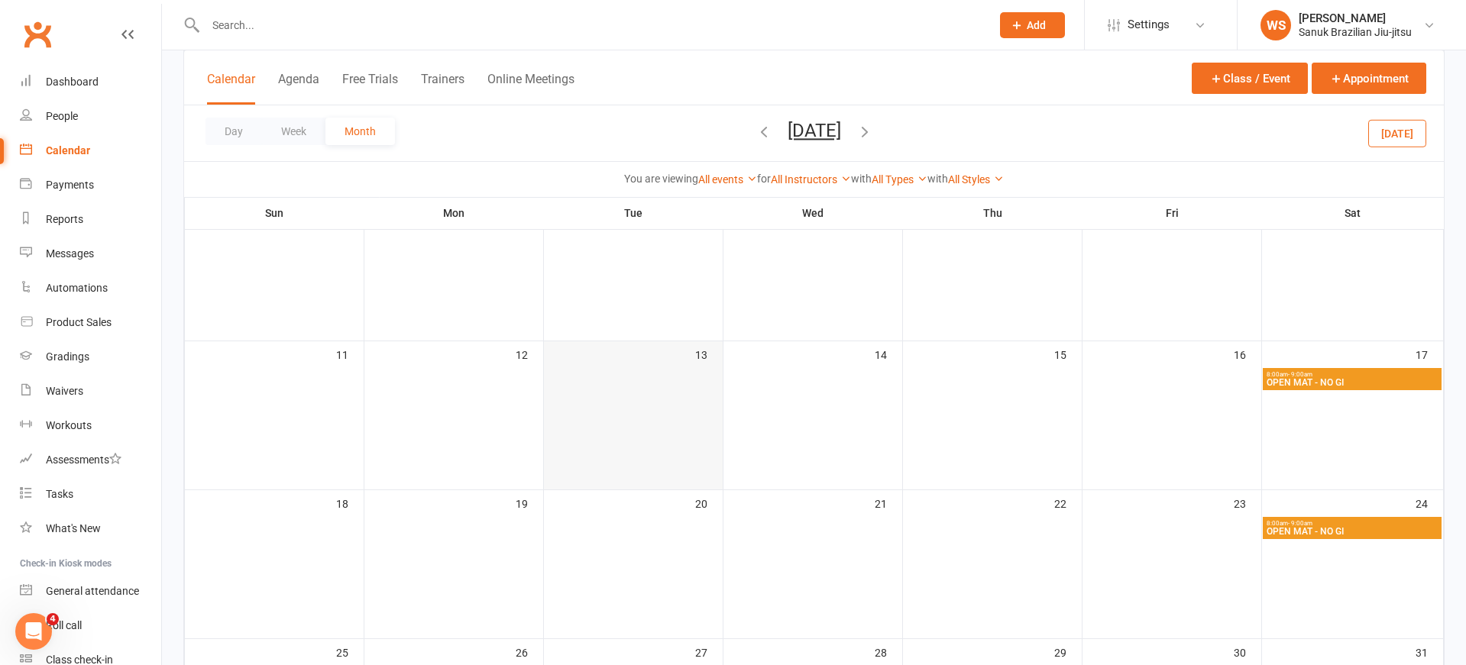
scroll to position [369, 0]
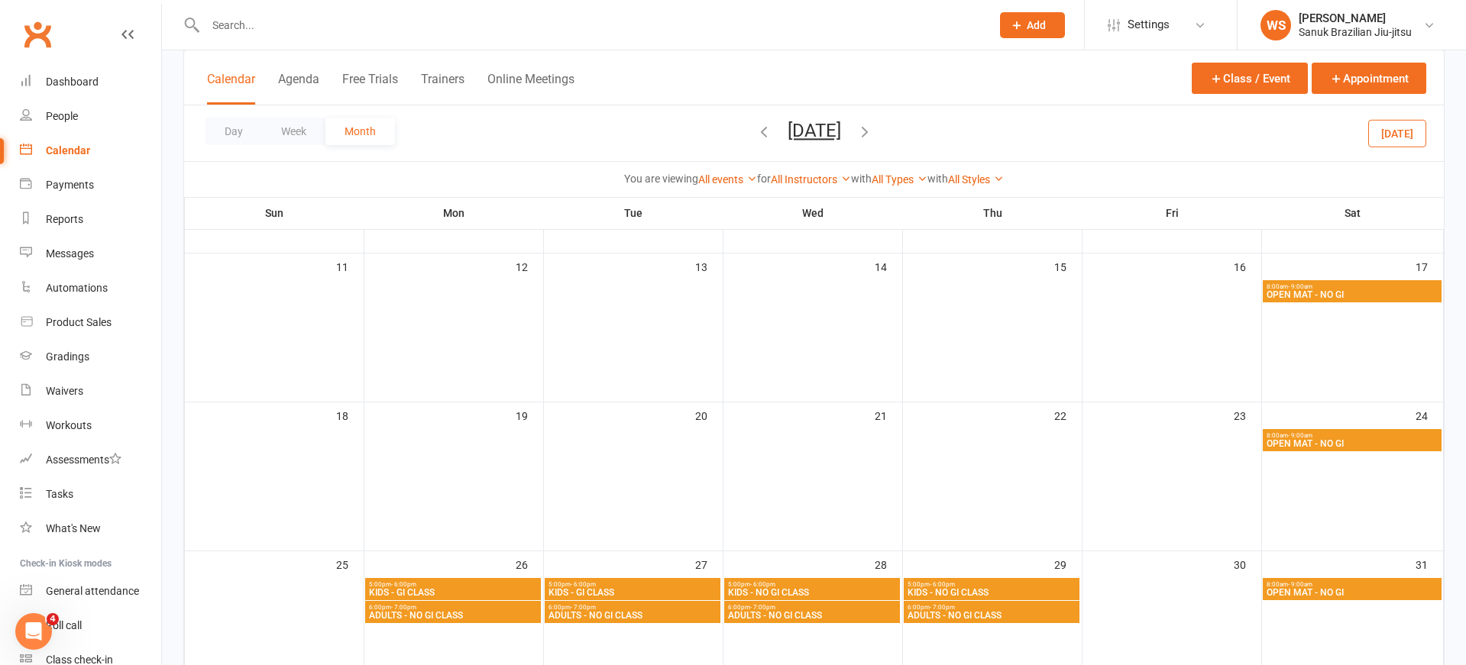
click at [474, 590] on span "KIDS - GI CLASS" at bounding box center [453, 592] width 170 height 9
click at [488, 590] on div at bounding box center [1140, 332] width 1304 height 665
click at [475, 590] on span "KIDS - GI CLASS" at bounding box center [453, 592] width 170 height 9
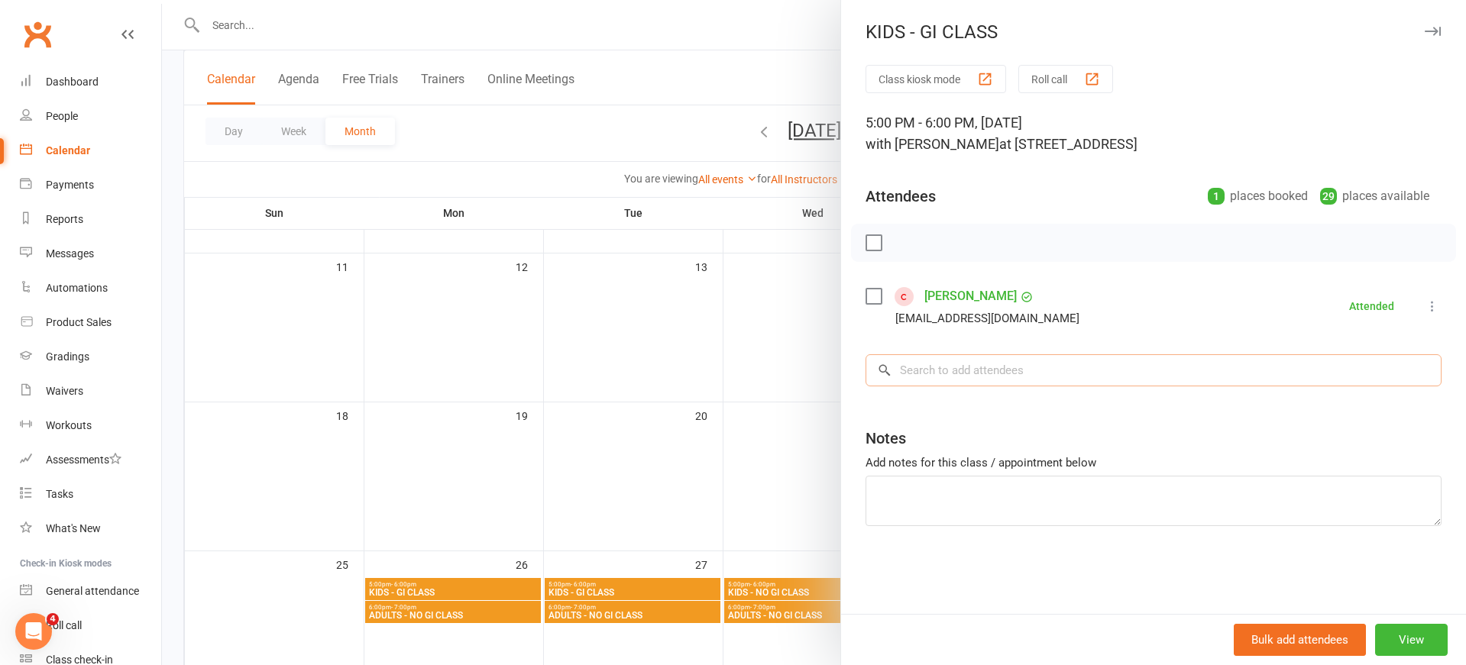
click at [1002, 380] on input "search" at bounding box center [1153, 370] width 576 height 32
drag, startPoint x: 955, startPoint y: 374, endPoint x: 860, endPoint y: 366, distance: 95.1
click at [865, 366] on input "corn" at bounding box center [1153, 370] width 576 height 32
type input "aiy"
drag, startPoint x: 936, startPoint y: 374, endPoint x: 868, endPoint y: 370, distance: 68.8
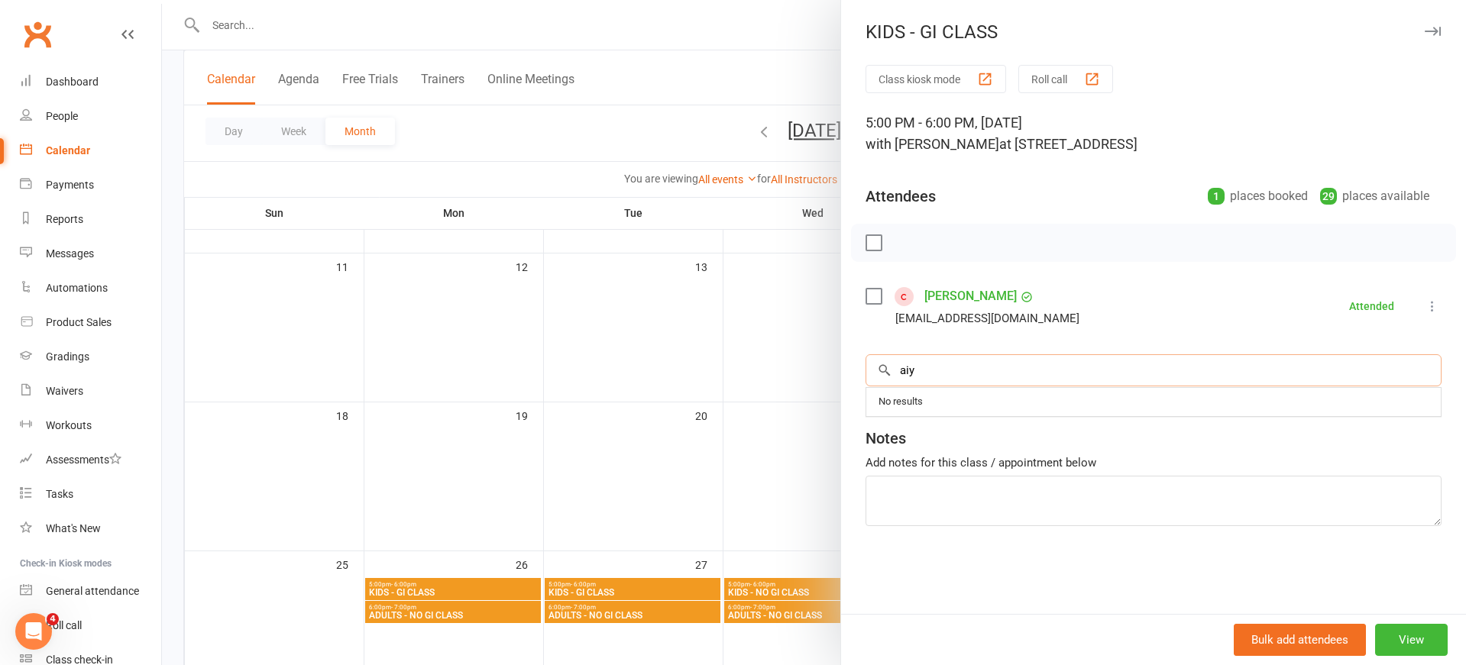
click at [868, 370] on input "aiy" at bounding box center [1153, 370] width 576 height 32
type input "ai"
drag, startPoint x: 946, startPoint y: 372, endPoint x: 858, endPoint y: 367, distance: 88.0
click at [865, 367] on input "ai" at bounding box center [1153, 370] width 576 height 32
type input "a"
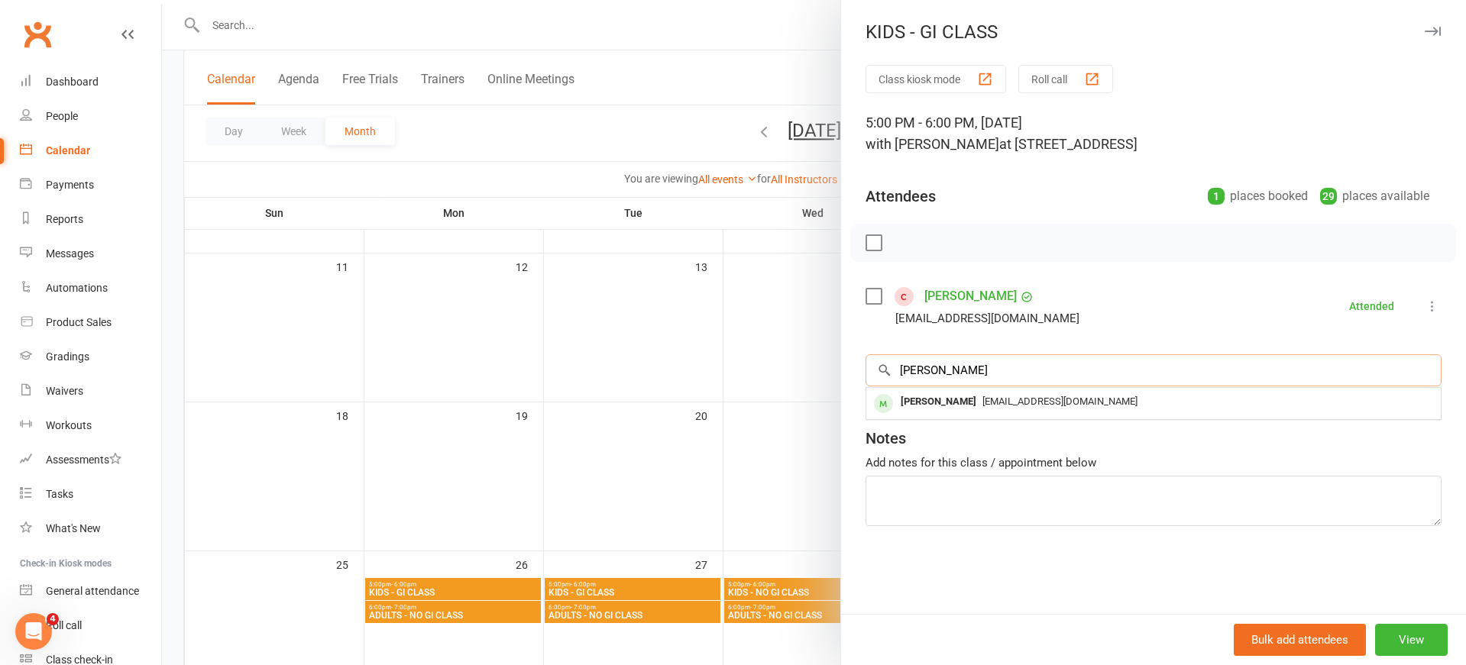
drag, startPoint x: 905, startPoint y: 374, endPoint x: 855, endPoint y: 371, distance: 50.5
click at [865, 371] on input "[PERSON_NAME]" at bounding box center [1153, 370] width 576 height 32
type input "ai"
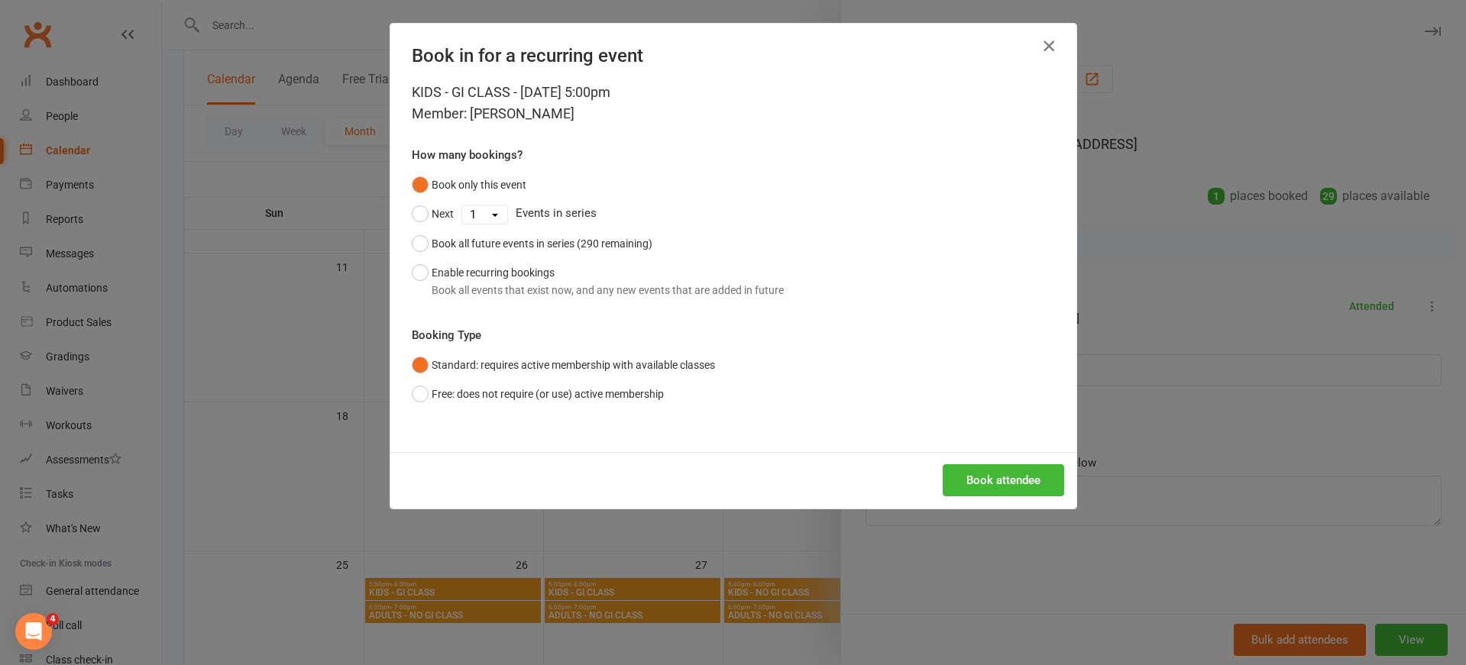
drag, startPoint x: 1038, startPoint y: 45, endPoint x: 1056, endPoint y: 50, distance: 18.4
click at [1039, 45] on button "button" at bounding box center [1049, 46] width 24 height 24
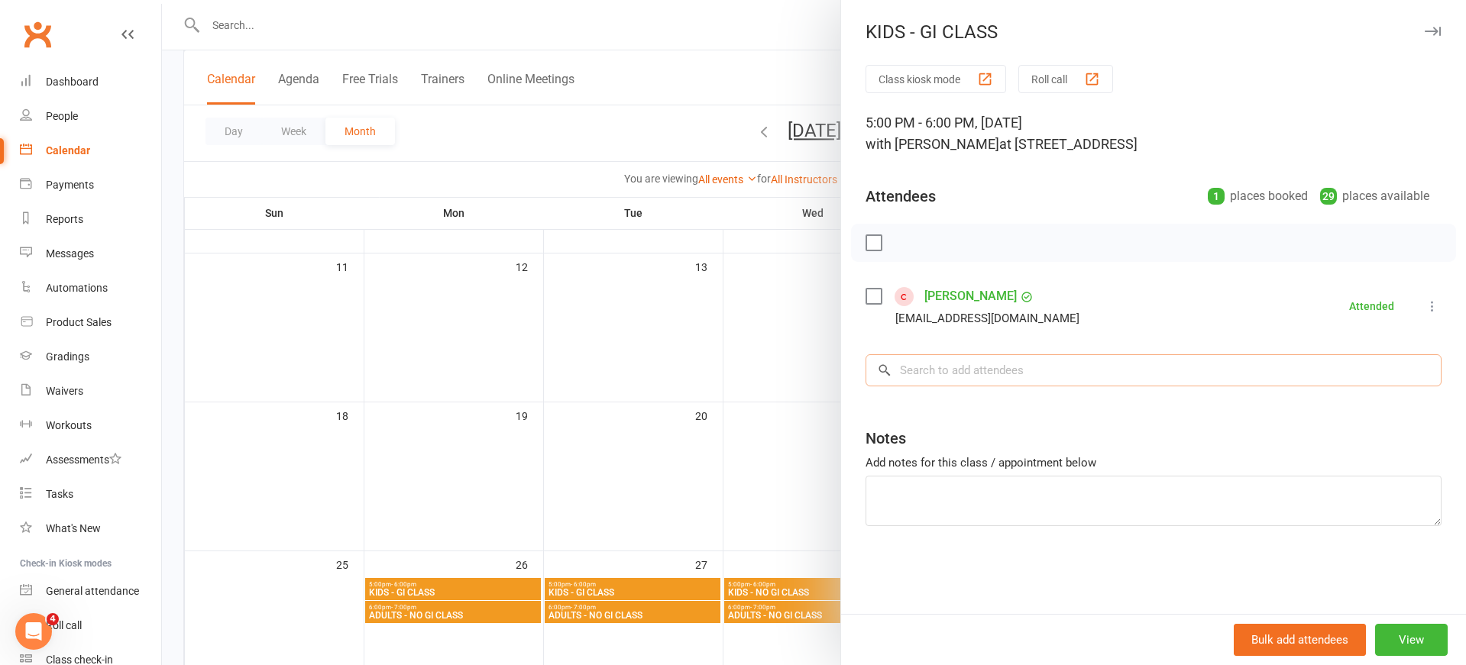
click at [989, 379] on input "search" at bounding box center [1153, 370] width 576 height 32
type input "a"
type input "[PERSON_NAME]"
click at [988, 407] on span "[EMAIL_ADDRESS][DOMAIN_NAME]" at bounding box center [1059, 401] width 155 height 11
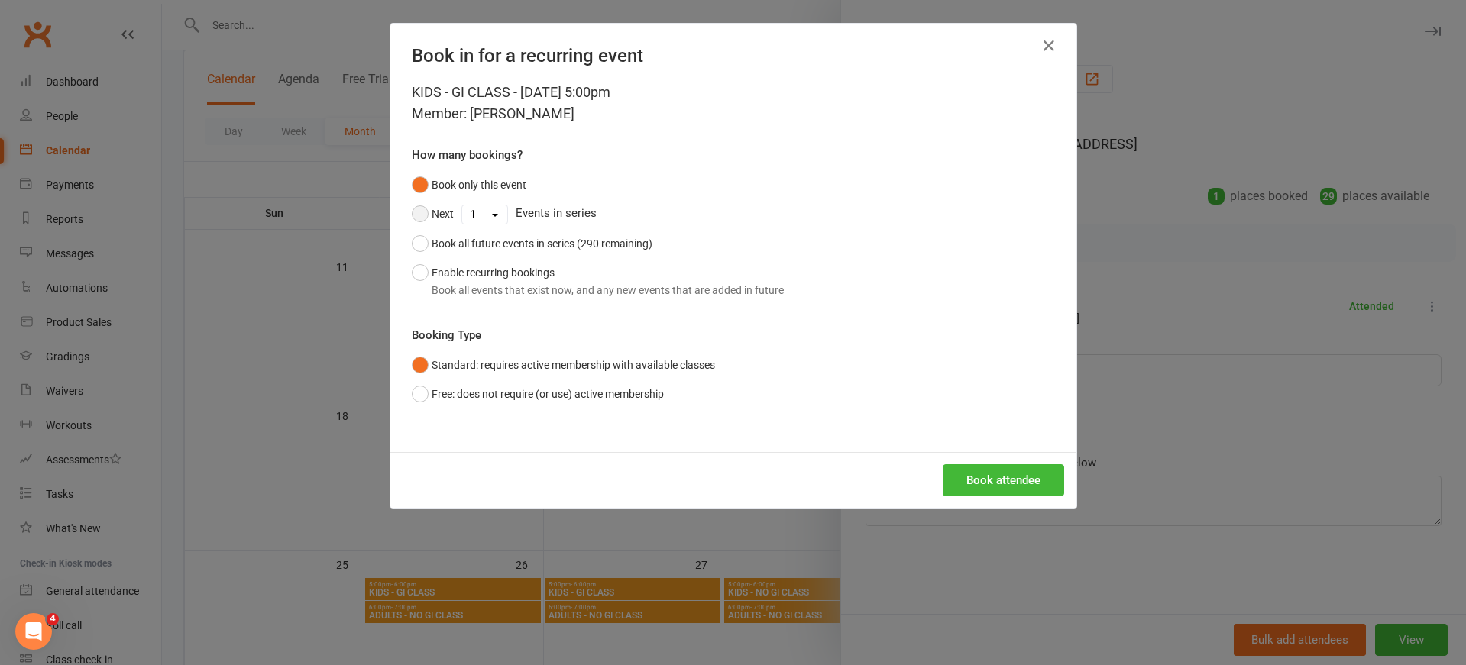
click at [445, 211] on button "Next" at bounding box center [433, 213] width 42 height 29
select select "4"
click option "5" at bounding box center [0, 0] width 0 height 0
click at [417, 392] on button "Free: does not require (or use) active membership" at bounding box center [538, 394] width 252 height 29
click at [1001, 482] on button "Book attendee" at bounding box center [1003, 480] width 121 height 32
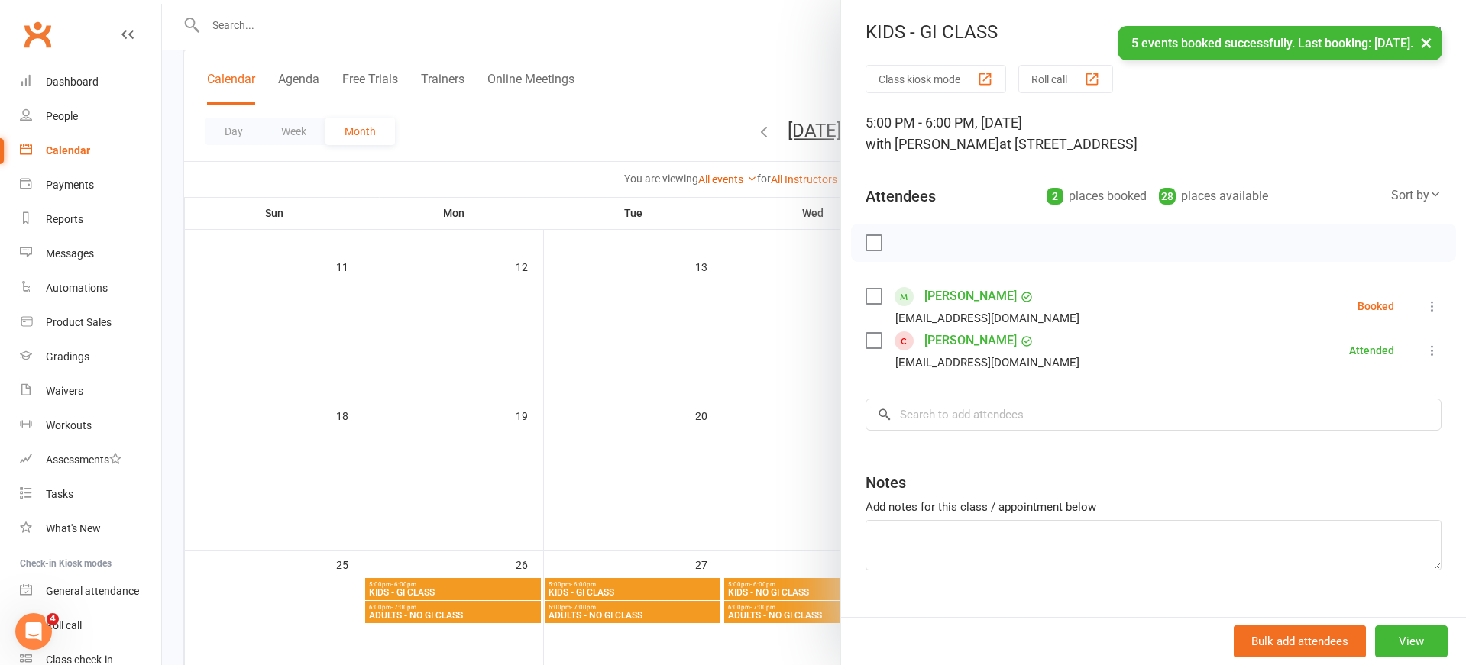
click at [956, 300] on link "[PERSON_NAME]" at bounding box center [970, 296] width 92 height 24
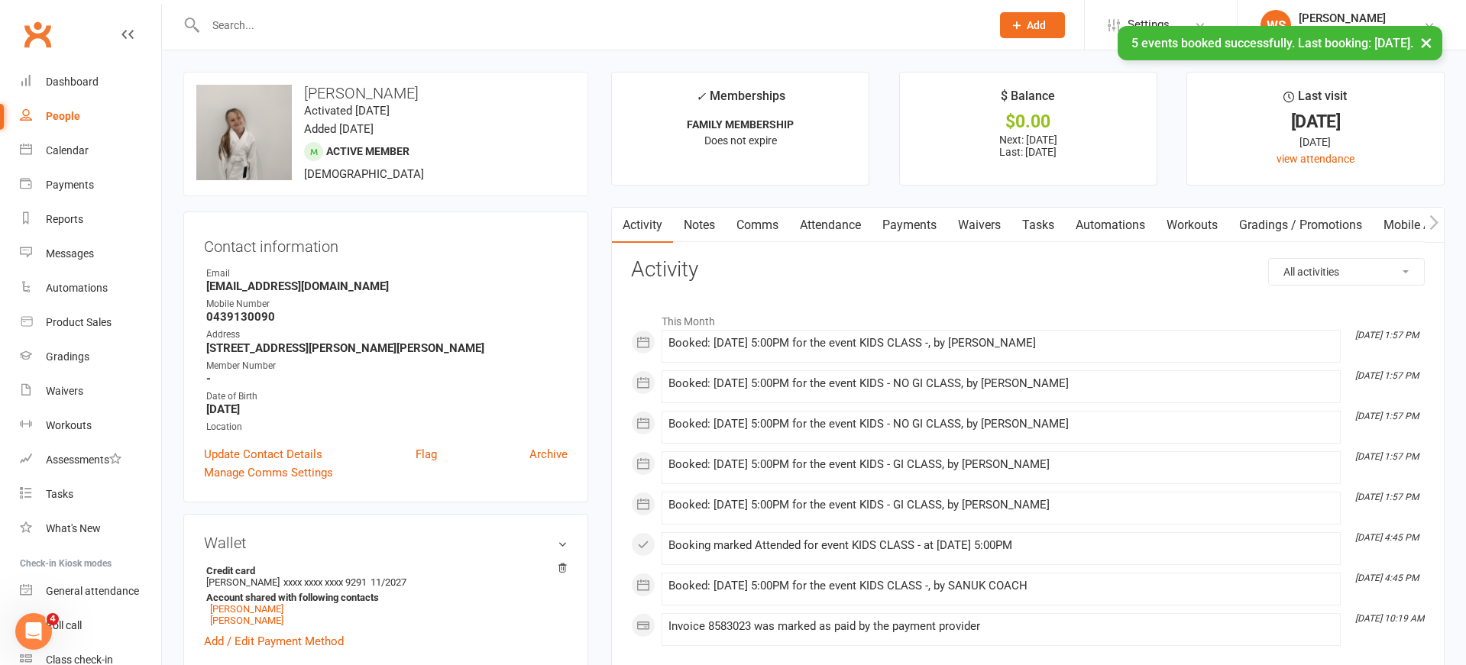
click at [824, 224] on link "Attendance" at bounding box center [830, 225] width 82 height 35
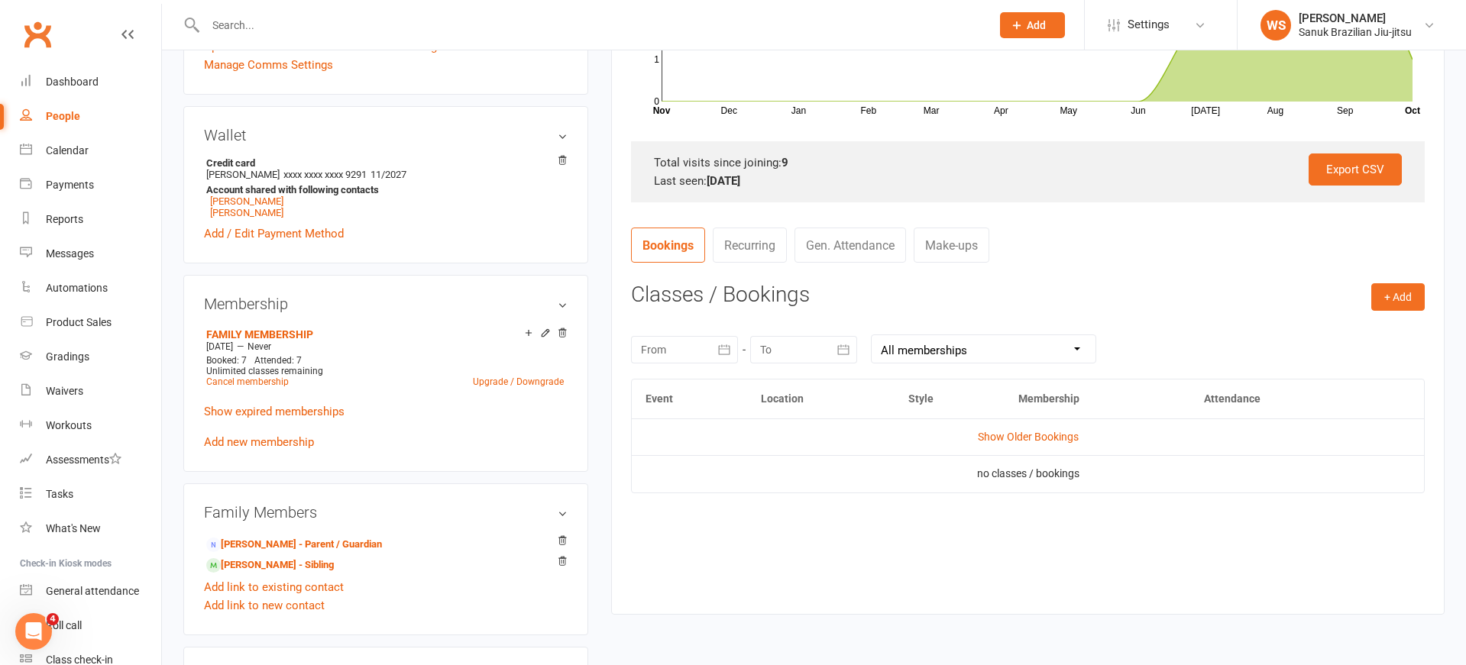
scroll to position [410, 0]
click at [1019, 438] on link "Show Older Bookings" at bounding box center [1028, 435] width 101 height 12
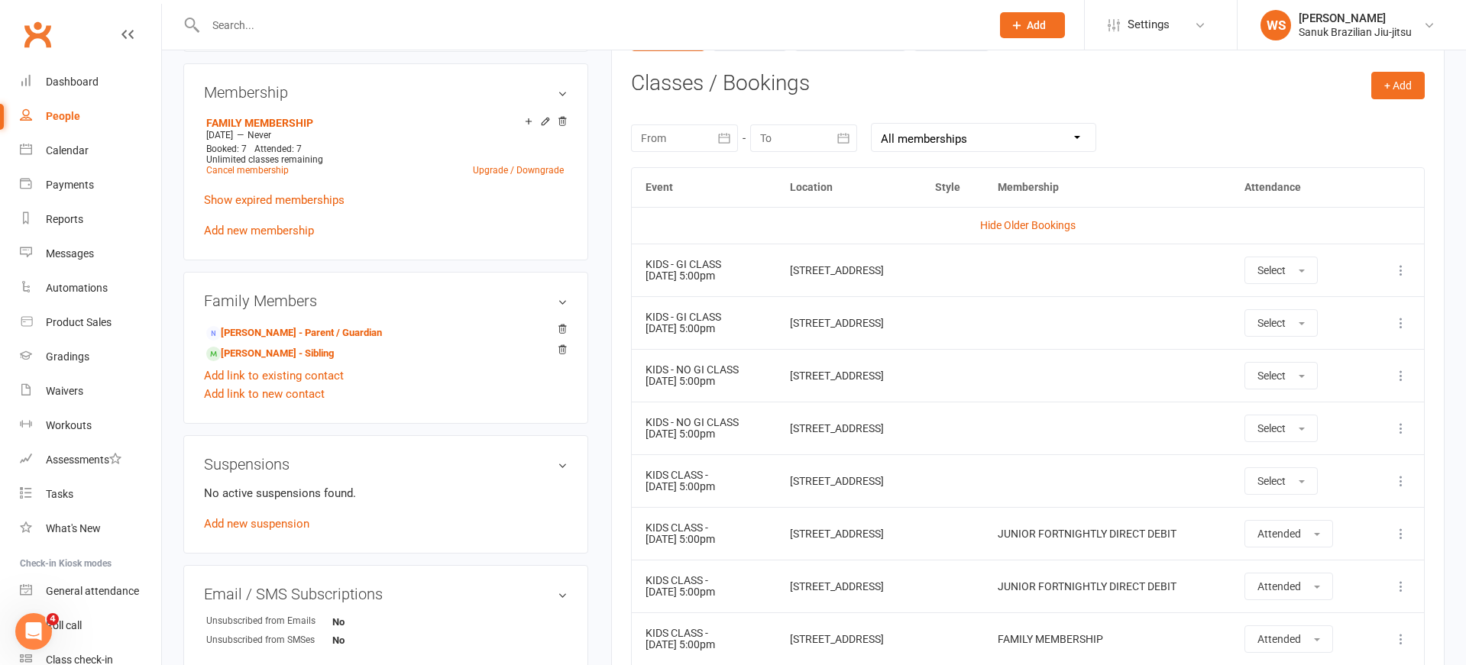
scroll to position [625, 0]
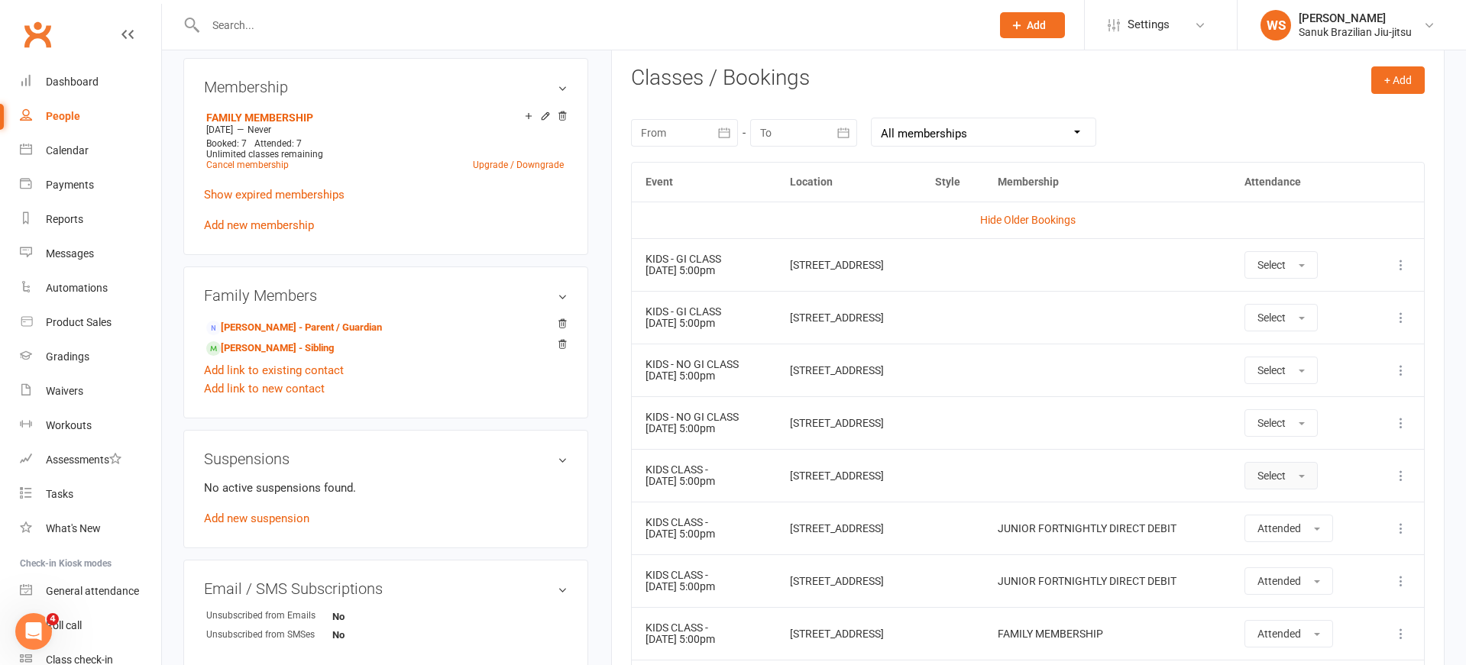
click at [1286, 471] on span "Select" at bounding box center [1271, 476] width 28 height 12
click at [1295, 500] on link "Attended" at bounding box center [1320, 510] width 151 height 31
drag, startPoint x: 1295, startPoint y: 422, endPoint x: 1299, endPoint y: 436, distance: 14.3
click at [1286, 423] on span "Select" at bounding box center [1271, 423] width 28 height 12
drag, startPoint x: 1297, startPoint y: 463, endPoint x: 1298, endPoint y: 440, distance: 22.9
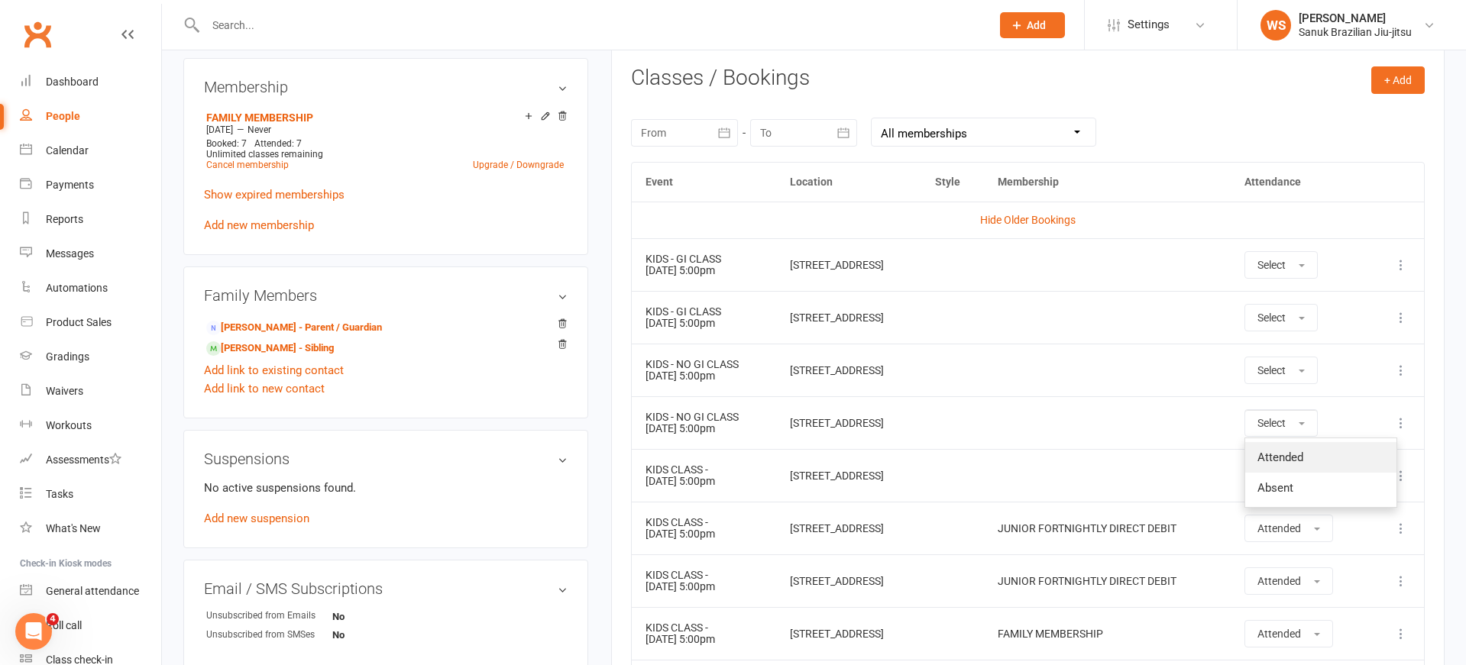
click at [1297, 460] on span "Attended" at bounding box center [1280, 458] width 46 height 14
click at [1286, 374] on span "Select" at bounding box center [1271, 370] width 28 height 12
drag, startPoint x: 1305, startPoint y: 416, endPoint x: 1309, endPoint y: 387, distance: 28.6
click at [1305, 415] on link "Attended" at bounding box center [1320, 405] width 151 height 31
click at [1299, 314] on button "Select" at bounding box center [1280, 317] width 73 height 27
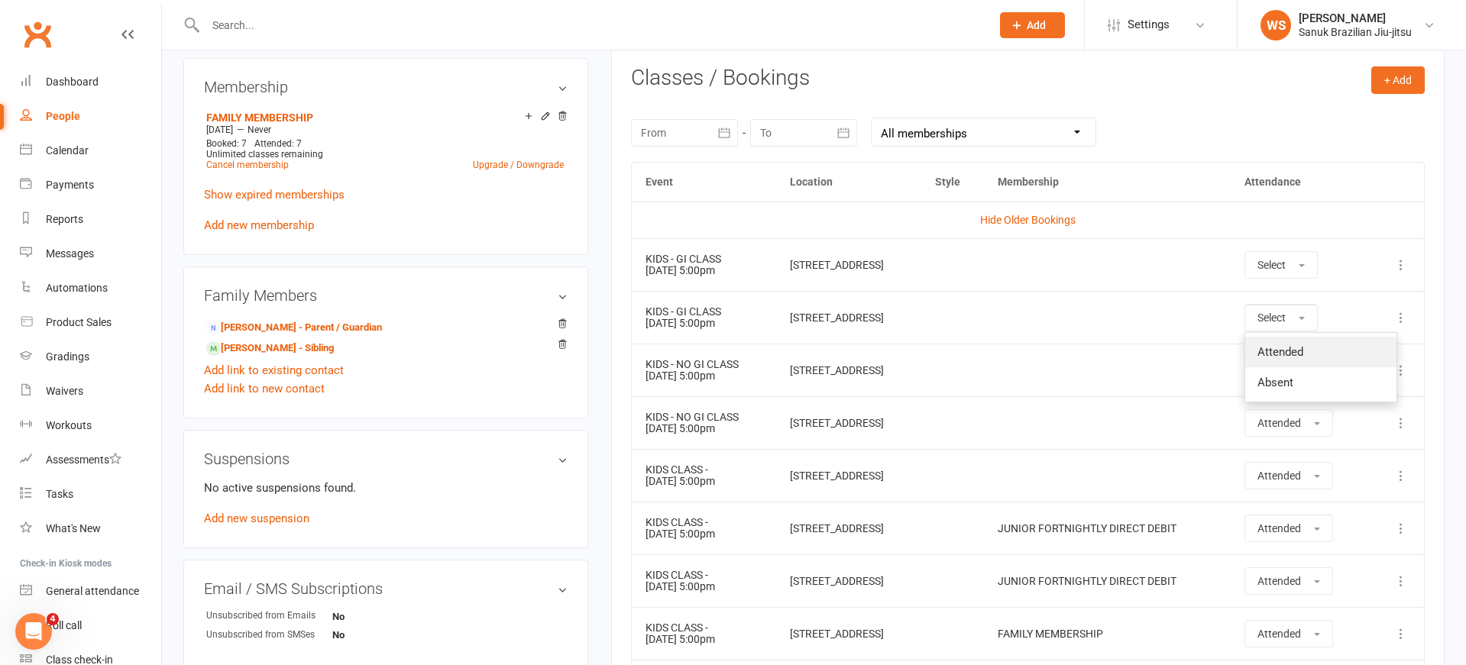
drag, startPoint x: 1300, startPoint y: 362, endPoint x: 1292, endPoint y: 337, distance: 26.6
click at [1300, 361] on link "Attended" at bounding box center [1320, 352] width 151 height 31
click at [1286, 264] on span "Select" at bounding box center [1271, 265] width 28 height 12
click at [1297, 304] on span "Attended" at bounding box center [1280, 300] width 46 height 14
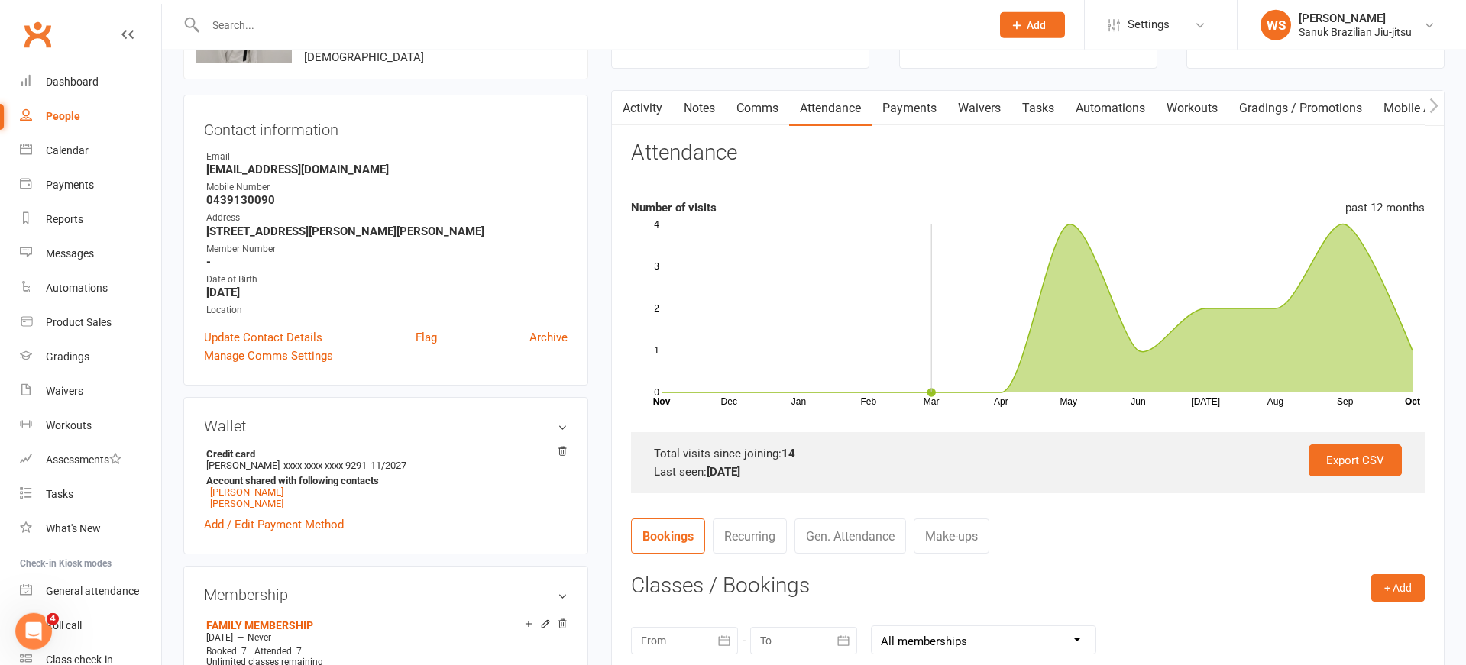
scroll to position [116, 0]
click at [319, 21] on input "text" at bounding box center [590, 25] width 779 height 21
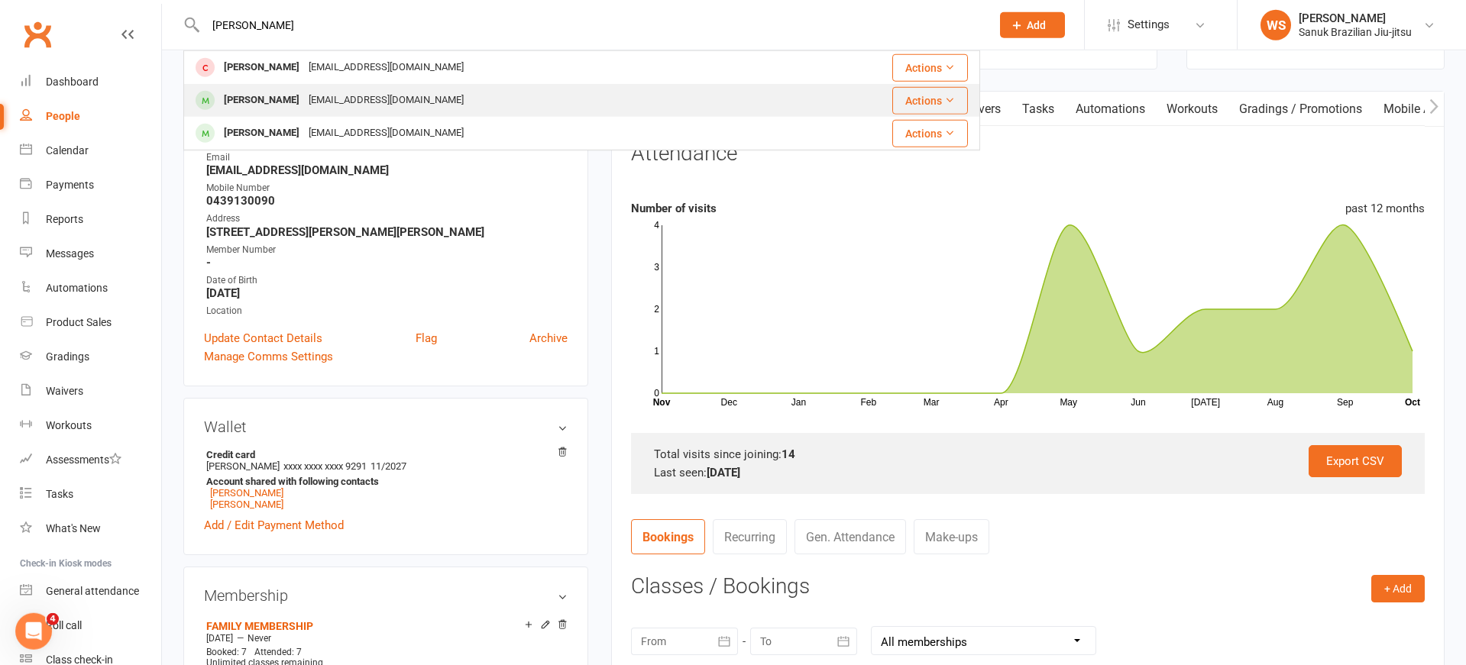
type input "[PERSON_NAME]"
click at [304, 99] on div "[EMAIL_ADDRESS][DOMAIN_NAME]" at bounding box center [386, 100] width 164 height 22
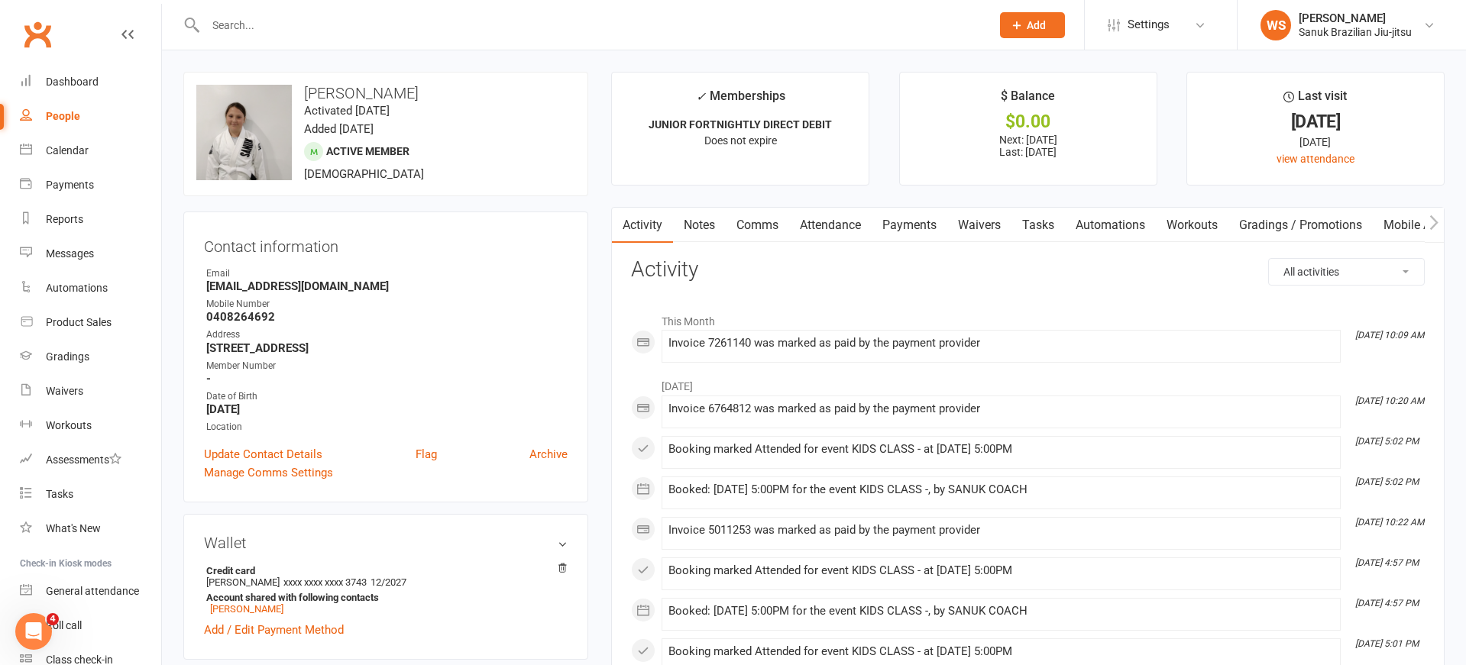
click at [844, 224] on link "Attendance" at bounding box center [830, 225] width 82 height 35
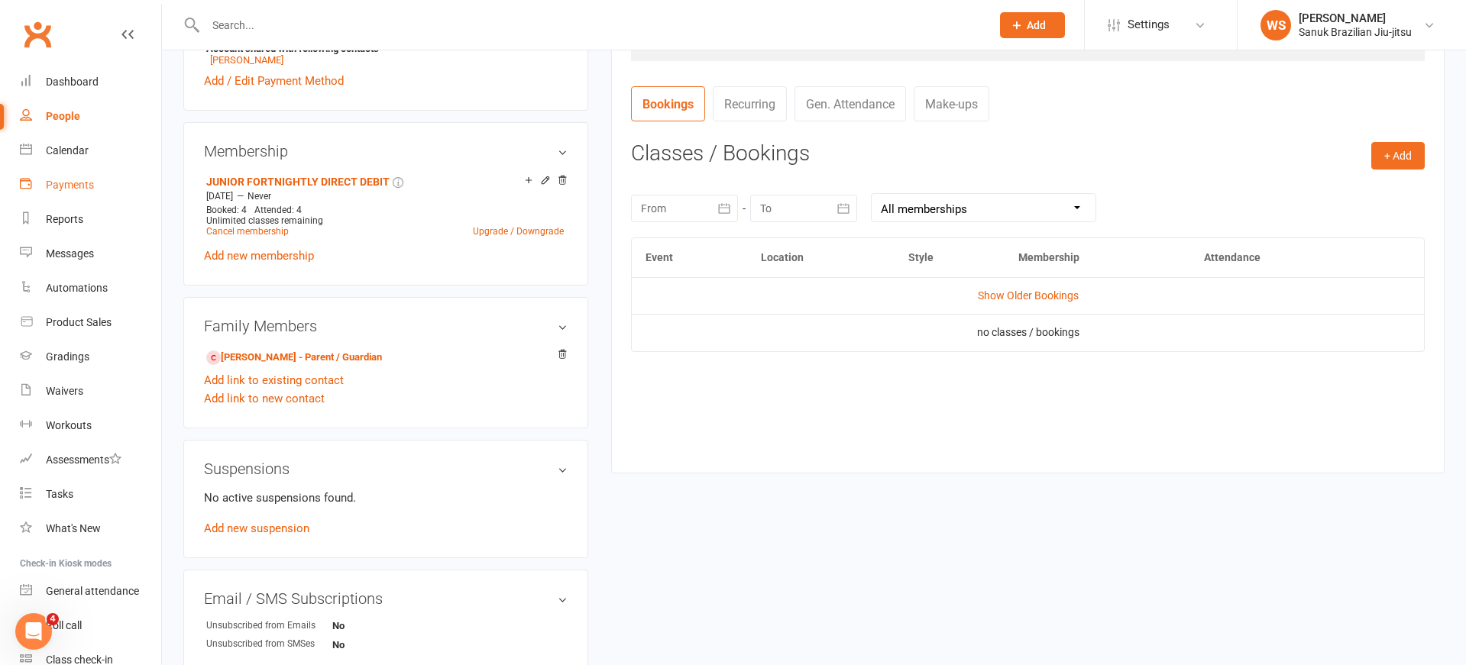
scroll to position [550, 0]
click at [70, 148] on div "Calendar" at bounding box center [67, 150] width 43 height 12
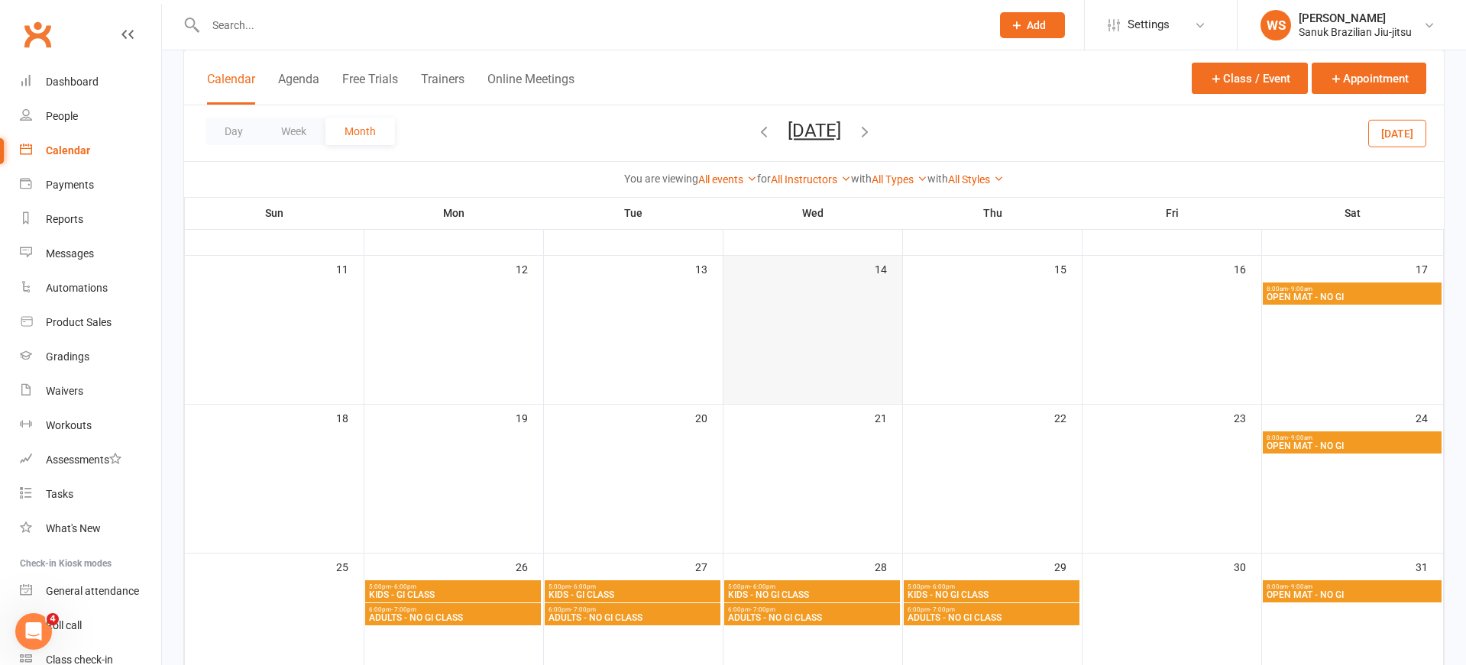
scroll to position [458, 0]
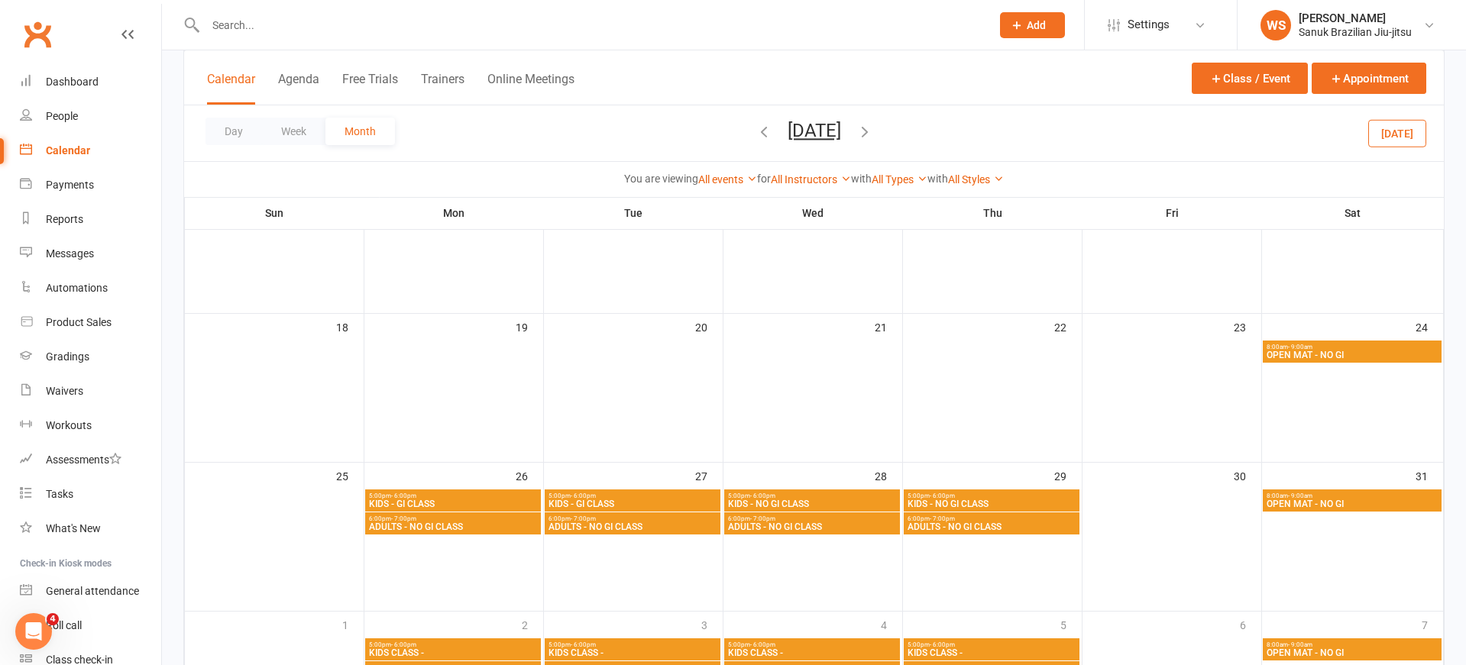
click at [427, 503] on span "KIDS - GI CLASS" at bounding box center [453, 504] width 170 height 9
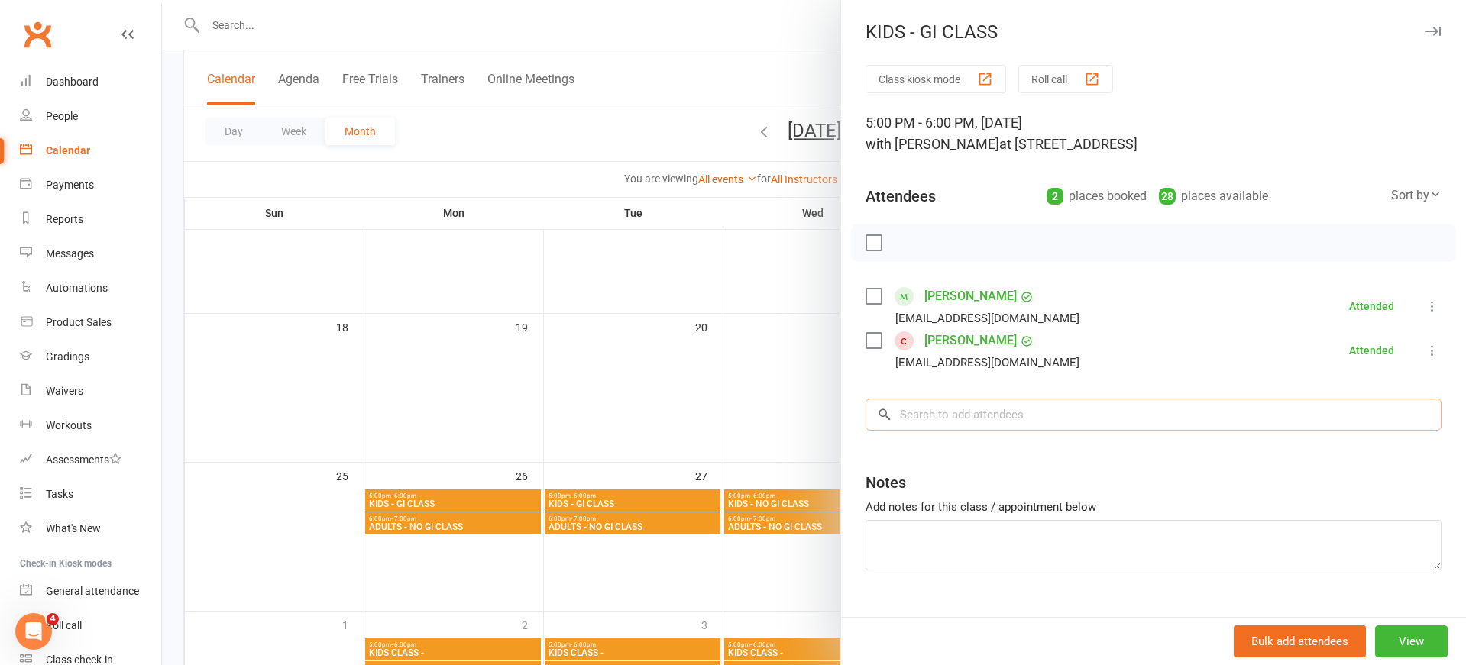
click at [987, 415] on input "search" at bounding box center [1153, 415] width 576 height 32
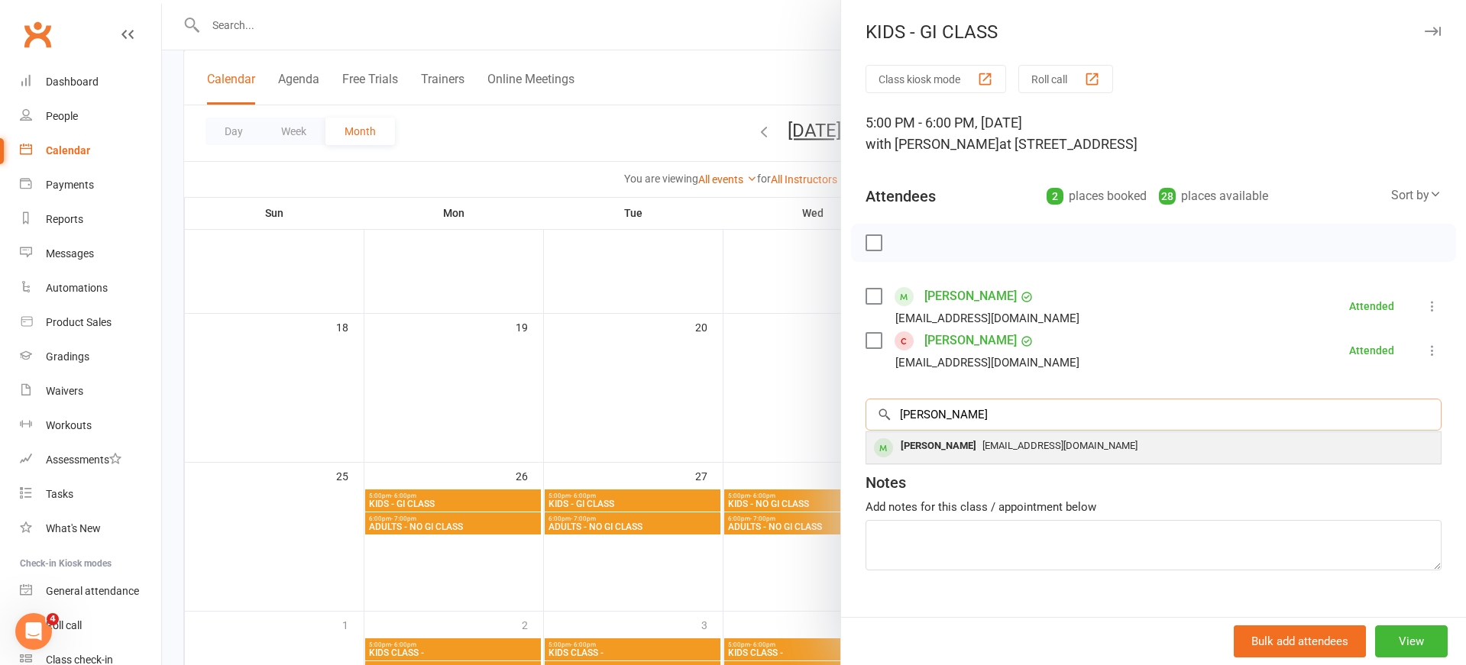
type input "[PERSON_NAME]"
drag, startPoint x: 968, startPoint y: 445, endPoint x: 986, endPoint y: 447, distance: 18.5
click at [982, 445] on span "[EMAIL_ADDRESS][DOMAIN_NAME]" at bounding box center [1059, 445] width 155 height 11
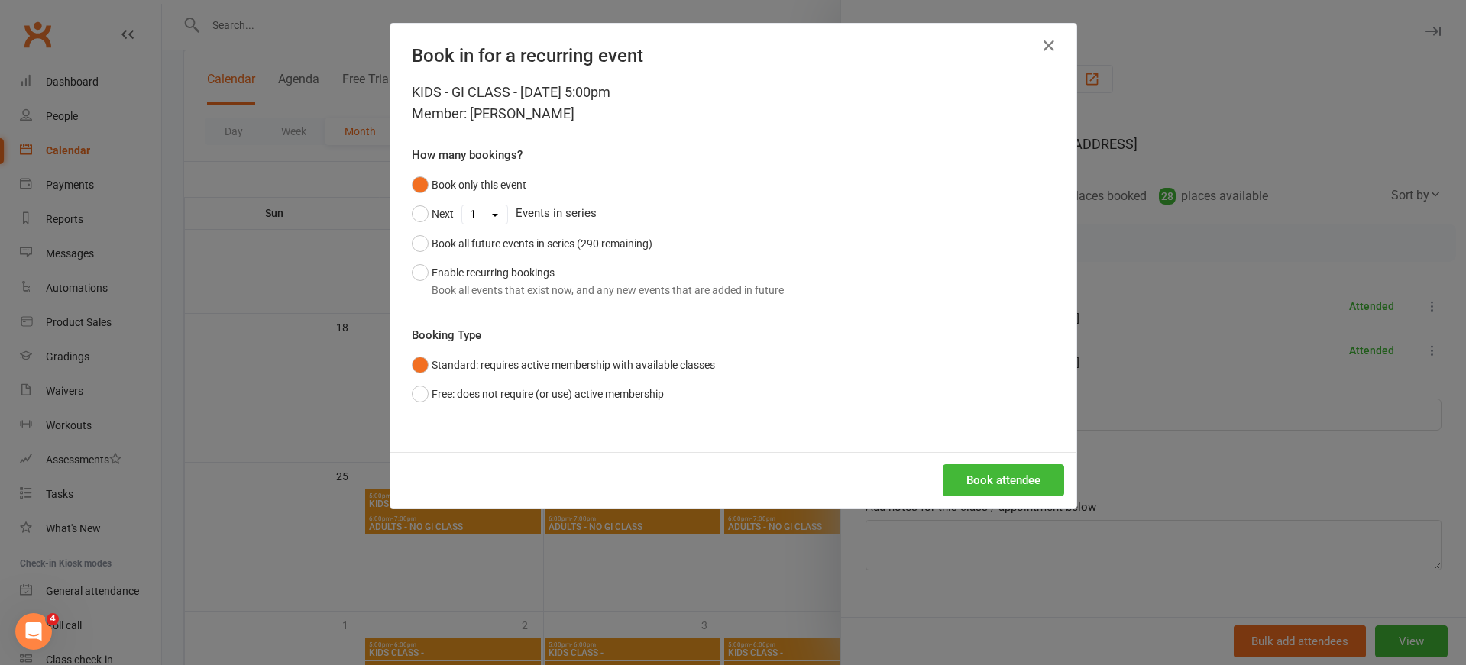
select select "1"
click option "2" at bounding box center [0, 0] width 0 height 0
click at [422, 216] on button "Next" at bounding box center [433, 213] width 42 height 29
drag, startPoint x: 422, startPoint y: 396, endPoint x: 509, endPoint y: 403, distance: 86.7
click at [429, 396] on button "Free: does not require (or use) active membership" at bounding box center [538, 394] width 252 height 29
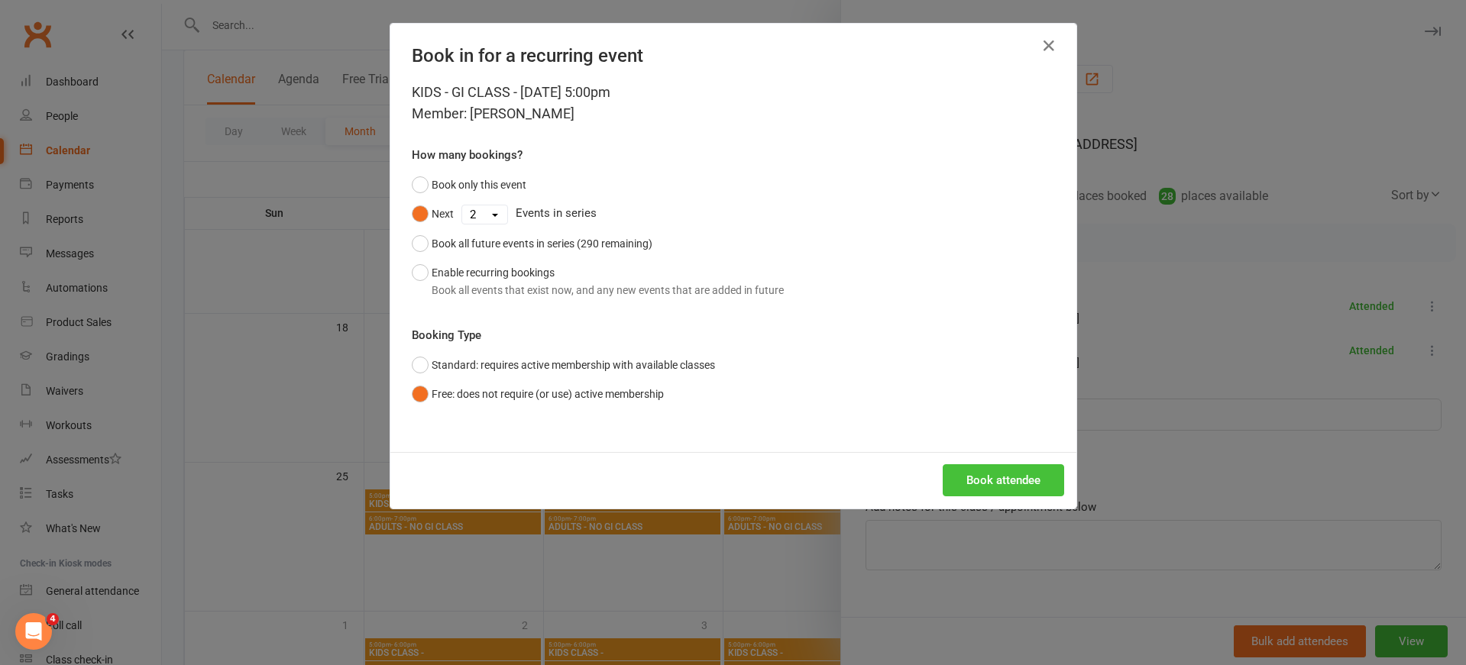
click at [1027, 482] on button "Book attendee" at bounding box center [1003, 480] width 121 height 32
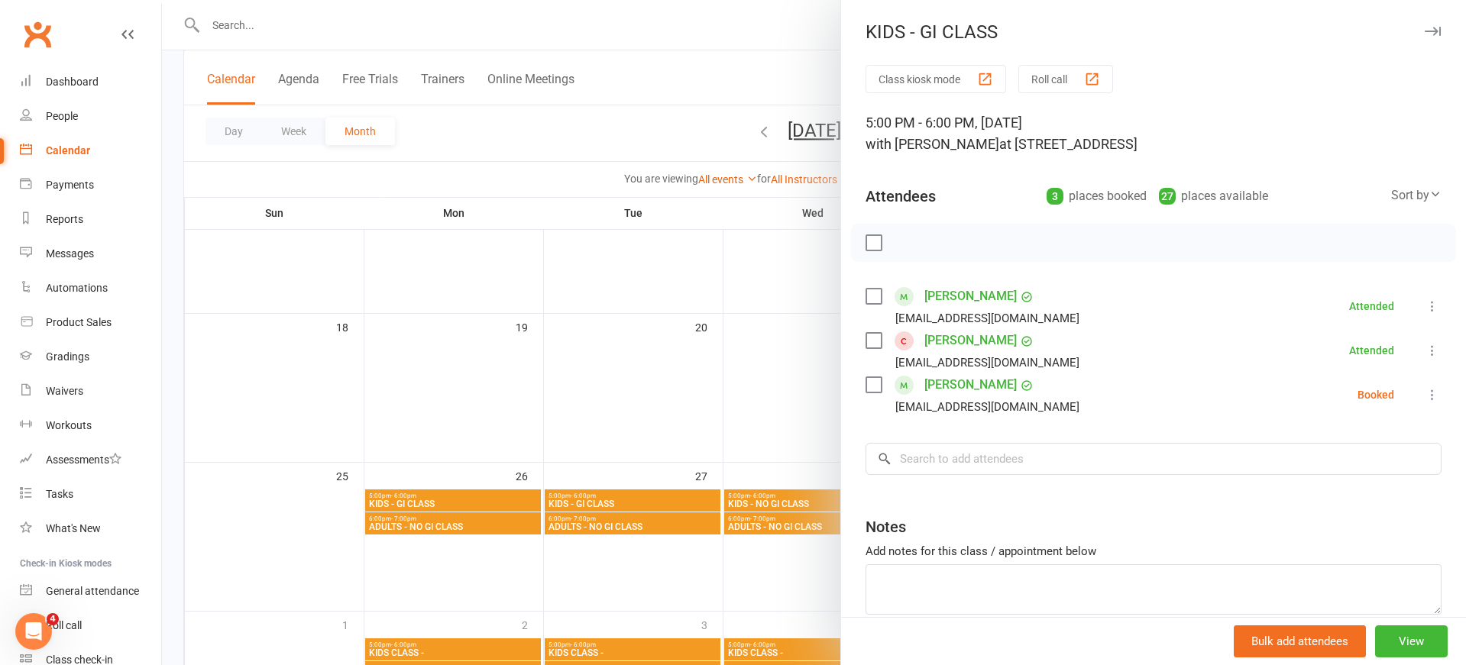
click at [451, 29] on div at bounding box center [814, 332] width 1304 height 665
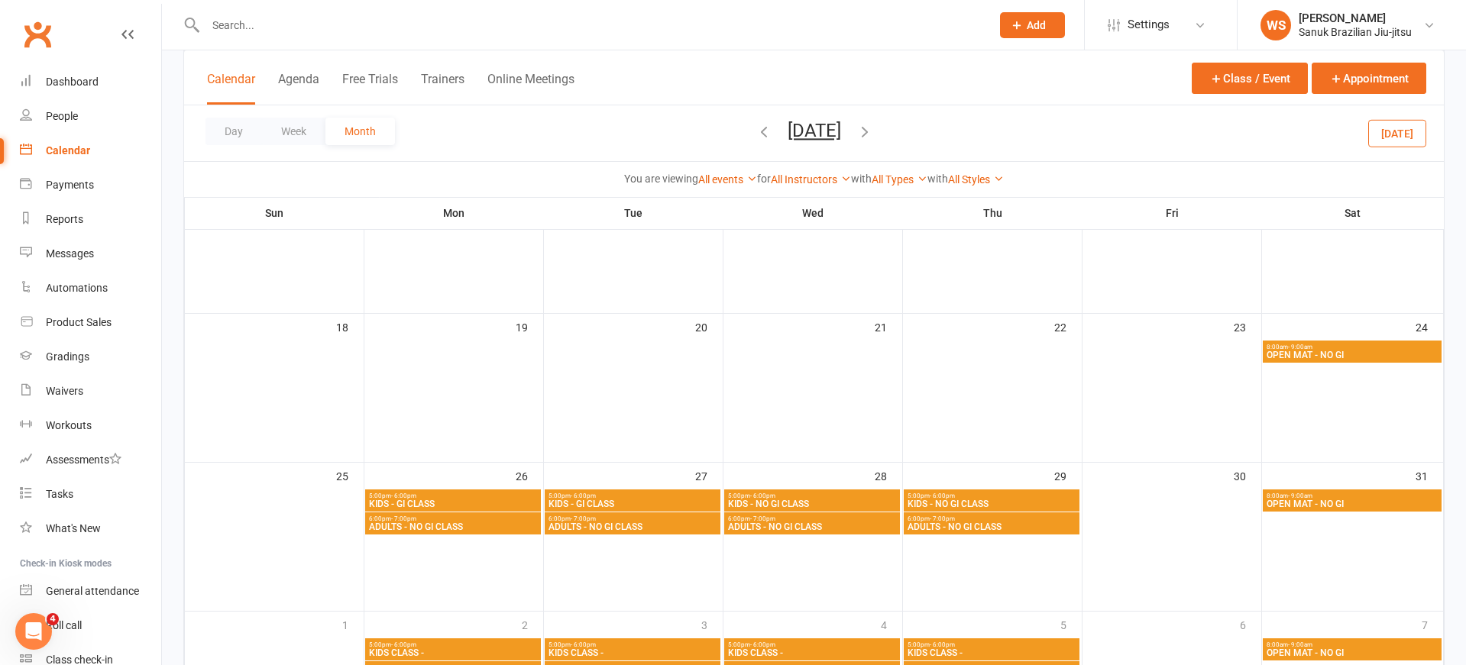
click at [310, 20] on input "text" at bounding box center [590, 25] width 779 height 21
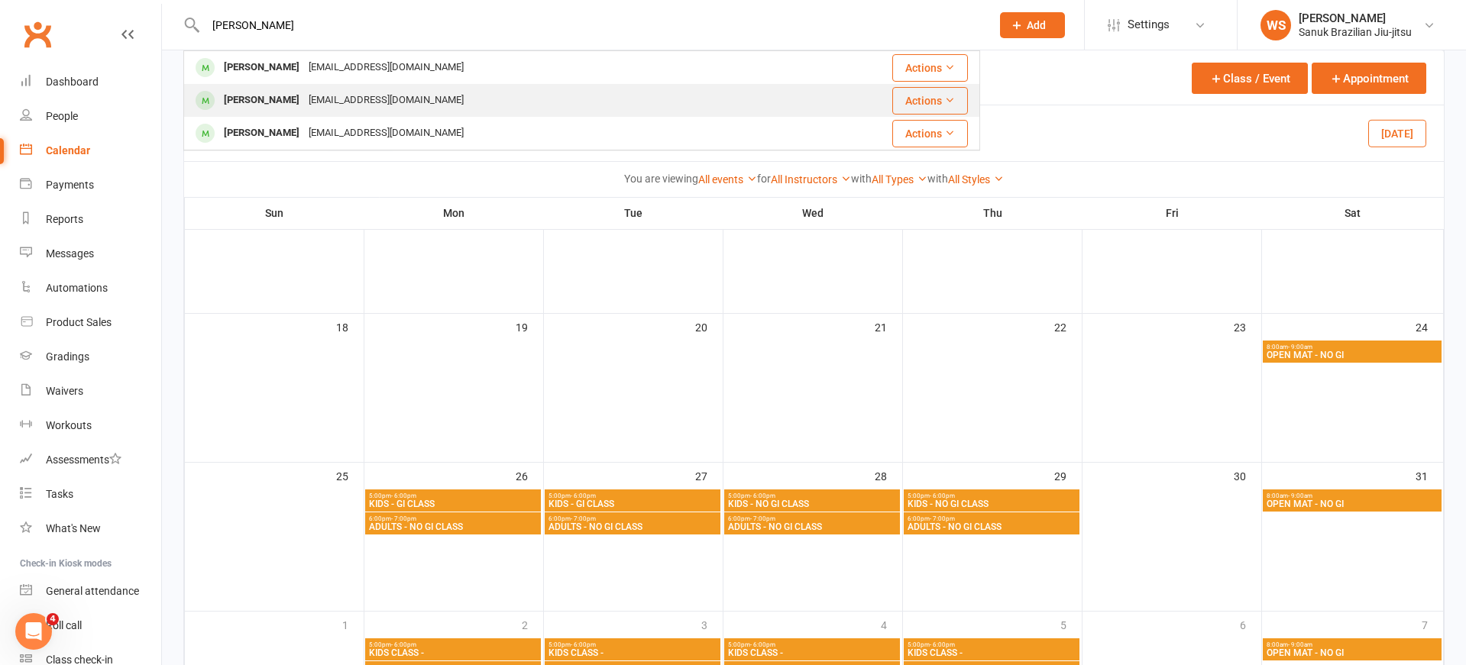
type input "[PERSON_NAME]"
click at [287, 106] on div "[PERSON_NAME]" at bounding box center [261, 100] width 85 height 22
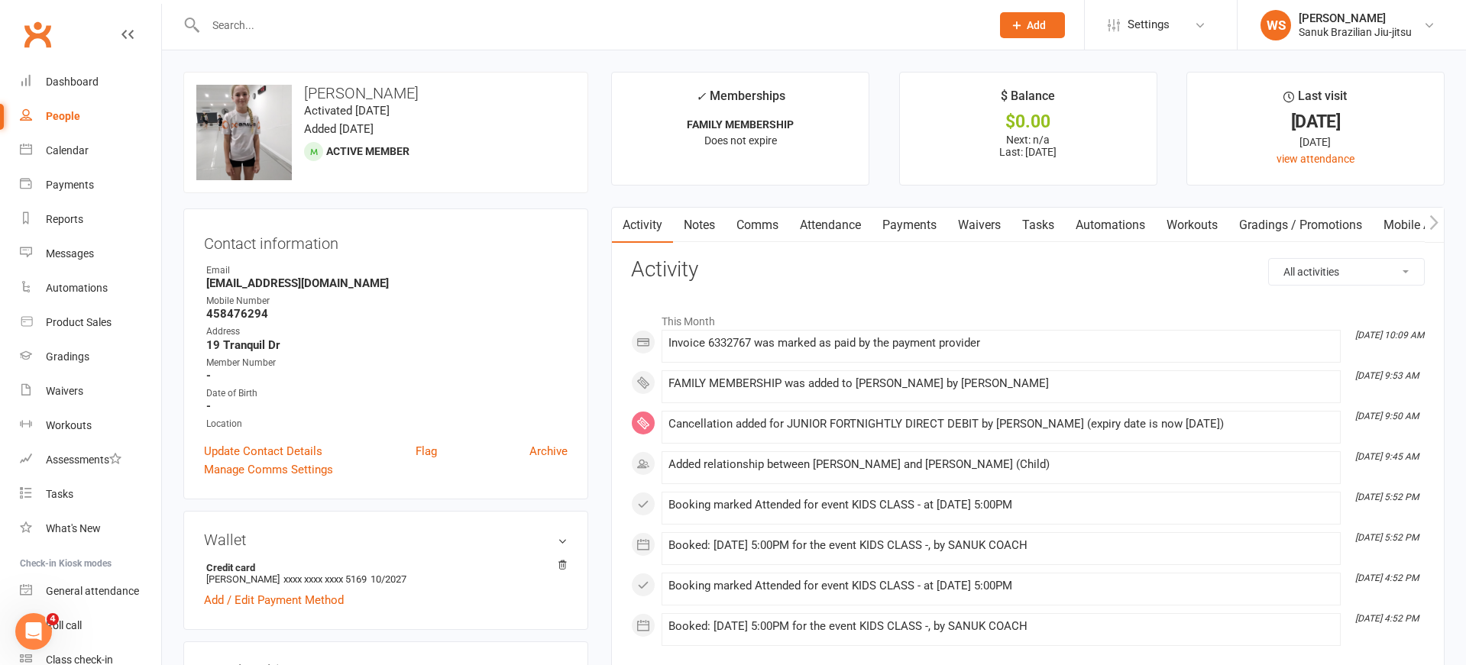
click at [829, 225] on link "Attendance" at bounding box center [830, 225] width 82 height 35
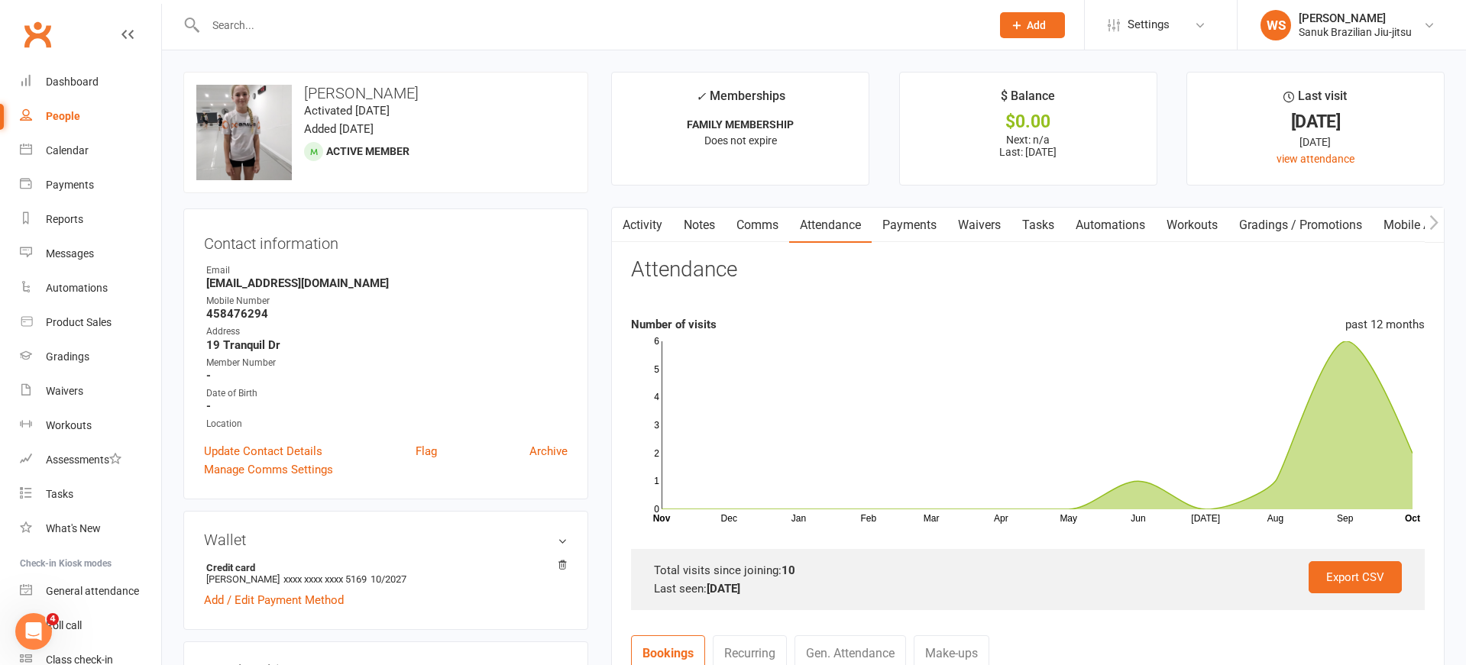
click at [453, 287] on strong "[EMAIL_ADDRESS][DOMAIN_NAME]" at bounding box center [386, 284] width 361 height 14
click at [258, 25] on input "text" at bounding box center [590, 25] width 779 height 21
type input "chai"
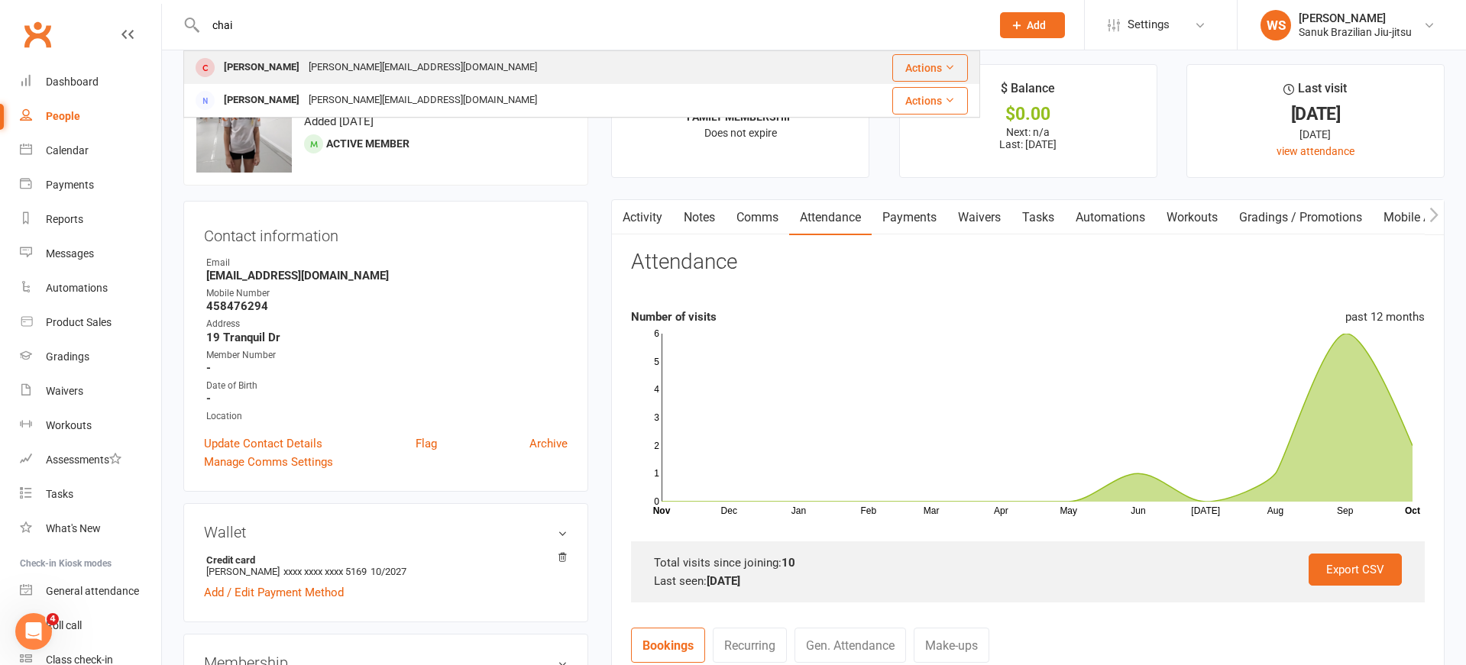
click at [267, 70] on div "[PERSON_NAME]" at bounding box center [261, 68] width 85 height 22
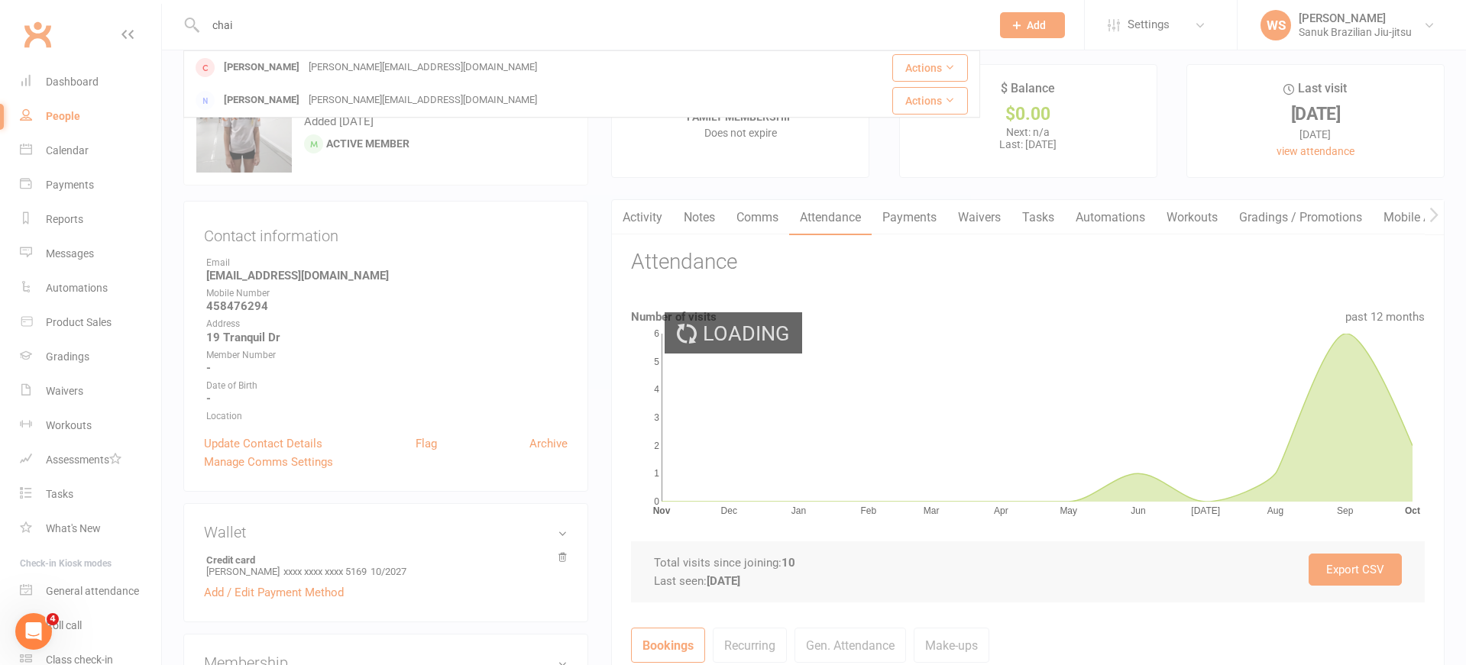
scroll to position [8, 0]
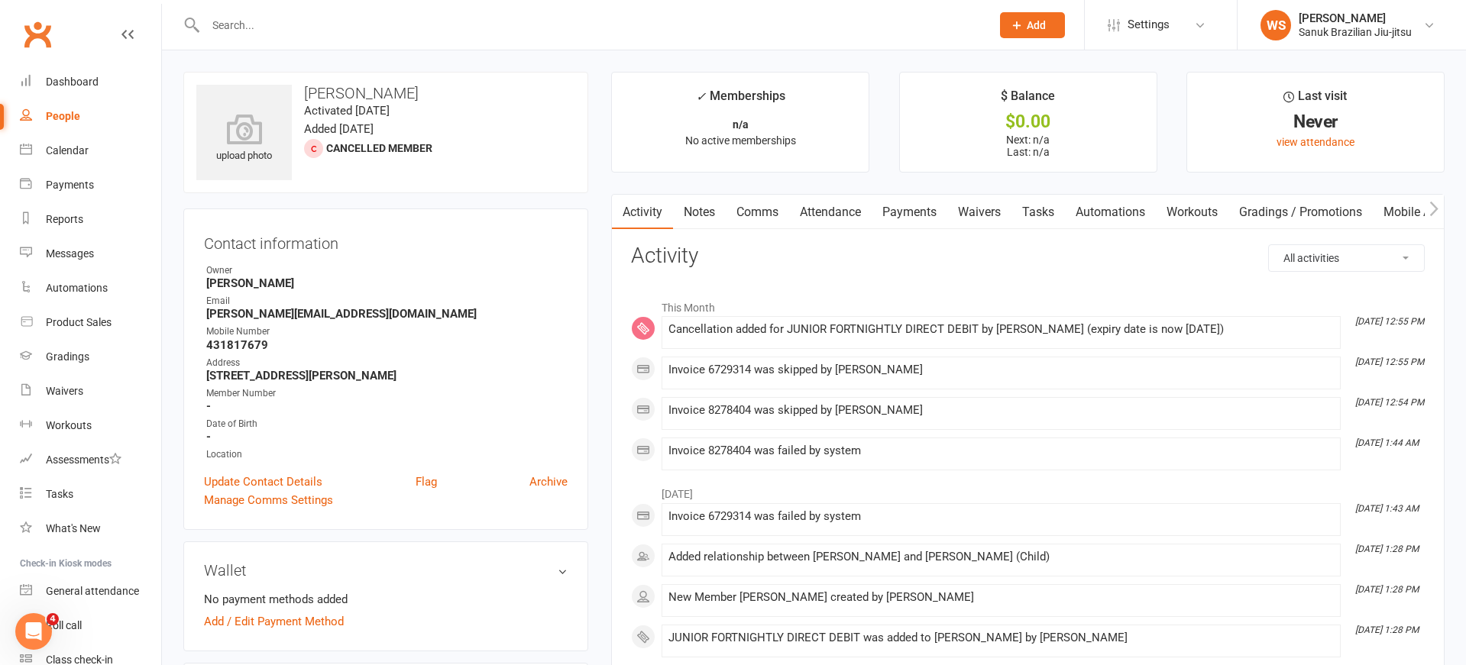
click at [920, 208] on link "Payments" at bounding box center [910, 212] width 76 height 35
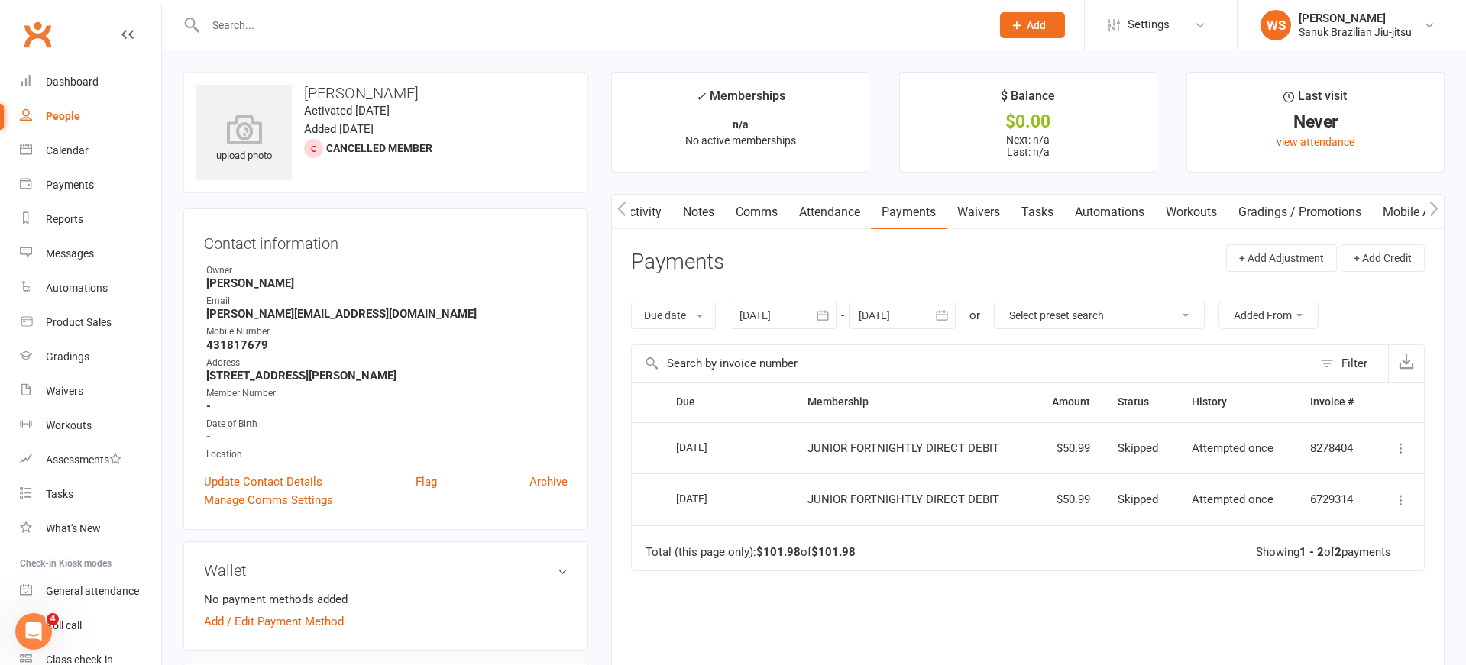
click at [273, 24] on input "text" at bounding box center [590, 25] width 779 height 21
type input "omari"
click at [318, 63] on div "[PERSON_NAME][EMAIL_ADDRESS][DOMAIN_NAME]" at bounding box center [423, 68] width 238 height 22
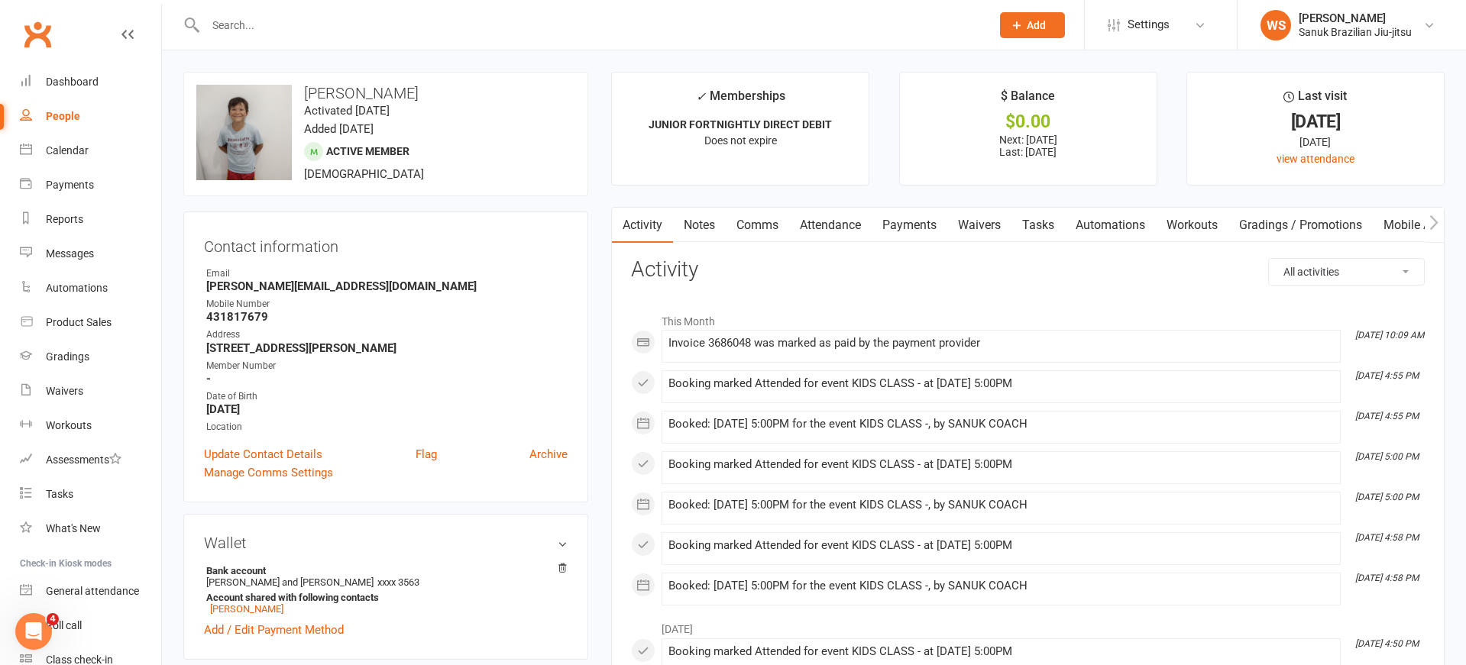
click at [910, 223] on link "Payments" at bounding box center [910, 225] width 76 height 35
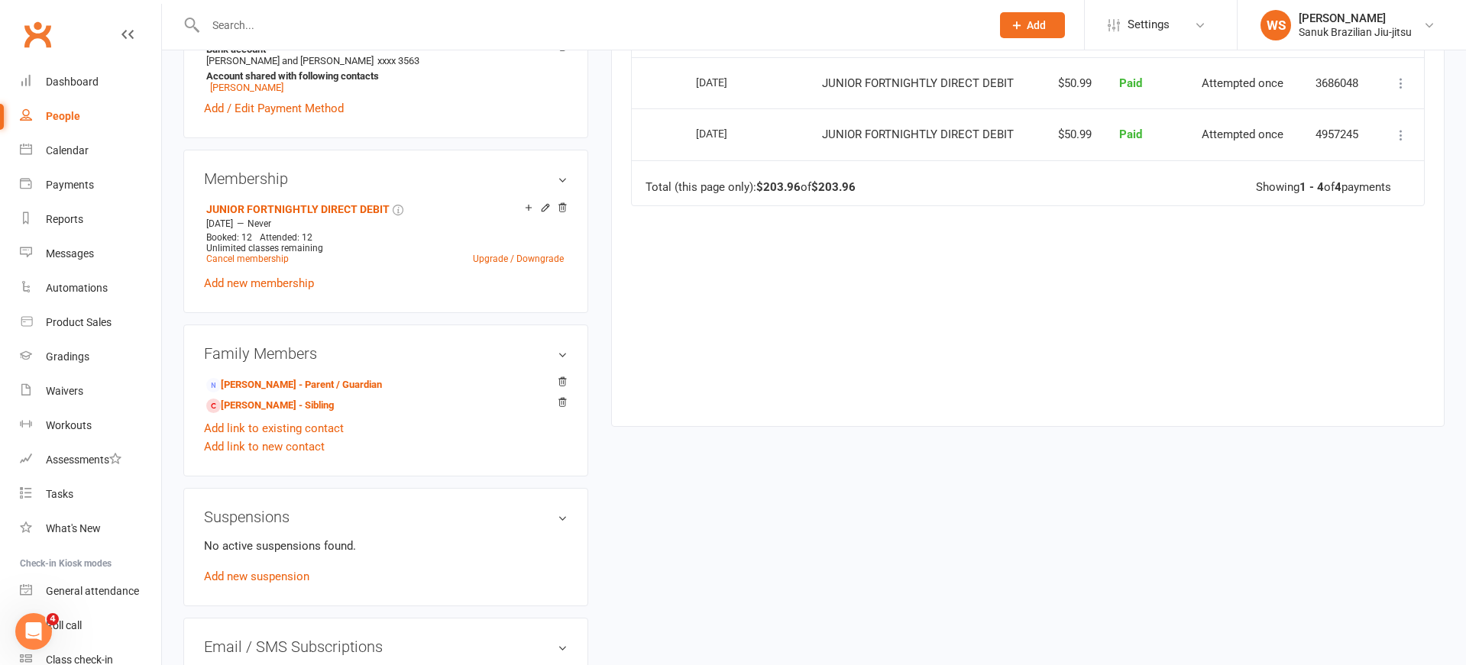
scroll to position [525, 0]
click at [280, 411] on link "[PERSON_NAME] - Sibling" at bounding box center [270, 403] width 128 height 16
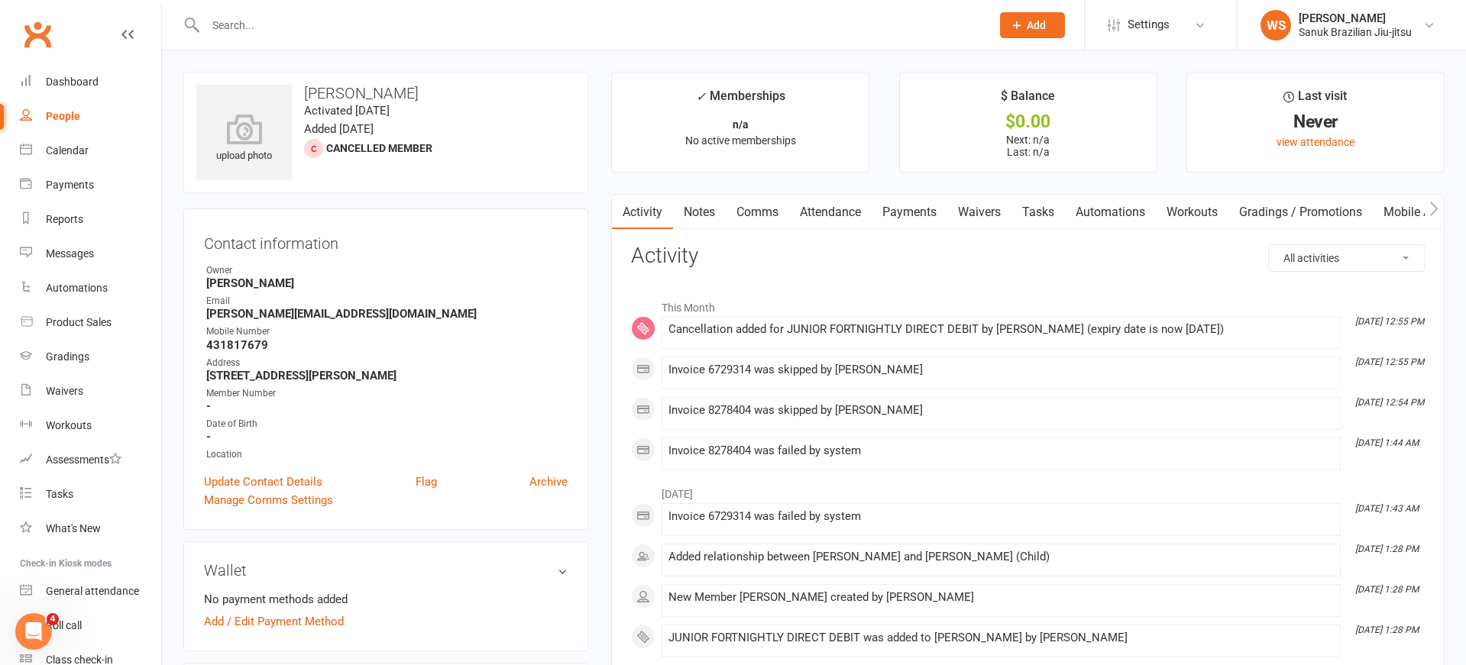
click at [849, 212] on link "Attendance" at bounding box center [830, 212] width 82 height 35
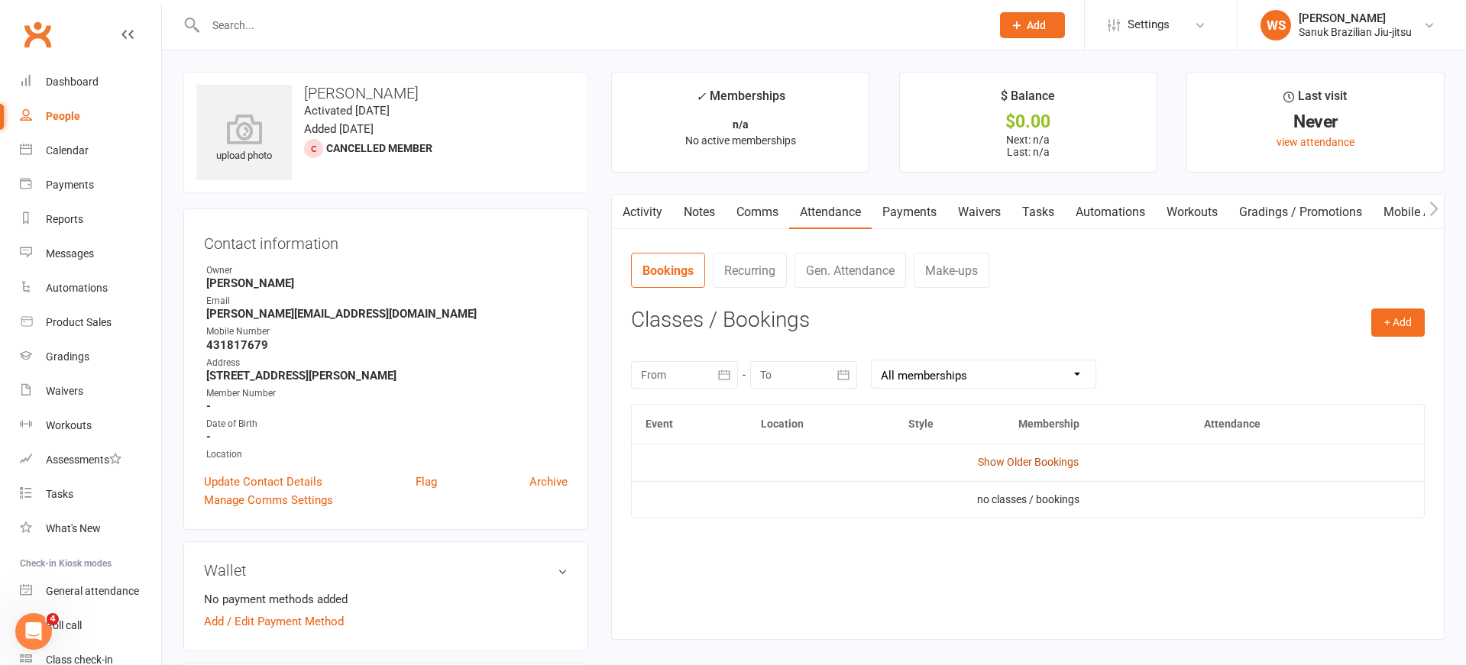
click at [1018, 458] on link "Show Older Bookings" at bounding box center [1028, 462] width 101 height 12
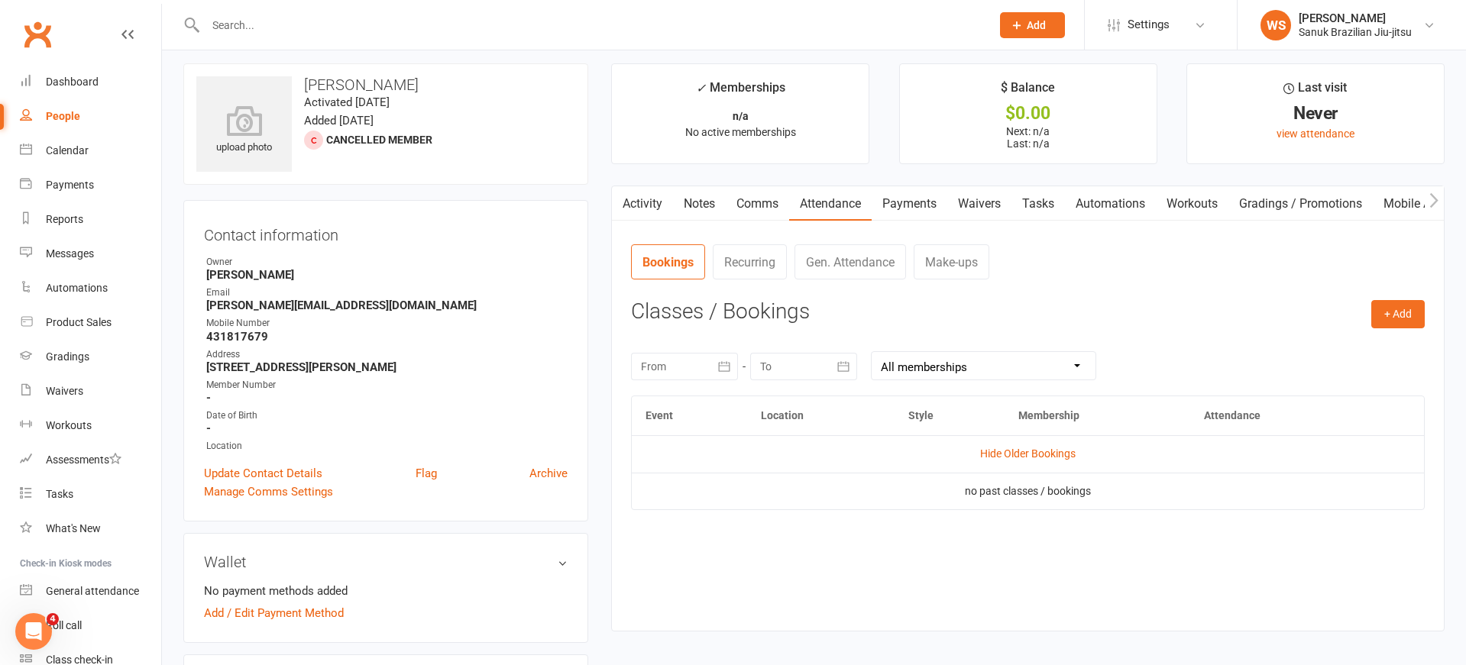
click at [726, 367] on icon "button" at bounding box center [723, 366] width 15 height 15
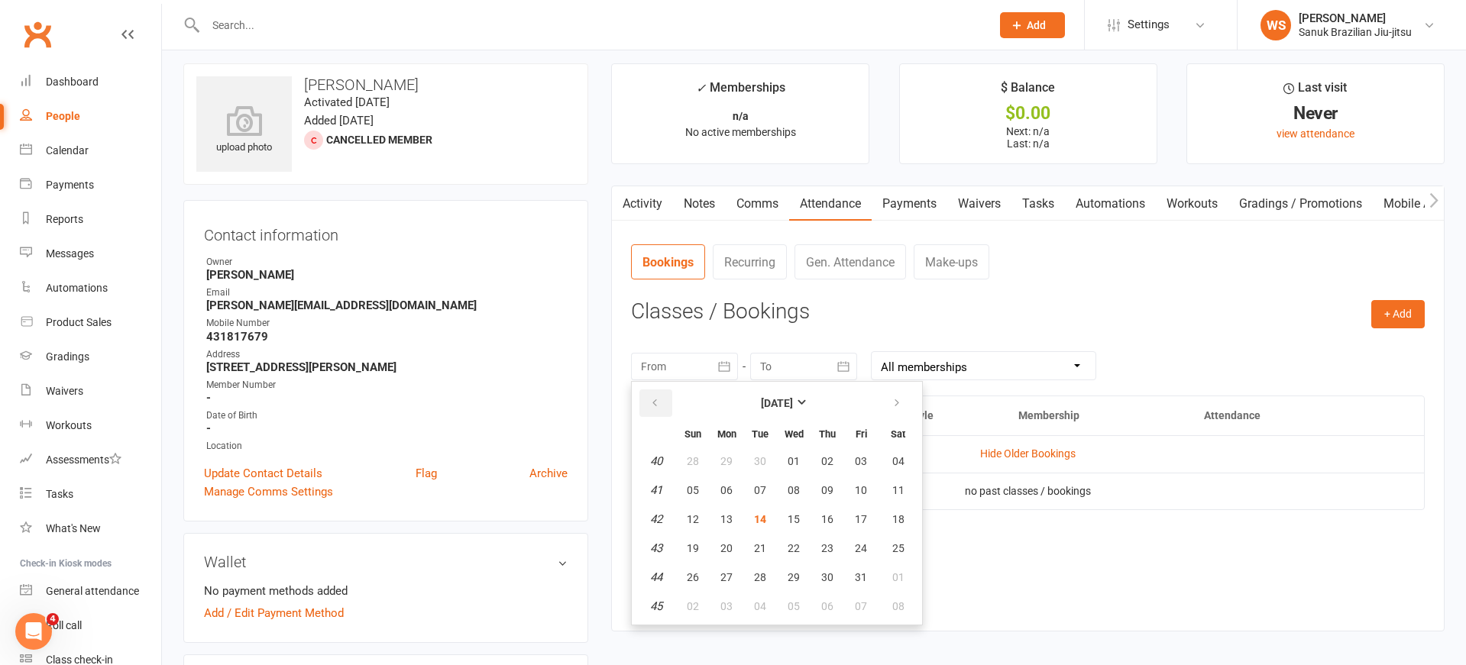
click at [658, 398] on icon "button" at bounding box center [654, 403] width 11 height 12
drag, startPoint x: 658, startPoint y: 398, endPoint x: 680, endPoint y: 443, distance: 50.2
click at [658, 398] on icon "button" at bounding box center [654, 403] width 11 height 12
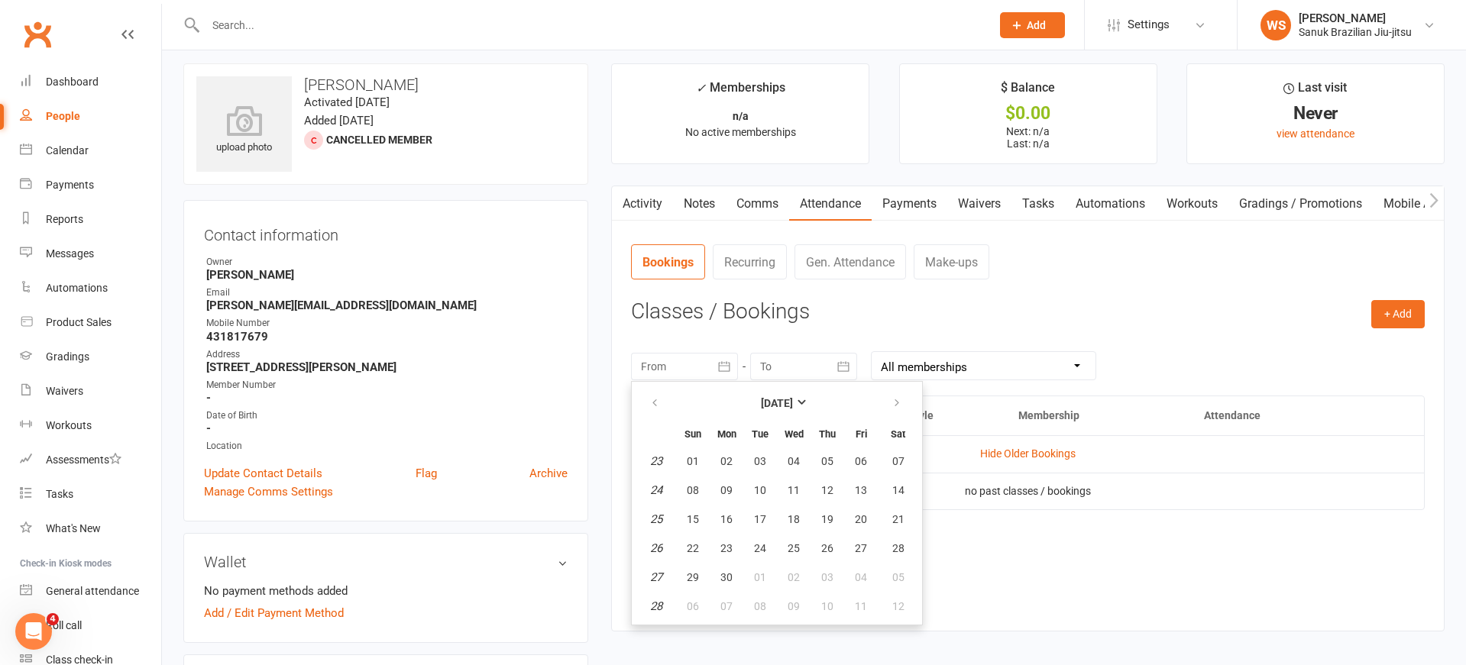
click at [703, 472] on button "01" at bounding box center [693, 461] width 32 height 27
type input "[DATE]"
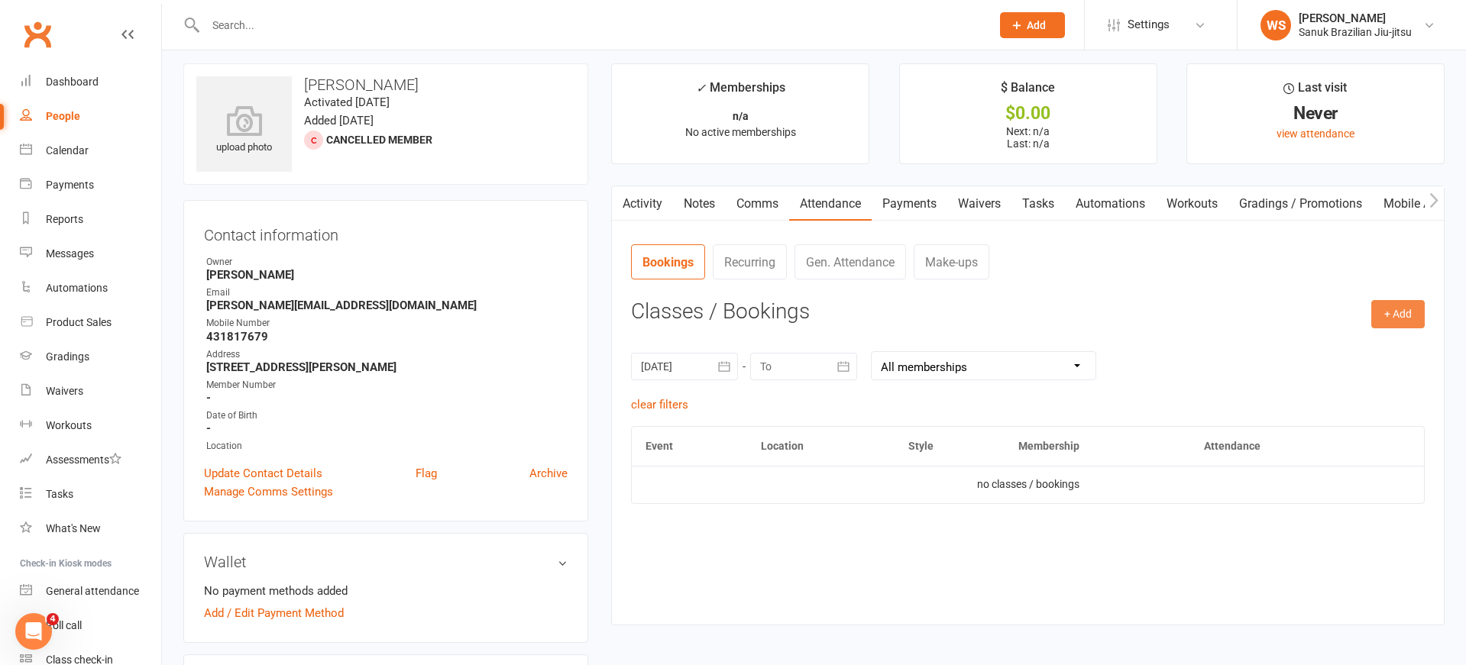
click at [1376, 318] on button "+ Add" at bounding box center [1397, 313] width 53 height 27
click at [1350, 342] on link "Book Event" at bounding box center [1348, 349] width 151 height 31
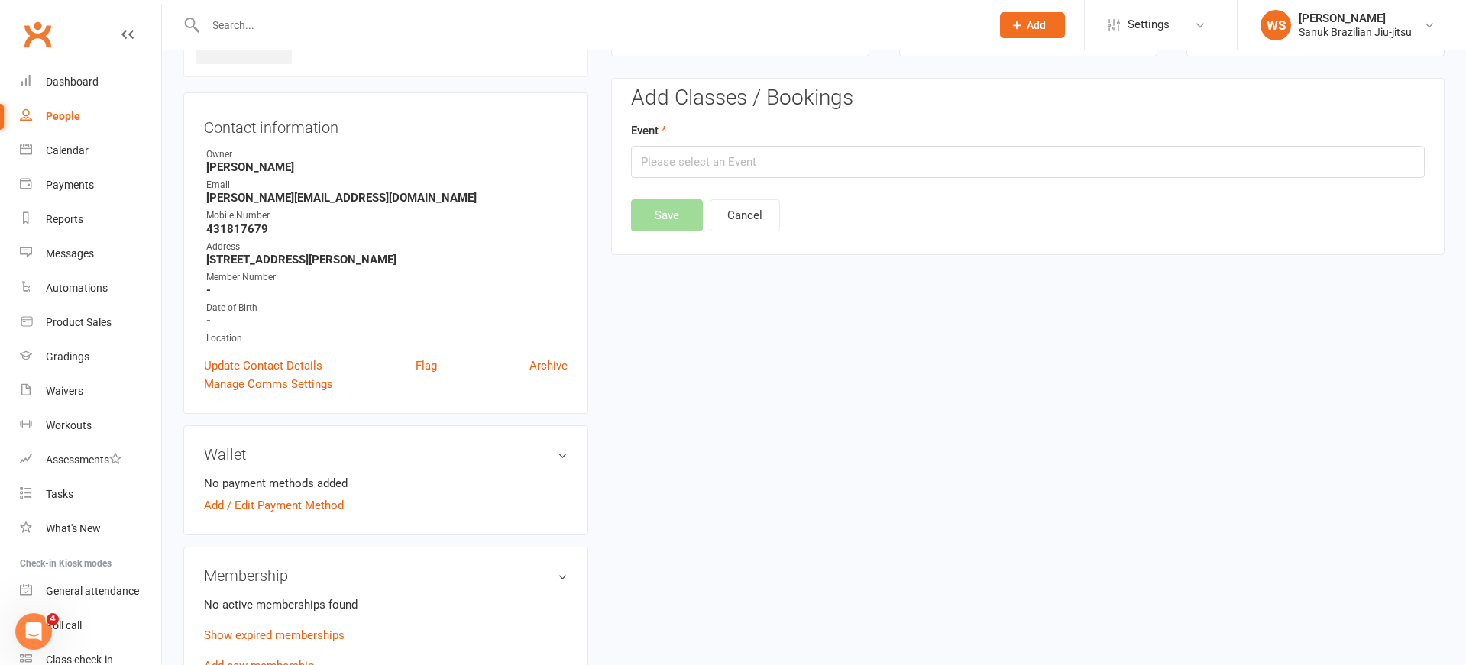
scroll to position [117, 0]
click at [805, 170] on input "text" at bounding box center [1028, 161] width 794 height 32
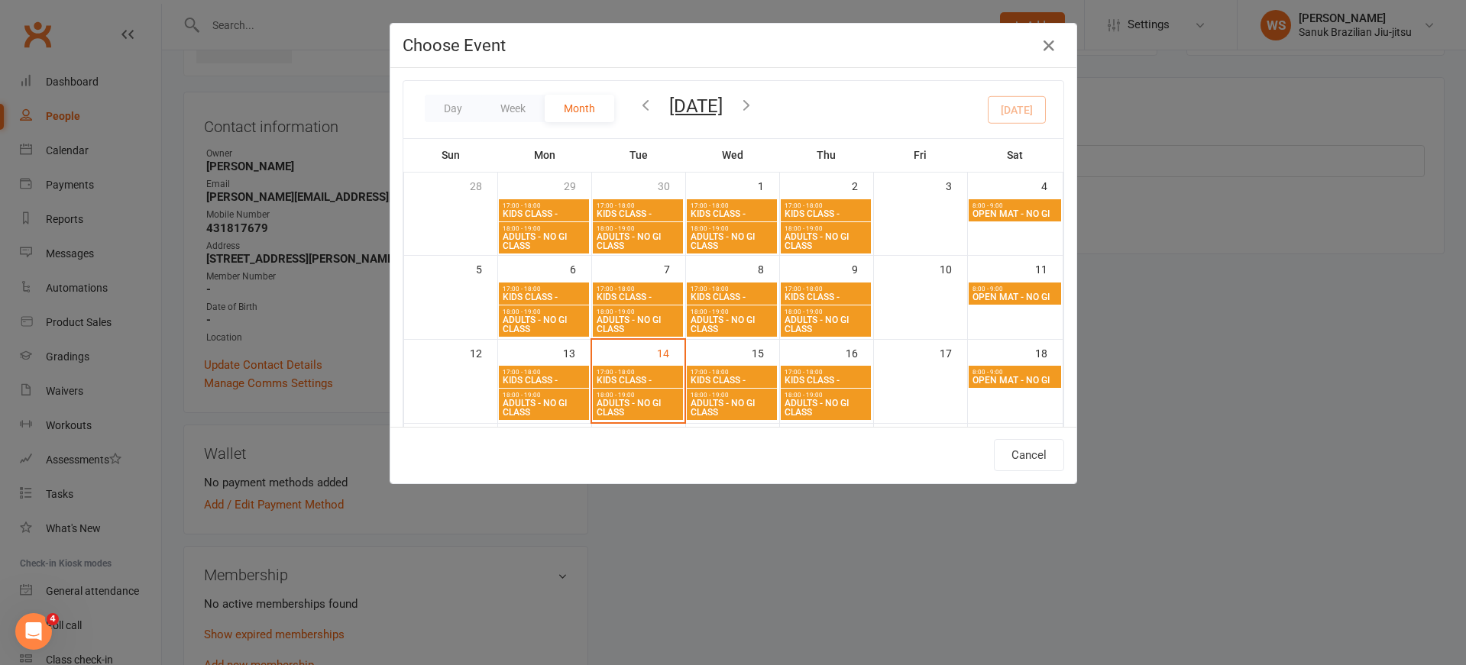
click at [643, 113] on button "button" at bounding box center [645, 106] width 17 height 27
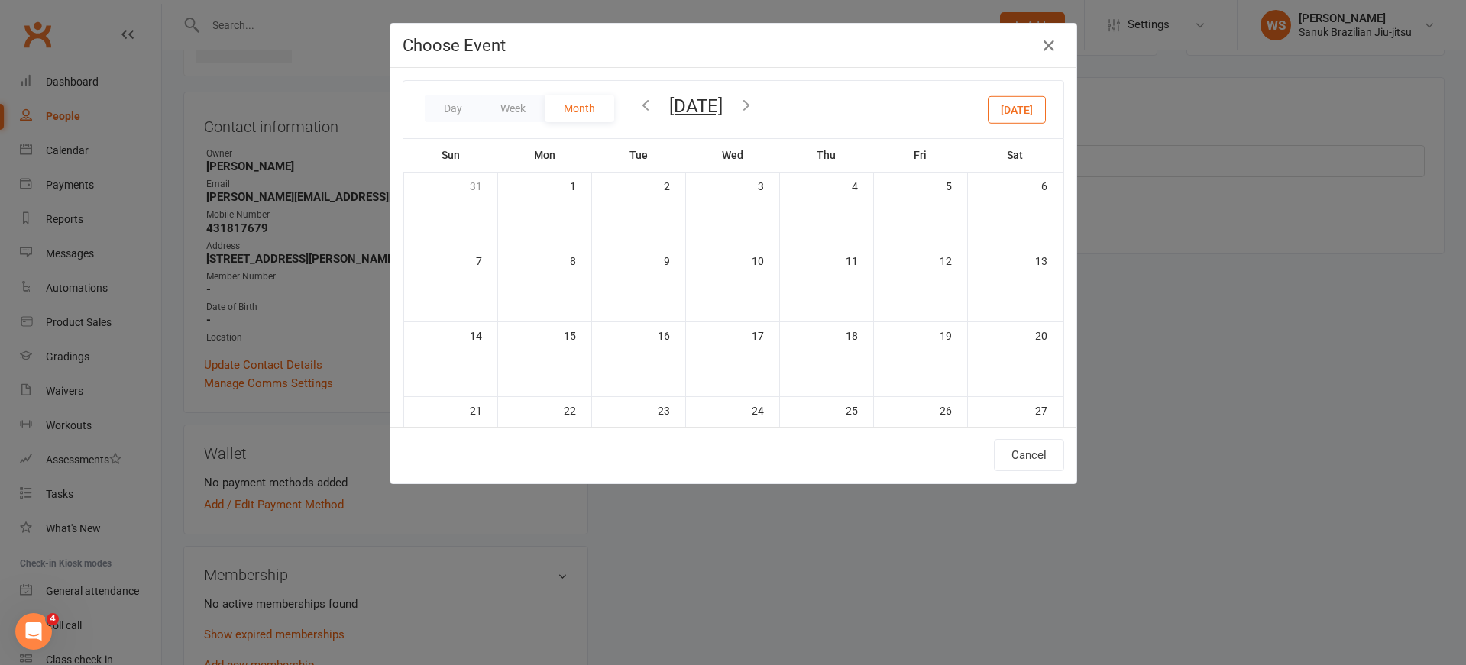
click at [643, 112] on icon "button" at bounding box center [645, 104] width 17 height 17
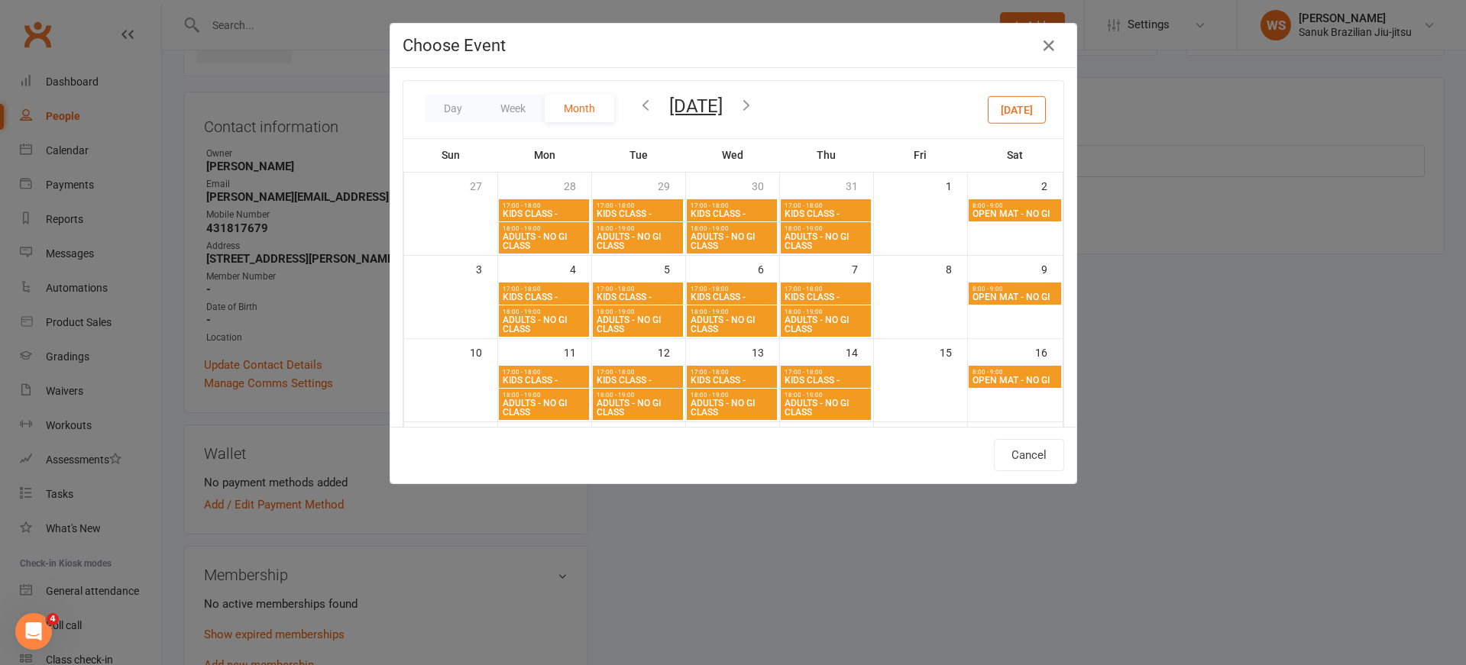
click at [644, 112] on icon "button" at bounding box center [645, 104] width 17 height 17
click at [565, 212] on span "KIDS CLASS -" at bounding box center [544, 213] width 84 height 9
type input "KIDS CLASS - - [DATE] 5:00:00 PM"
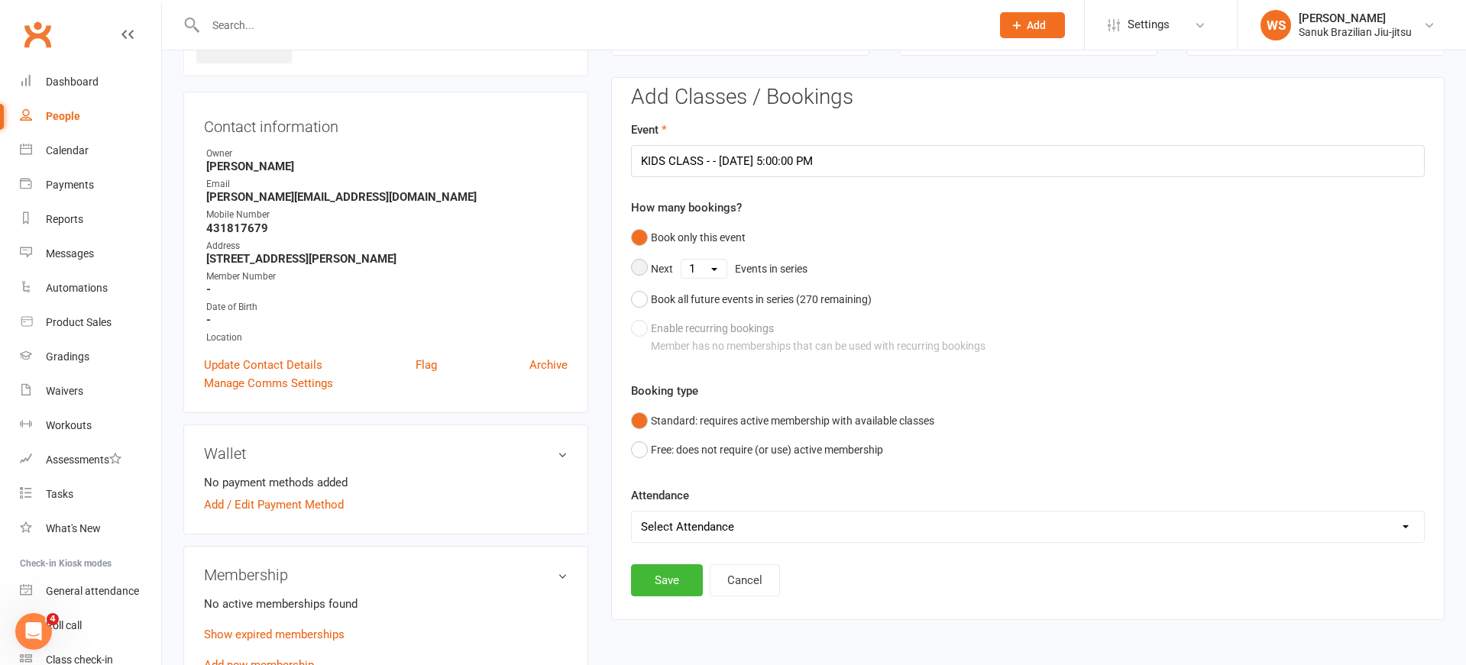
click at [645, 268] on button "Next 1 2 3 4 5 6 7 8 9 10 11 12 13 14 15 16 17 18 19 20 21 22 23 24 25 26 27 28…" at bounding box center [723, 269] width 184 height 32
select select "12"
click option "12" at bounding box center [0, 0] width 0 height 0
click at [645, 451] on button "Free: does not require (or use) active membership" at bounding box center [757, 449] width 252 height 29
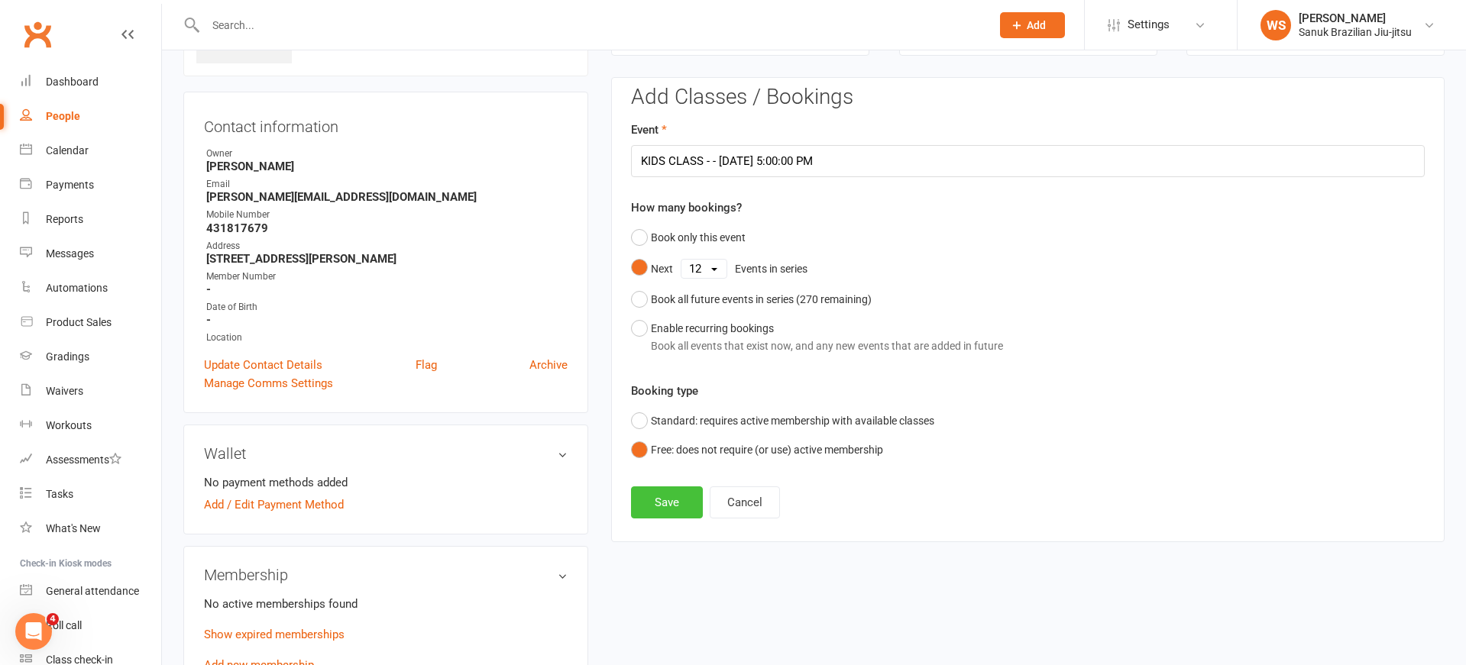
click at [678, 501] on button "Save" at bounding box center [667, 503] width 72 height 32
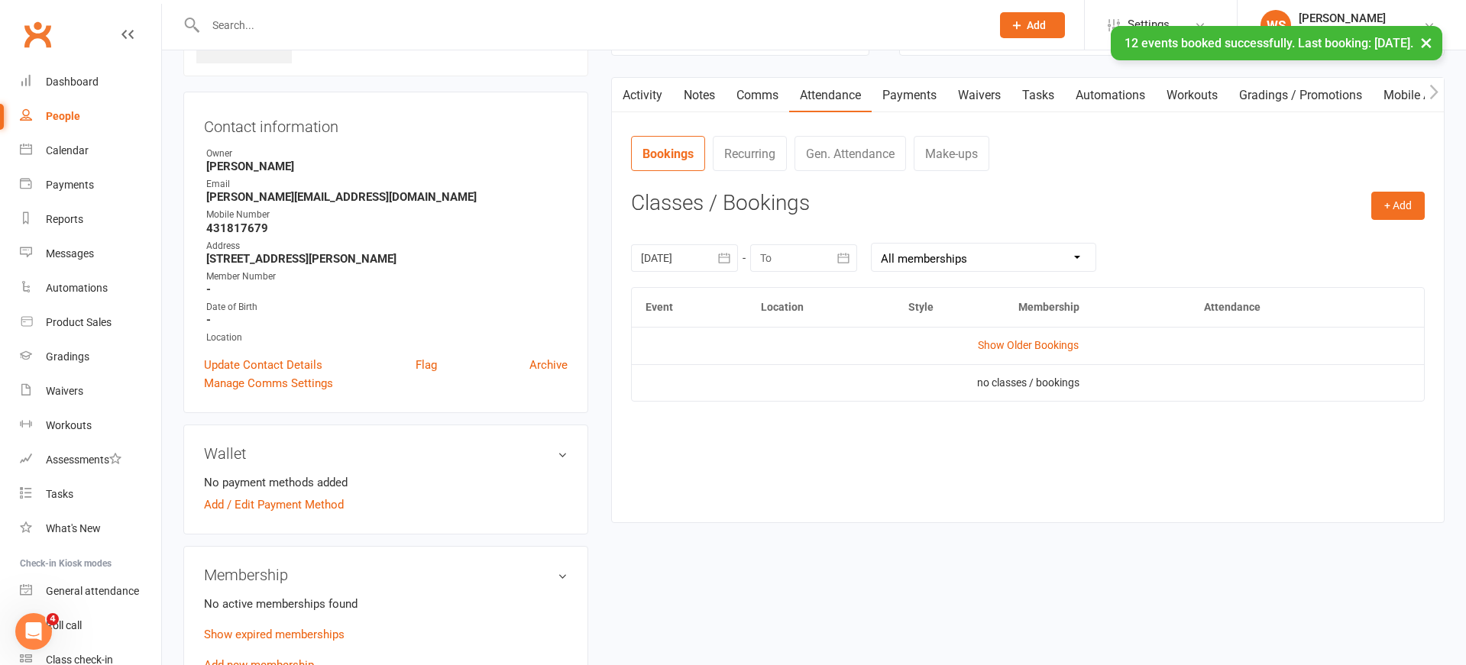
click at [1030, 348] on link "Show Older Bookings" at bounding box center [1028, 345] width 101 height 12
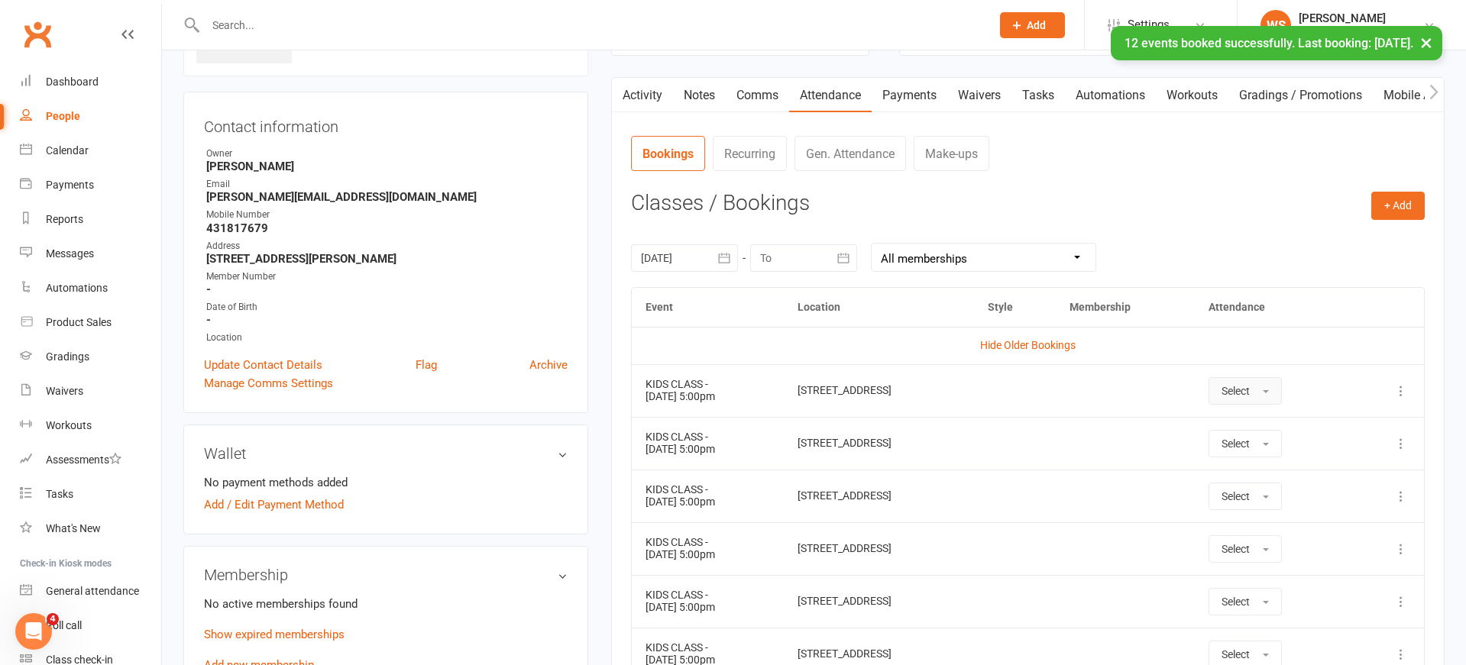
click at [1282, 395] on button "Select" at bounding box center [1244, 390] width 73 height 27
drag, startPoint x: 1252, startPoint y: 416, endPoint x: 1279, endPoint y: 439, distance: 35.8
click at [1254, 417] on link "Attended" at bounding box center [1284, 425] width 151 height 31
click at [1265, 446] on button "Select" at bounding box center [1228, 443] width 73 height 27
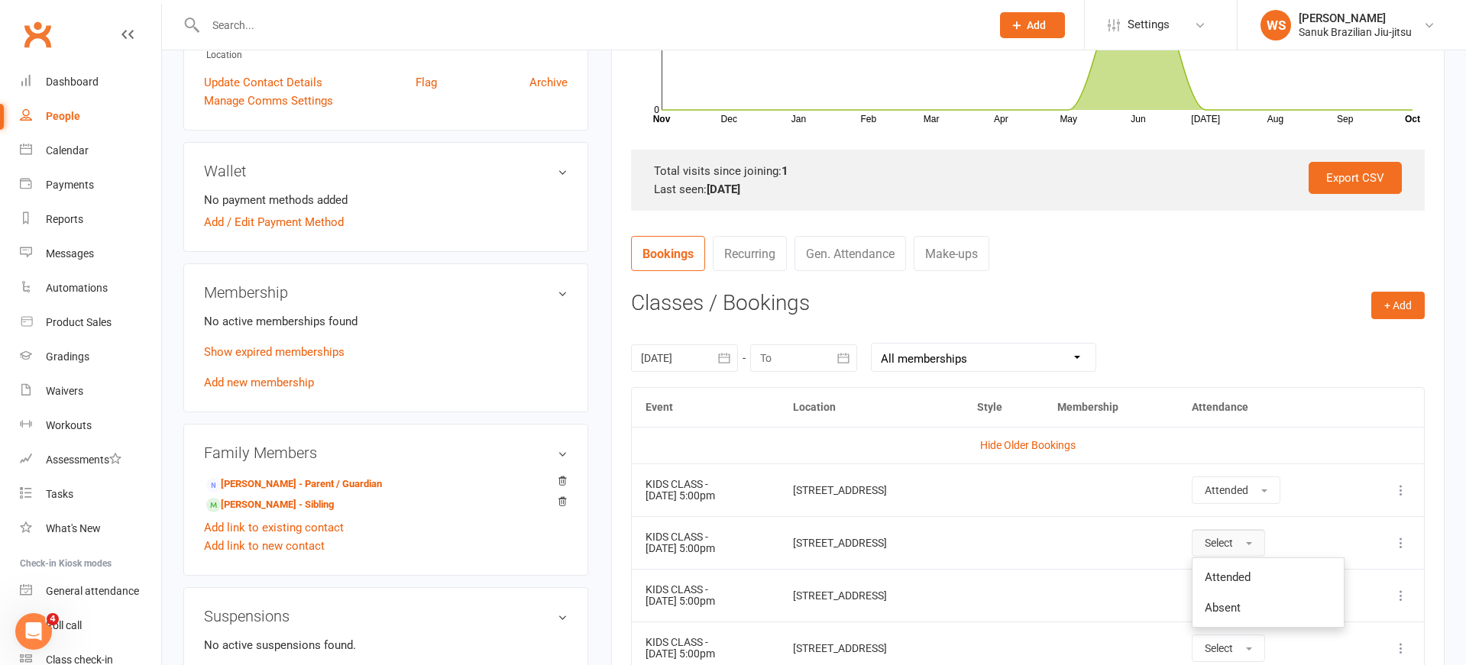
scroll to position [494, 0]
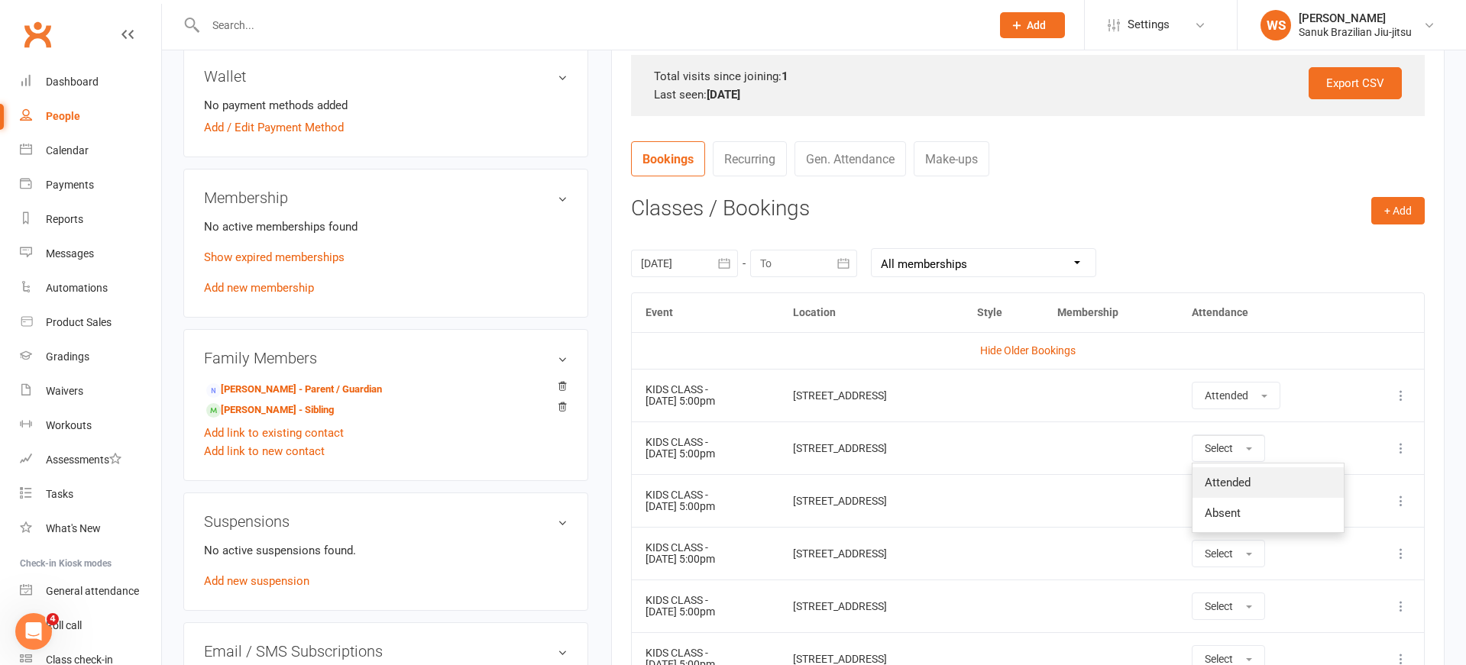
click at [1250, 489] on span "Attended" at bounding box center [1228, 483] width 46 height 14
click at [1262, 502] on button "Select" at bounding box center [1228, 500] width 73 height 27
drag, startPoint x: 1257, startPoint y: 533, endPoint x: 1268, endPoint y: 542, distance: 14.2
click at [1250, 533] on span "Attended" at bounding box center [1228, 536] width 46 height 14
click at [1265, 558] on button "Select" at bounding box center [1228, 553] width 73 height 27
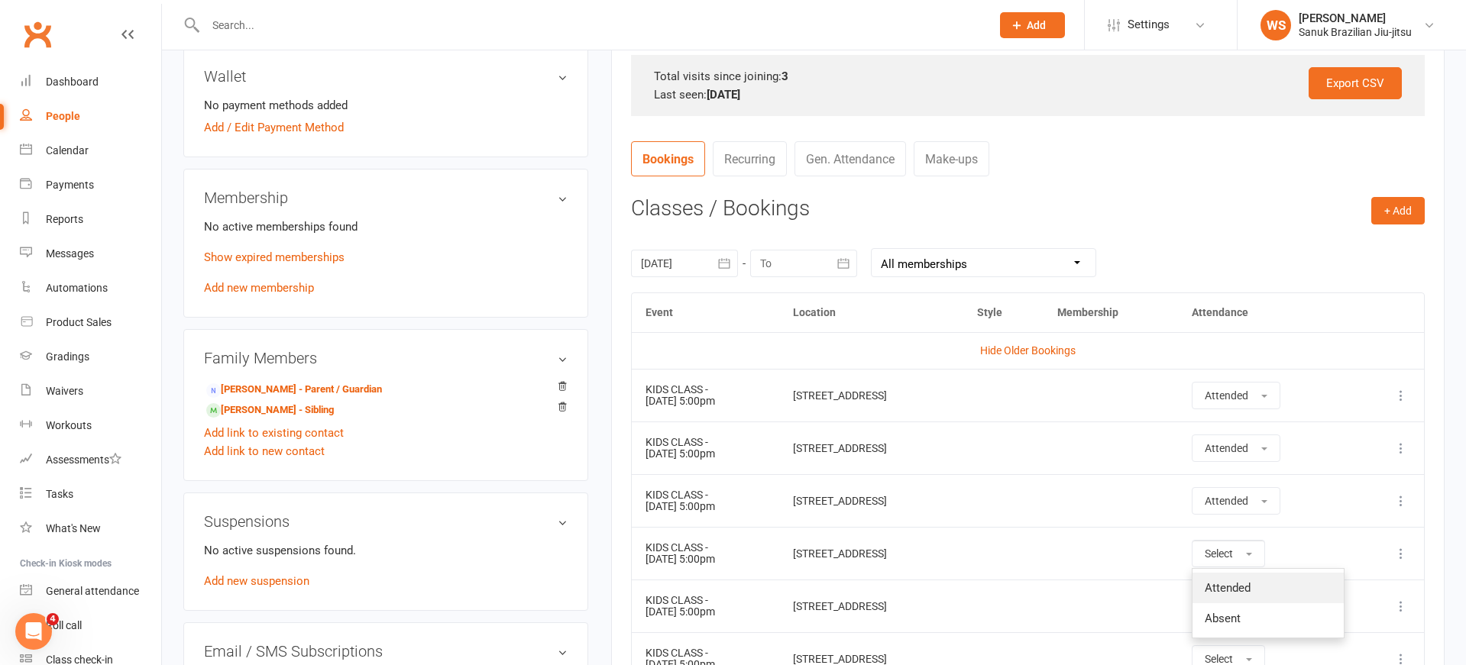
click at [1250, 584] on span "Attended" at bounding box center [1228, 588] width 46 height 14
click at [1265, 606] on button "Select" at bounding box center [1228, 606] width 73 height 27
click at [1272, 628] on link "Attended" at bounding box center [1267, 641] width 151 height 31
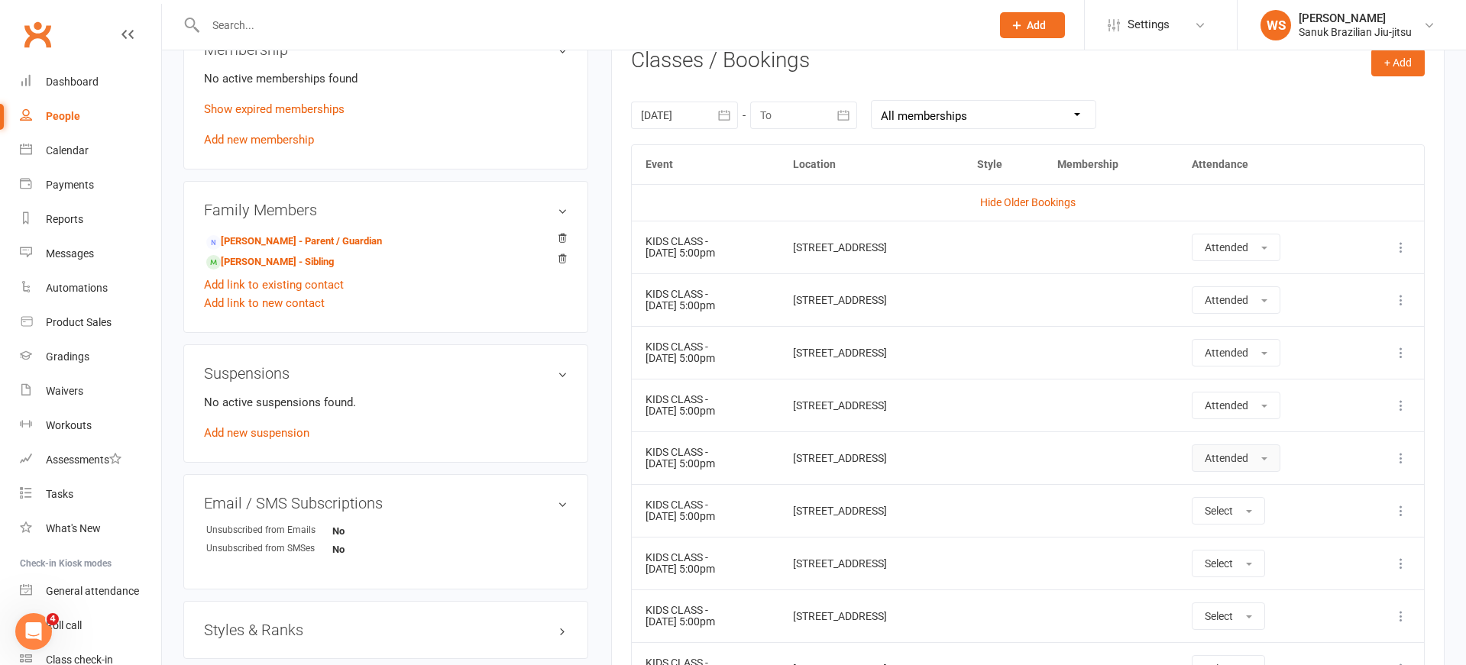
scroll to position [671, 0]
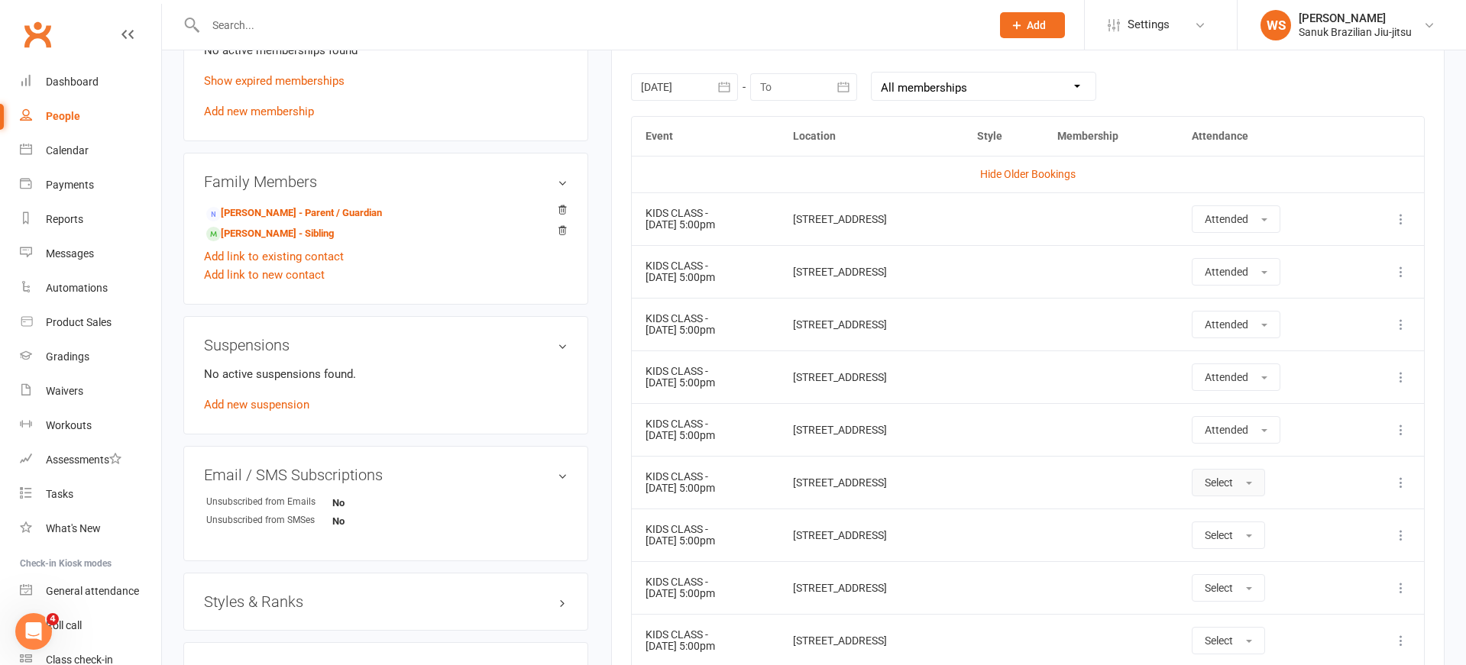
click at [1265, 488] on button "Select" at bounding box center [1228, 482] width 73 height 27
click at [1261, 506] on link "Attended" at bounding box center [1267, 517] width 151 height 31
click at [1265, 541] on button "Select" at bounding box center [1228, 535] width 73 height 27
click at [1250, 567] on span "Attended" at bounding box center [1228, 570] width 46 height 14
click at [1265, 600] on button "Select" at bounding box center [1228, 587] width 73 height 27
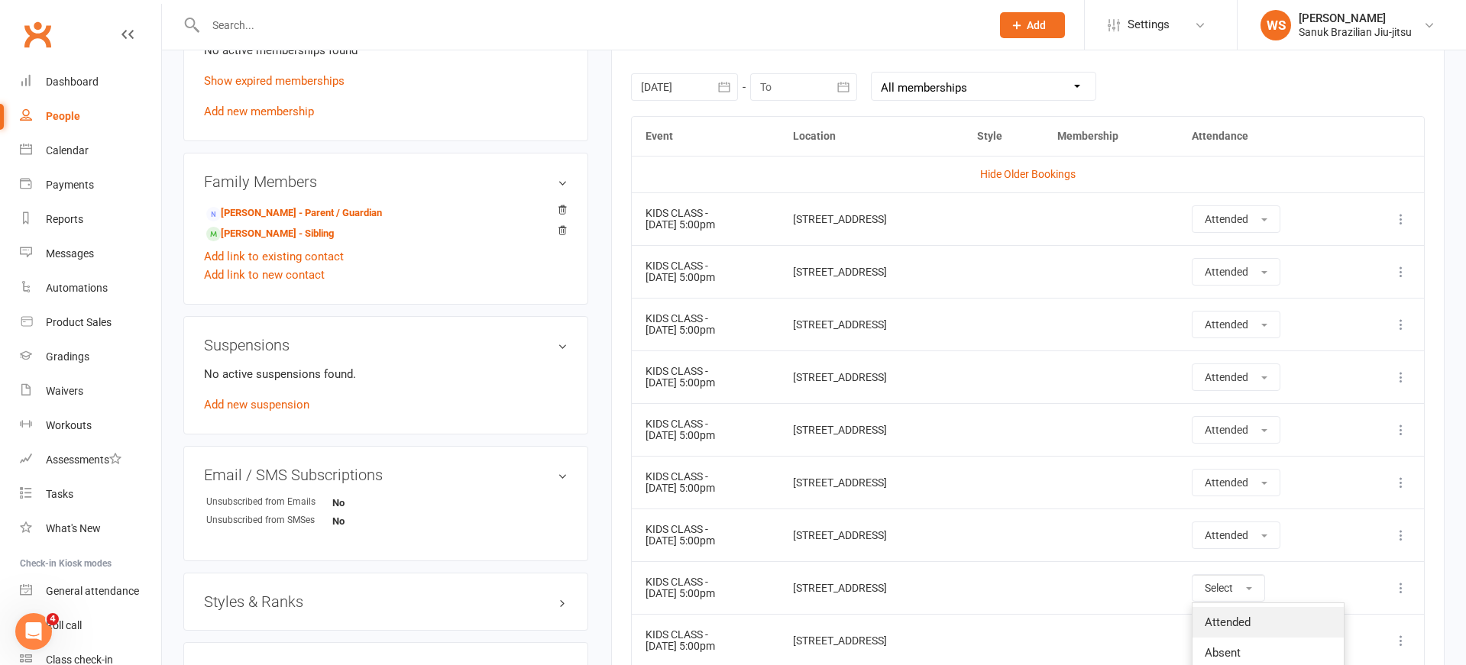
drag, startPoint x: 1276, startPoint y: 614, endPoint x: 1310, endPoint y: 564, distance: 60.0
click at [1280, 613] on link "Attended" at bounding box center [1267, 622] width 151 height 31
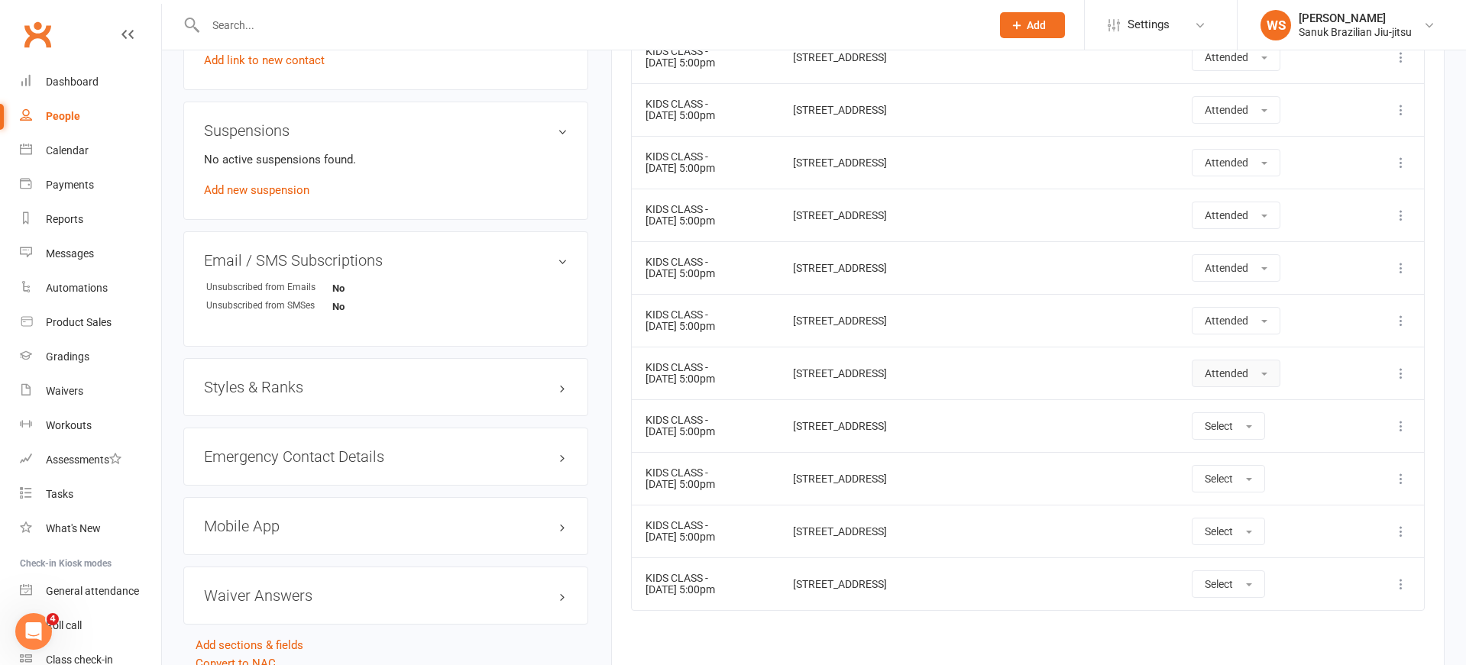
scroll to position [925, 0]
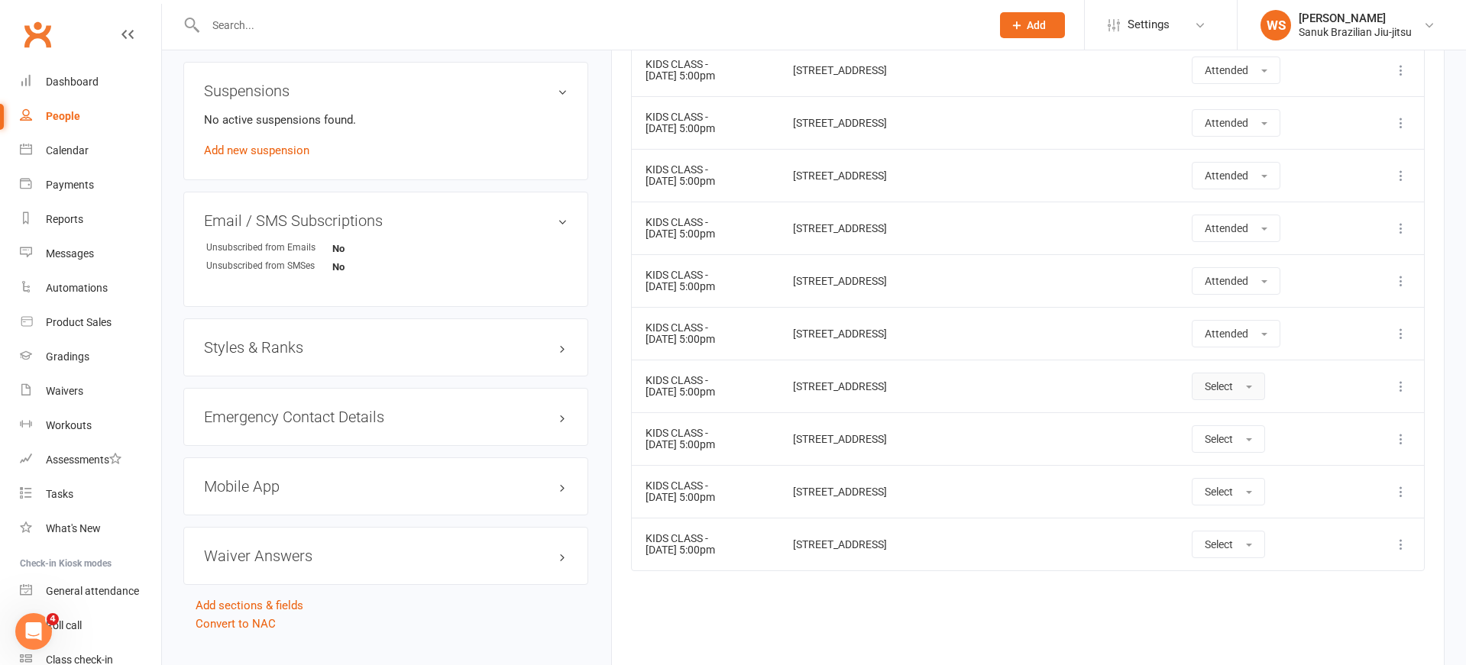
drag, startPoint x: 1273, startPoint y: 391, endPoint x: 1281, endPoint y: 404, distance: 15.1
click at [1265, 391] on button "Select" at bounding box center [1228, 386] width 73 height 27
drag, startPoint x: 1280, startPoint y: 422, endPoint x: 1283, endPoint y: 436, distance: 14.1
click at [1280, 423] on link "Attended" at bounding box center [1267, 421] width 151 height 31
click at [1265, 440] on button "Select" at bounding box center [1228, 438] width 73 height 27
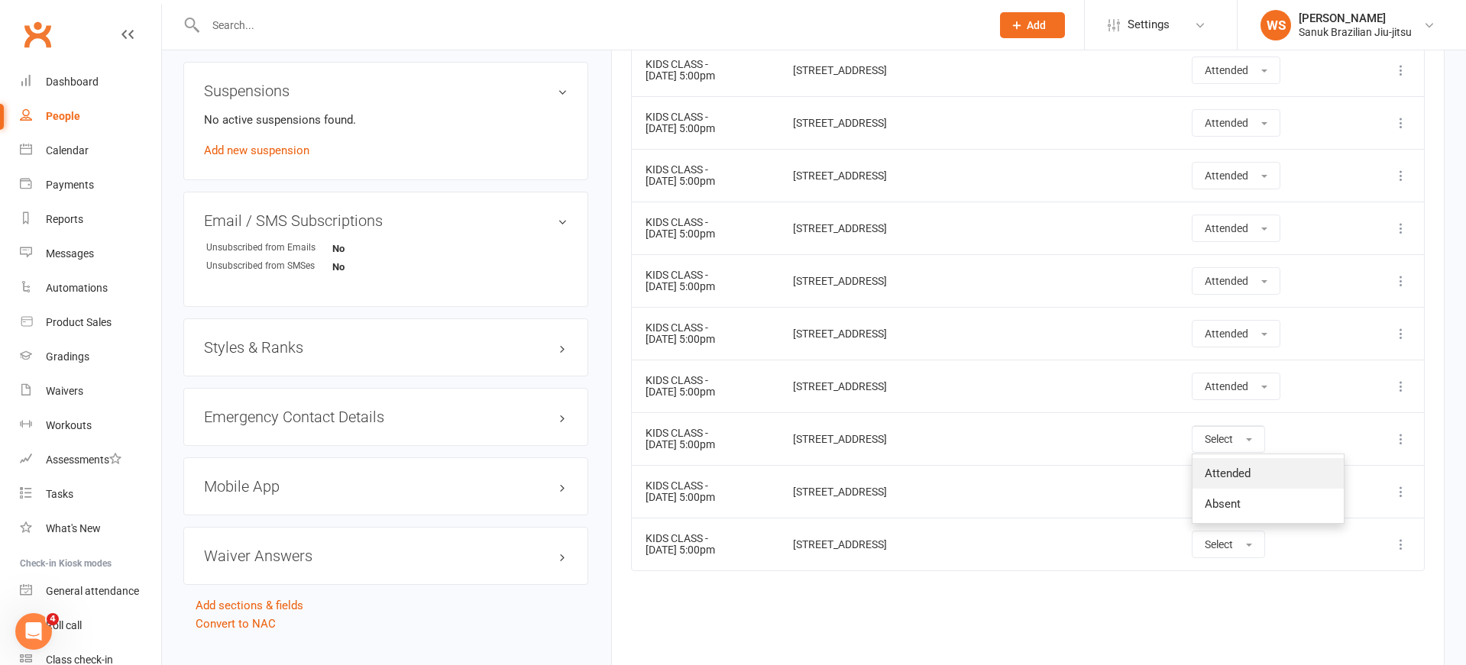
drag, startPoint x: 1267, startPoint y: 466, endPoint x: 1273, endPoint y: 490, distance: 24.5
click at [1267, 466] on link "Attended" at bounding box center [1267, 473] width 151 height 31
click at [1265, 496] on button "Select" at bounding box center [1228, 491] width 73 height 27
drag, startPoint x: 1264, startPoint y: 520, endPoint x: 1282, endPoint y: 535, distance: 22.8
click at [1250, 521] on span "Attended" at bounding box center [1228, 526] width 46 height 14
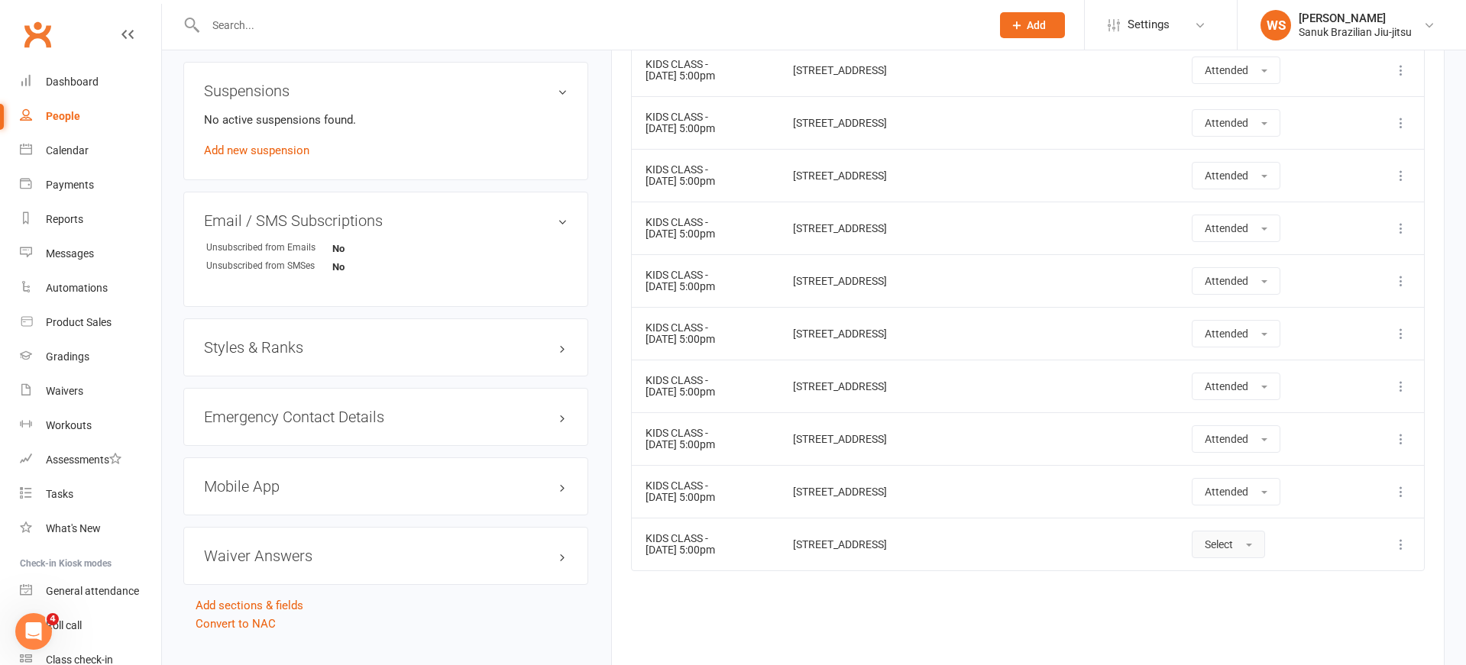
click at [1265, 550] on button "Select" at bounding box center [1228, 544] width 73 height 27
drag, startPoint x: 1285, startPoint y: 571, endPoint x: 1281, endPoint y: 564, distance: 7.9
click at [1285, 571] on link "Attended" at bounding box center [1267, 579] width 151 height 31
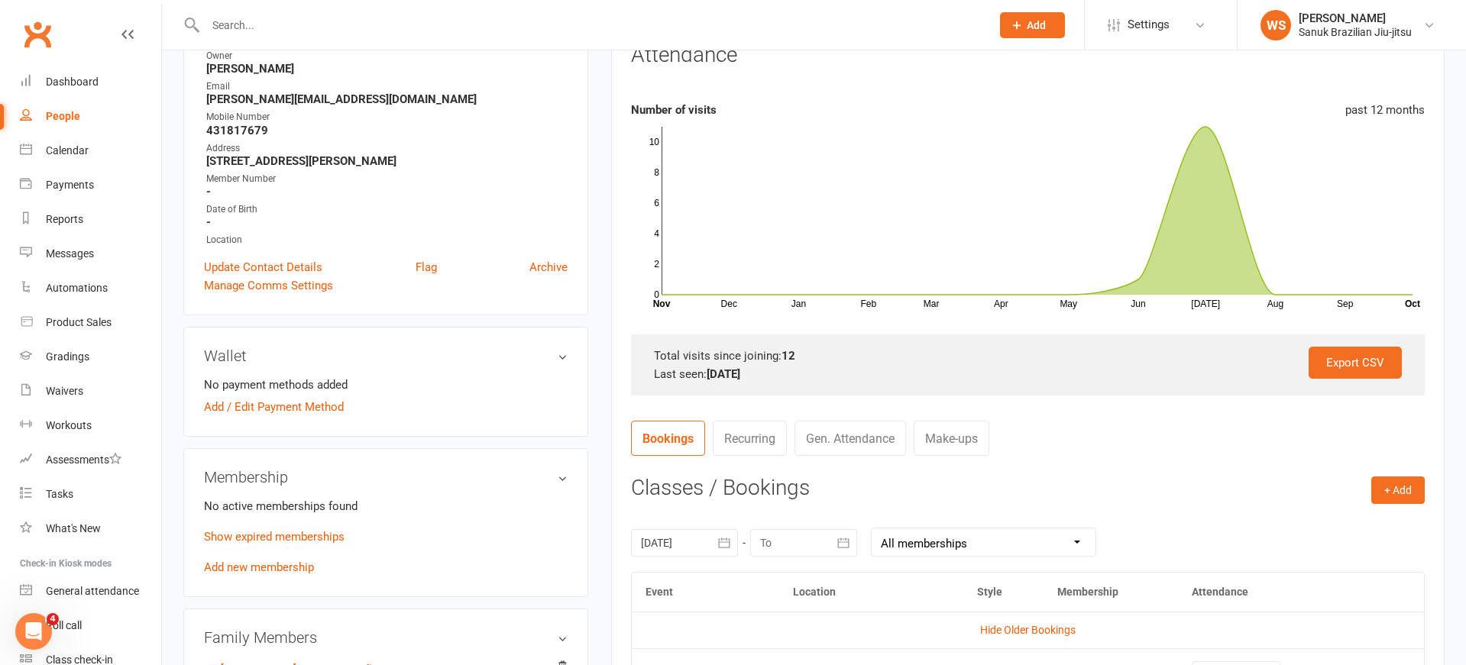
scroll to position [214, 0]
click at [414, 22] on input "text" at bounding box center [590, 25] width 779 height 21
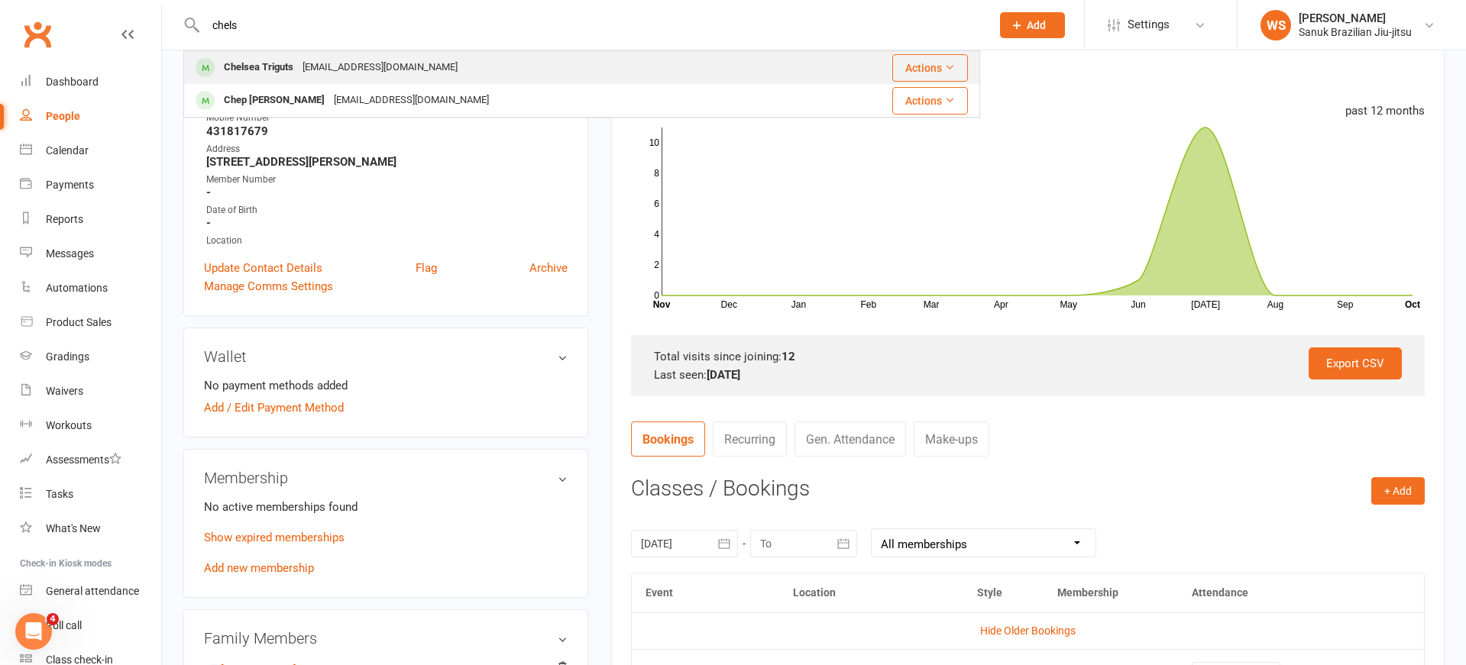
type input "chels"
click at [293, 70] on div "Chelsea Triguts" at bounding box center [258, 68] width 79 height 22
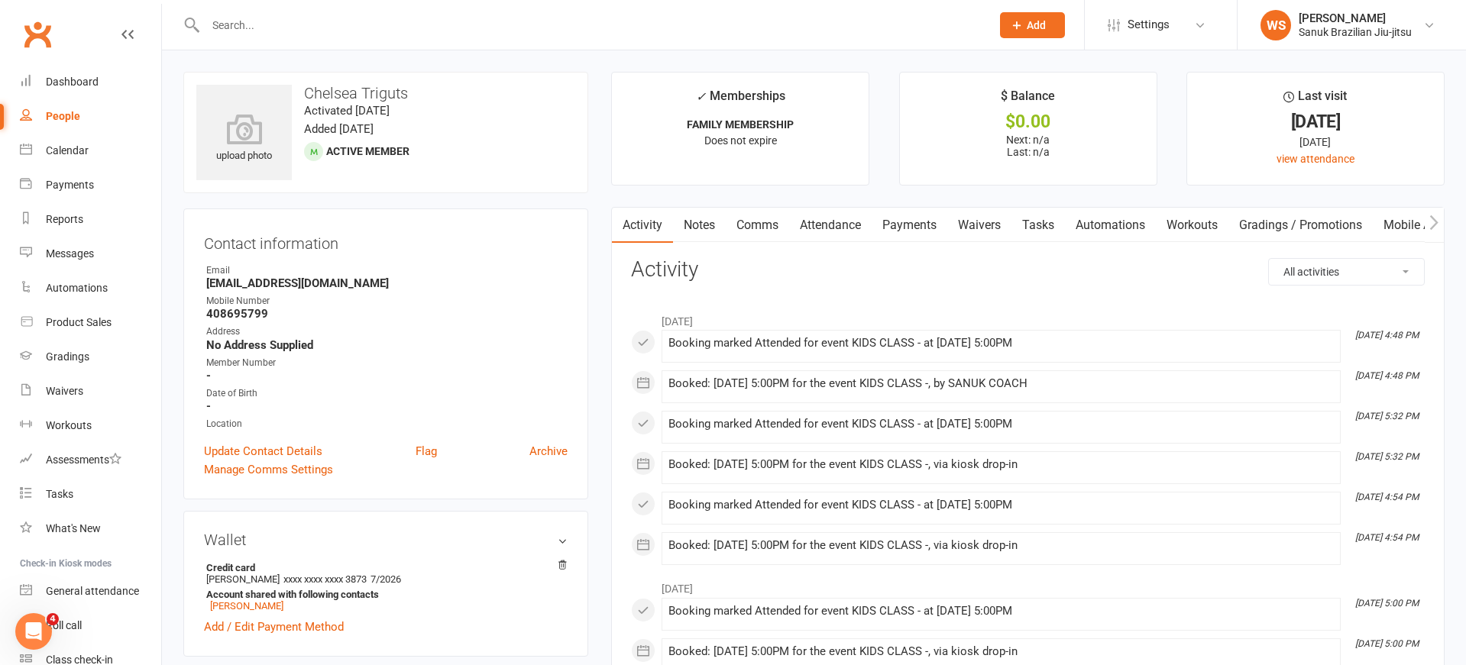
click at [850, 224] on link "Attendance" at bounding box center [830, 225] width 82 height 35
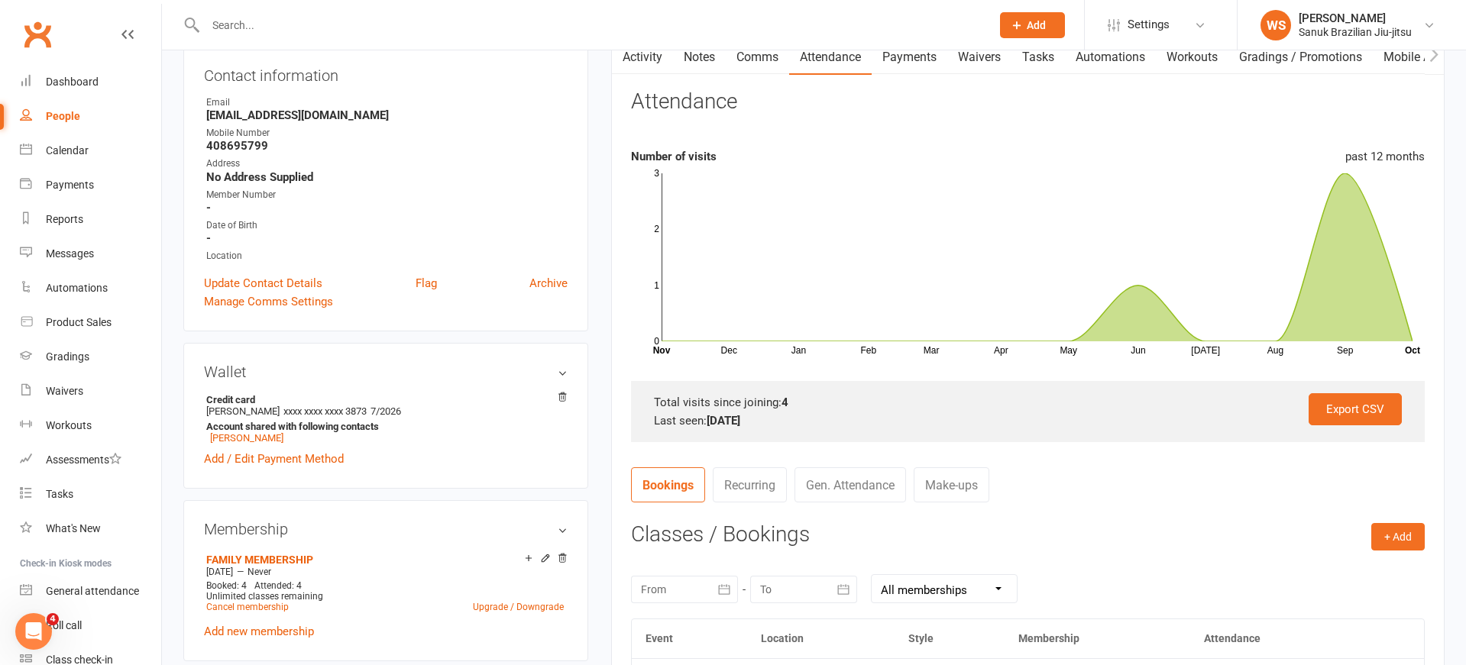
scroll to position [173, 0]
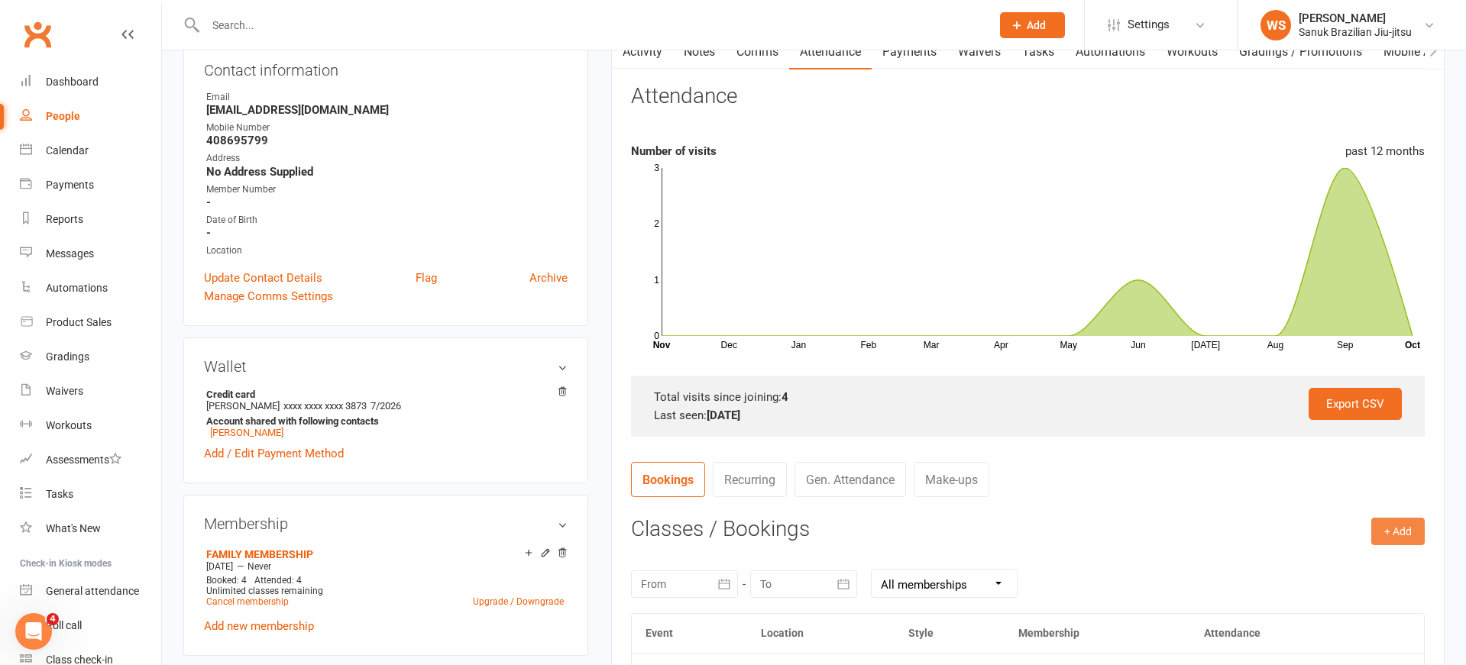
click at [1389, 535] on button "+ Add" at bounding box center [1397, 531] width 53 height 27
click at [1367, 561] on link "Book Event" at bounding box center [1348, 566] width 151 height 31
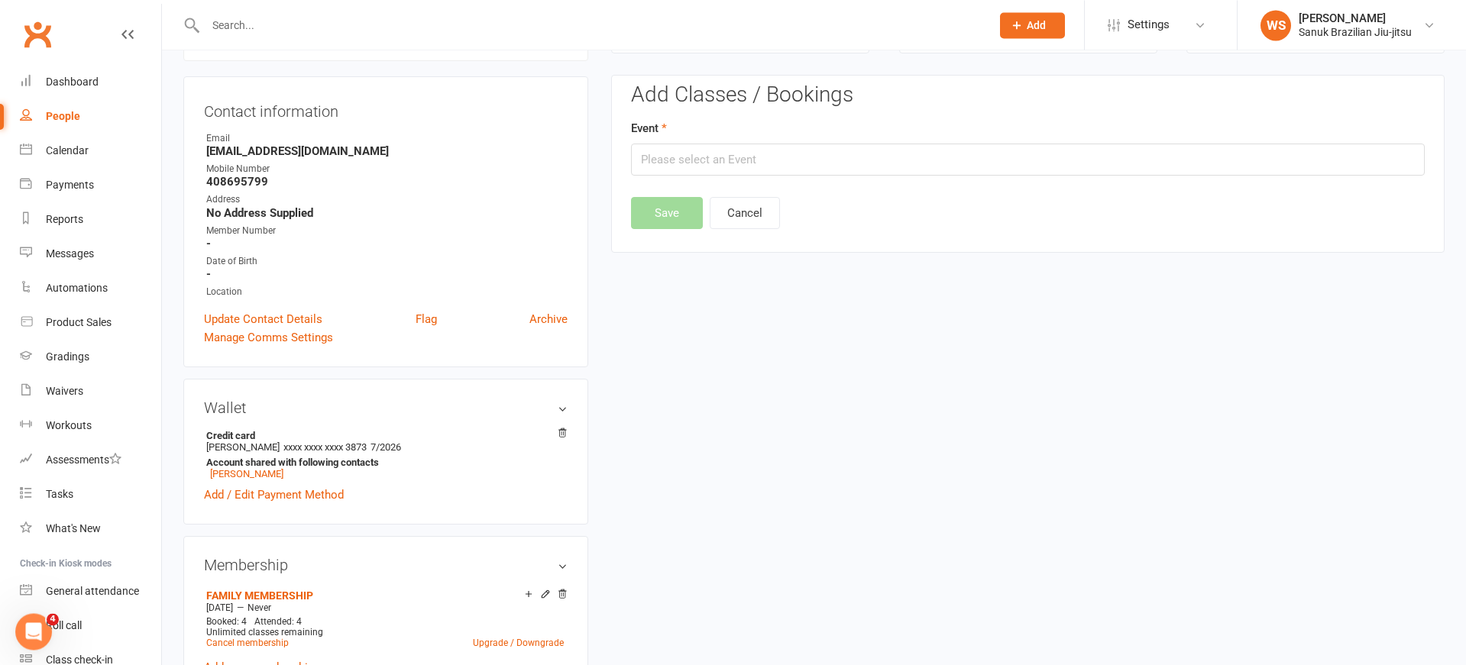
scroll to position [131, 0]
click at [826, 155] on input "text" at bounding box center [1028, 161] width 794 height 32
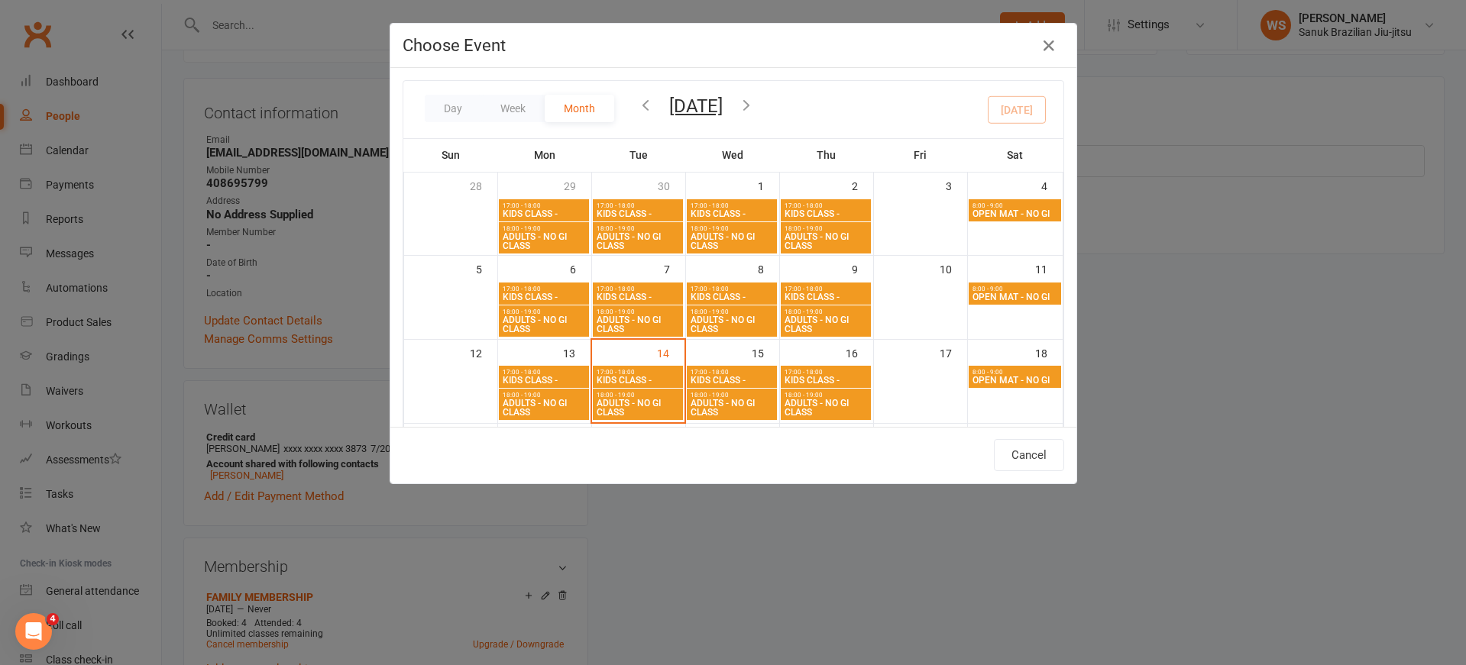
click at [556, 211] on span "KIDS CLASS -" at bounding box center [544, 213] width 84 height 9
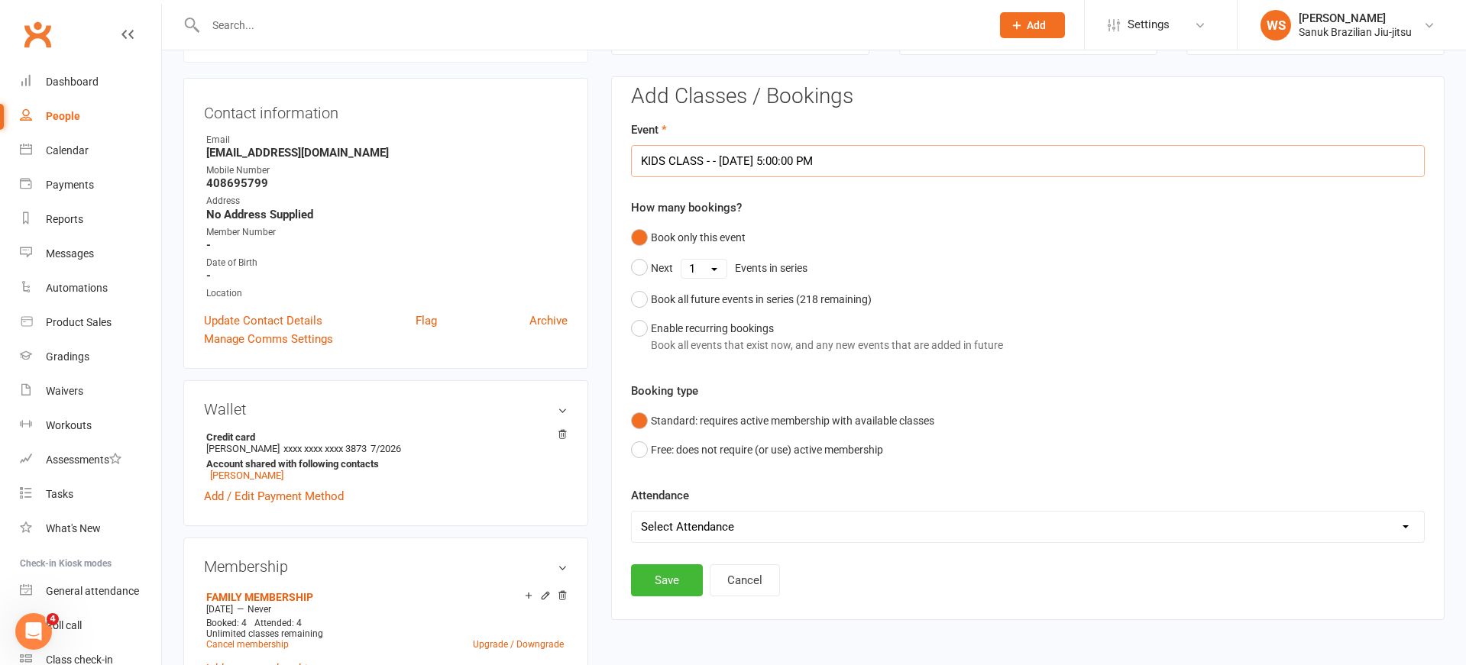
click at [754, 168] on input "KIDS CLASS - - [DATE] 5:00:00 PM" at bounding box center [1028, 161] width 794 height 32
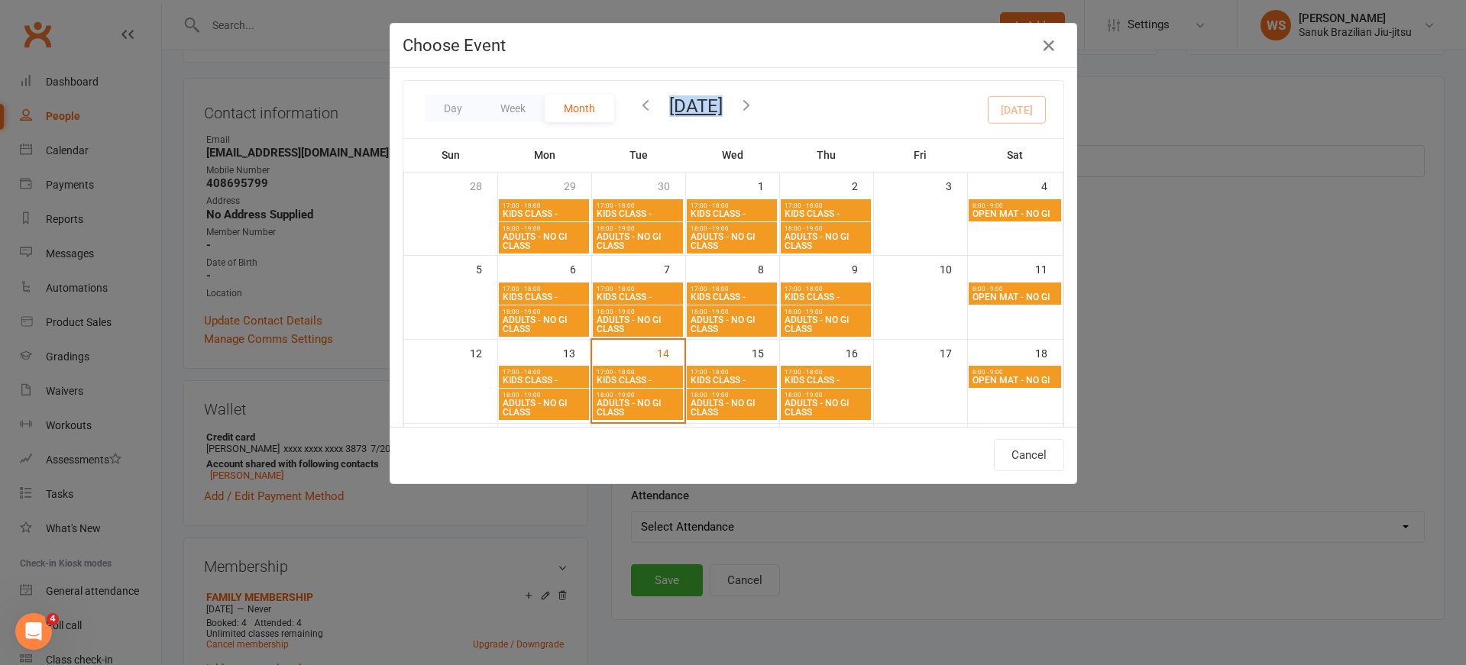
click at [659, 105] on span "[DATE] [DATE] Sun Mon Tue Wed Thu Fri Sat 28 29 30 01 02 03 04 05 06 07 08 09 1…" at bounding box center [696, 109] width 84 height 14
click at [648, 106] on icon "button" at bounding box center [645, 104] width 17 height 17
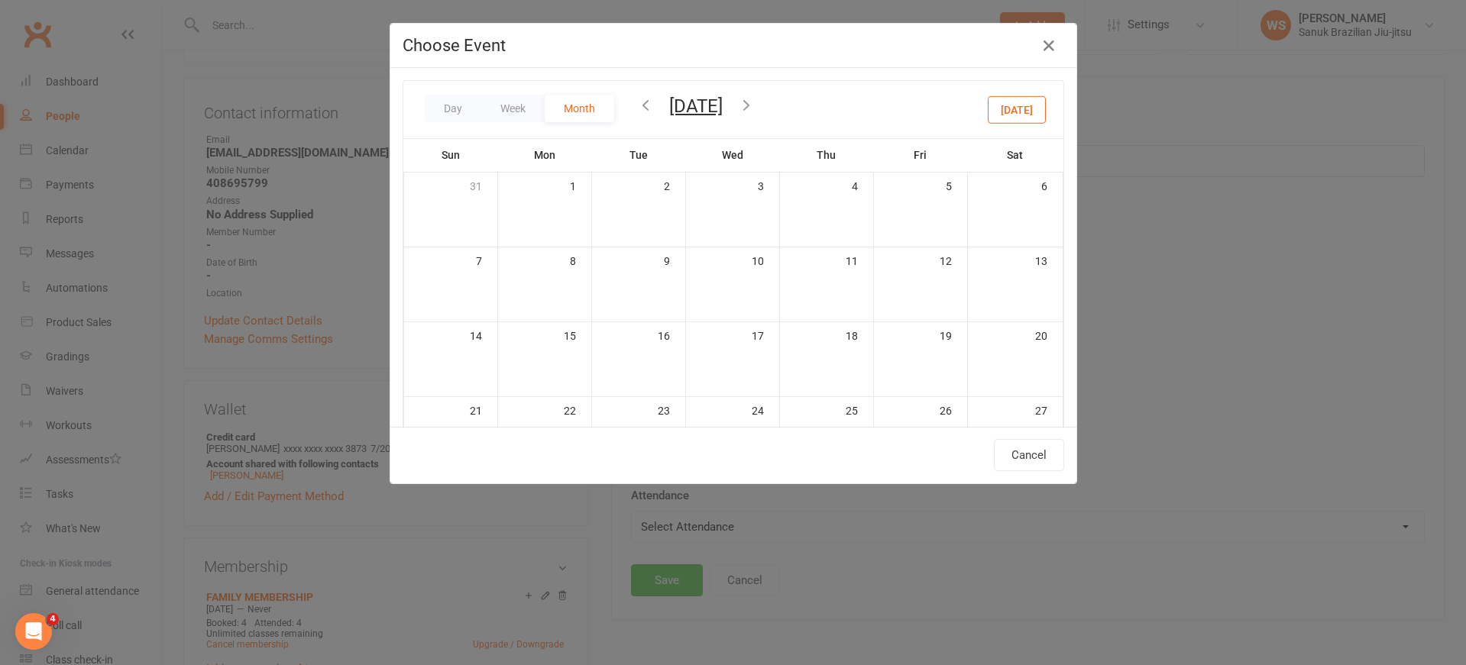
click at [648, 106] on icon "button" at bounding box center [645, 104] width 17 height 17
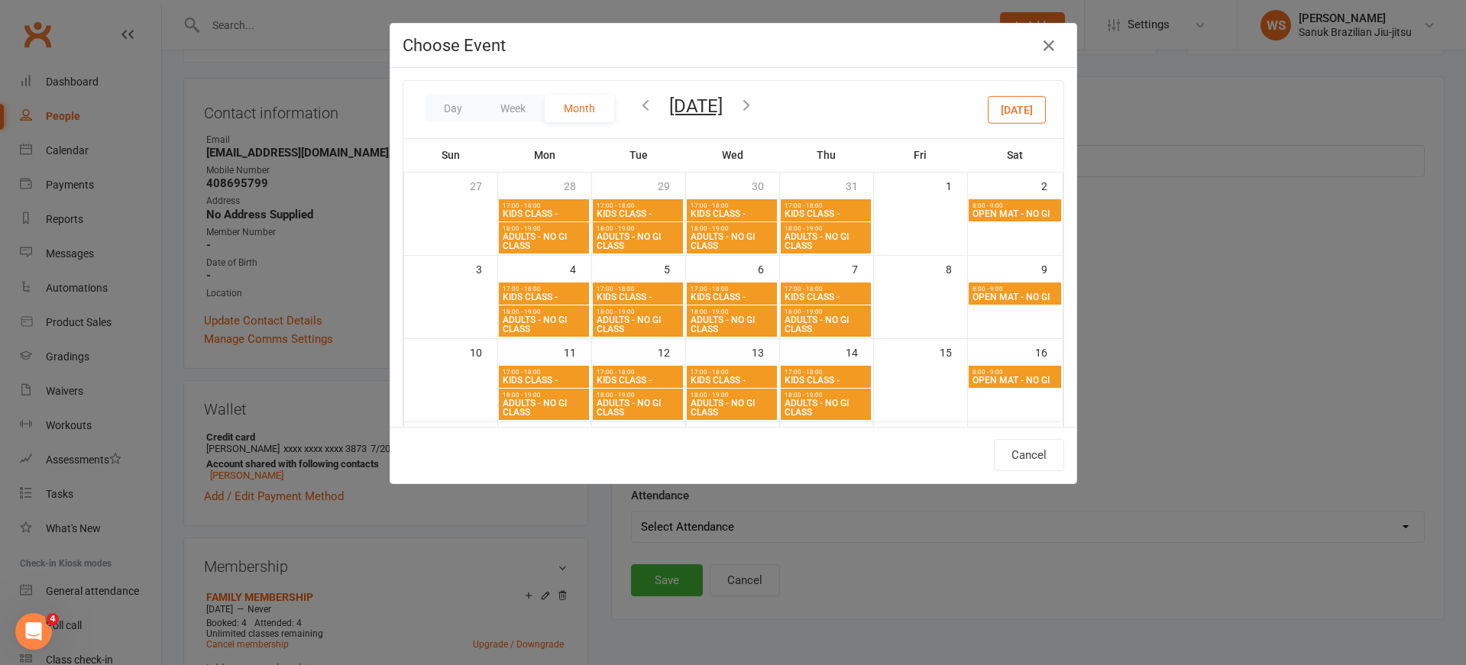
click at [613, 209] on span "KIDS CLASS -" at bounding box center [638, 213] width 84 height 9
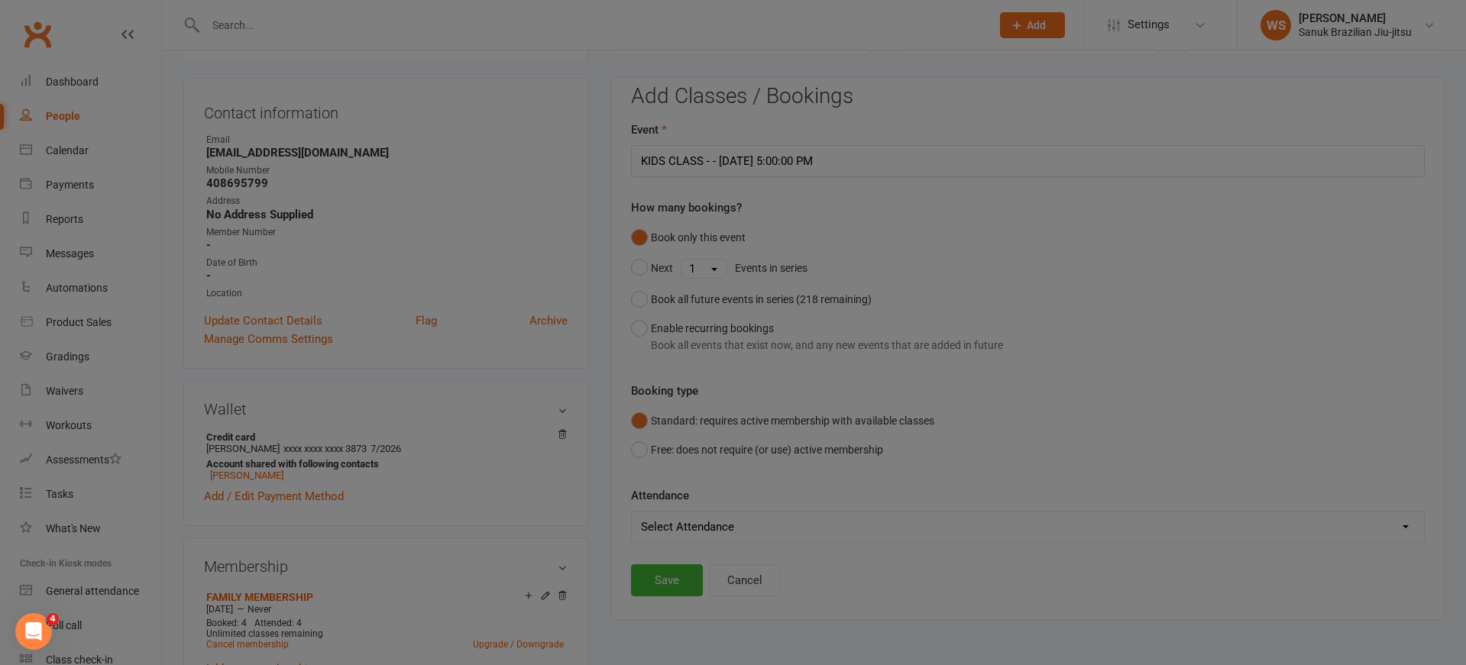
type input "KIDS CLASS - - [DATE] 5:00:00 PM"
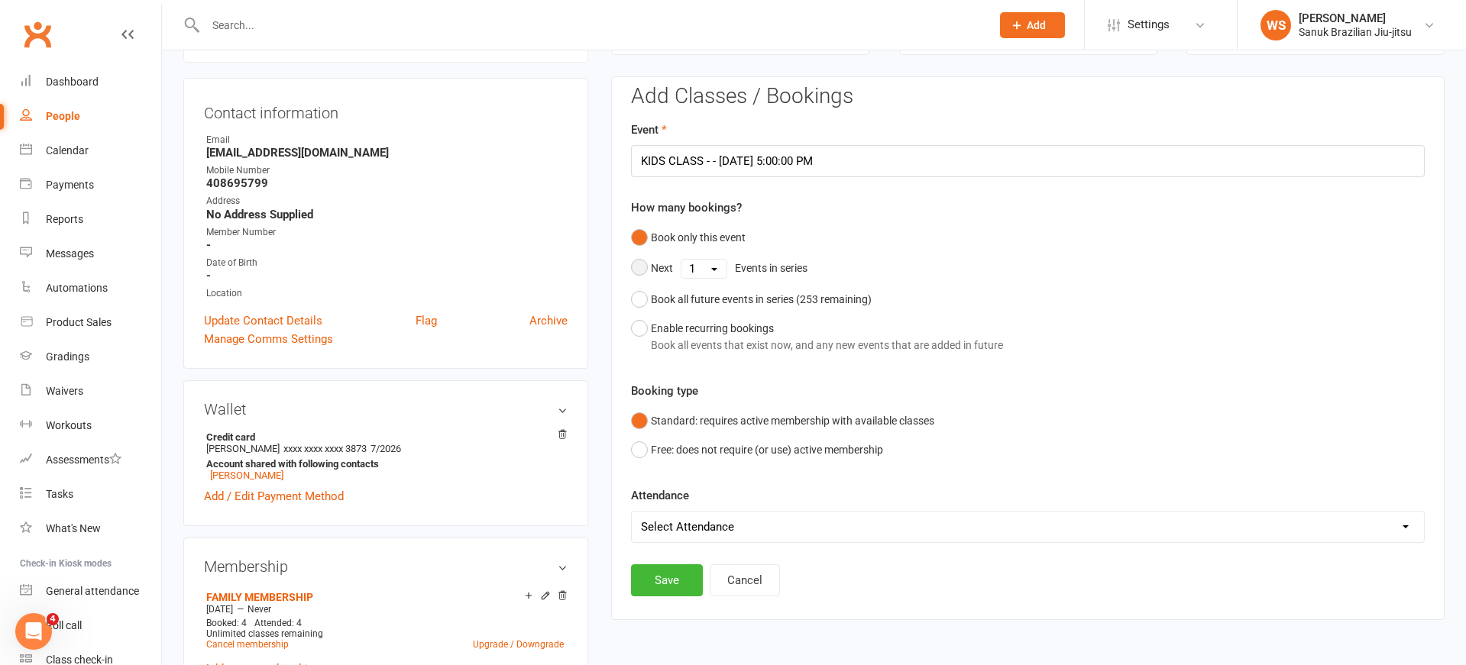
drag, startPoint x: 647, startPoint y: 265, endPoint x: 659, endPoint y: 270, distance: 13.3
click at [648, 265] on button "Next 1 2 3 4 5 6 7 8 9 10 11 12 13 14 15 16 17 18 19 20 21 22 23 24 25 26 27 28…" at bounding box center [723, 269] width 184 height 32
select select "3"
click option "3" at bounding box center [0, 0] width 0 height 0
click at [639, 447] on button "Free: does not require (or use) active membership" at bounding box center [757, 449] width 252 height 29
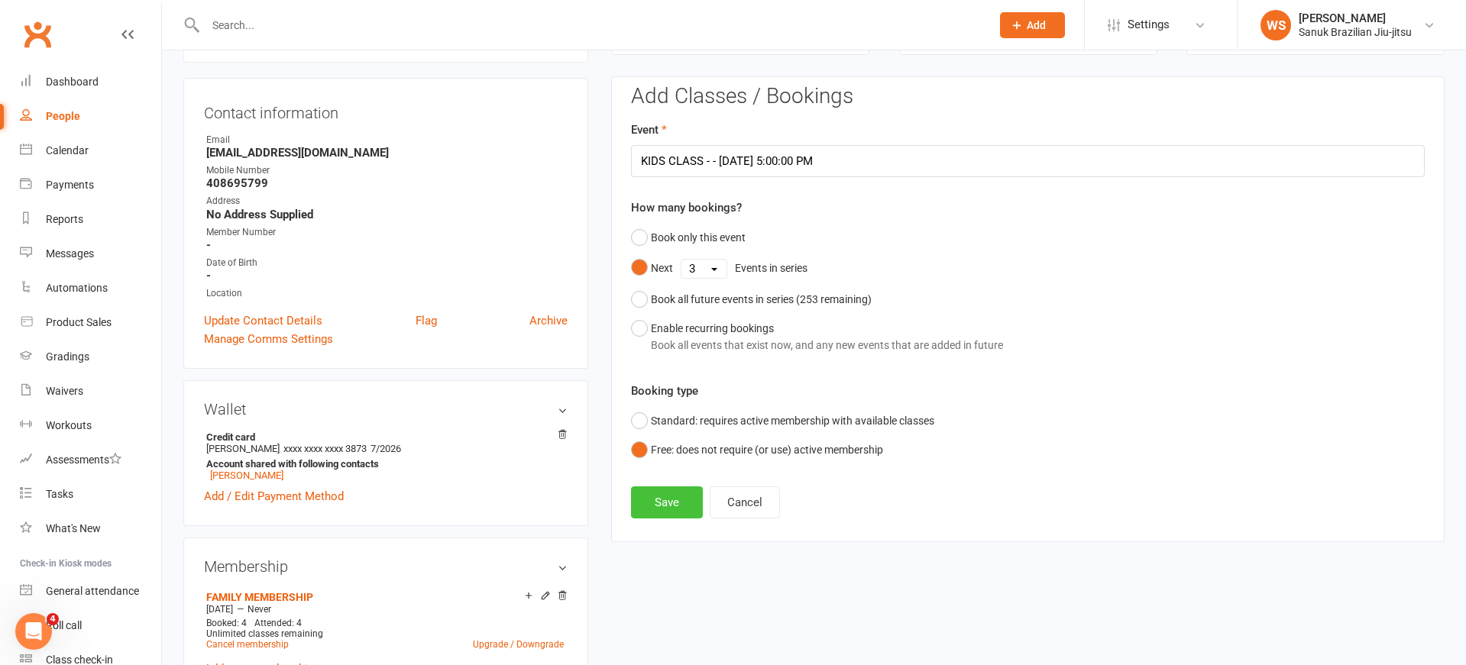
click at [665, 503] on button "Save" at bounding box center [667, 503] width 72 height 32
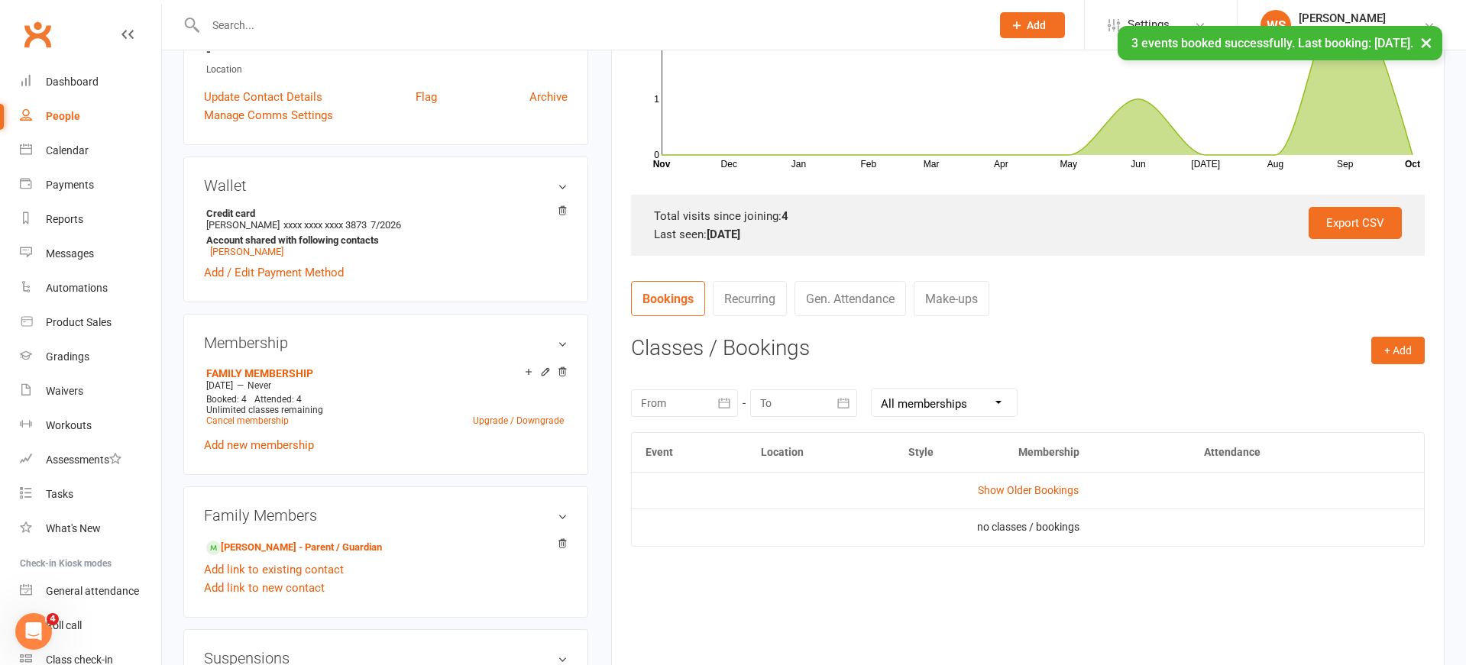
scroll to position [406, 0]
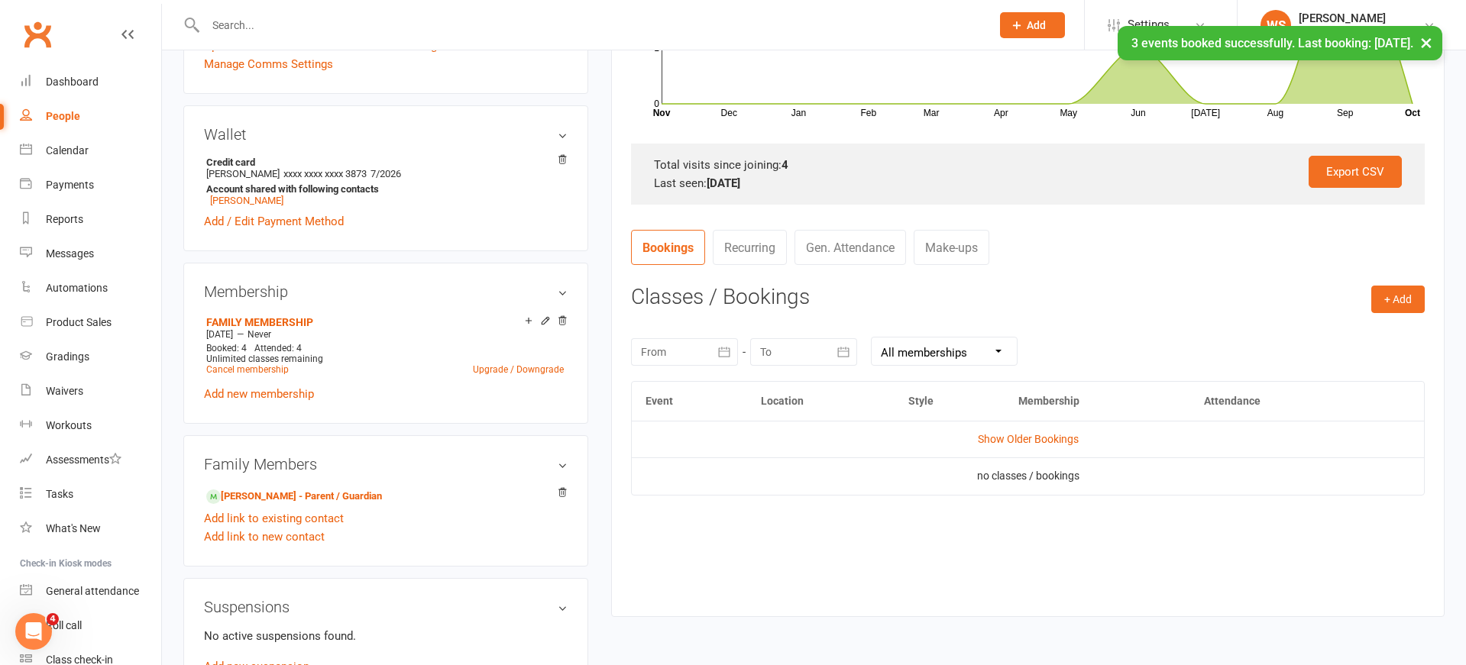
click at [1008, 440] on link "Show Older Bookings" at bounding box center [1028, 439] width 101 height 12
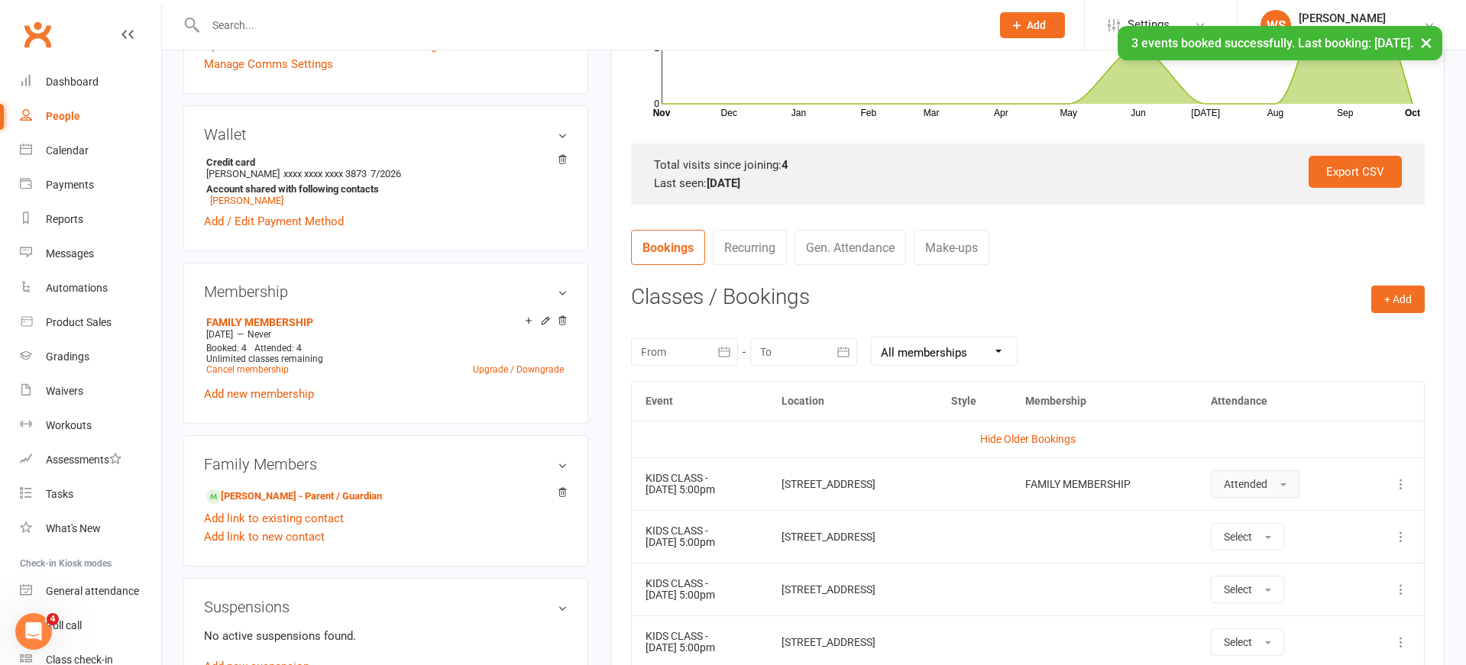
click at [1267, 489] on span "Attended" at bounding box center [1246, 484] width 44 height 12
click at [1269, 522] on span "Attended" at bounding box center [1247, 519] width 46 height 14
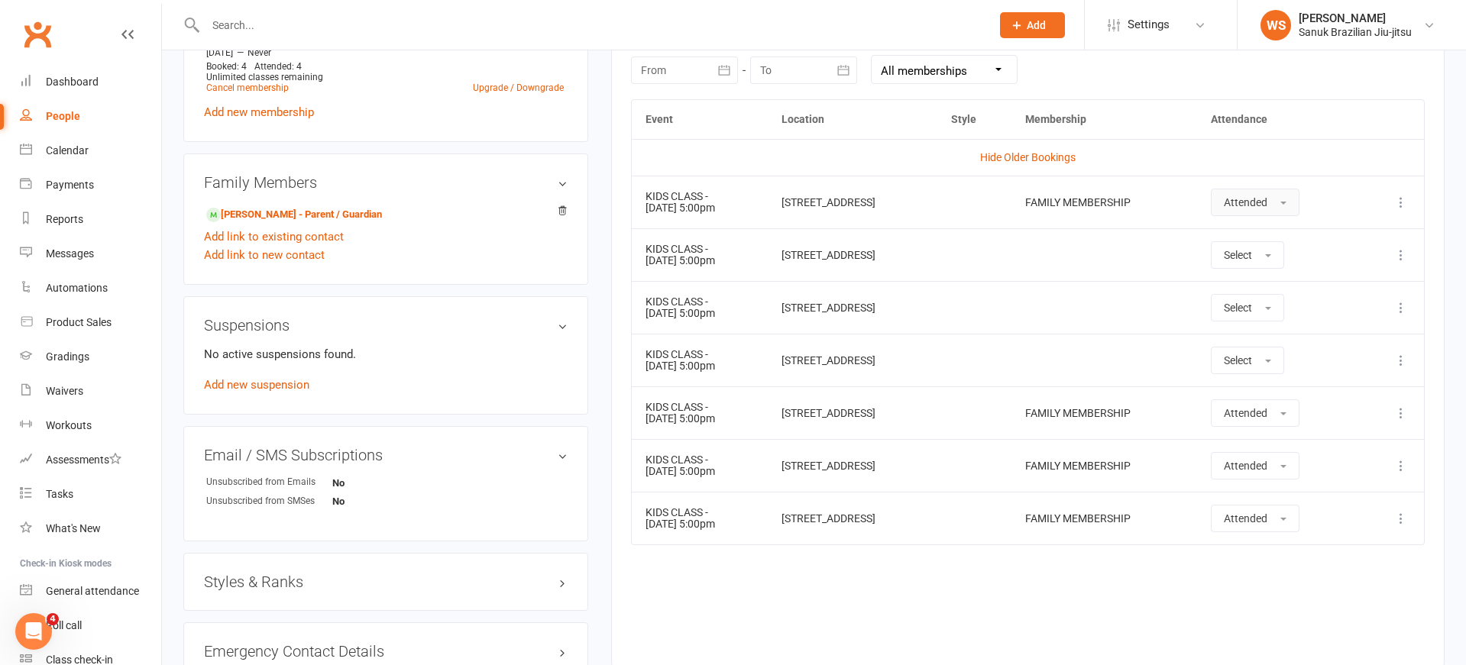
scroll to position [689, 0]
drag, startPoint x: 1253, startPoint y: 242, endPoint x: 1257, endPoint y: 249, distance: 7.9
click at [1253, 244] on button "Select" at bounding box center [1247, 253] width 73 height 27
drag, startPoint x: 1266, startPoint y: 286, endPoint x: 1269, endPoint y: 299, distance: 12.6
click at [1266, 286] on span "Attended" at bounding box center [1247, 288] width 46 height 14
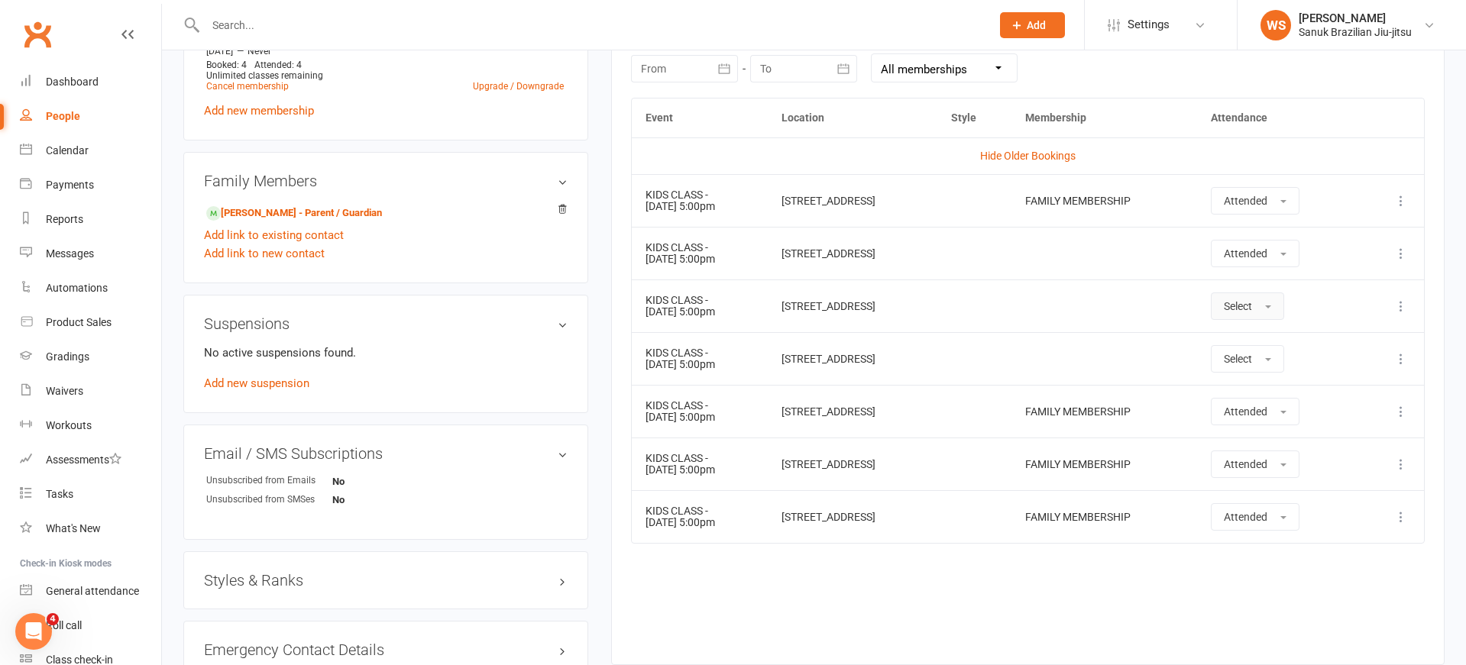
drag, startPoint x: 1269, startPoint y: 299, endPoint x: 1273, endPoint y: 311, distance: 12.6
click at [1270, 302] on button "Select" at bounding box center [1247, 306] width 73 height 27
drag, startPoint x: 1274, startPoint y: 328, endPoint x: 1279, endPoint y: 355, distance: 27.9
click at [1274, 333] on link "Attended" at bounding box center [1286, 340] width 151 height 31
click at [1279, 366] on button "Select" at bounding box center [1247, 358] width 73 height 27
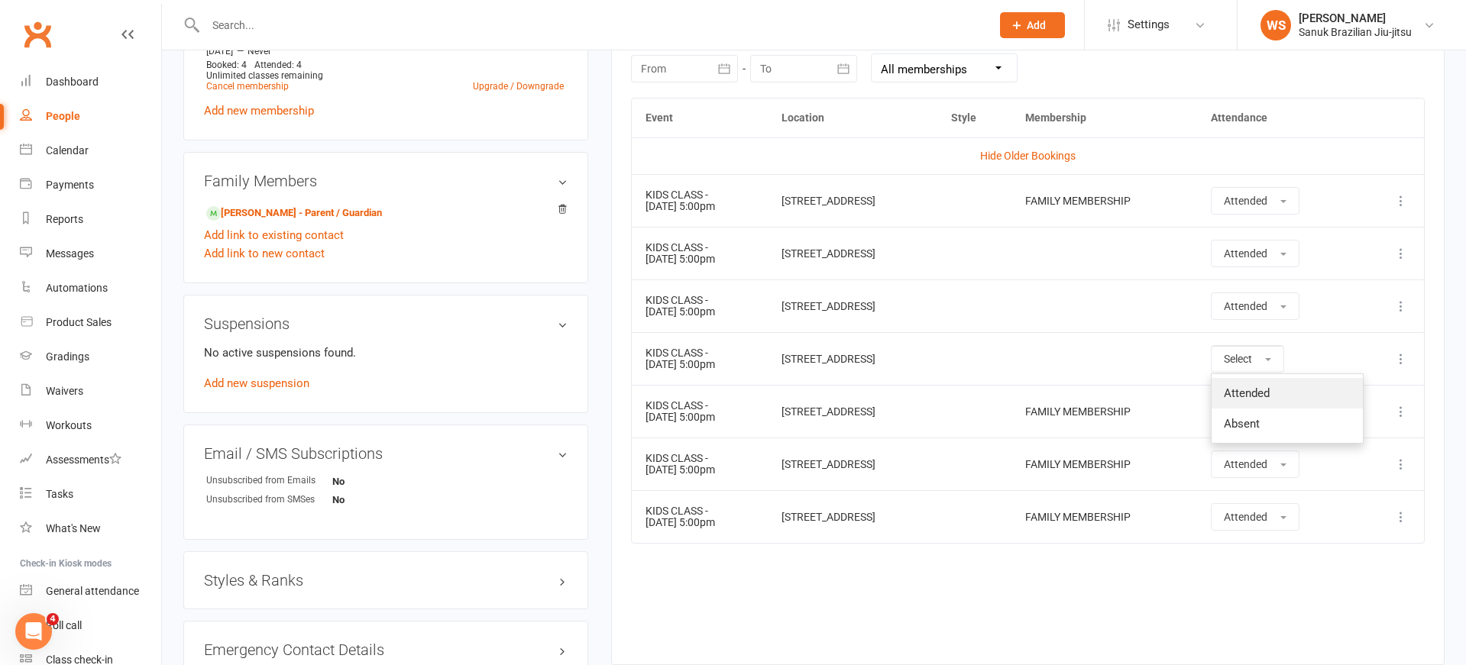
click at [1269, 387] on span "Attended" at bounding box center [1247, 394] width 46 height 14
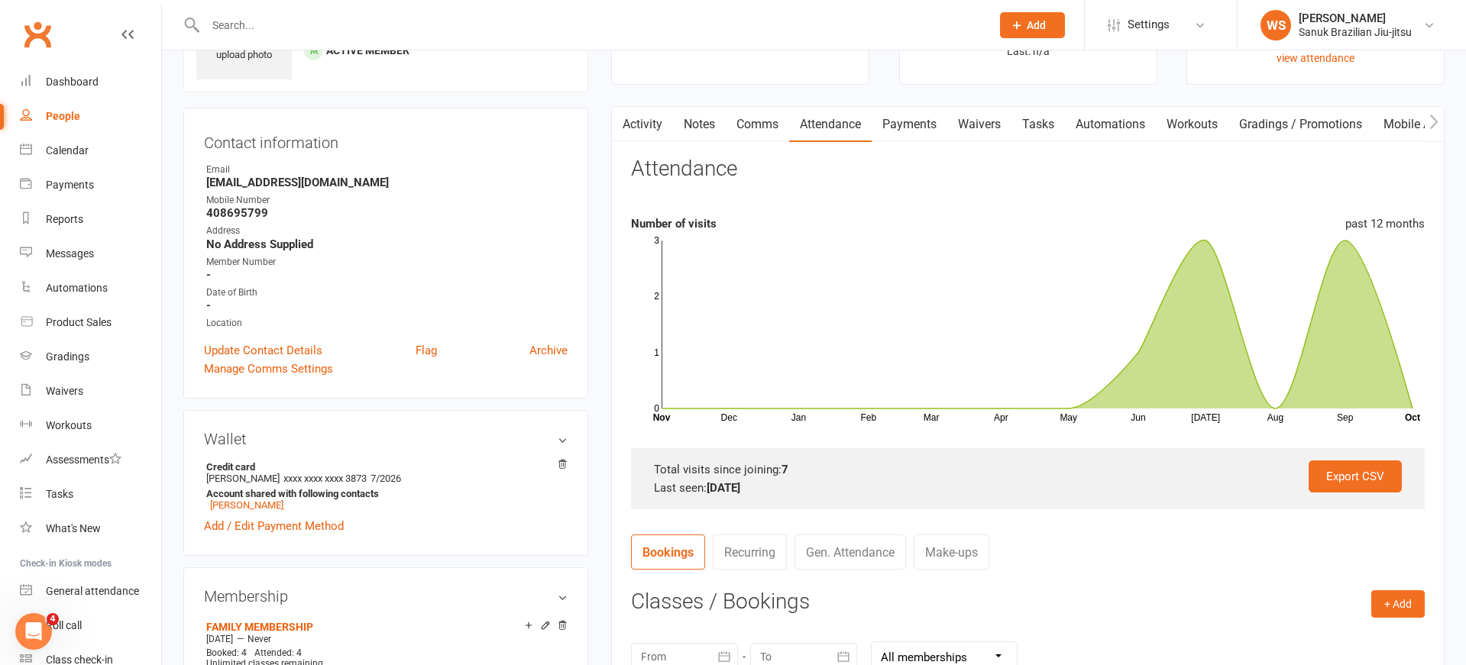
scroll to position [0, 0]
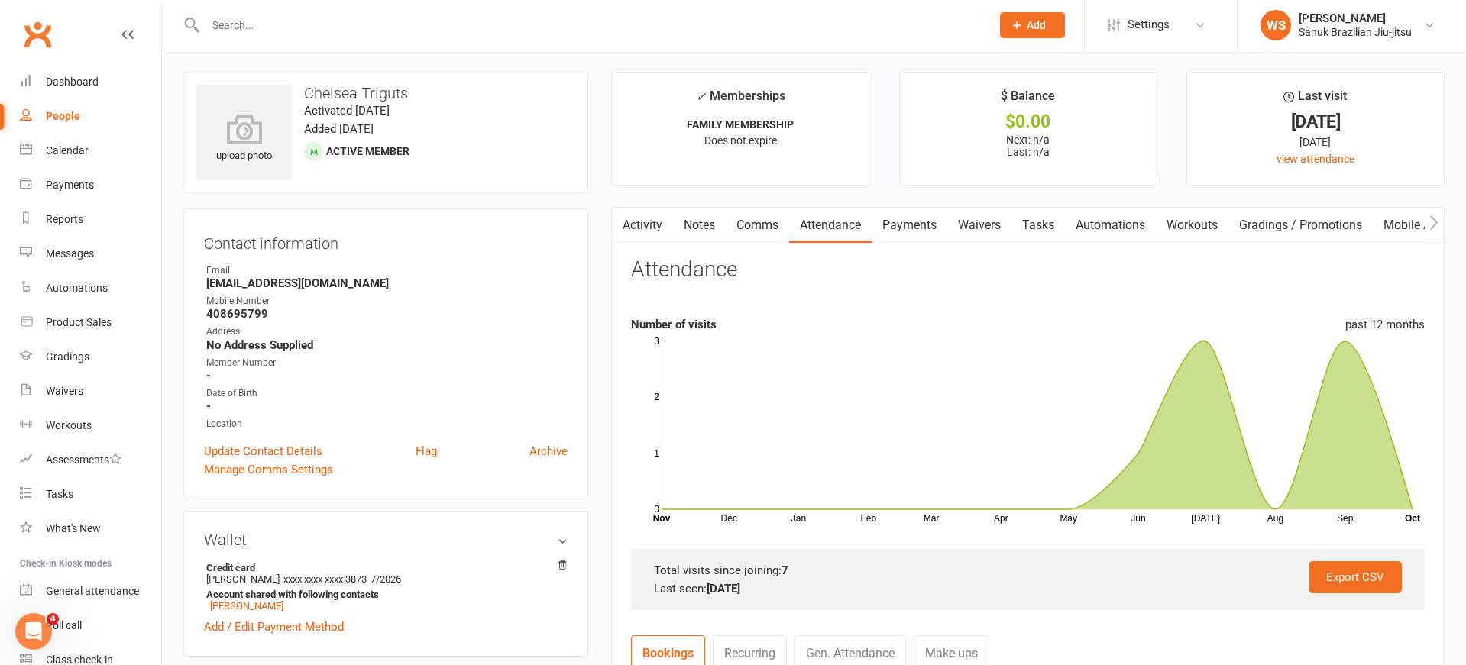
click at [285, 13] on div at bounding box center [581, 25] width 797 height 50
click at [278, 23] on input "text" at bounding box center [590, 25] width 779 height 21
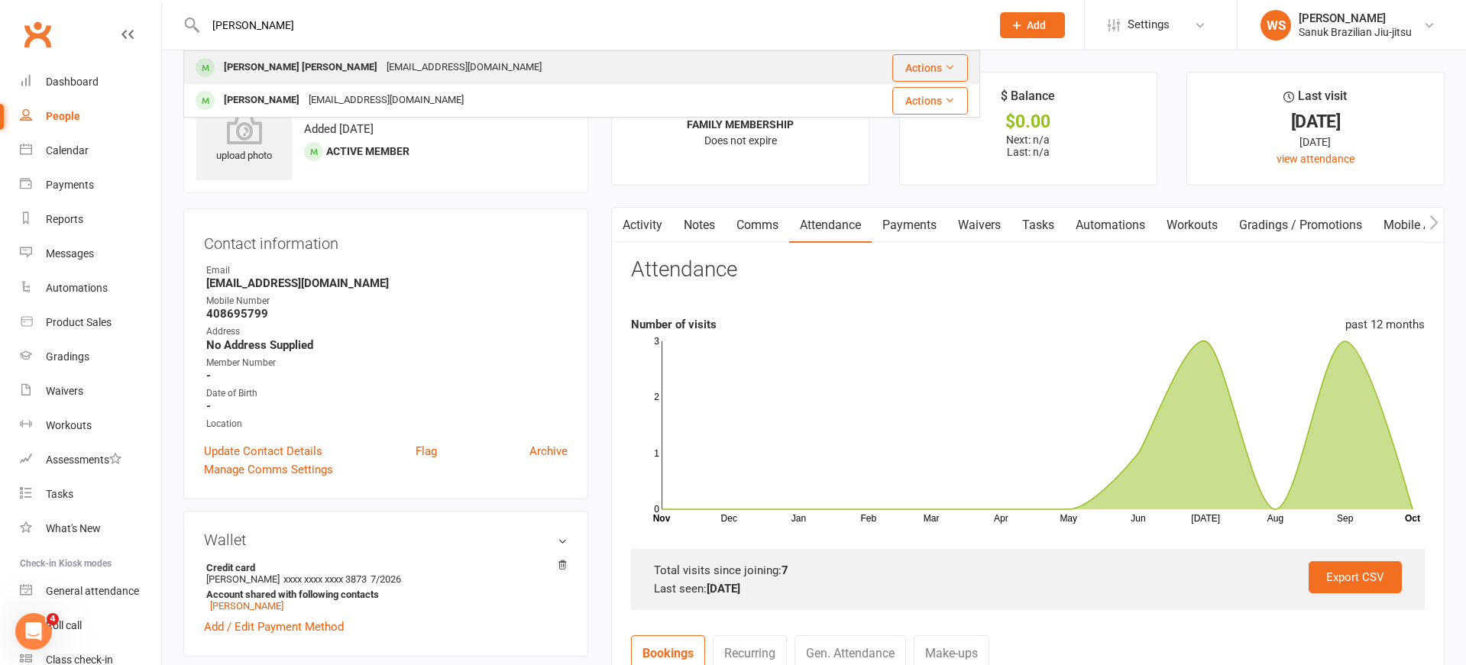
type input "[PERSON_NAME]"
click at [284, 73] on div "[PERSON_NAME] [PERSON_NAME]" at bounding box center [300, 68] width 163 height 22
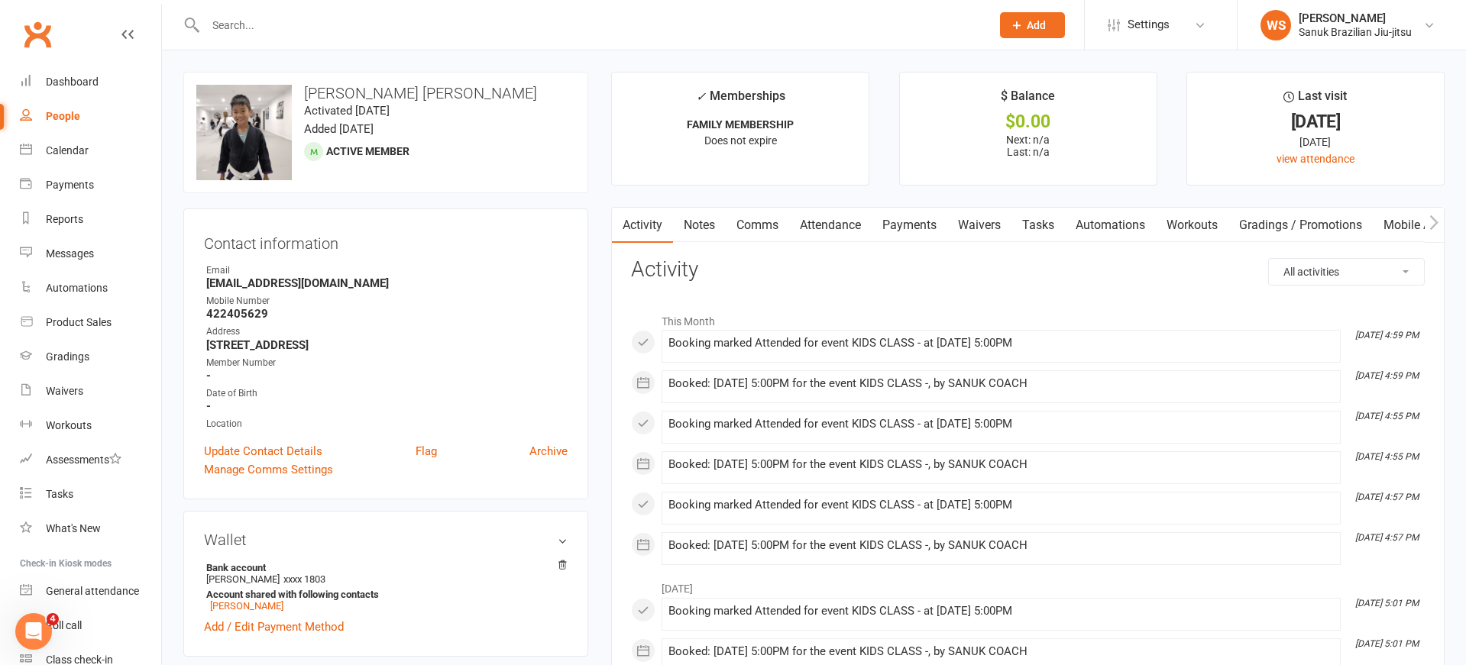
click at [848, 228] on link "Attendance" at bounding box center [830, 225] width 82 height 35
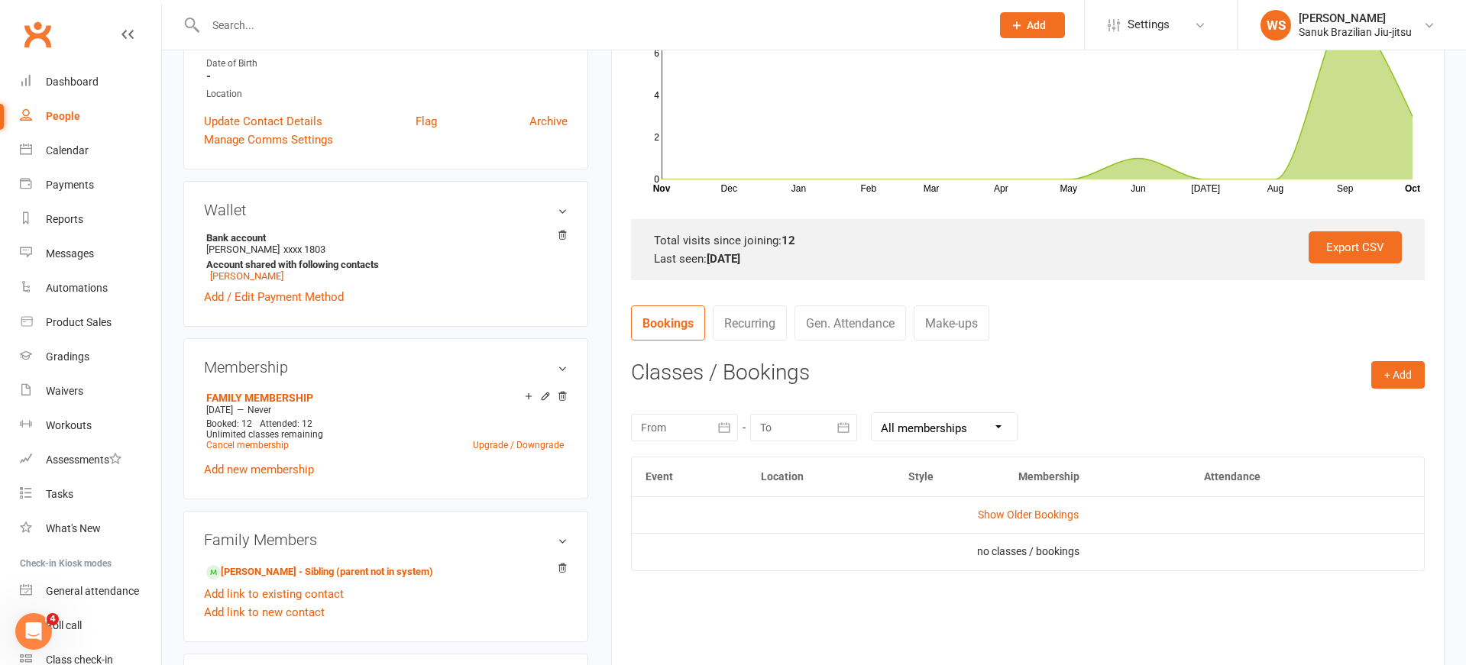
scroll to position [332, 0]
click at [271, 24] on input "text" at bounding box center [590, 25] width 779 height 21
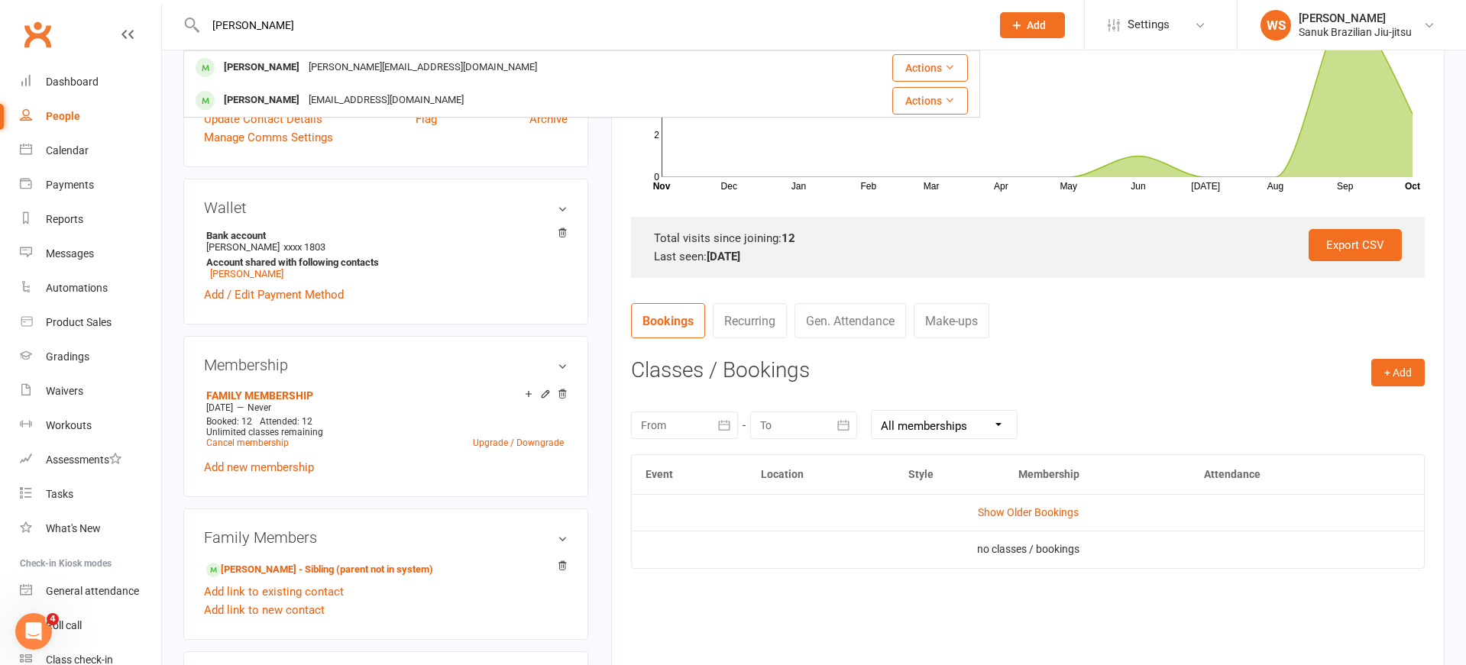
type input "[PERSON_NAME]"
drag, startPoint x: 58, startPoint y: 120, endPoint x: 105, endPoint y: 98, distance: 51.6
click at [58, 120] on div "People" at bounding box center [63, 116] width 34 height 12
select select "100"
